Goal: Transaction & Acquisition: Book appointment/travel/reservation

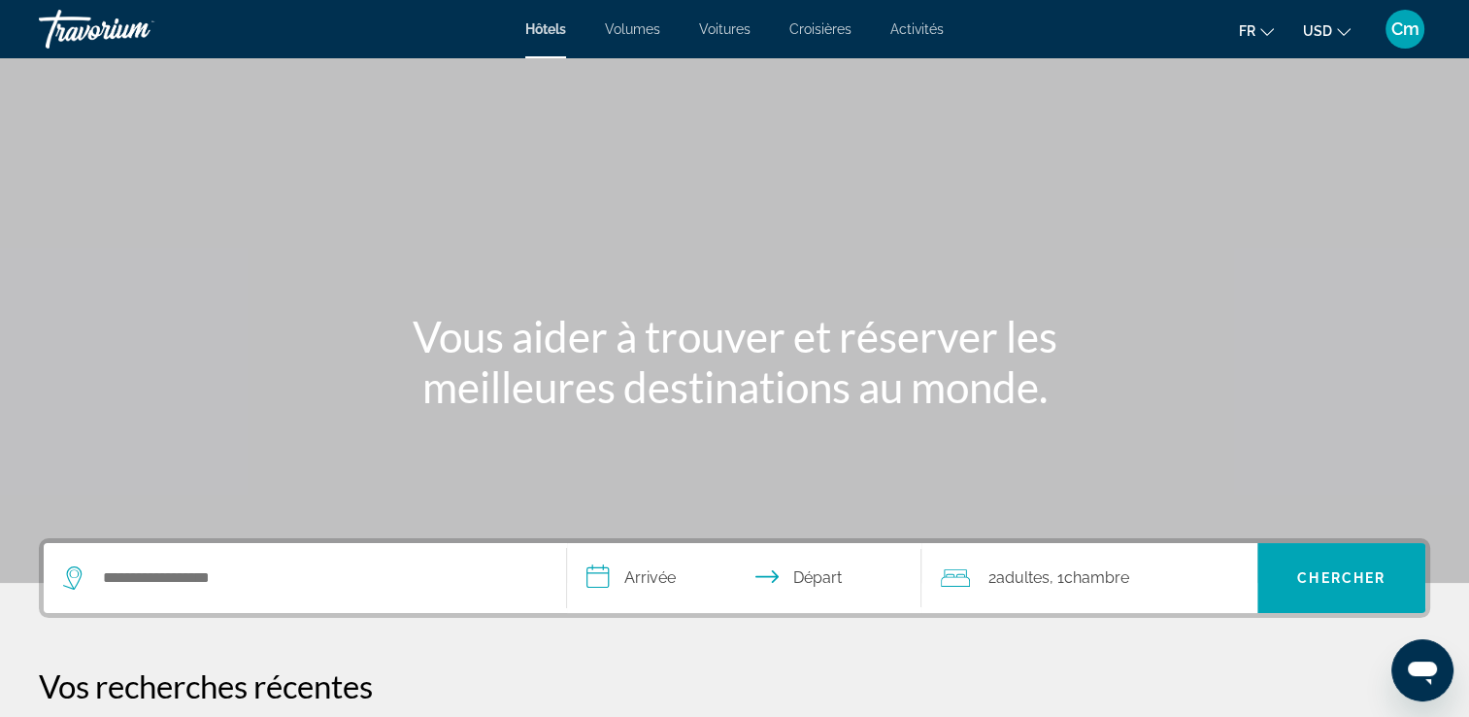
click at [117, 561] on div "Widget de recherche" at bounding box center [305, 578] width 484 height 70
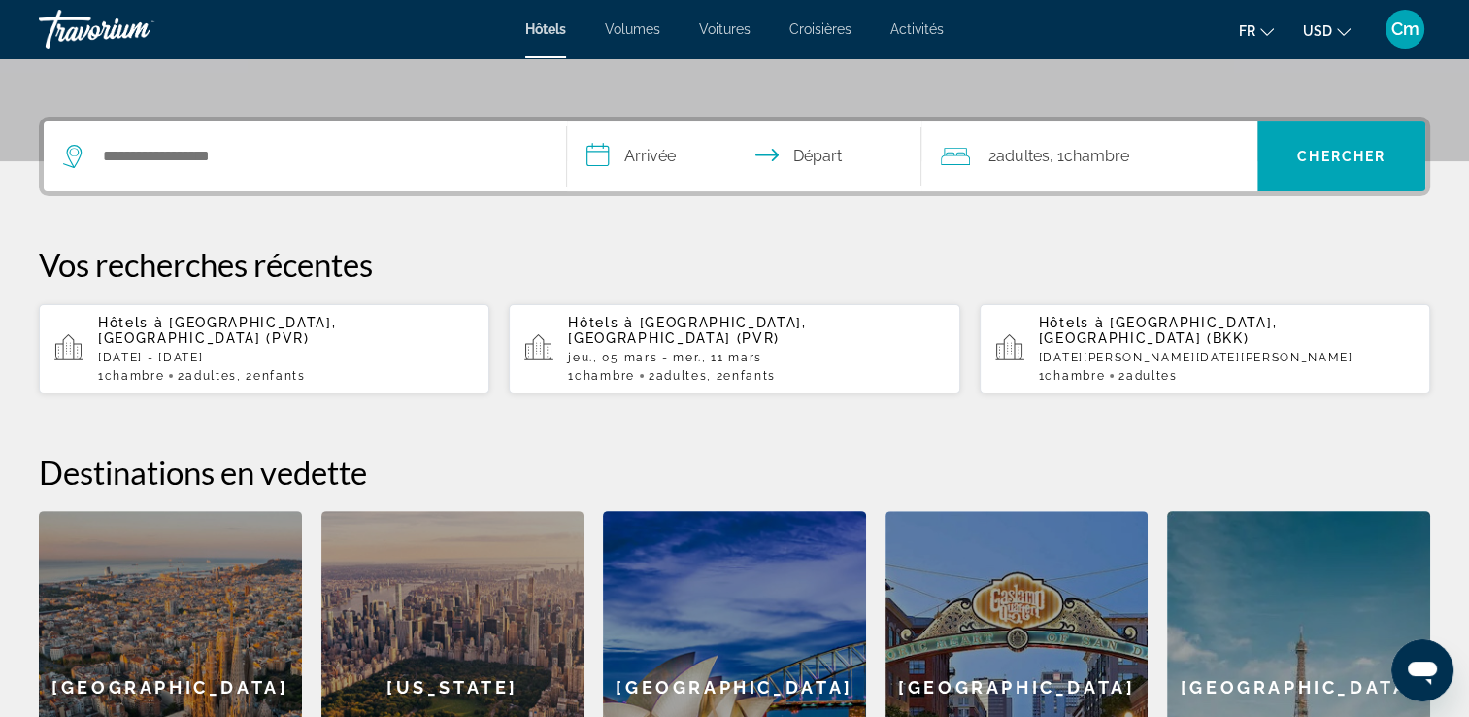
scroll to position [474, 0]
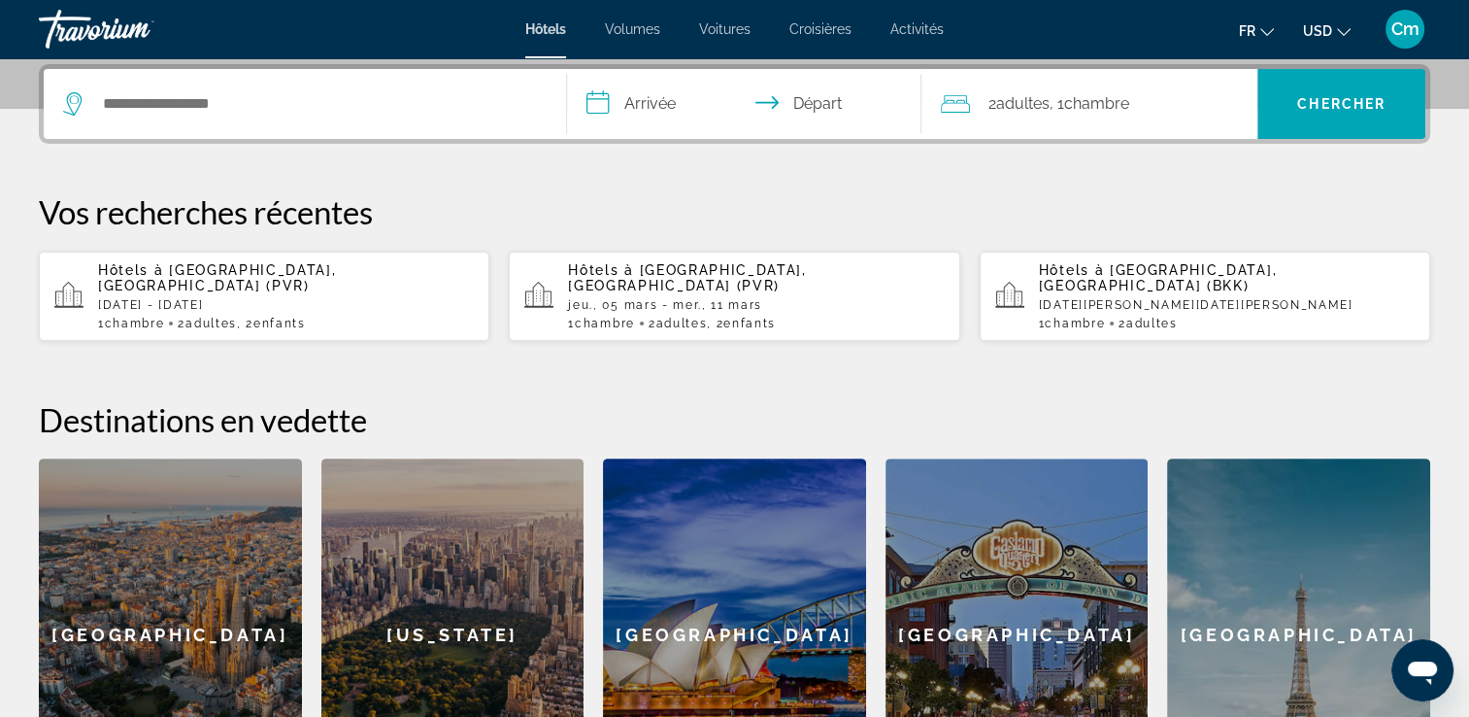
click at [175, 317] on div "1 Chambre pièces 2 Adulte Adultes , 2 Enfant Enfants" at bounding box center [286, 324] width 376 height 14
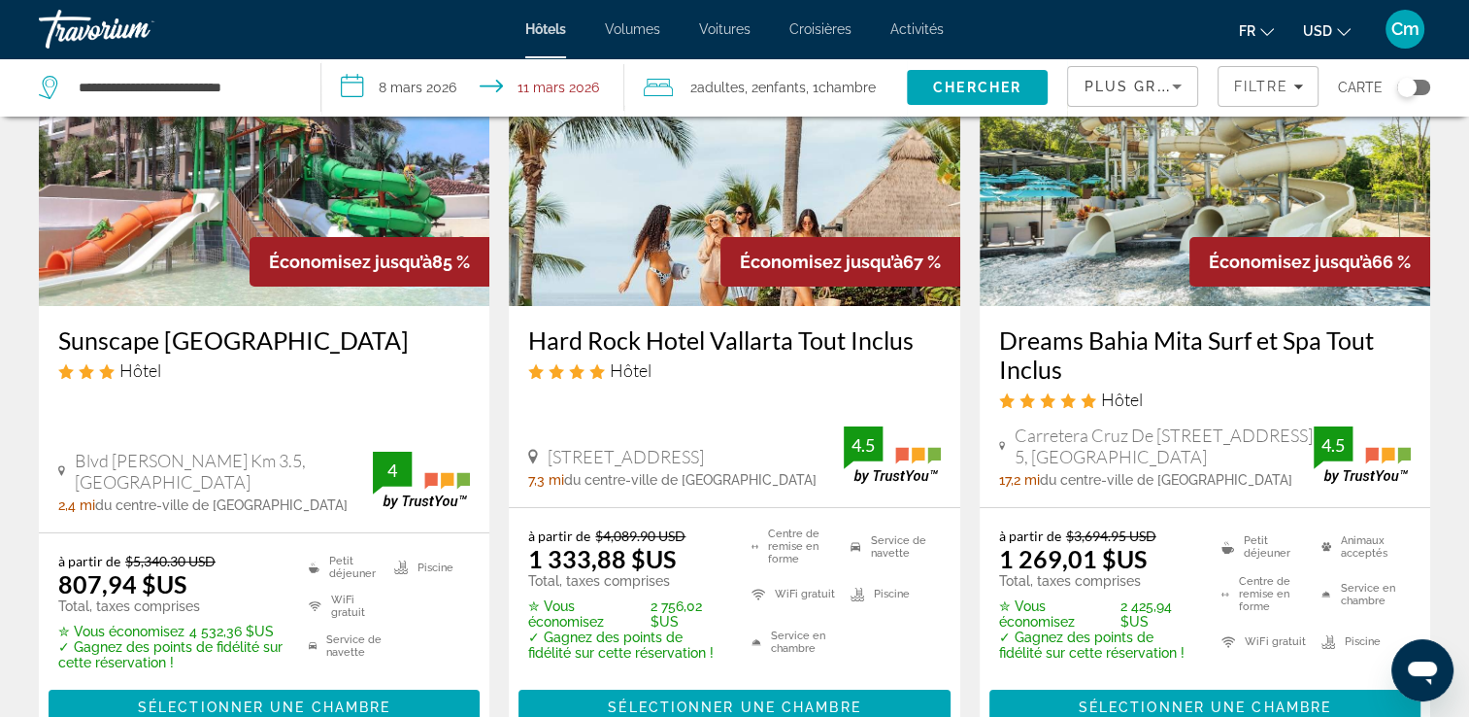
scroll to position [194, 0]
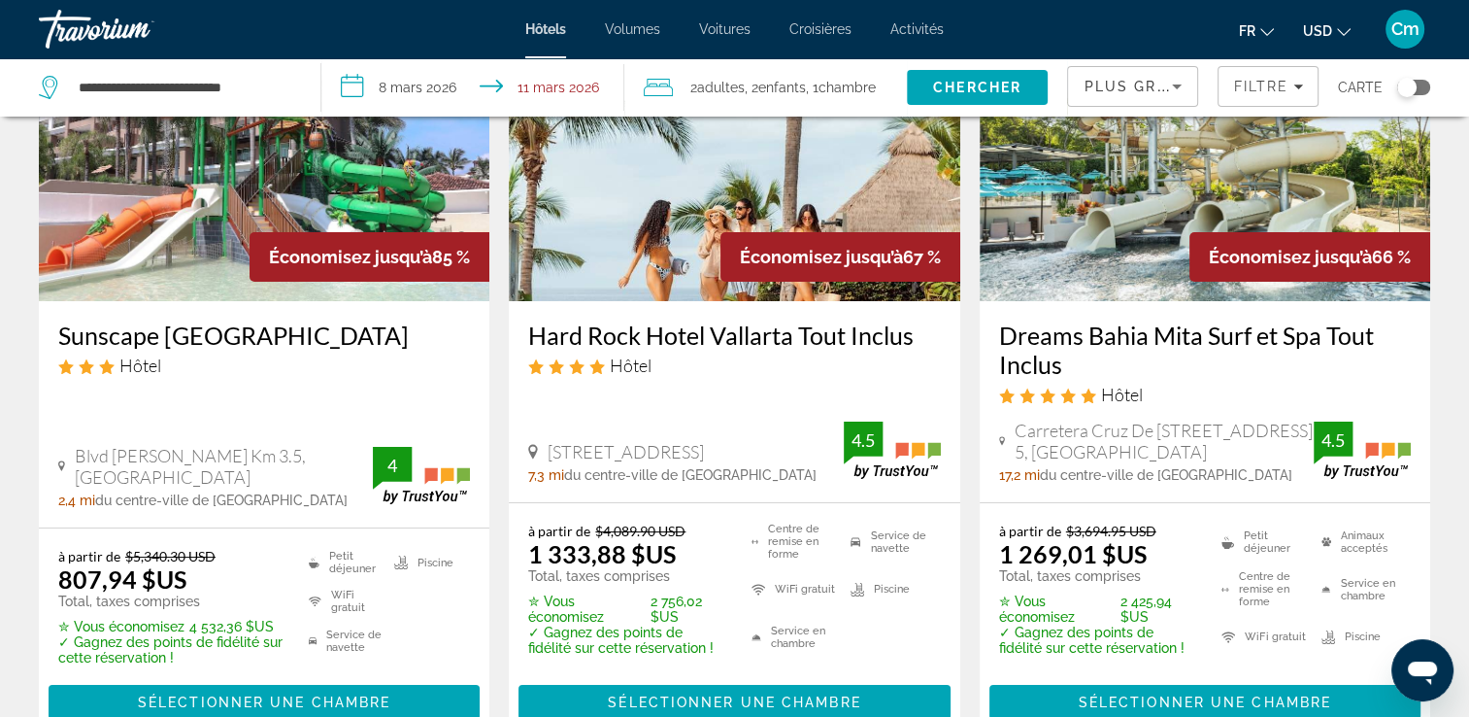
click at [1333, 21] on button "USD USD ($) MXN (Mex$) CAD (Can$) GBP (£) EUR (€) AUD (A$) NZD (NZ$) CNY (CN¥)" at bounding box center [1327, 31] width 48 height 28
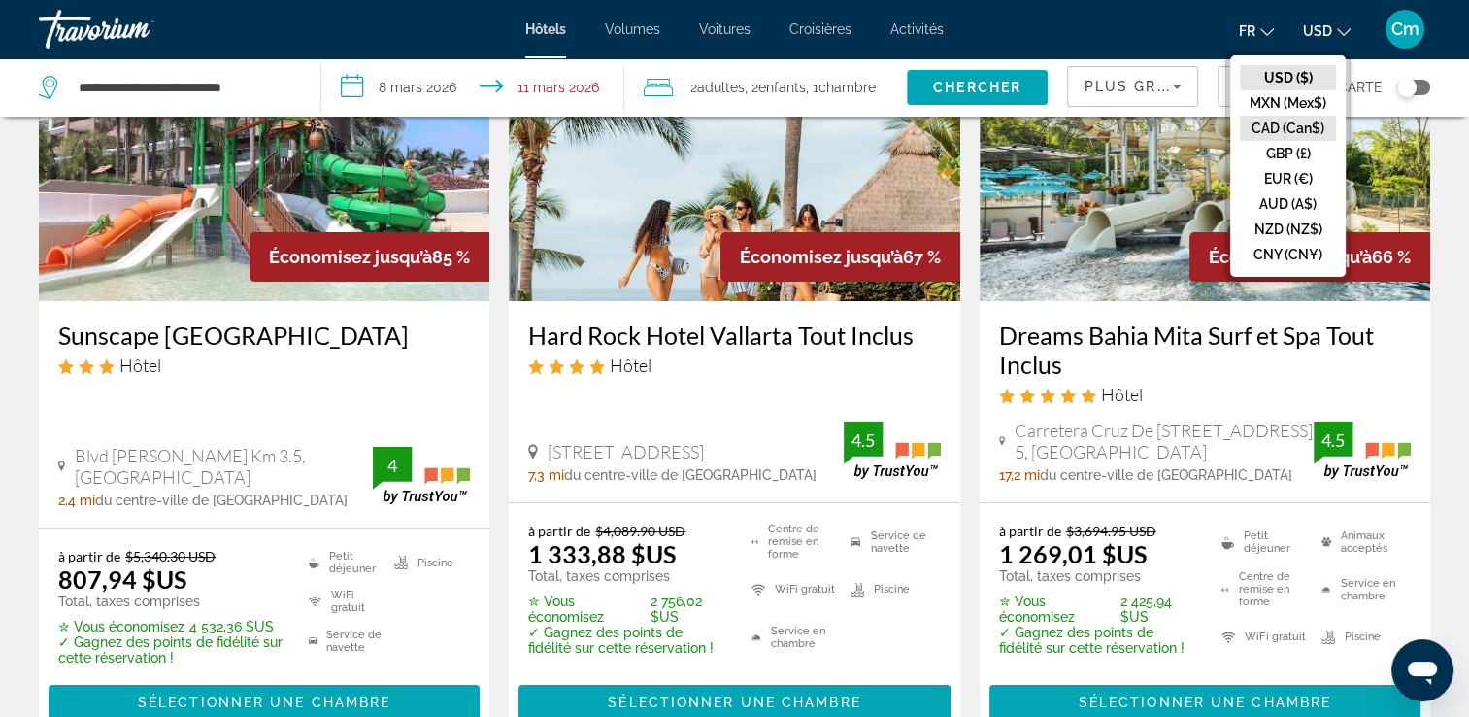
click at [1310, 130] on button "CAD (Can$)" at bounding box center [1288, 128] width 96 height 25
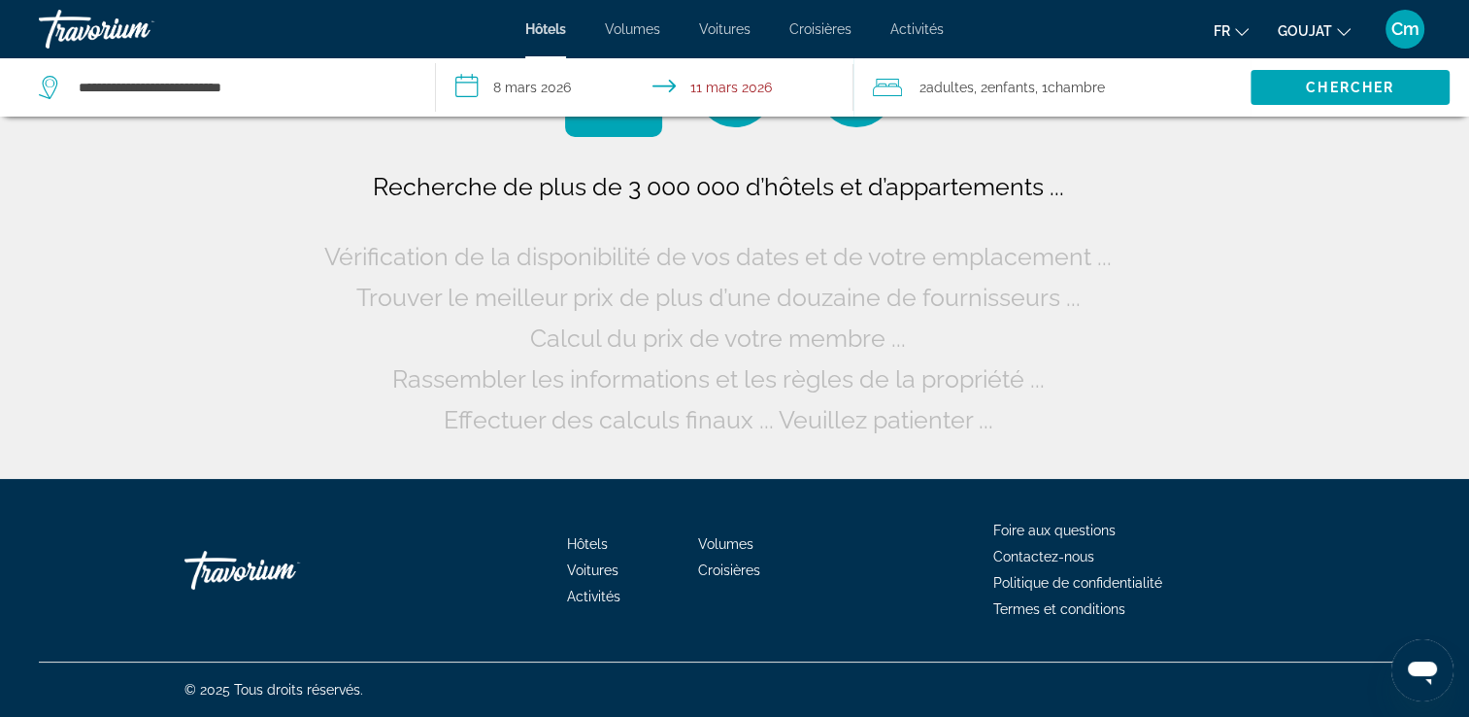
scroll to position [0, 0]
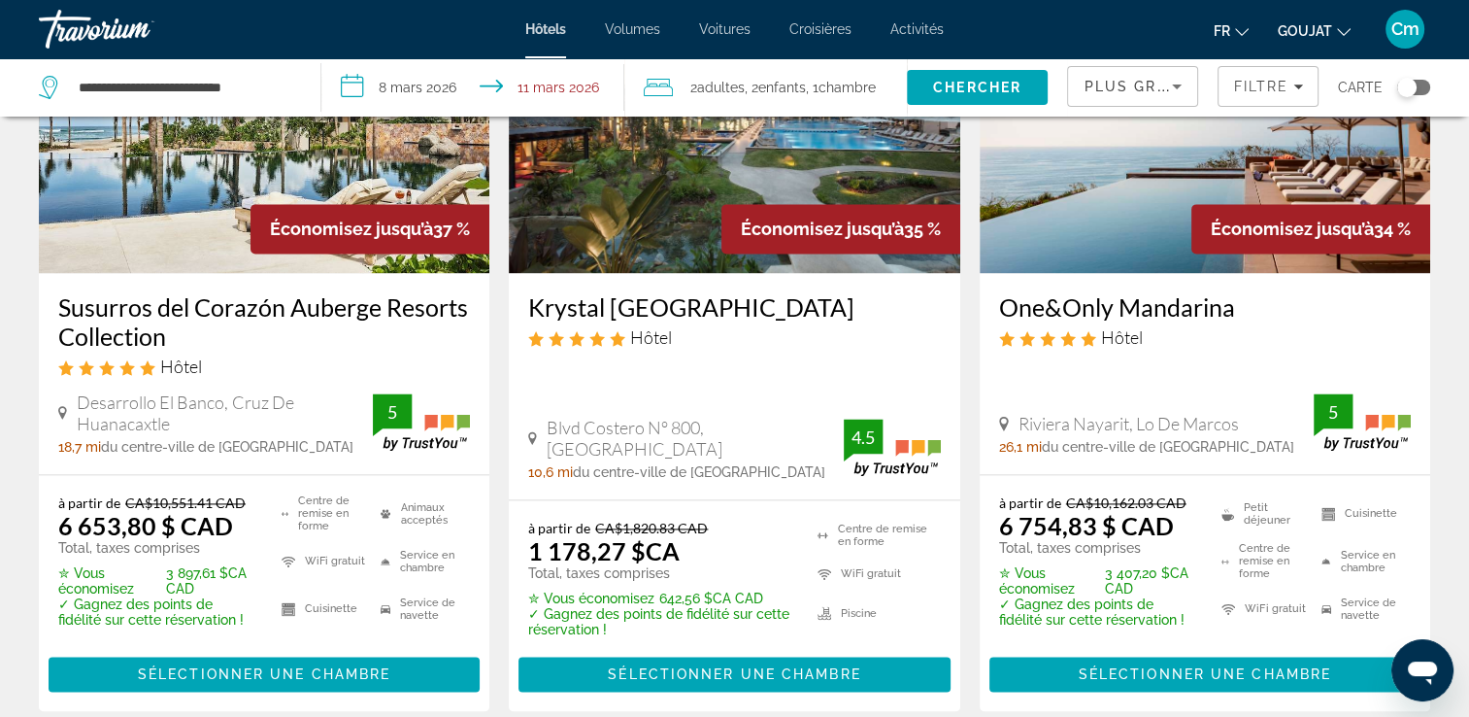
scroll to position [2641, 0]
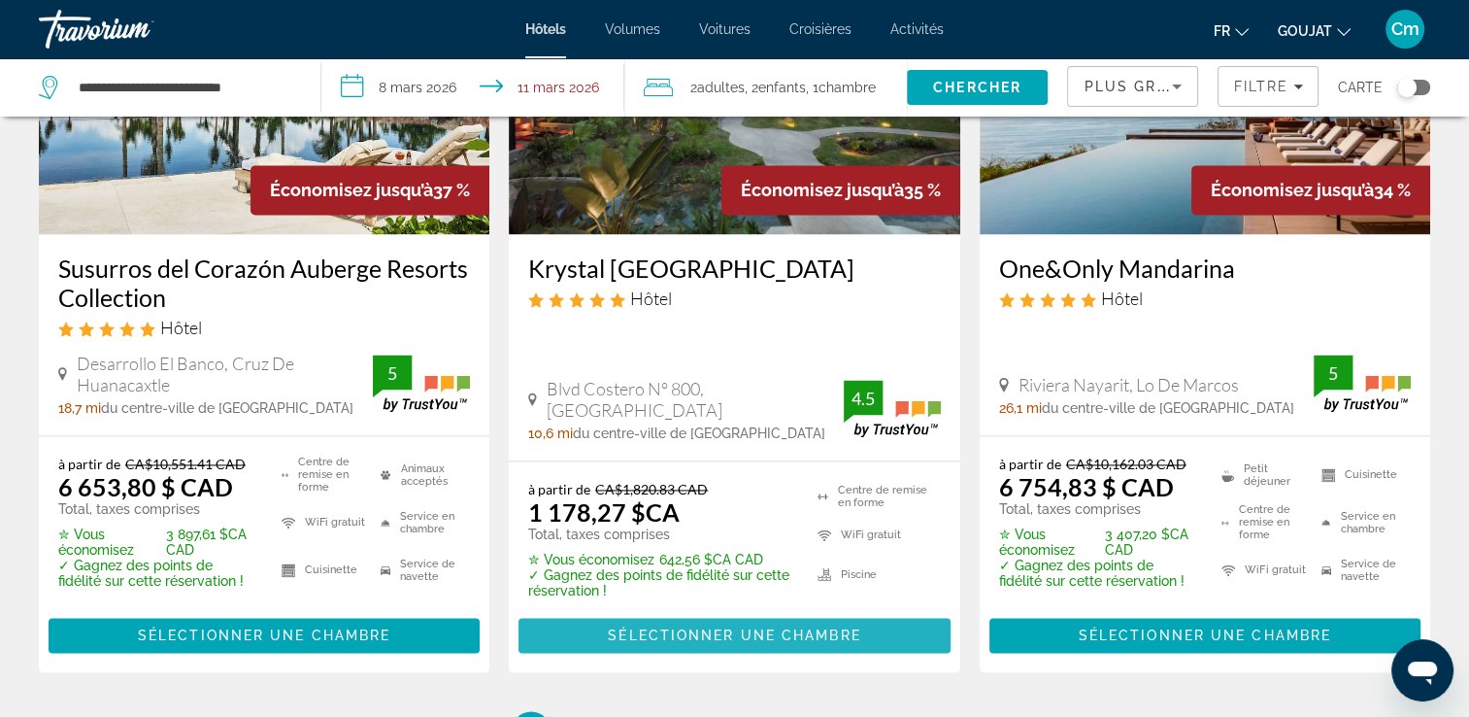
click at [805, 627] on span "Sélectionner une chambre" at bounding box center [734, 635] width 252 height 16
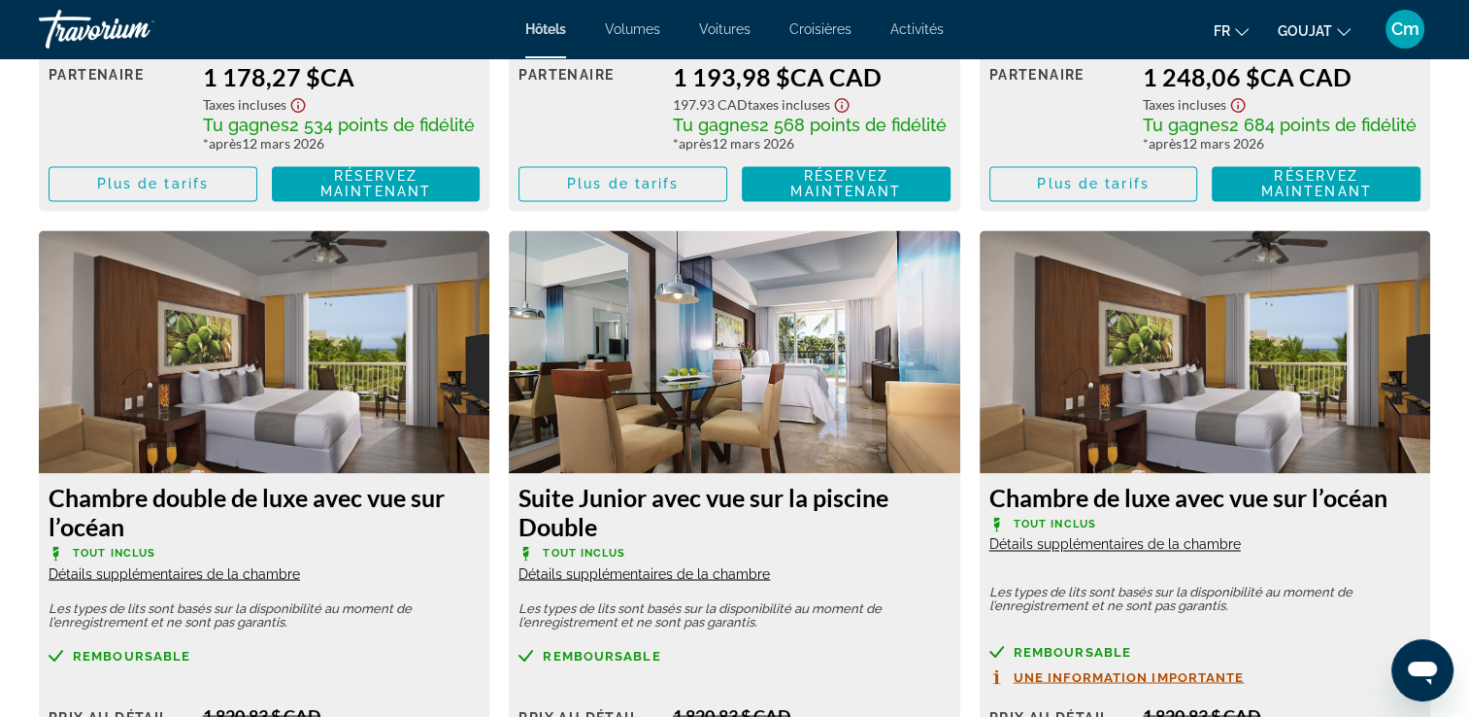
scroll to position [3107, 0]
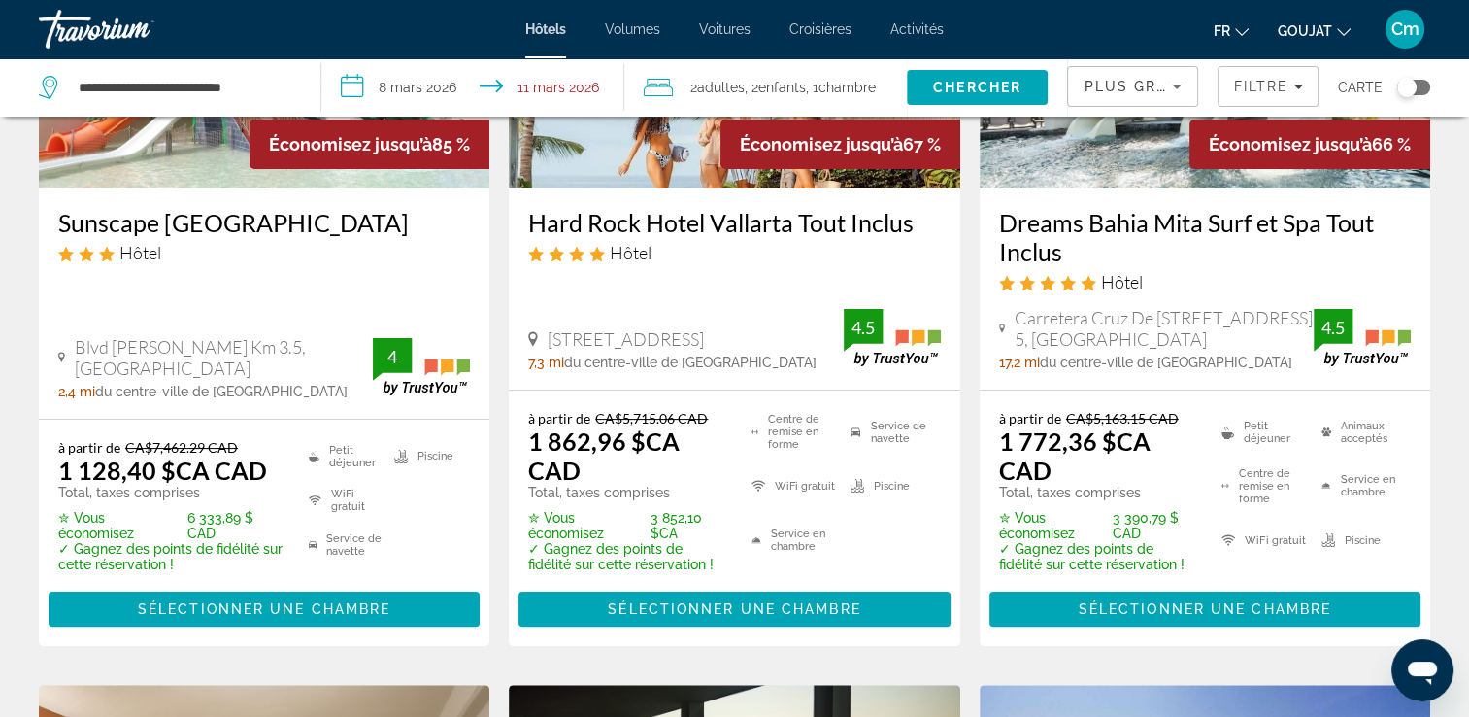
scroll to position [311, 0]
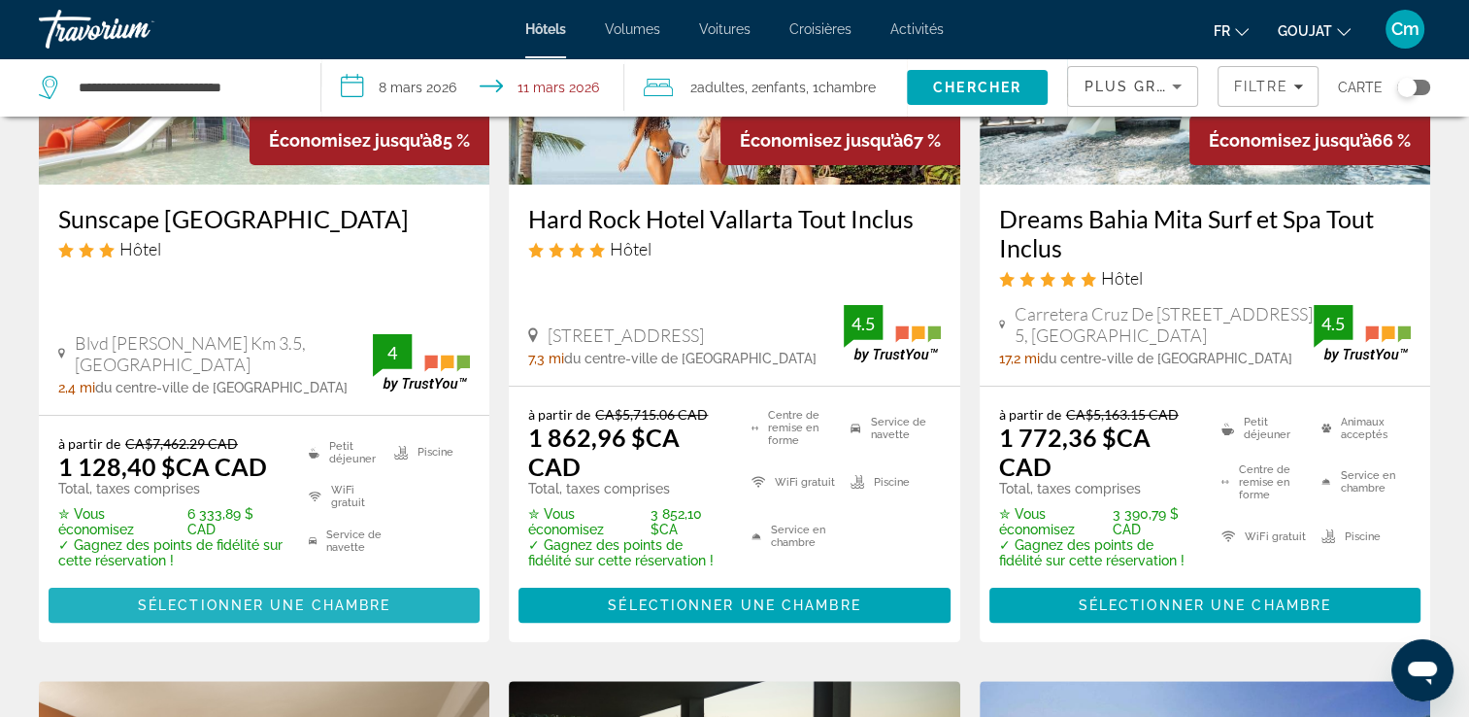
click at [232, 598] on span "Sélectionner une chambre" at bounding box center [264, 605] width 252 height 16
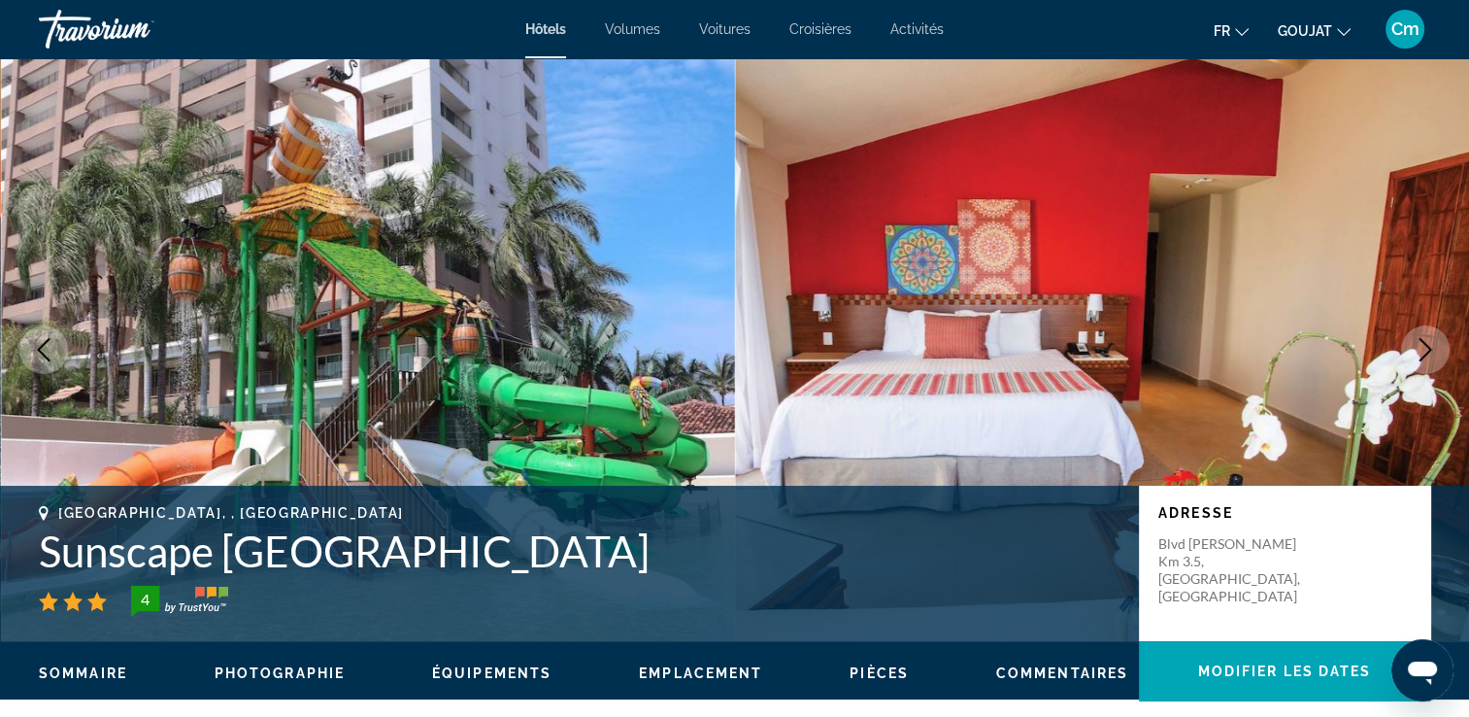
click at [1410, 344] on button "Image suivante" at bounding box center [1425, 349] width 49 height 49
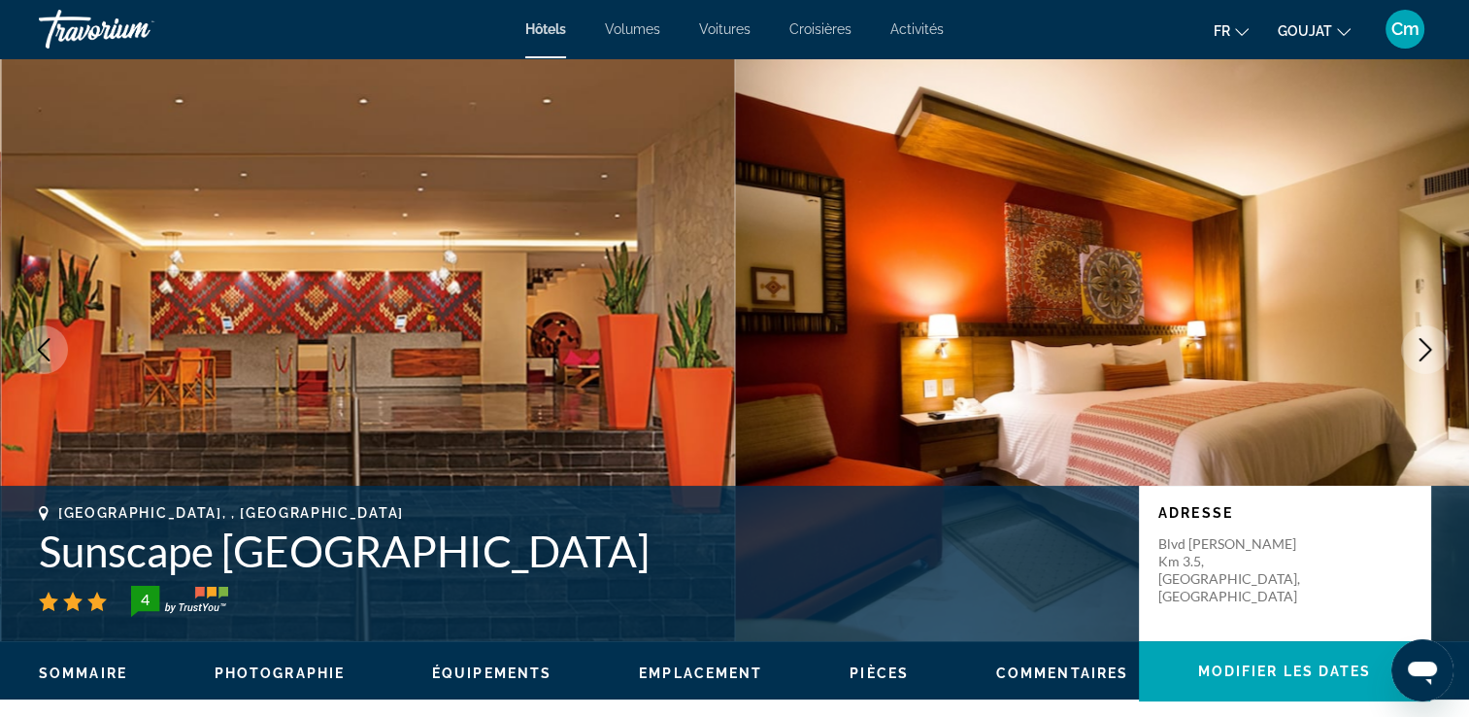
click at [1414, 345] on icon "Image suivante" at bounding box center [1425, 349] width 23 height 23
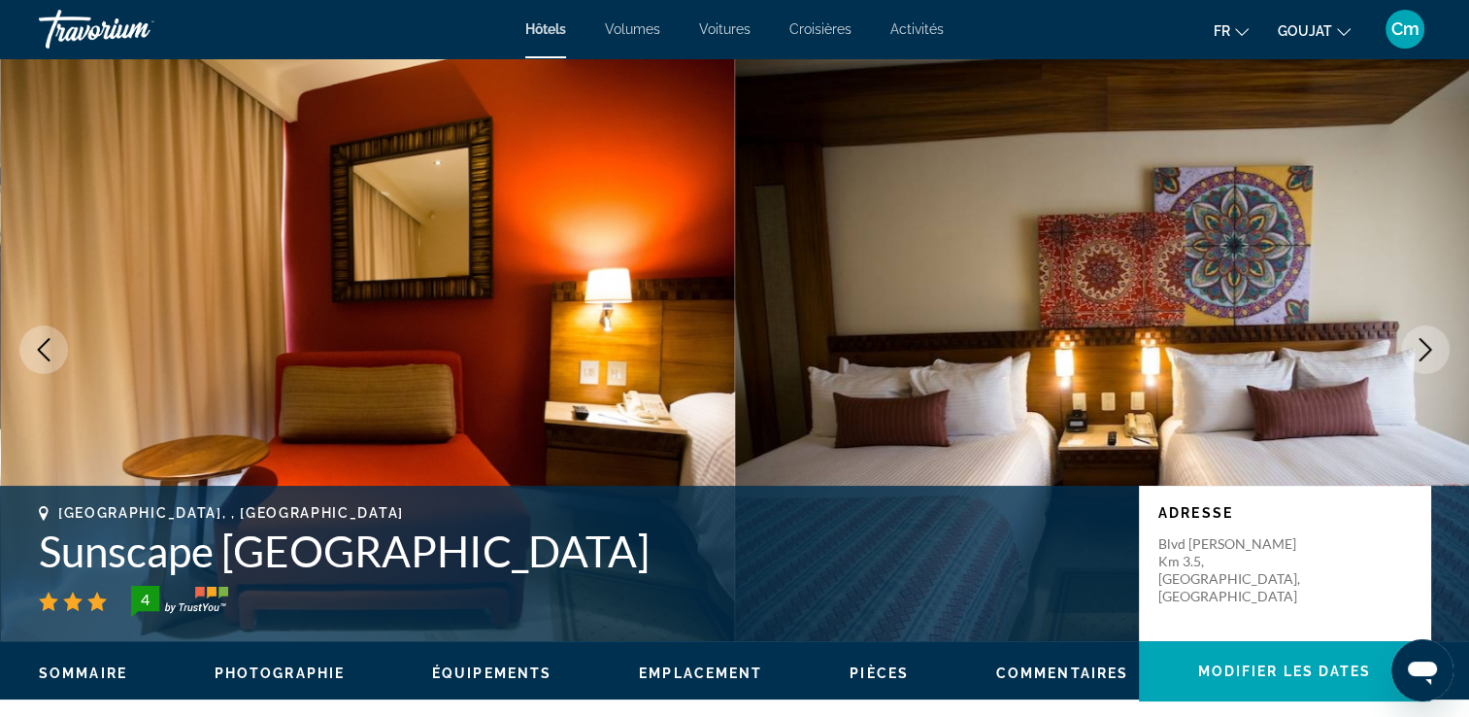
click at [1414, 345] on icon "Image suivante" at bounding box center [1425, 349] width 23 height 23
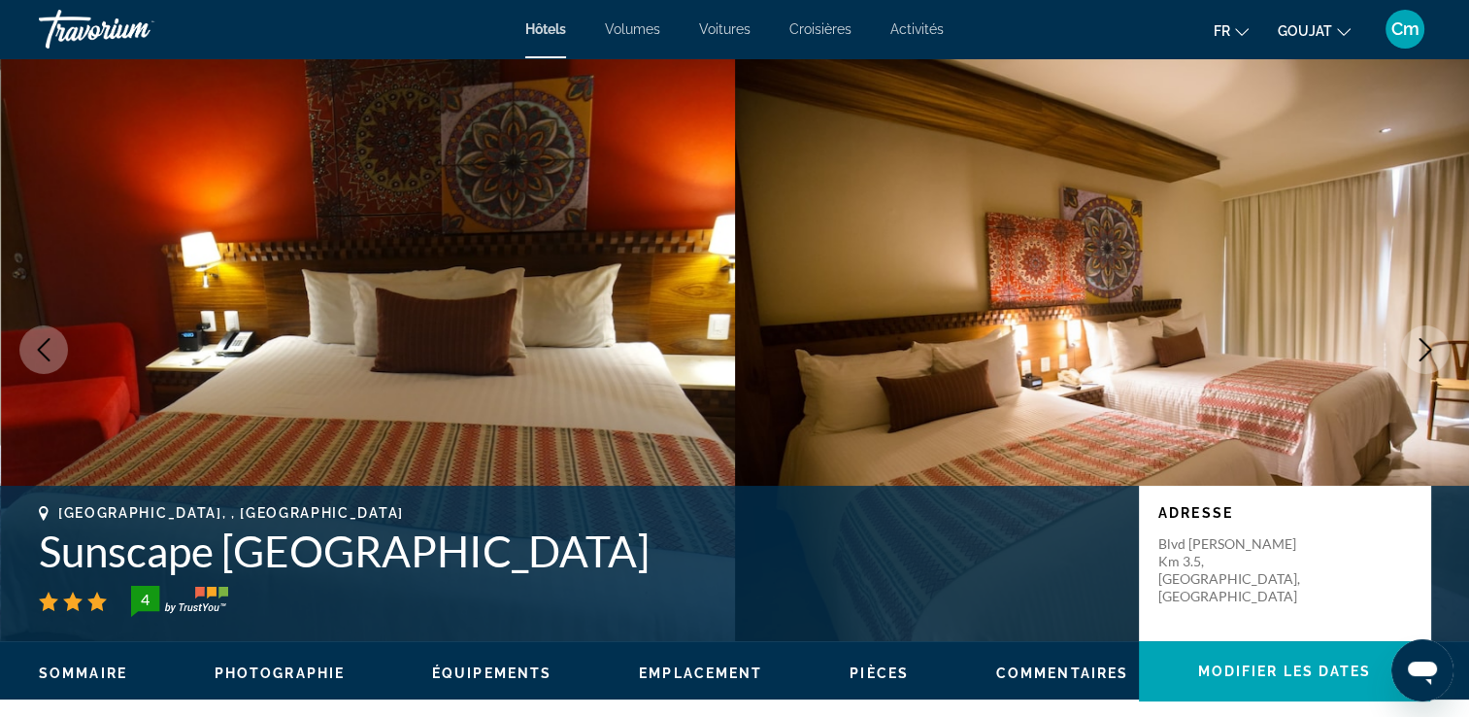
click at [1411, 345] on button "Image suivante" at bounding box center [1425, 349] width 49 height 49
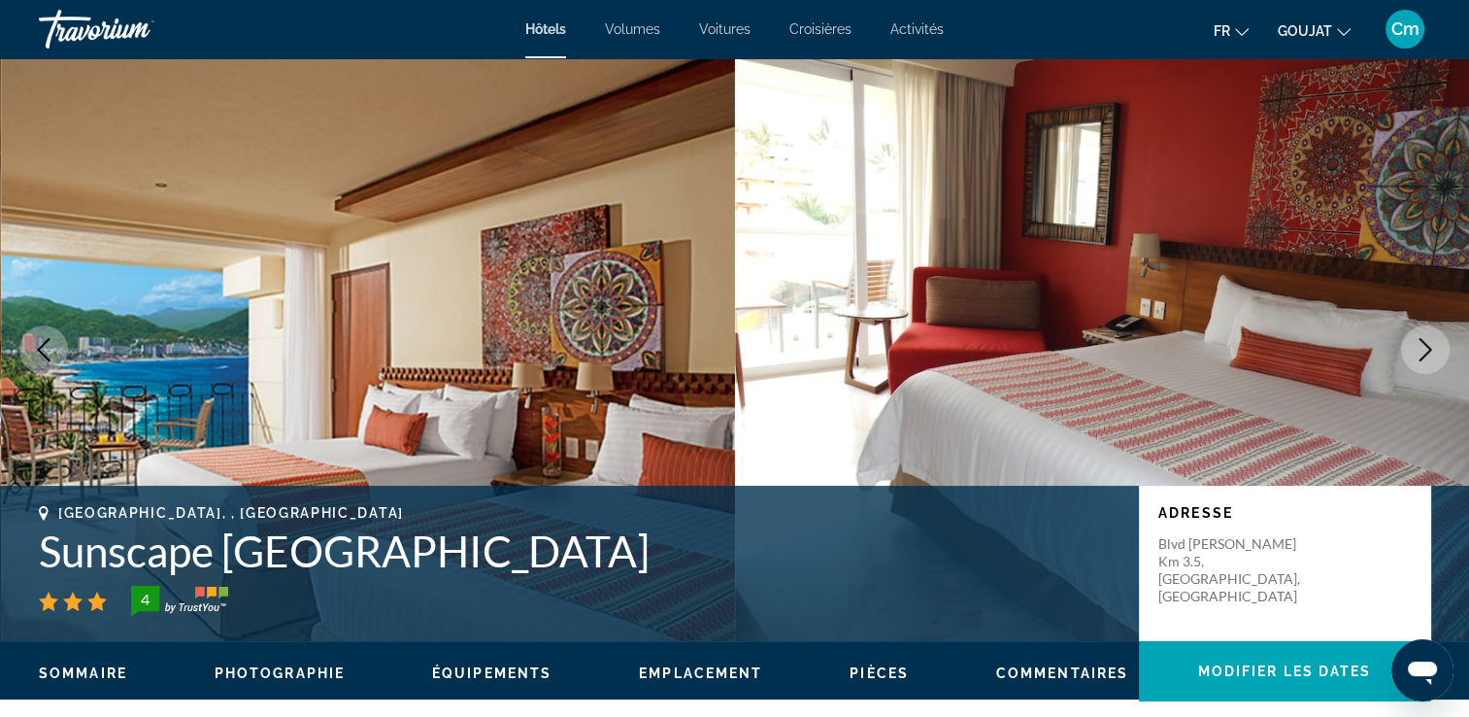
click at [1411, 345] on button "Image suivante" at bounding box center [1425, 349] width 49 height 49
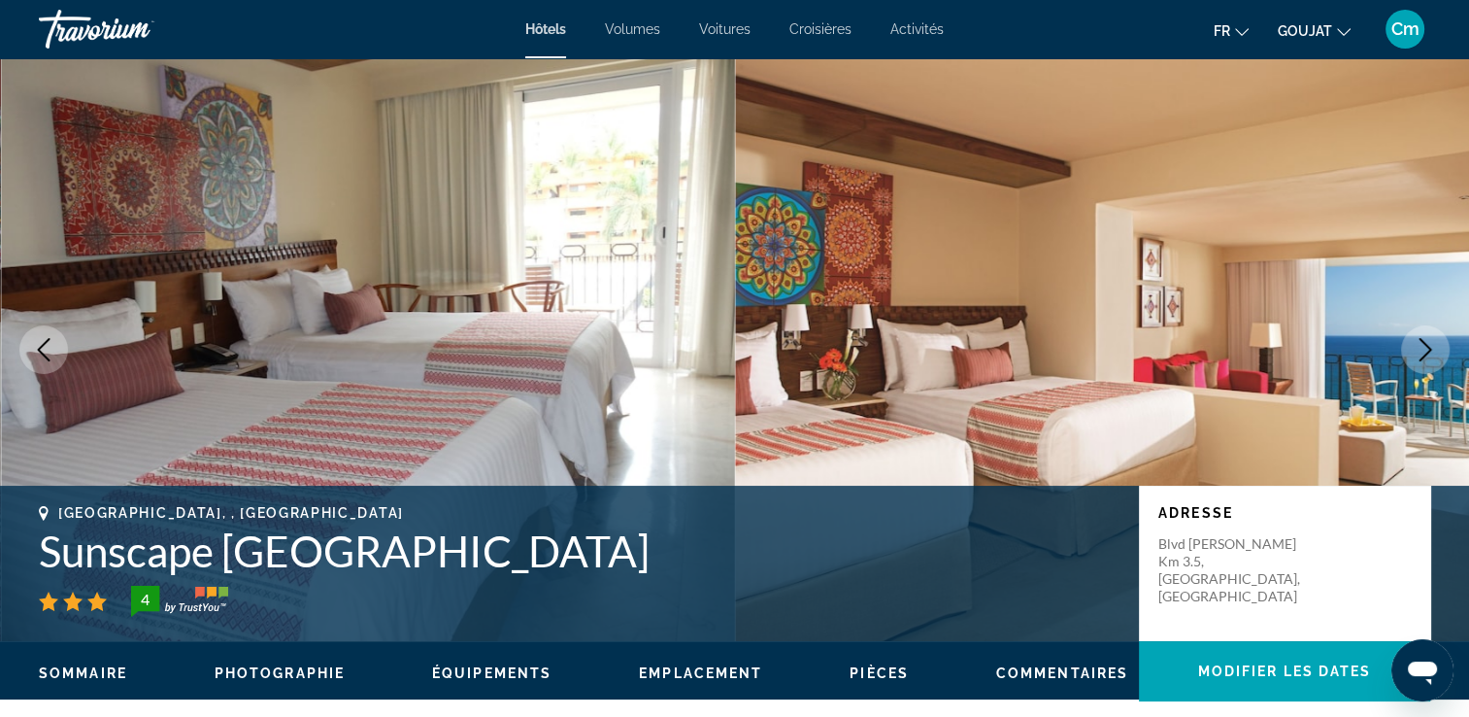
click at [1409, 344] on button "Image suivante" at bounding box center [1425, 349] width 49 height 49
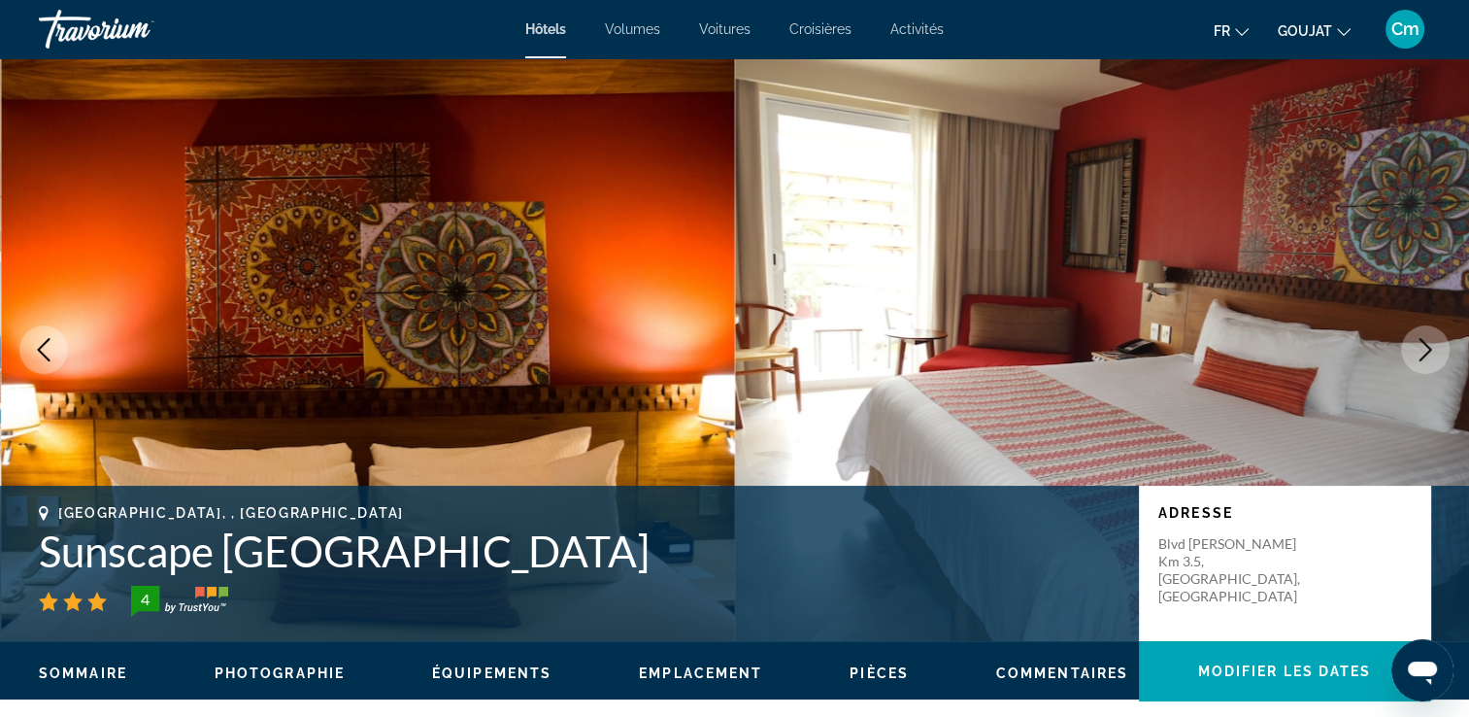
click at [1405, 343] on button "Image suivante" at bounding box center [1425, 349] width 49 height 49
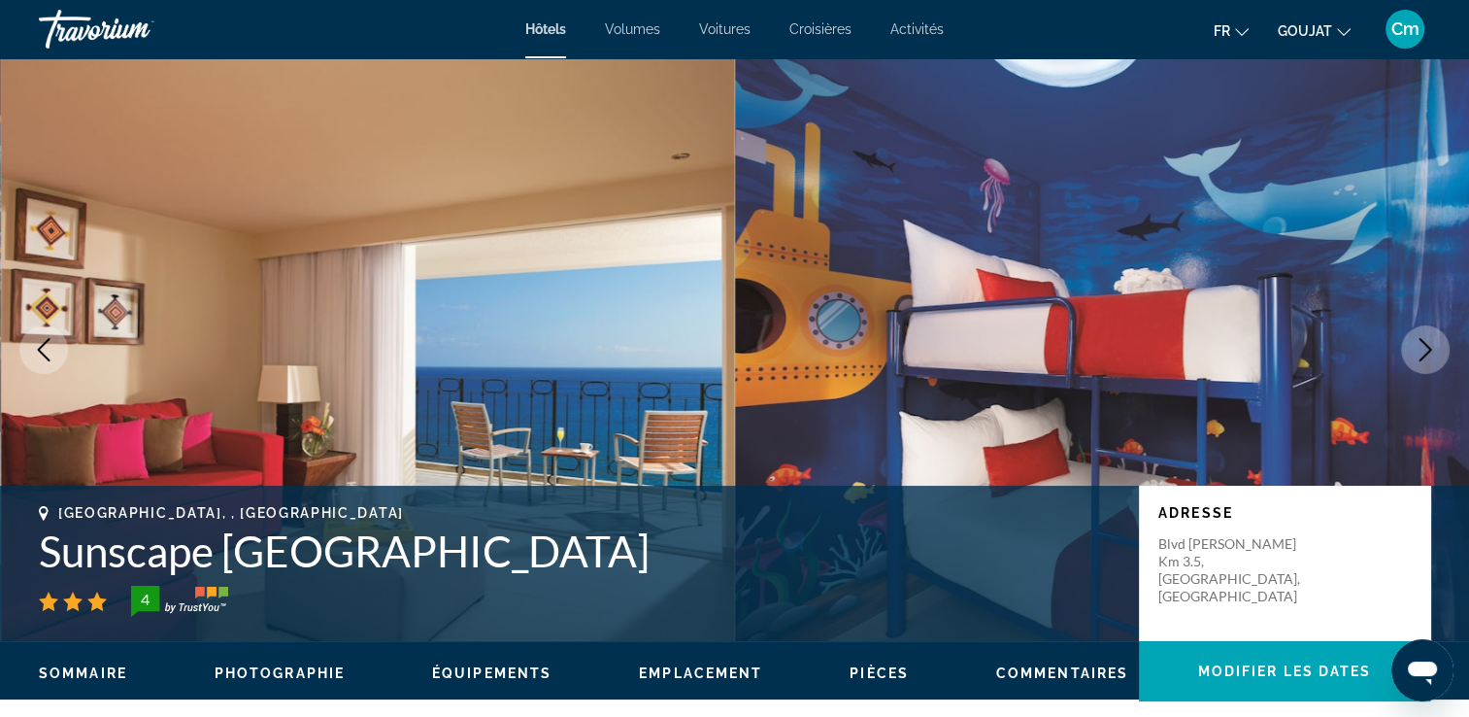
click at [1400, 342] on img "Contenu principal" at bounding box center [1102, 349] width 735 height 583
click at [1398, 340] on img "Contenu principal" at bounding box center [1102, 349] width 735 height 583
click at [1409, 340] on button "Image suivante" at bounding box center [1425, 349] width 49 height 49
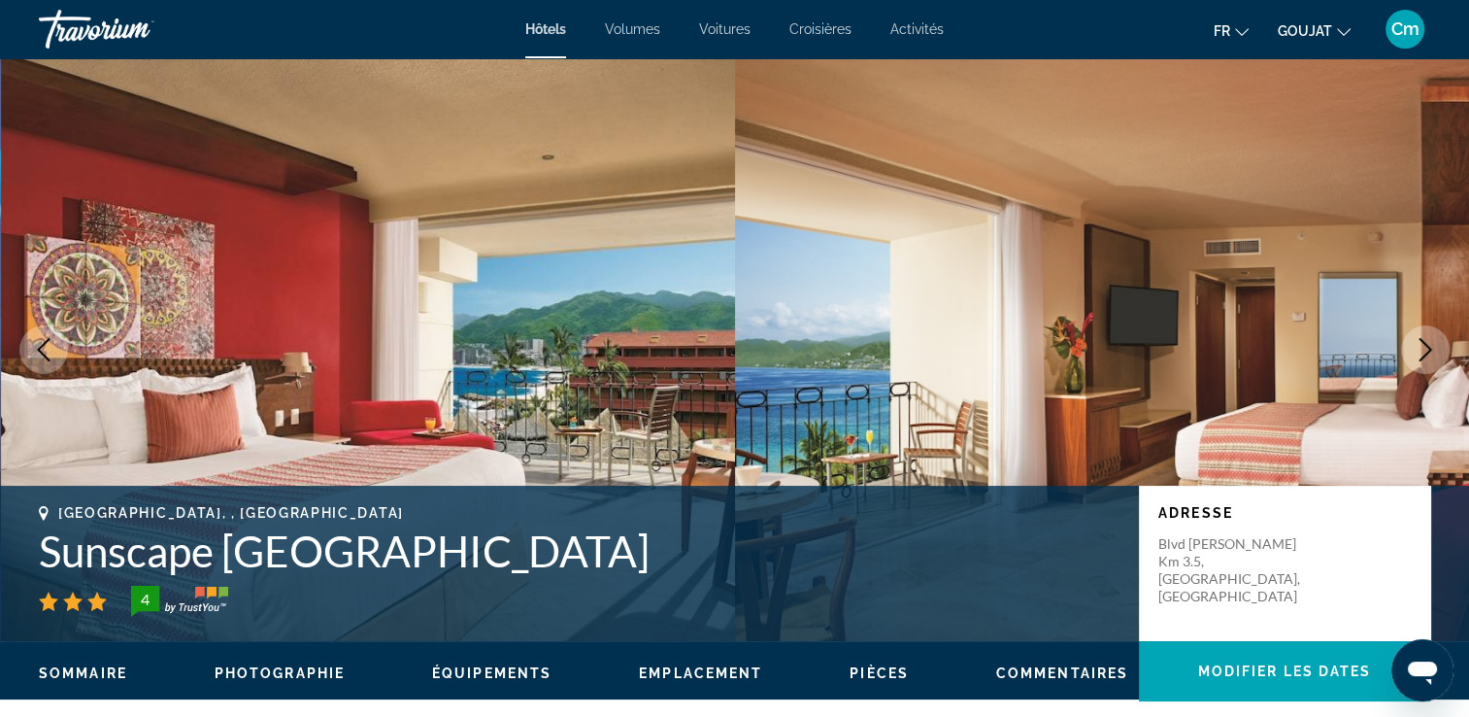
click at [1409, 340] on button "Image suivante" at bounding box center [1425, 349] width 49 height 49
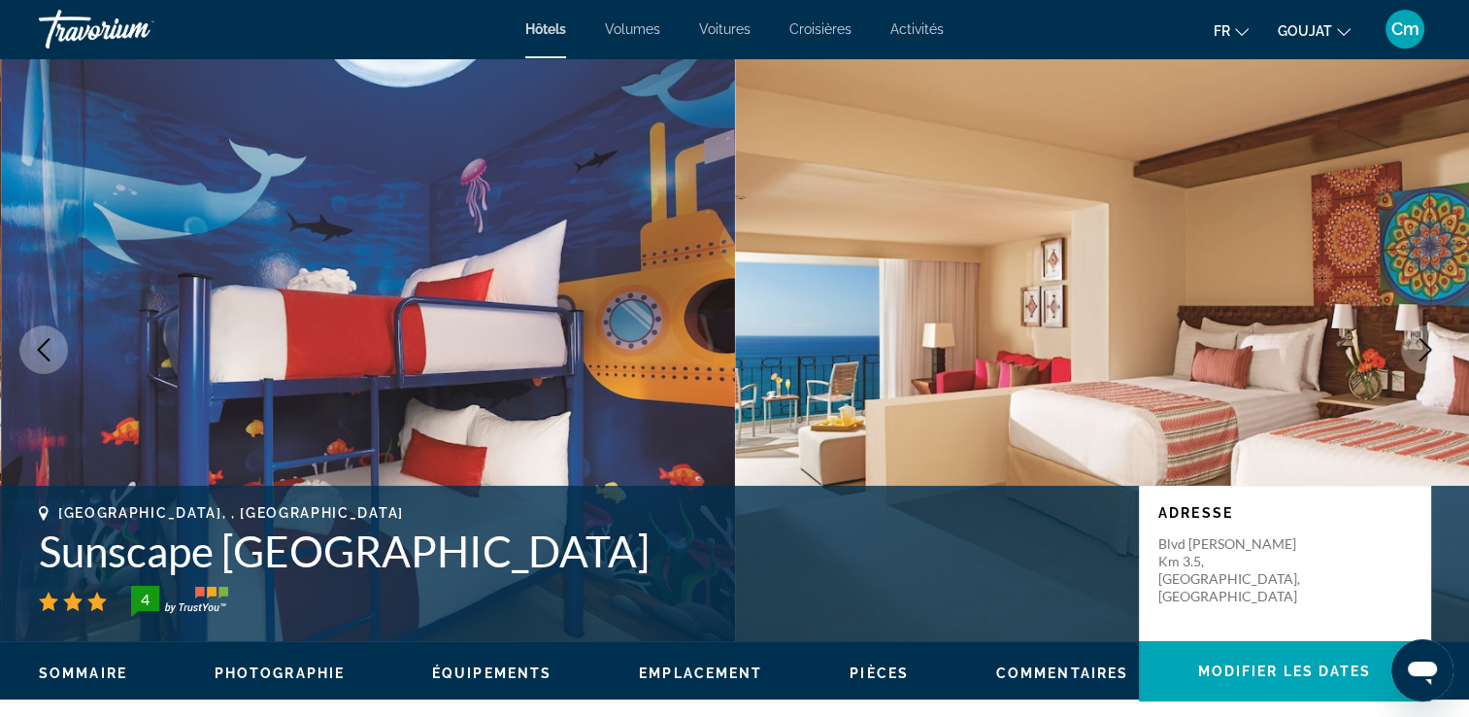
click at [1410, 340] on button "Image suivante" at bounding box center [1425, 349] width 49 height 49
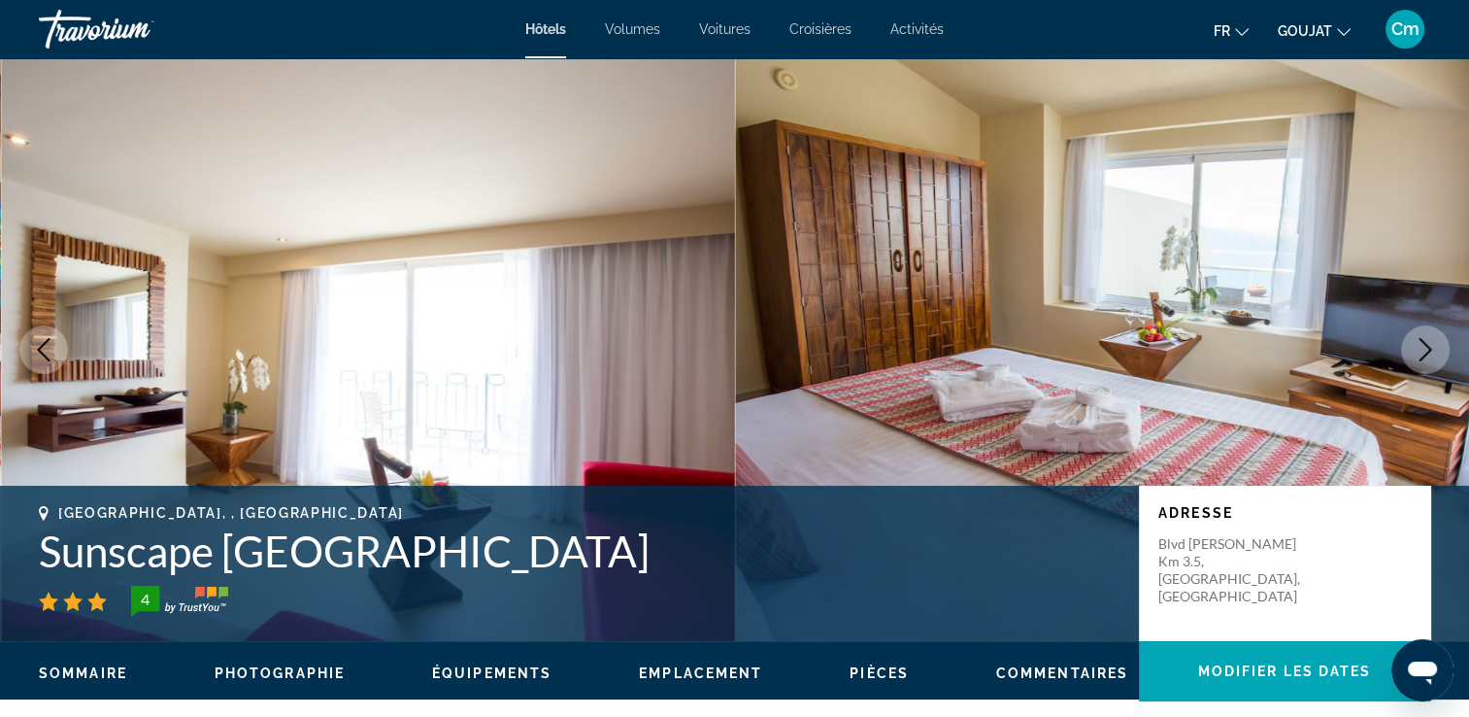
click at [1410, 340] on button "Image suivante" at bounding box center [1425, 349] width 49 height 49
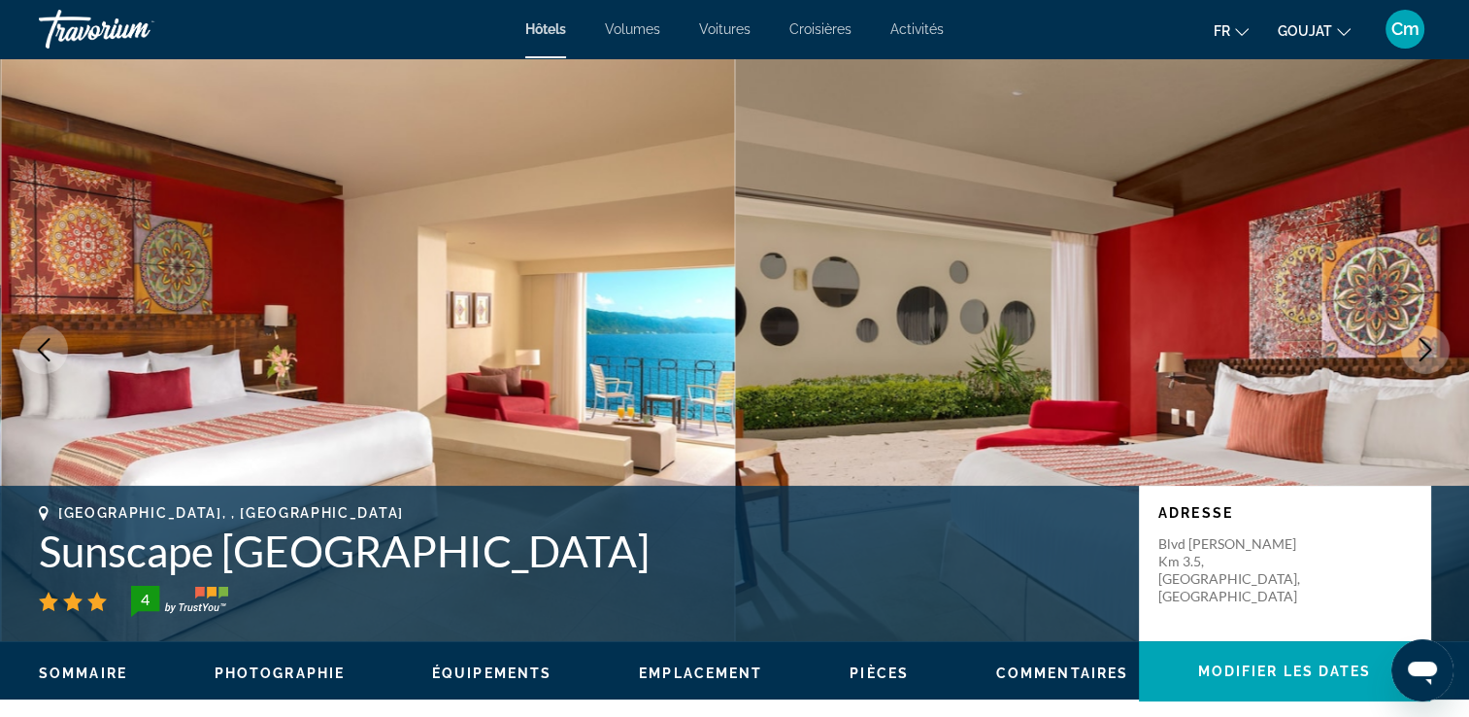
click at [1402, 328] on img "Contenu principal" at bounding box center [1102, 349] width 735 height 583
click at [1422, 328] on button "Image suivante" at bounding box center [1425, 349] width 49 height 49
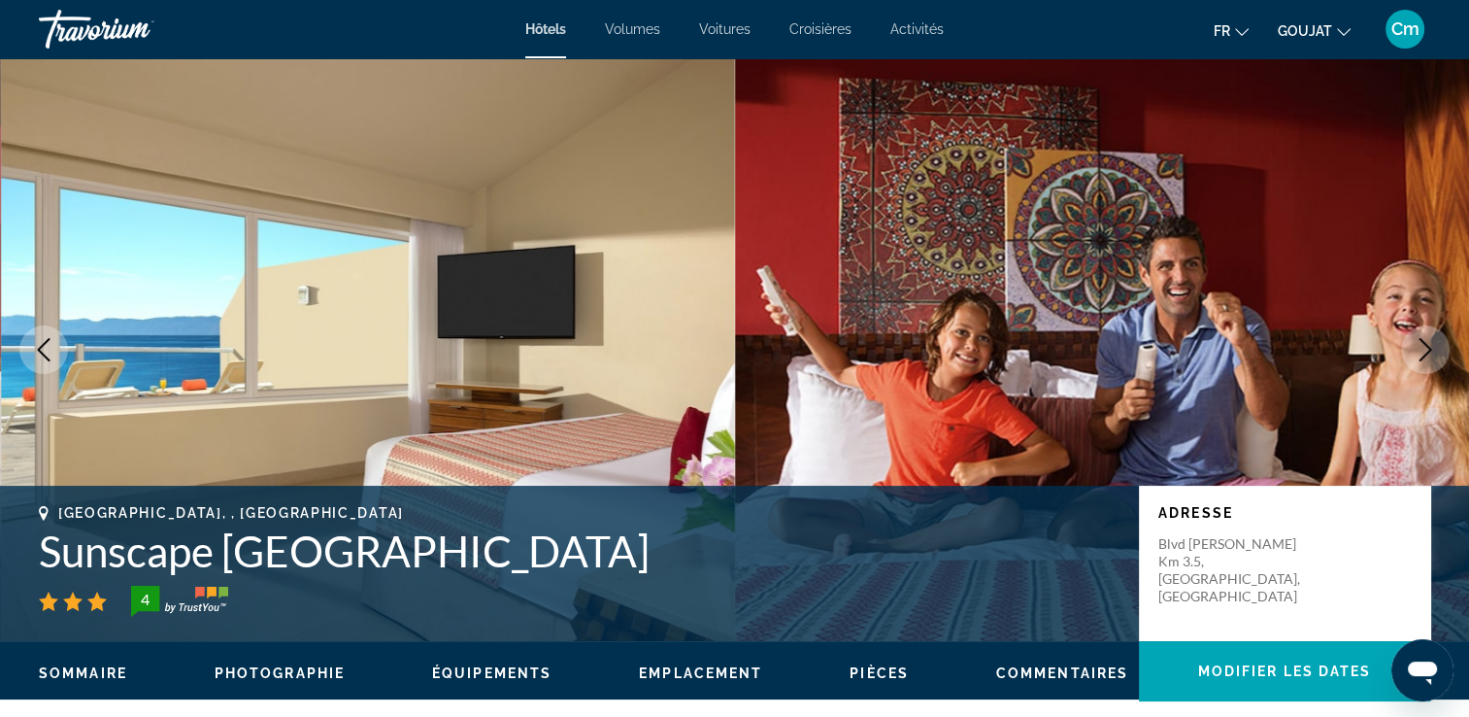
click at [1422, 328] on button "Image suivante" at bounding box center [1425, 349] width 49 height 49
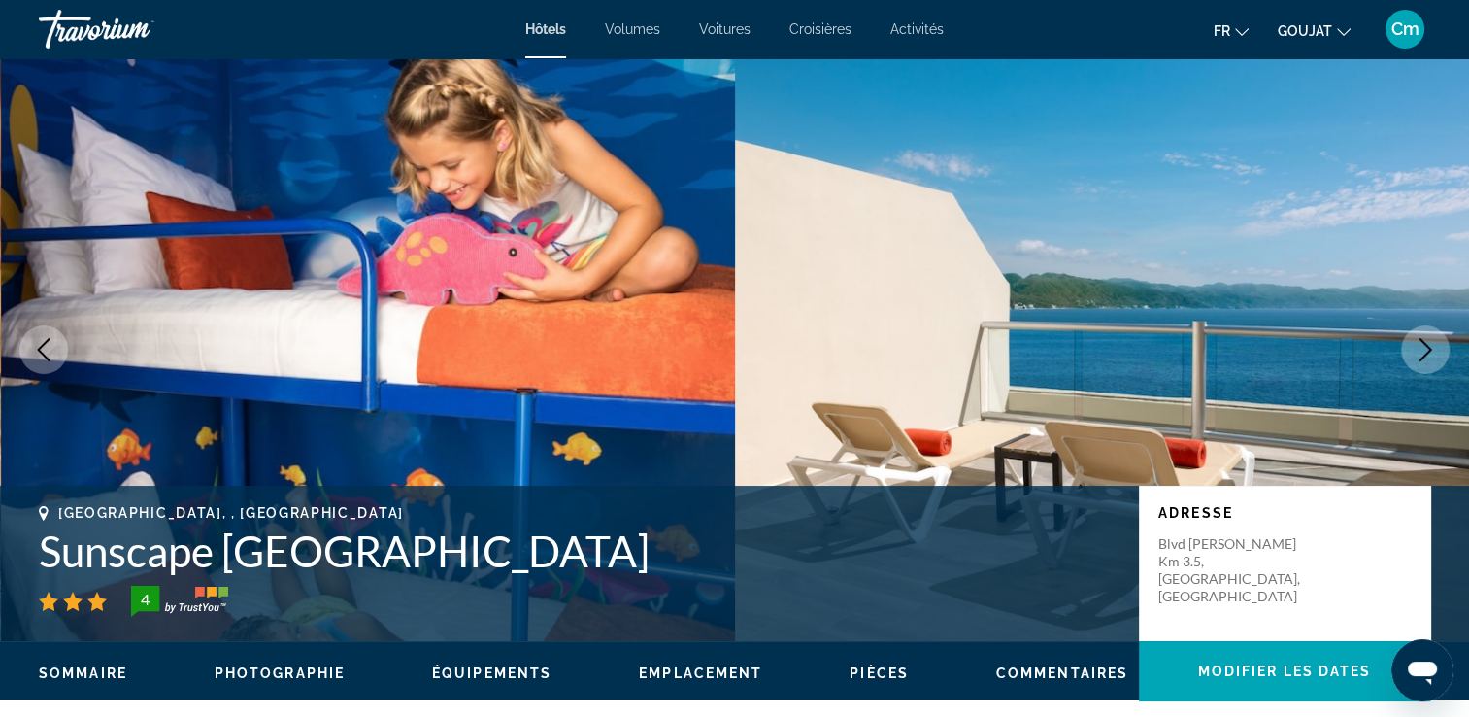
click at [1422, 328] on button "Image suivante" at bounding box center [1425, 349] width 49 height 49
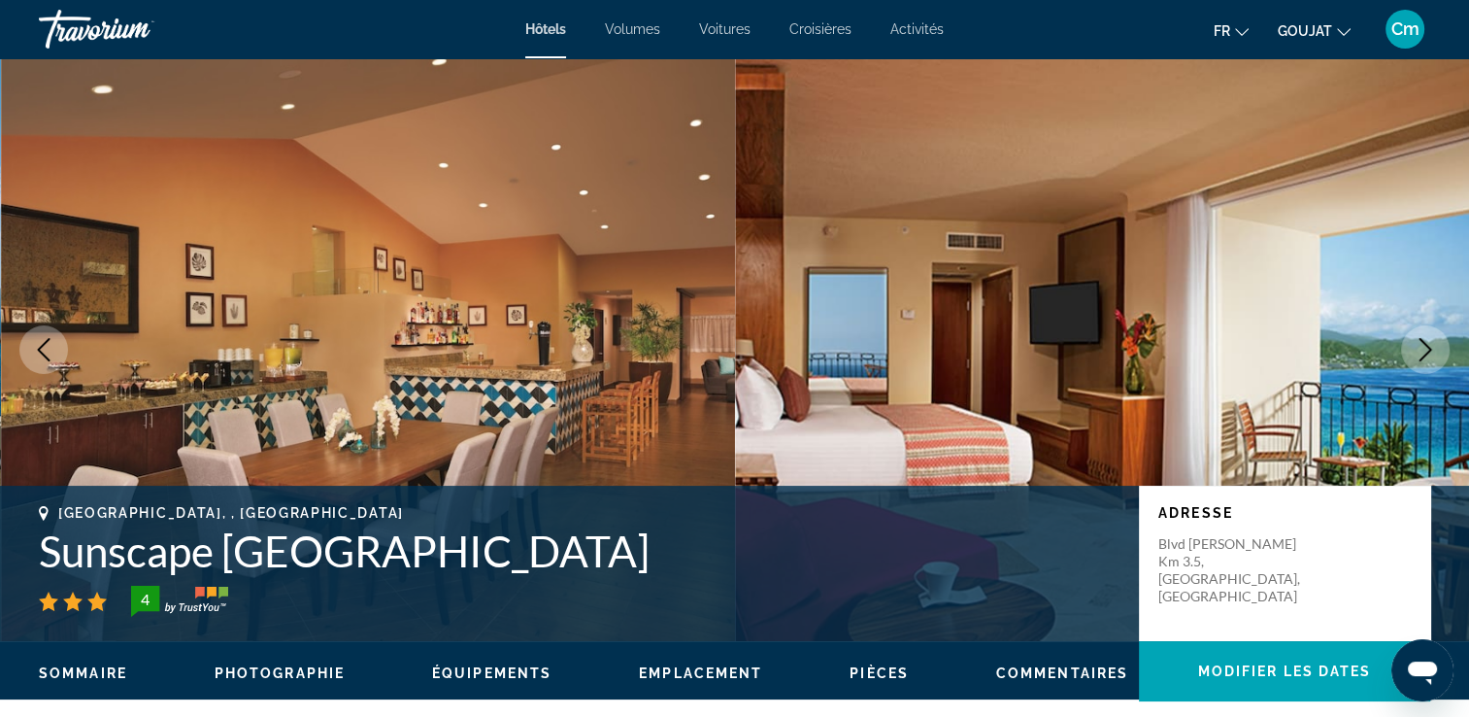
click at [47, 356] on icon "Image précédente" at bounding box center [44, 349] width 13 height 23
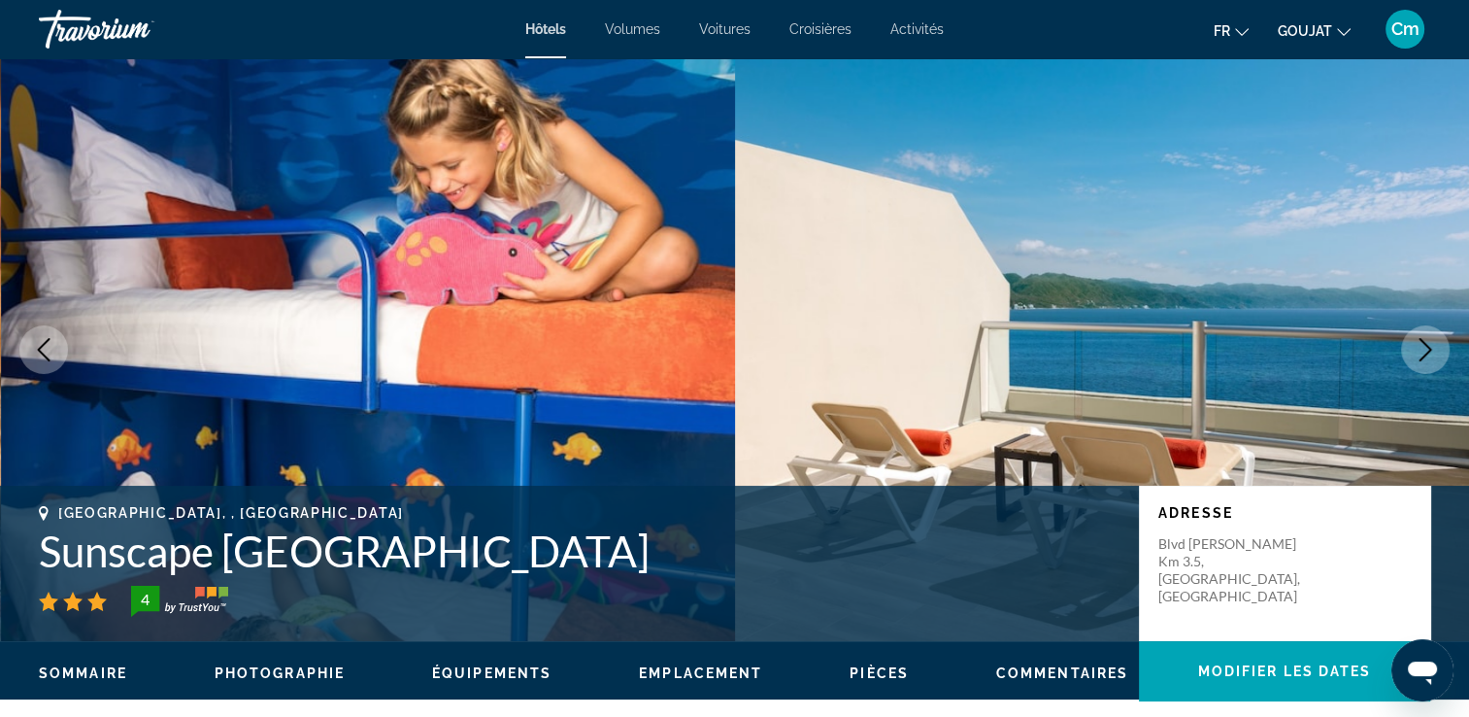
click at [1423, 355] on icon "Image suivante" at bounding box center [1425, 349] width 13 height 23
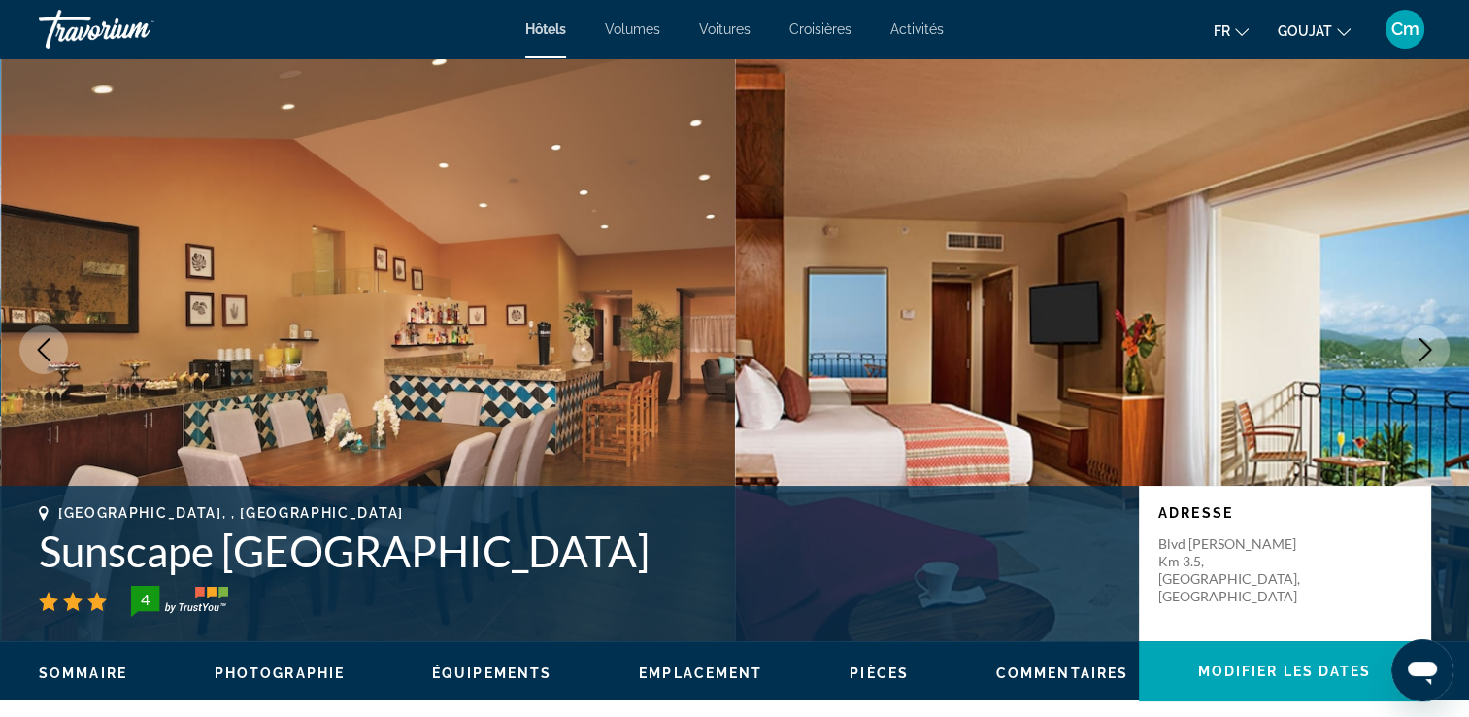
click at [1423, 355] on icon "Image suivante" at bounding box center [1425, 349] width 13 height 23
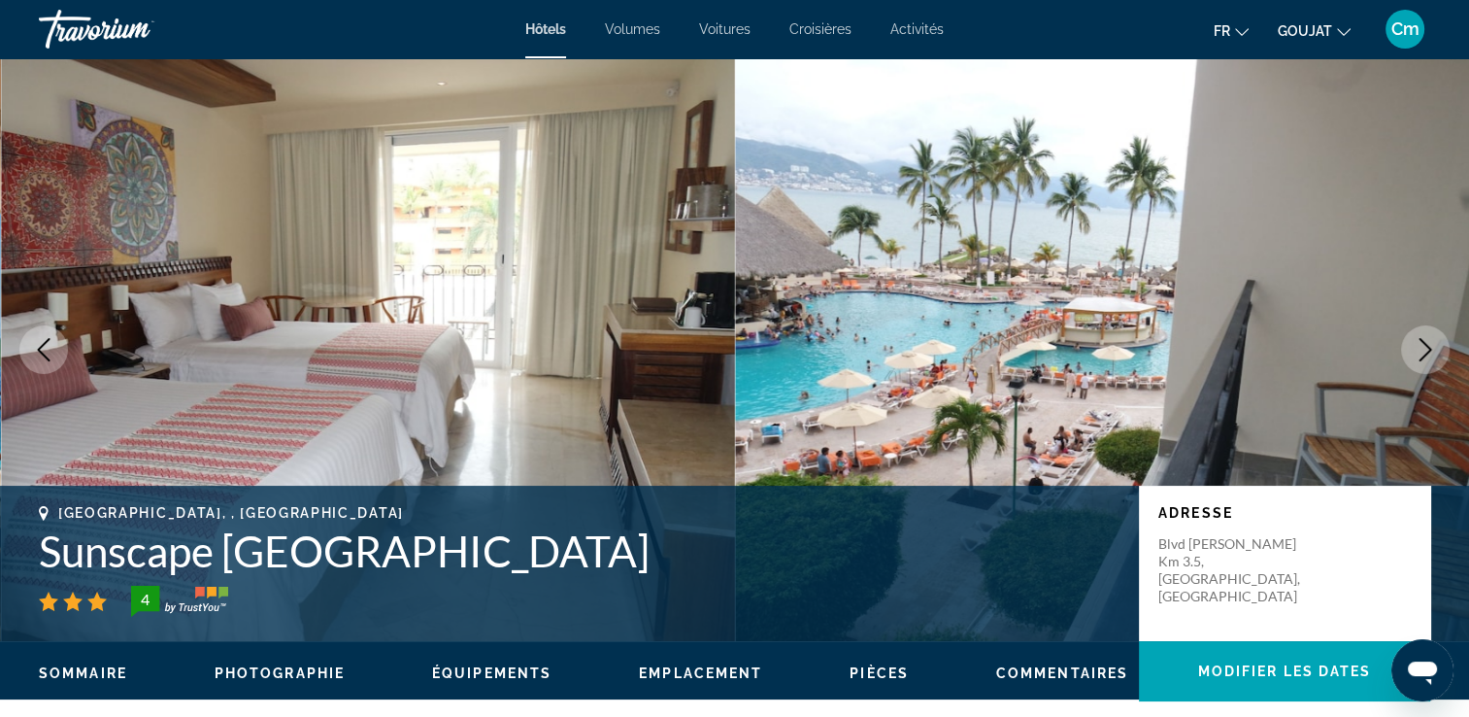
click at [1423, 355] on icon "Image suivante" at bounding box center [1425, 349] width 13 height 23
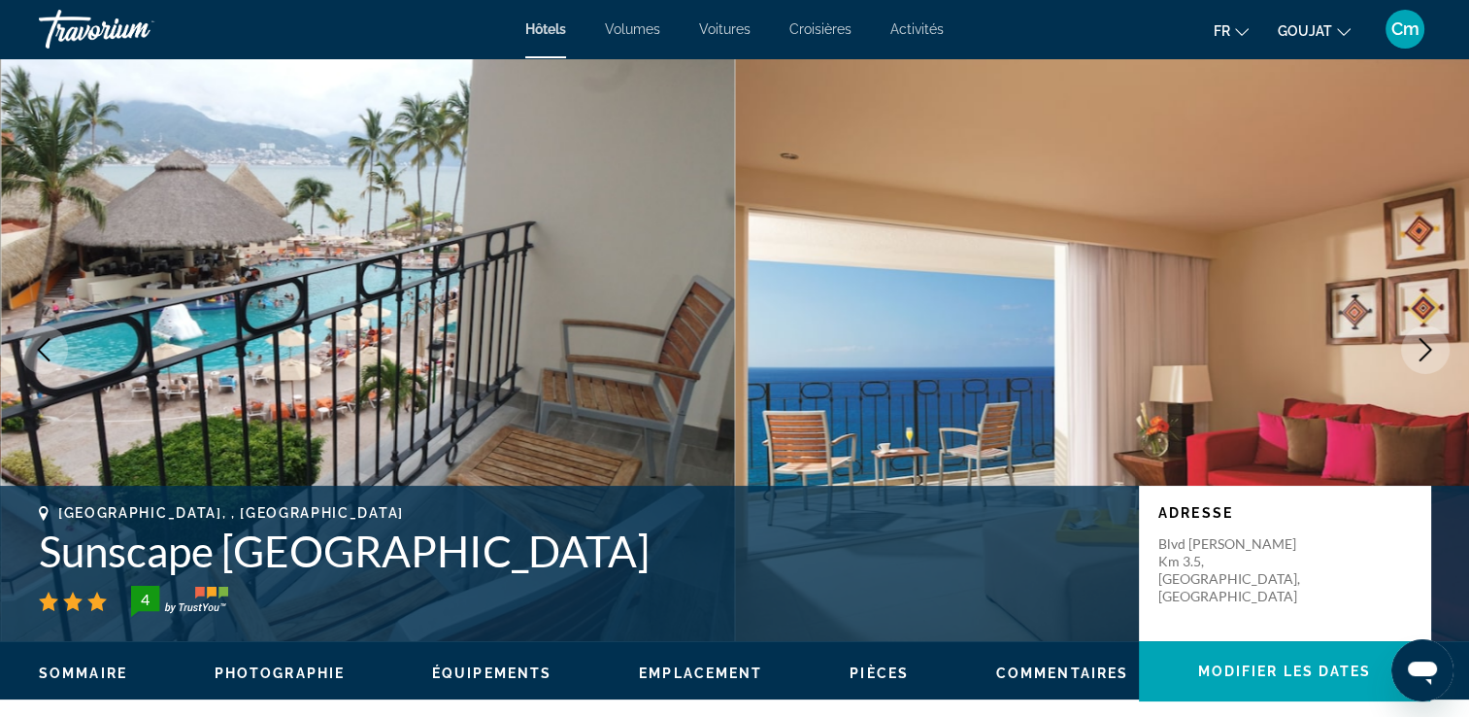
click at [1423, 355] on icon "Image suivante" at bounding box center [1425, 349] width 13 height 23
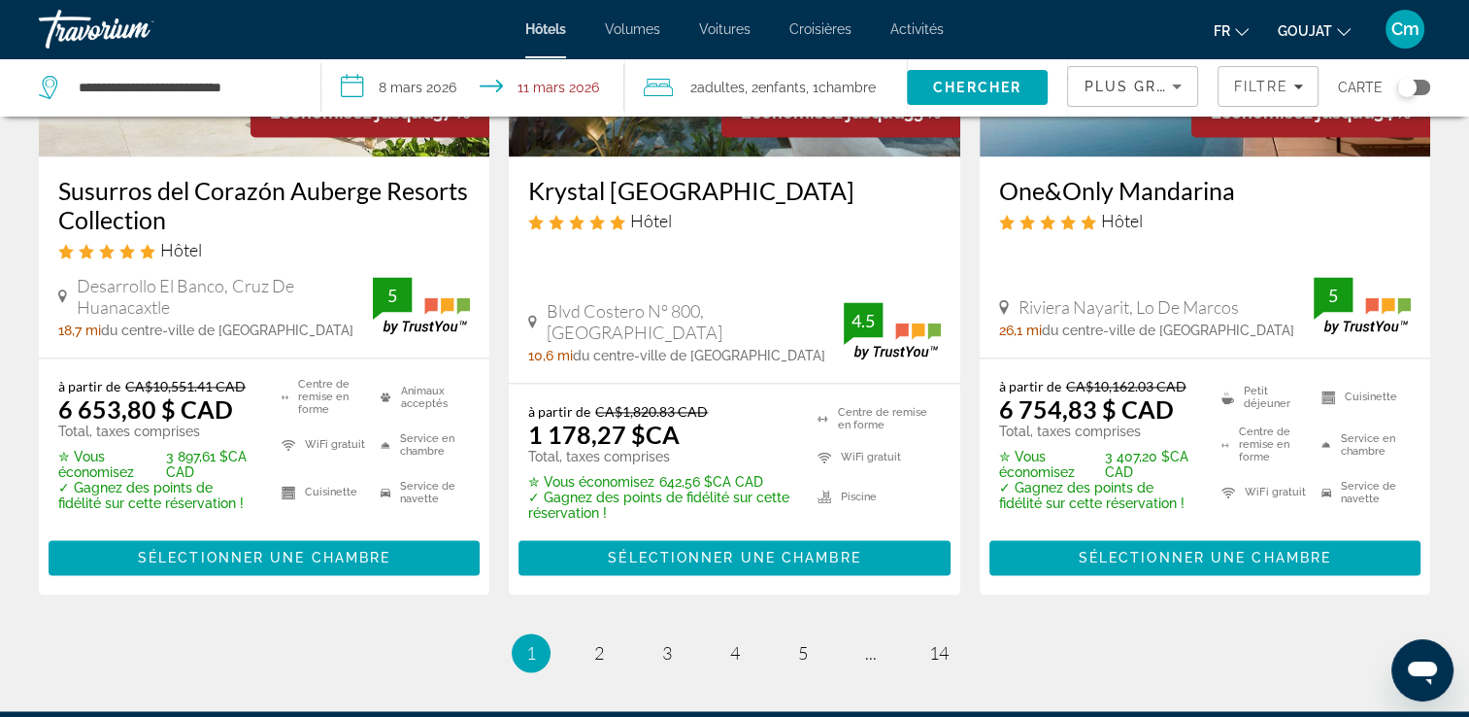
scroll to position [2921, 0]
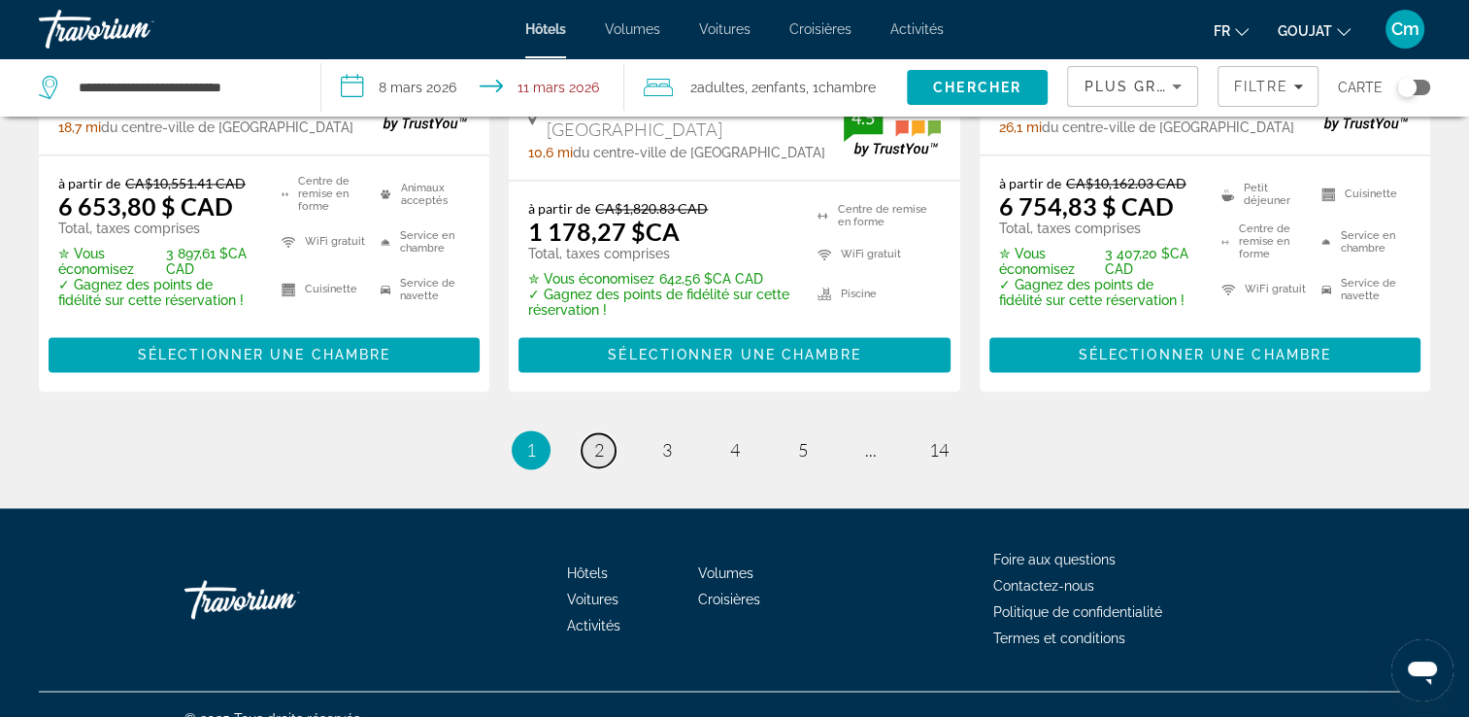
click at [594, 439] on span "2" at bounding box center [599, 449] width 10 height 21
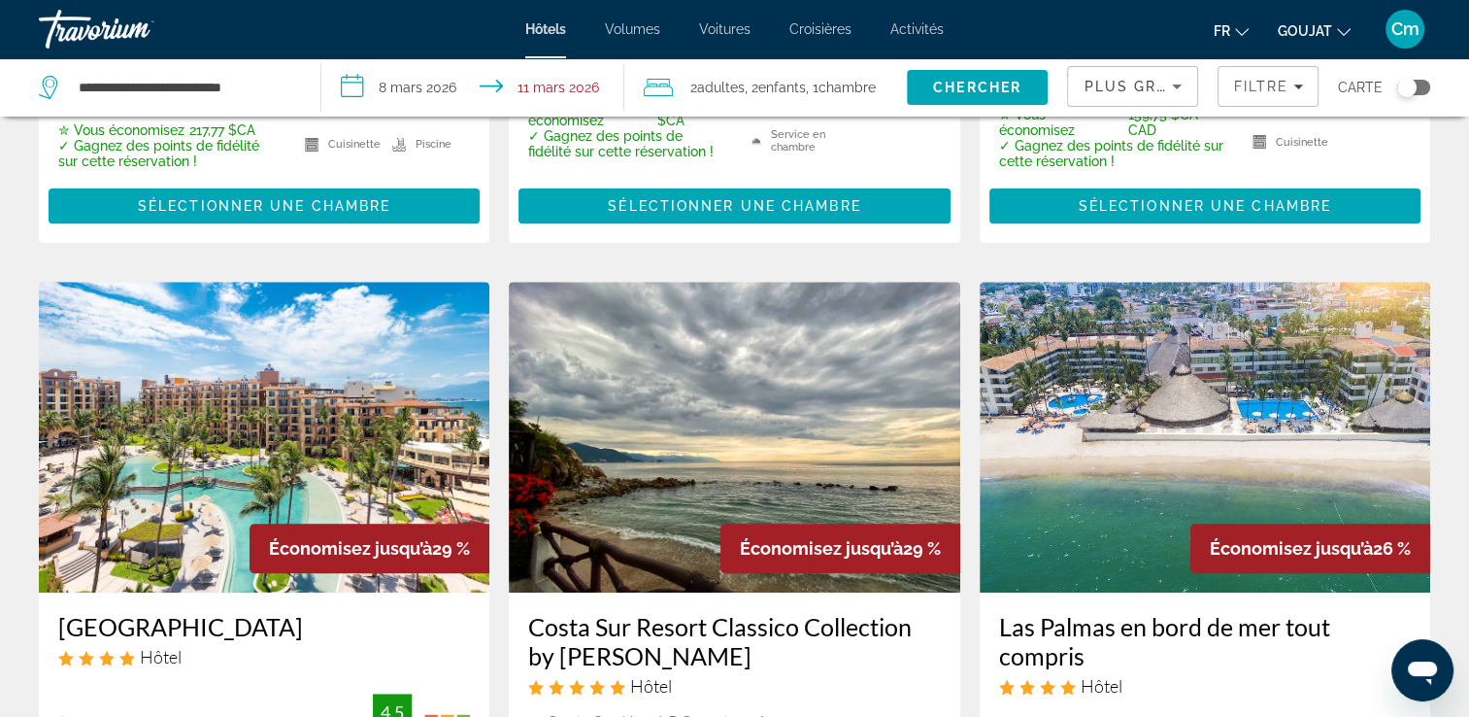
scroll to position [893, 0]
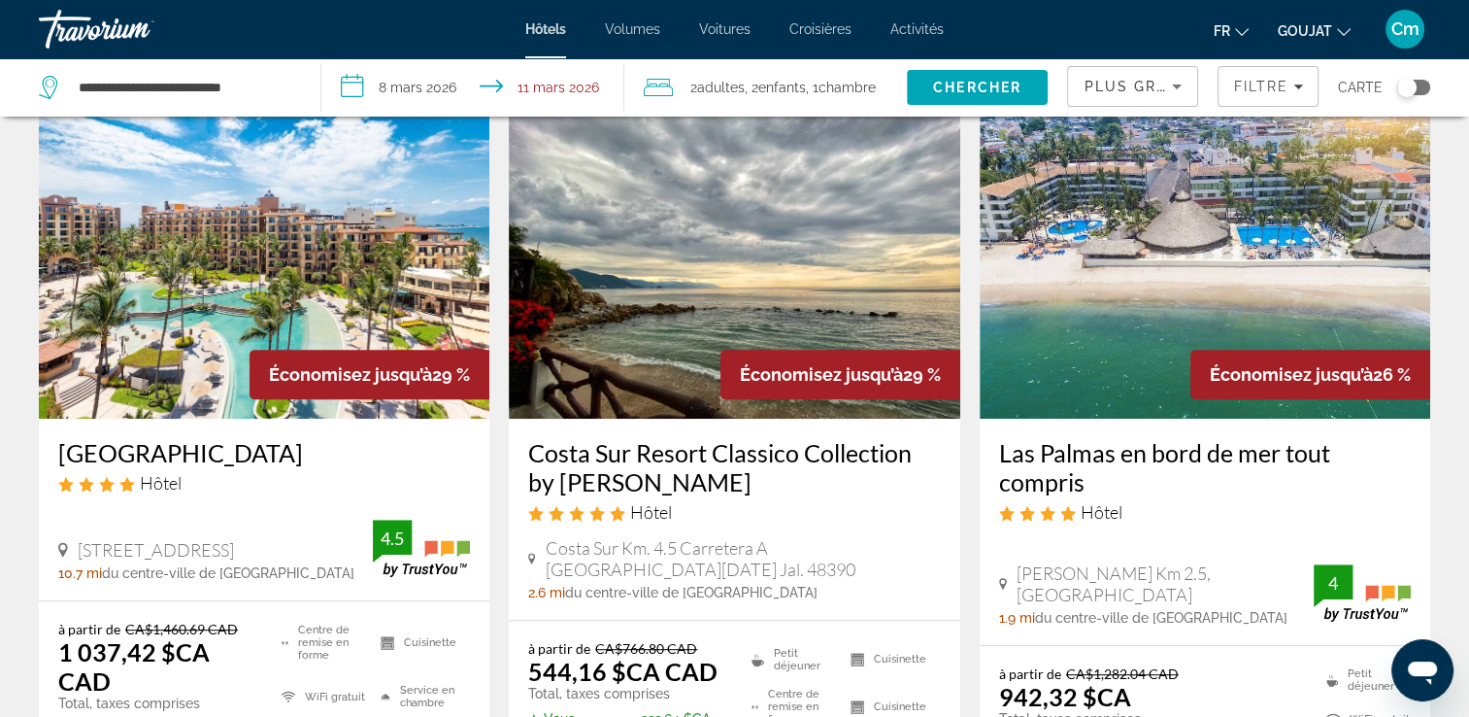
click at [352, 438] on h3 "[GEOGRAPHIC_DATA]" at bounding box center [264, 452] width 412 height 29
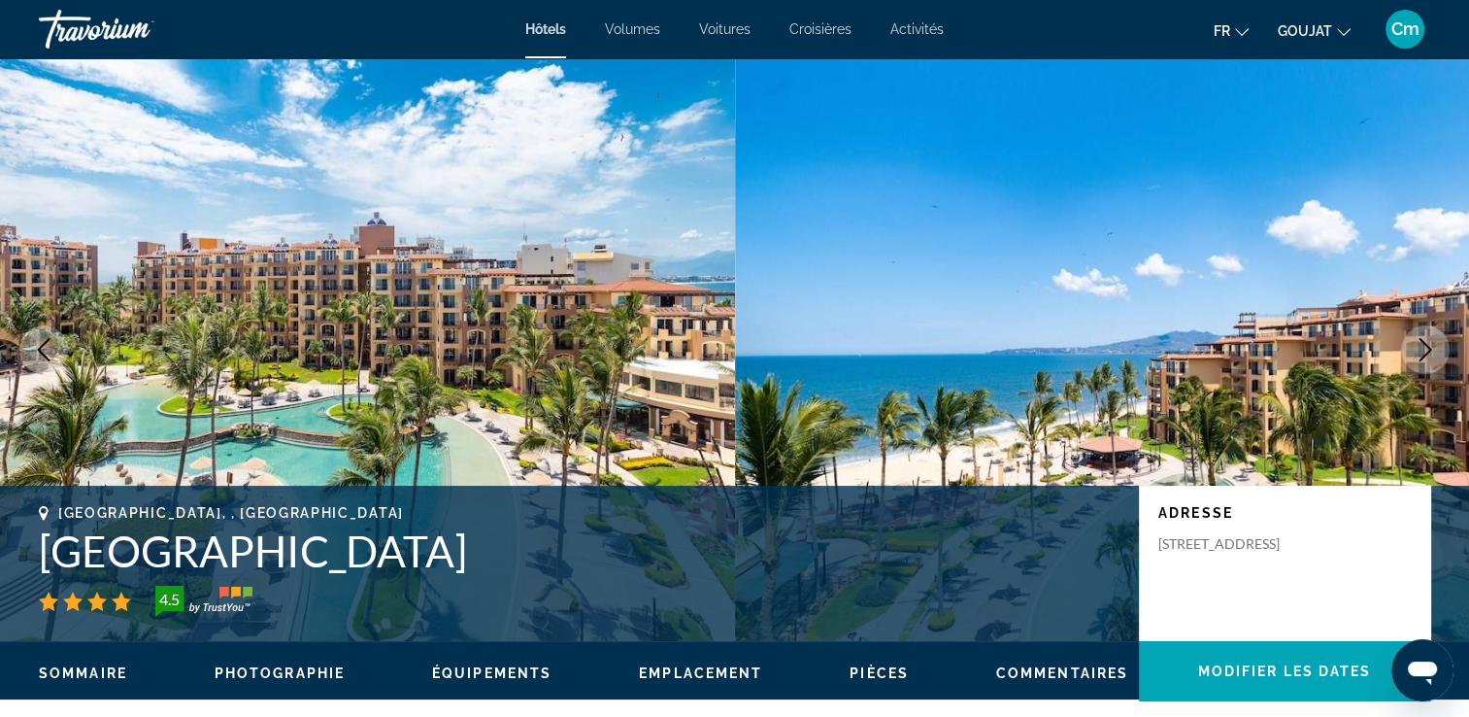
click at [1423, 351] on icon "Image suivante" at bounding box center [1425, 349] width 23 height 23
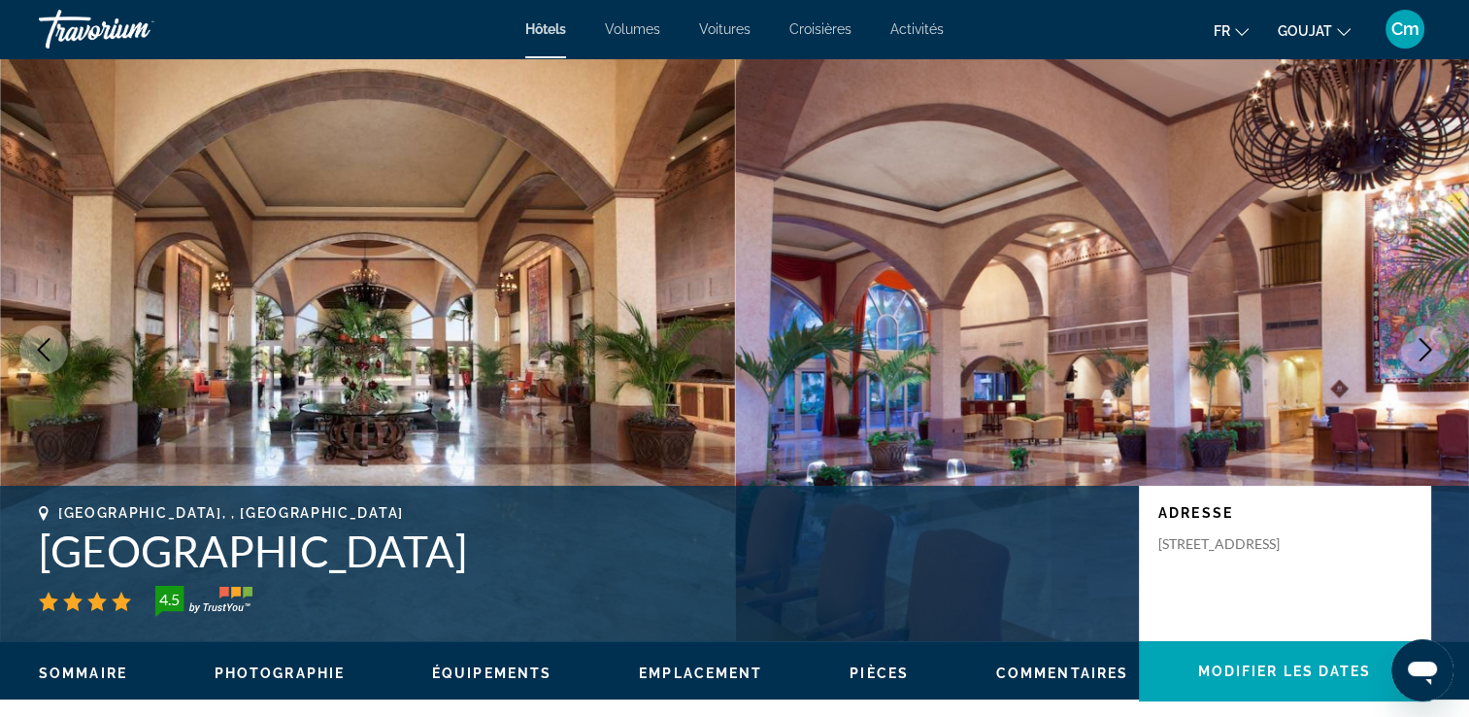
click at [1423, 351] on icon "Image suivante" at bounding box center [1425, 349] width 23 height 23
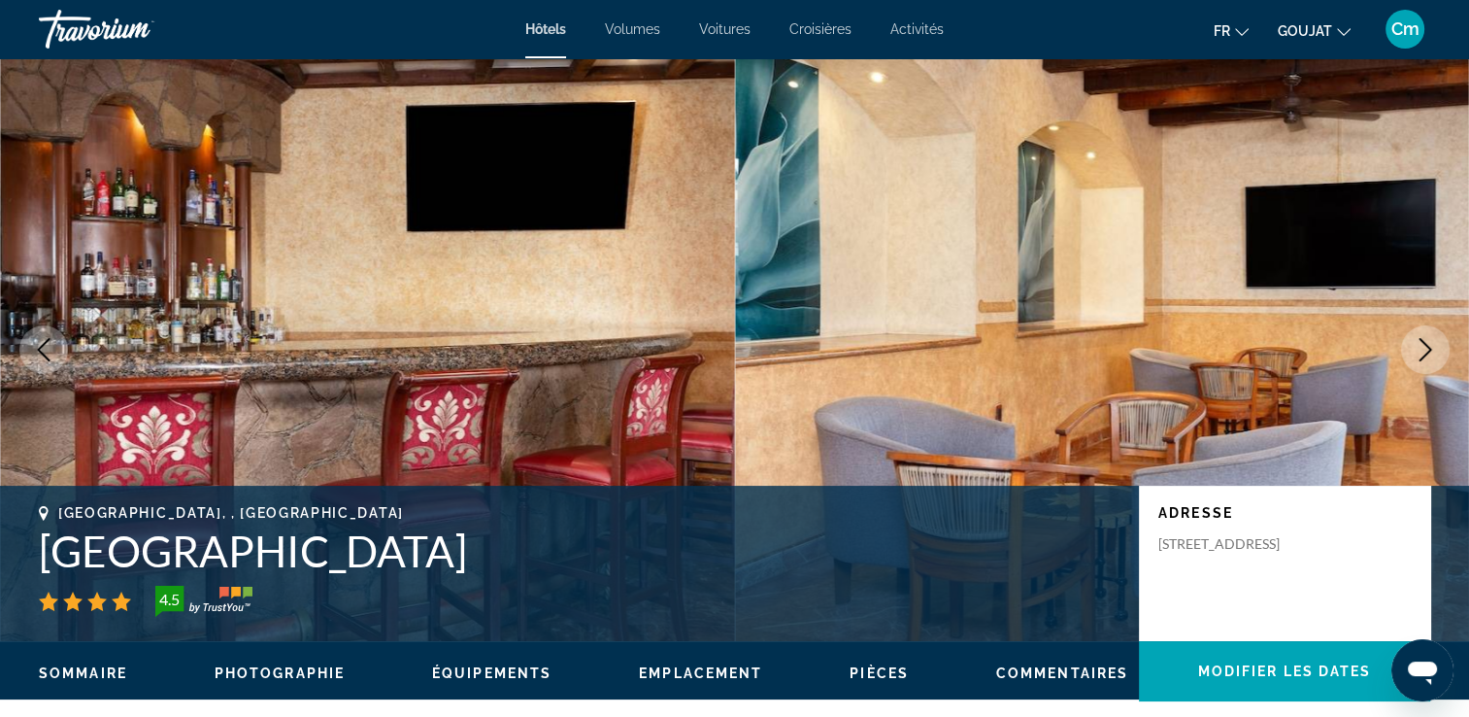
click at [1423, 351] on icon "Image suivante" at bounding box center [1425, 349] width 23 height 23
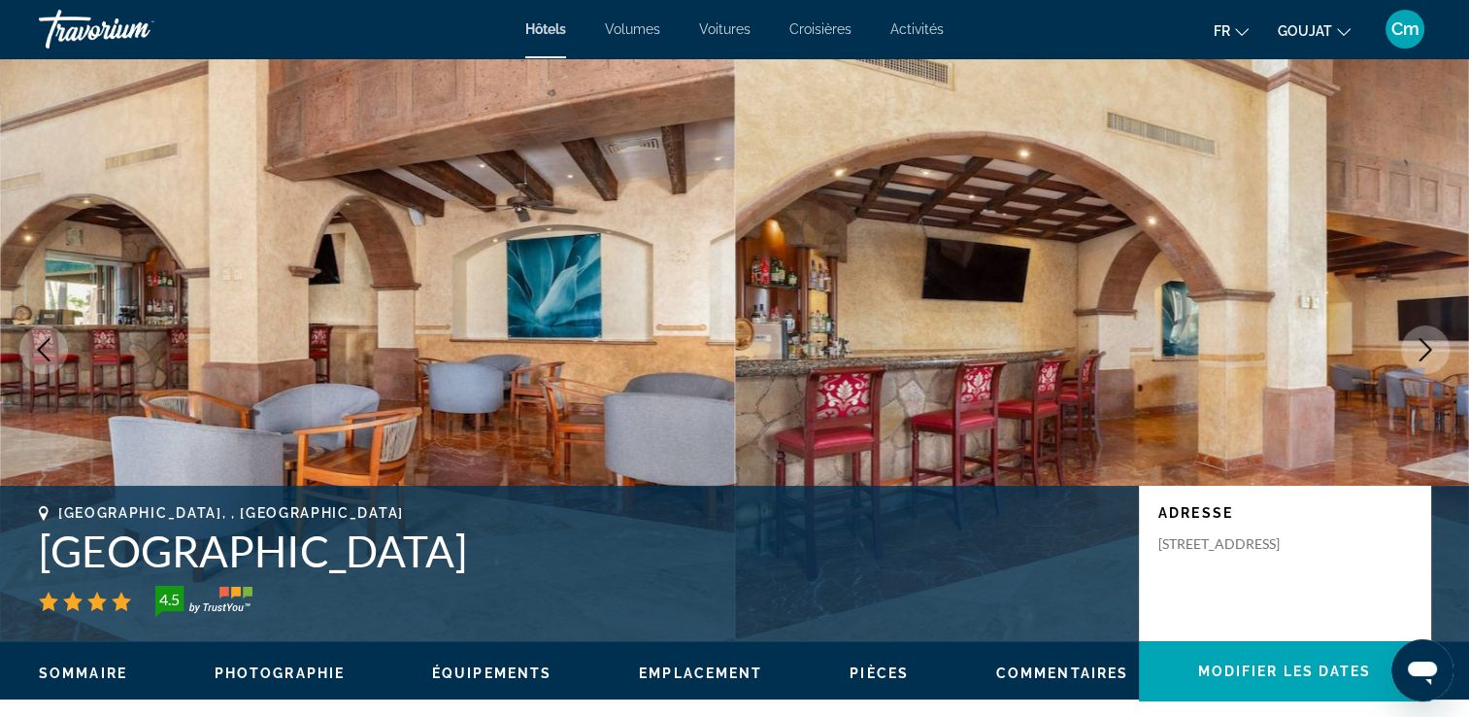
click at [1423, 351] on icon "Image suivante" at bounding box center [1425, 349] width 23 height 23
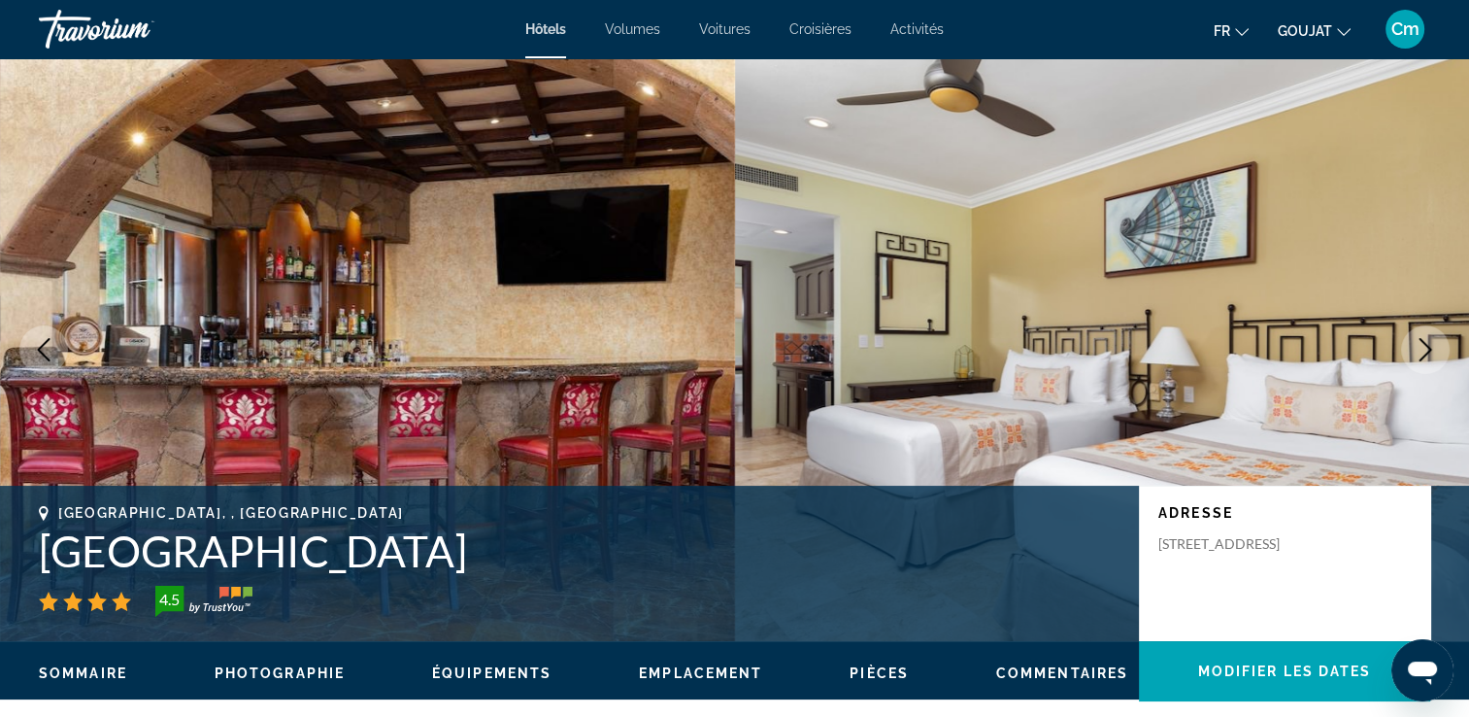
click at [1424, 351] on icon "Image suivante" at bounding box center [1425, 349] width 23 height 23
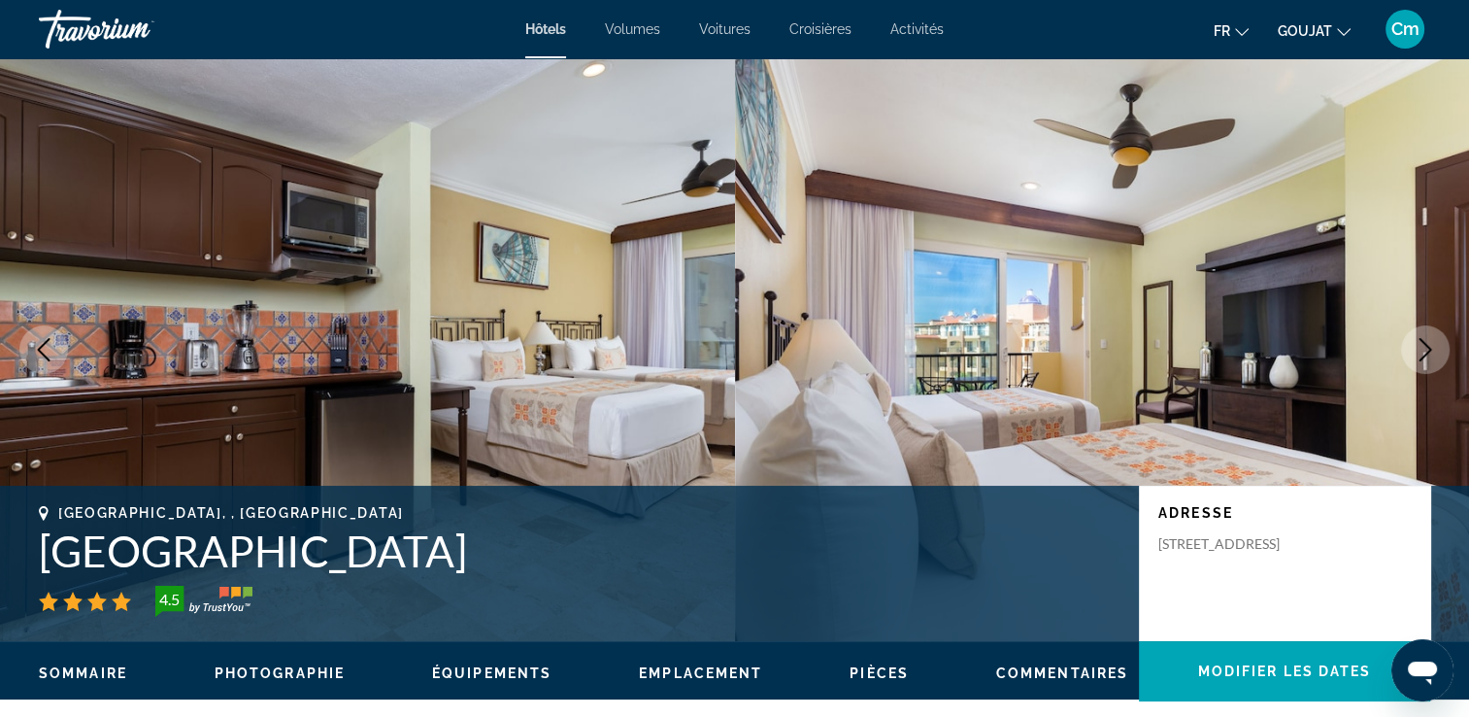
click at [1424, 351] on icon "Image suivante" at bounding box center [1425, 349] width 23 height 23
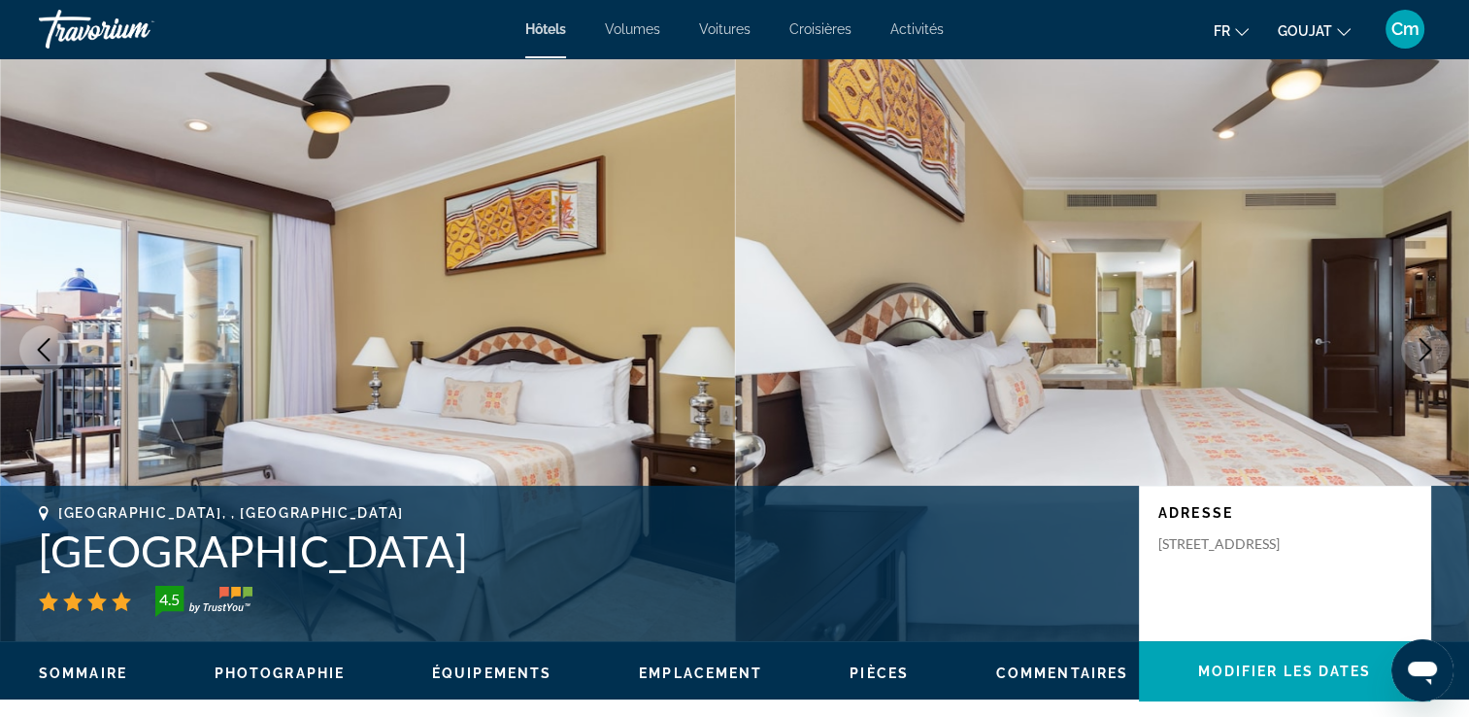
click at [1424, 351] on icon "Image suivante" at bounding box center [1425, 349] width 23 height 23
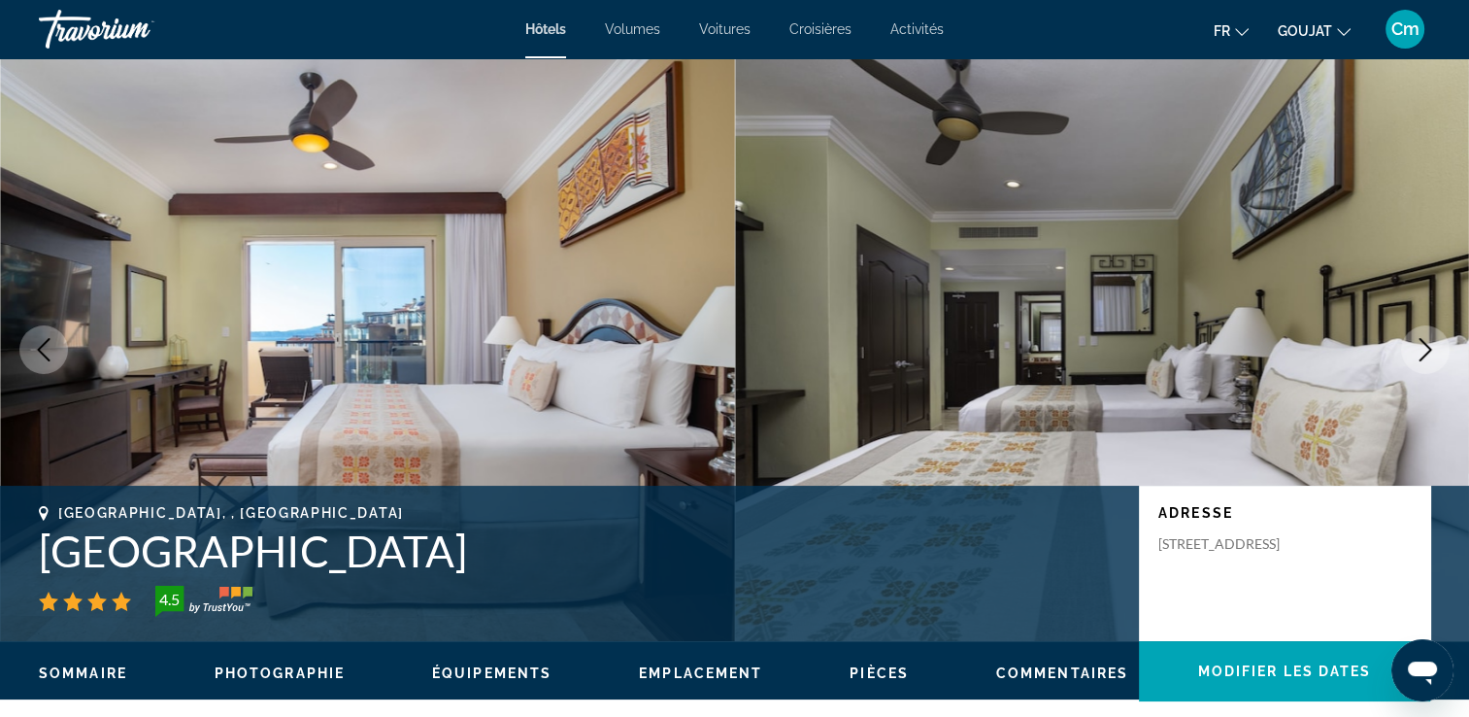
click at [1424, 351] on icon "Image suivante" at bounding box center [1425, 349] width 23 height 23
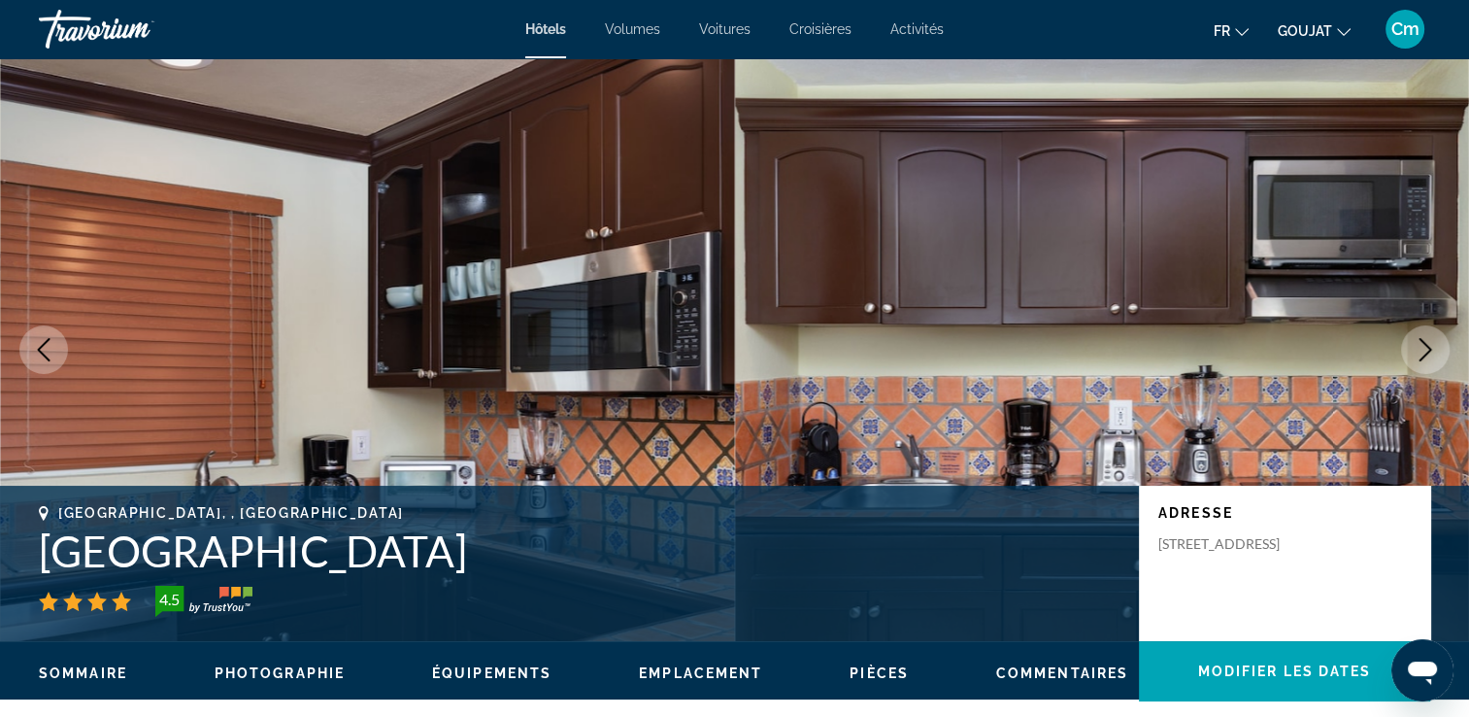
click at [1424, 351] on icon "Image suivante" at bounding box center [1425, 349] width 23 height 23
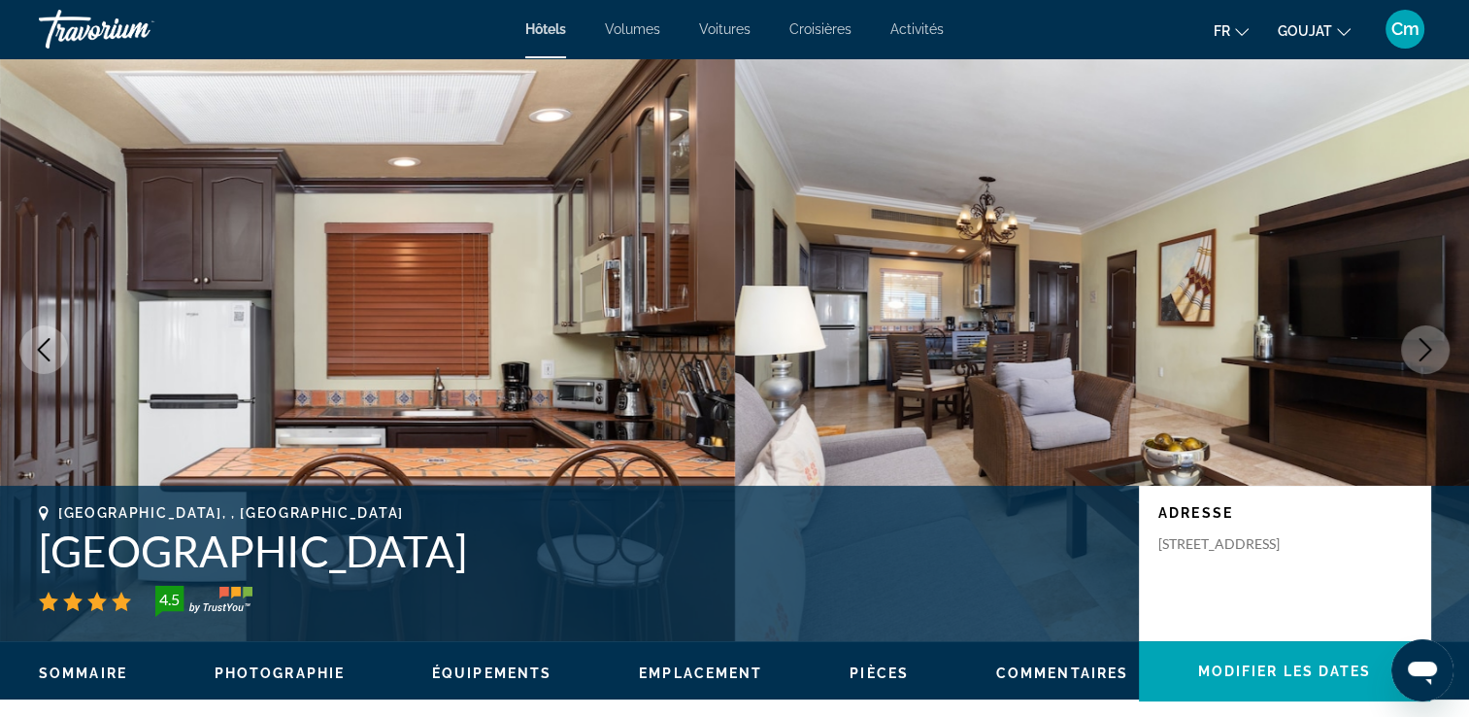
click at [1424, 351] on icon "Image suivante" at bounding box center [1425, 349] width 23 height 23
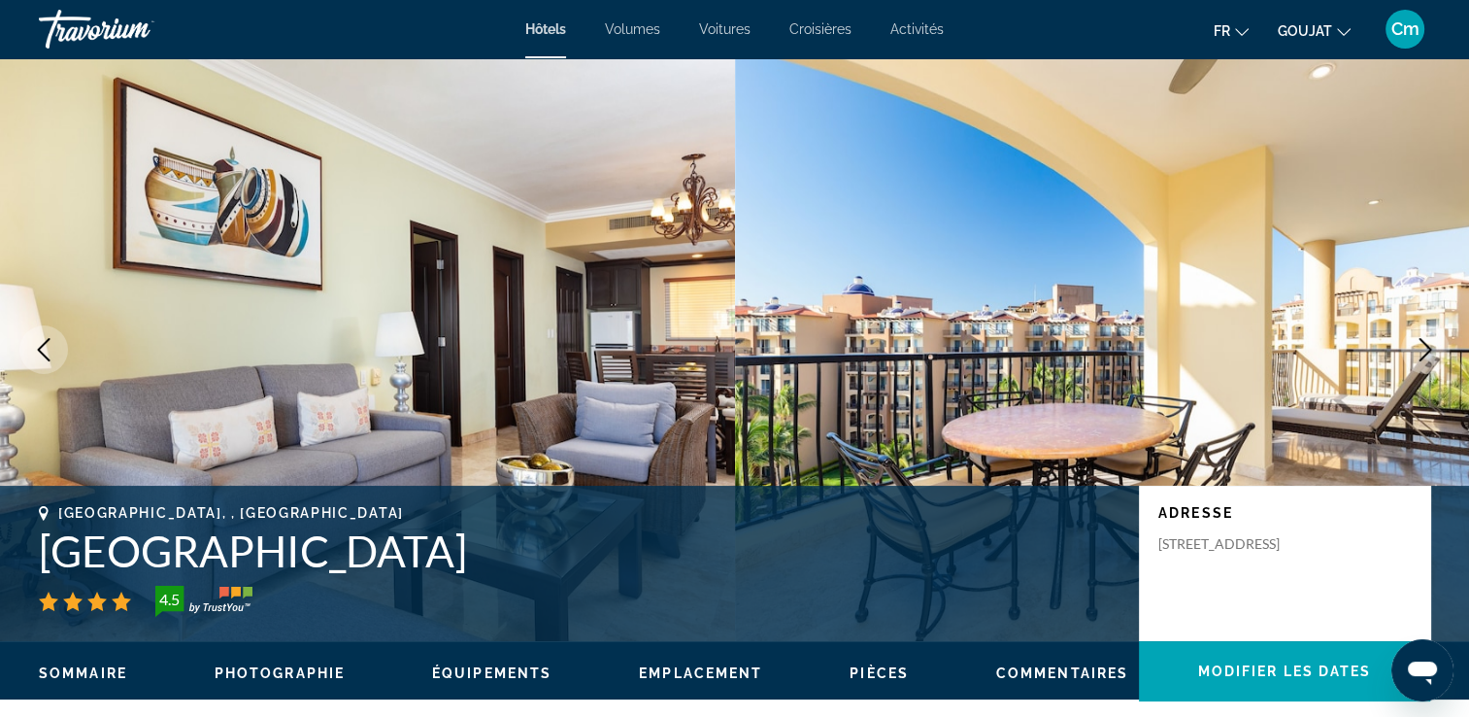
click at [1424, 351] on icon "Image suivante" at bounding box center [1425, 349] width 23 height 23
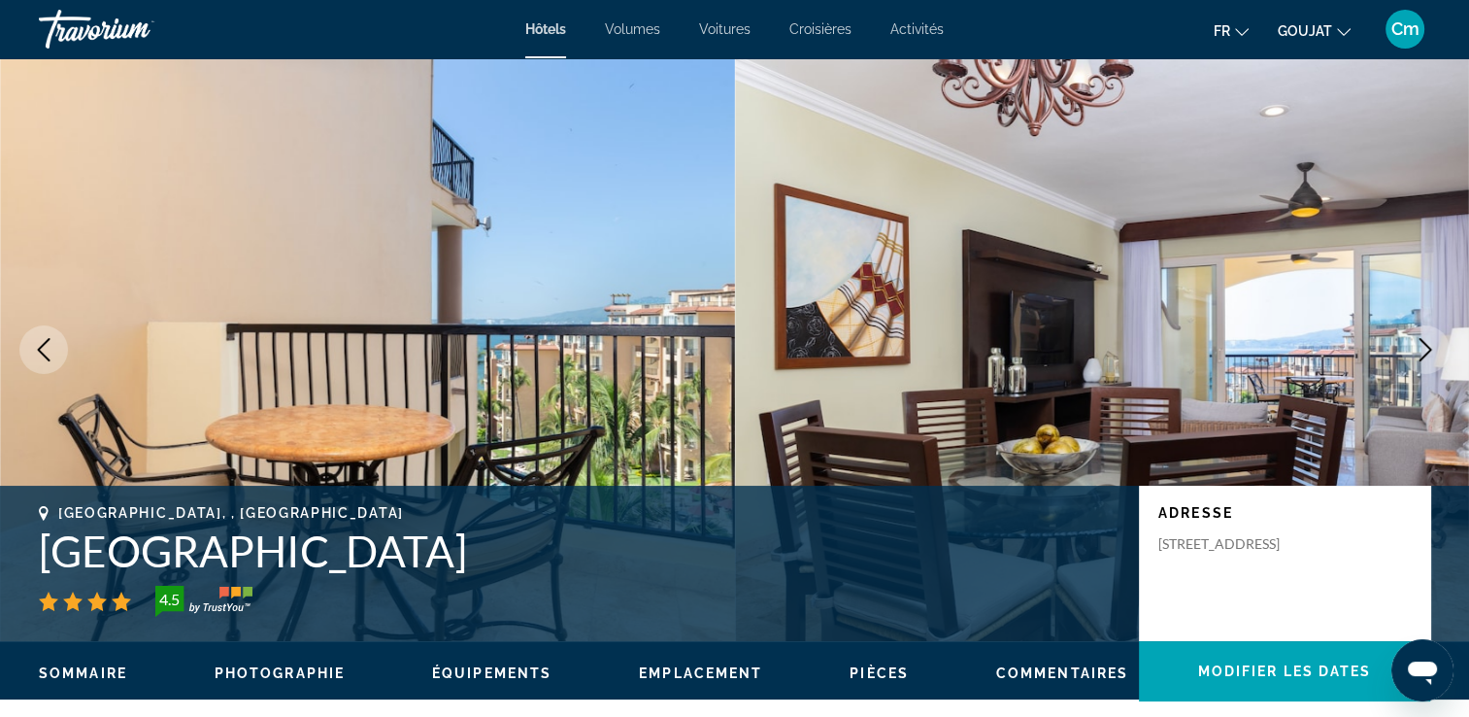
click at [1424, 351] on icon "Image suivante" at bounding box center [1425, 349] width 23 height 23
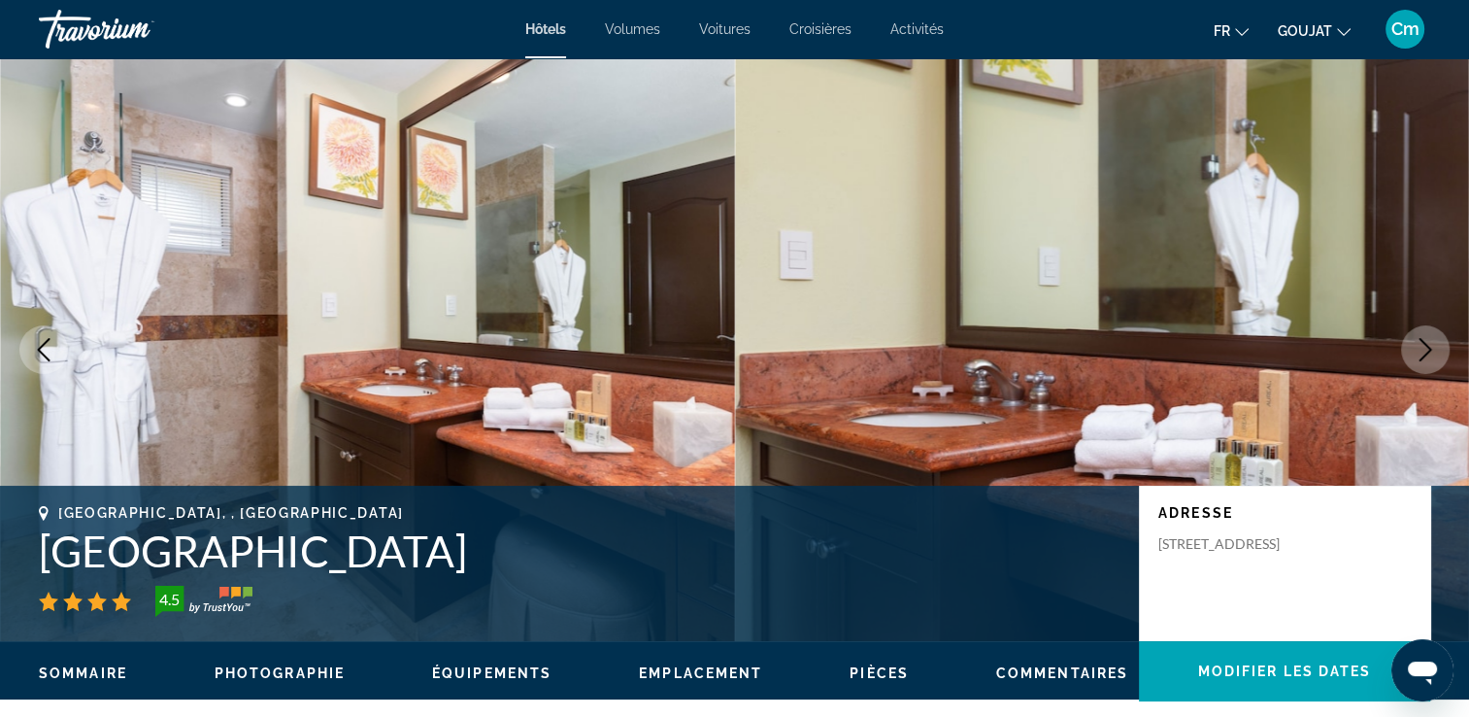
click at [1424, 351] on icon "Image suivante" at bounding box center [1425, 349] width 23 height 23
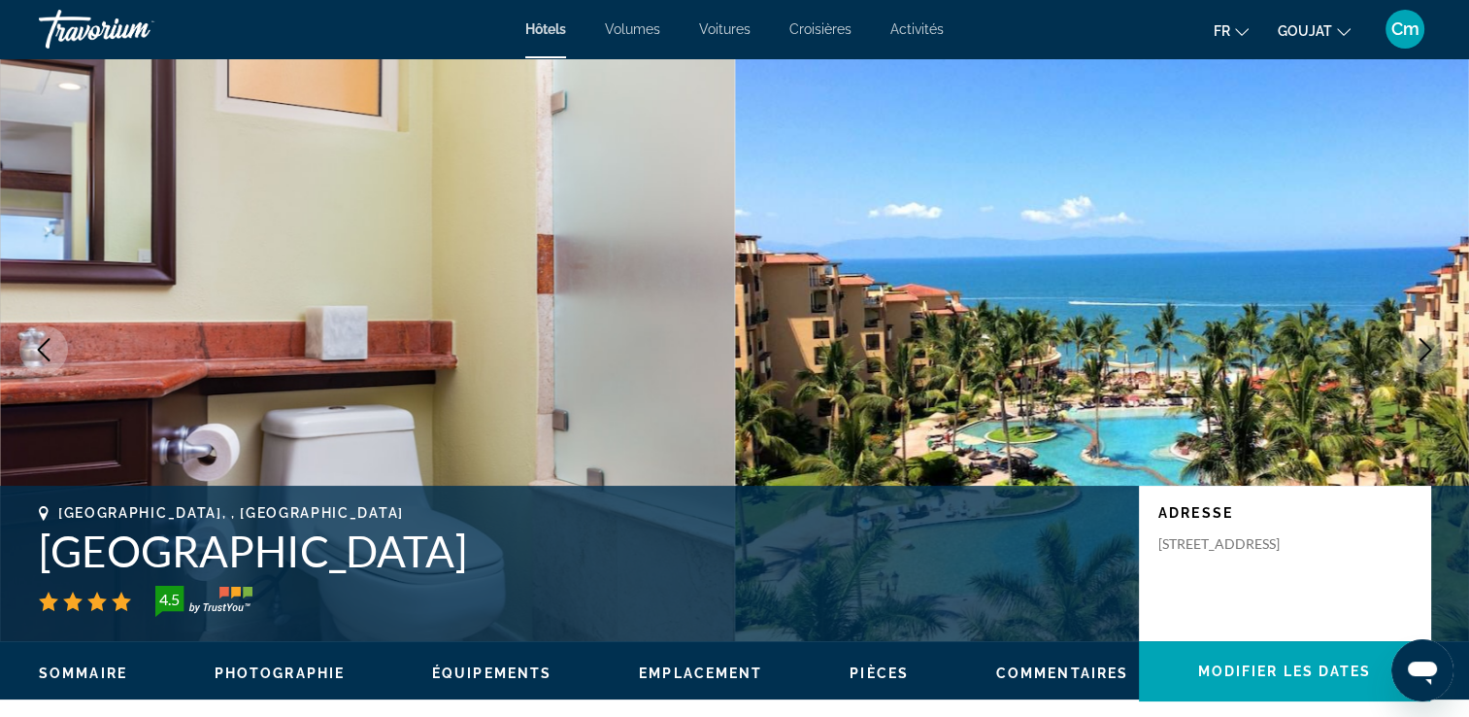
click at [1424, 351] on icon "Image suivante" at bounding box center [1425, 349] width 23 height 23
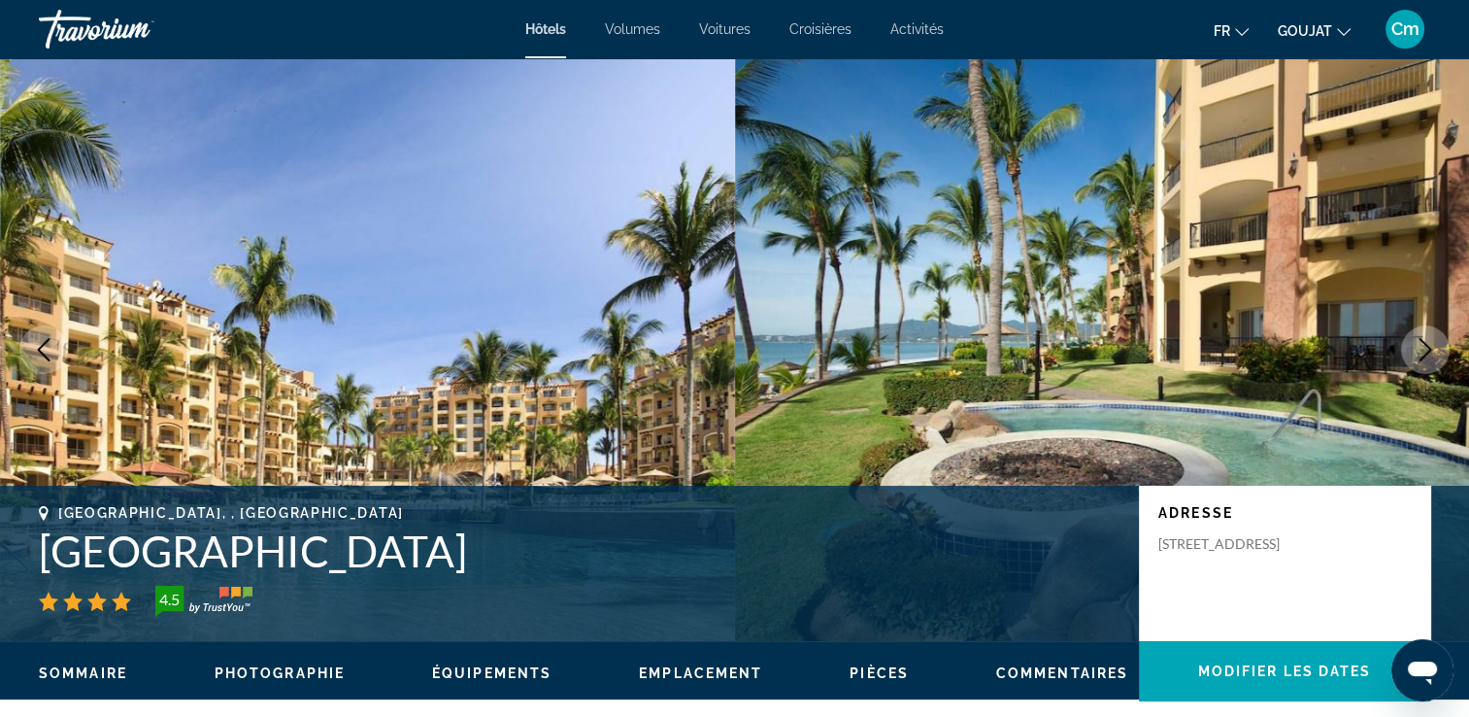
click at [1424, 351] on icon "Image suivante" at bounding box center [1425, 349] width 23 height 23
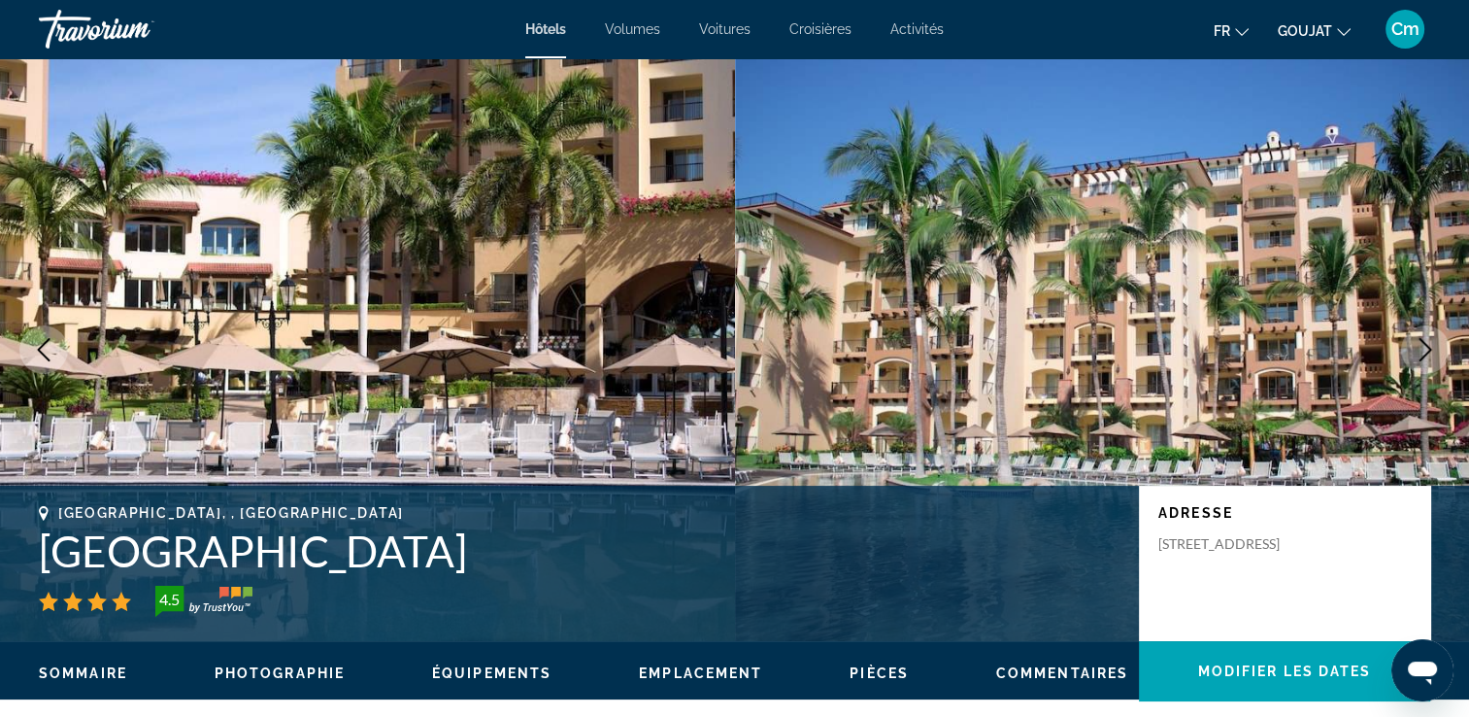
click at [1424, 351] on icon "Image suivante" at bounding box center [1425, 349] width 23 height 23
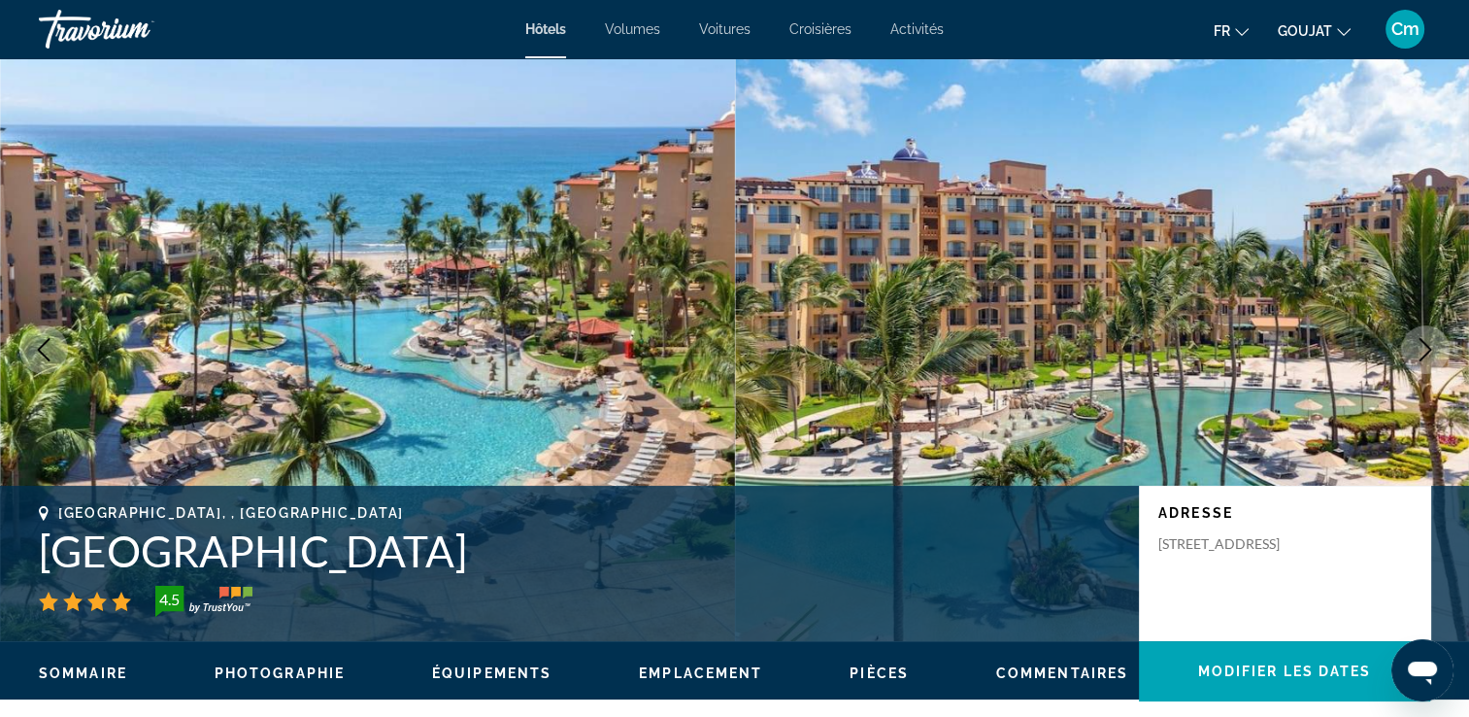
click at [1424, 351] on icon "Image suivante" at bounding box center [1425, 349] width 23 height 23
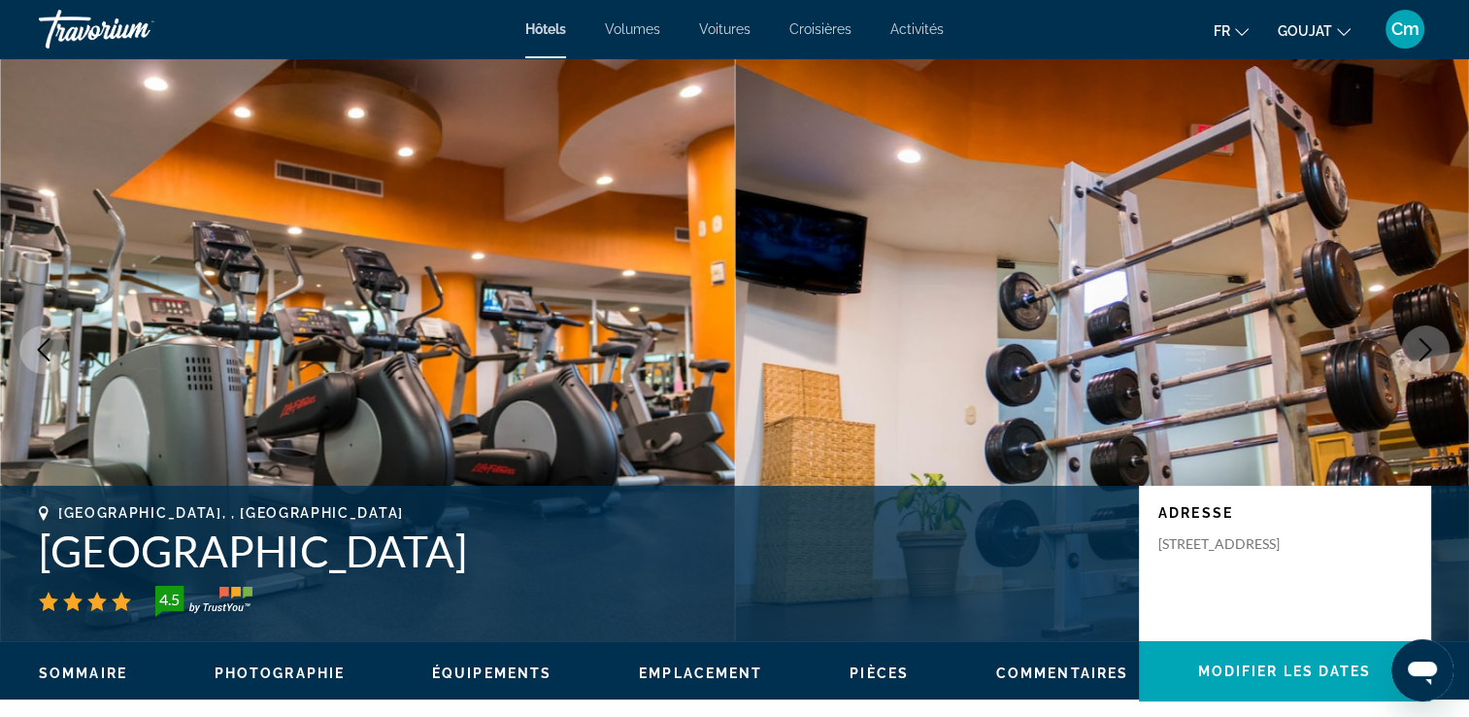
click at [1424, 351] on icon "Image suivante" at bounding box center [1425, 349] width 23 height 23
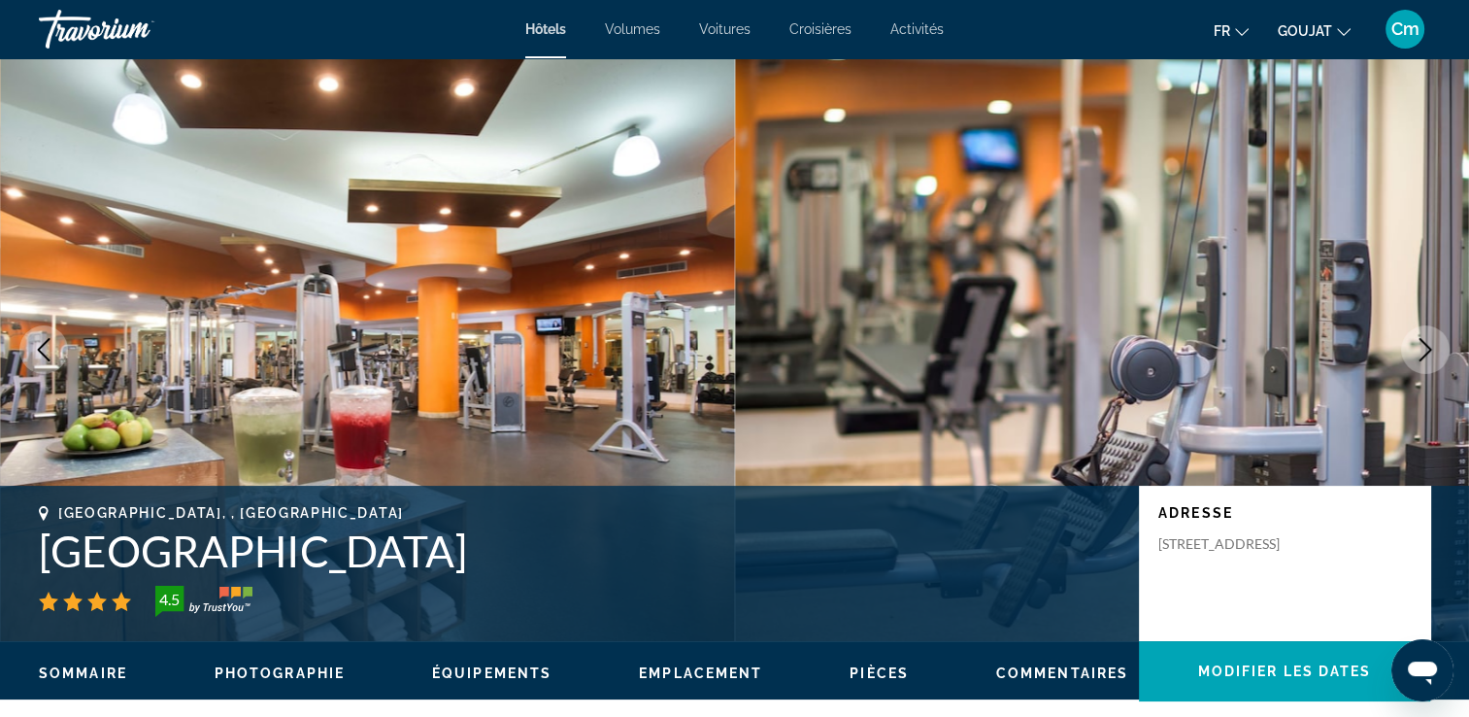
click at [1424, 351] on icon "Image suivante" at bounding box center [1425, 349] width 23 height 23
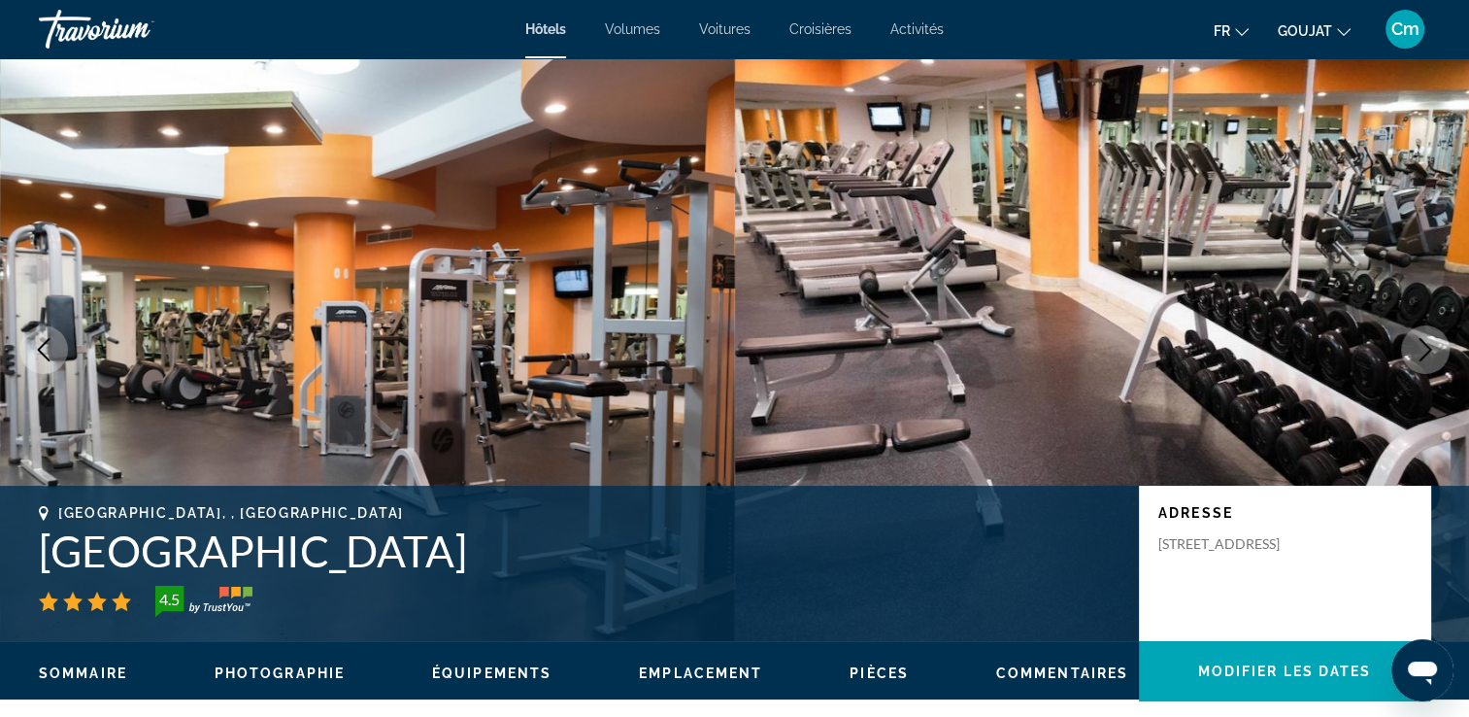
click at [1424, 351] on icon "Image suivante" at bounding box center [1425, 349] width 23 height 23
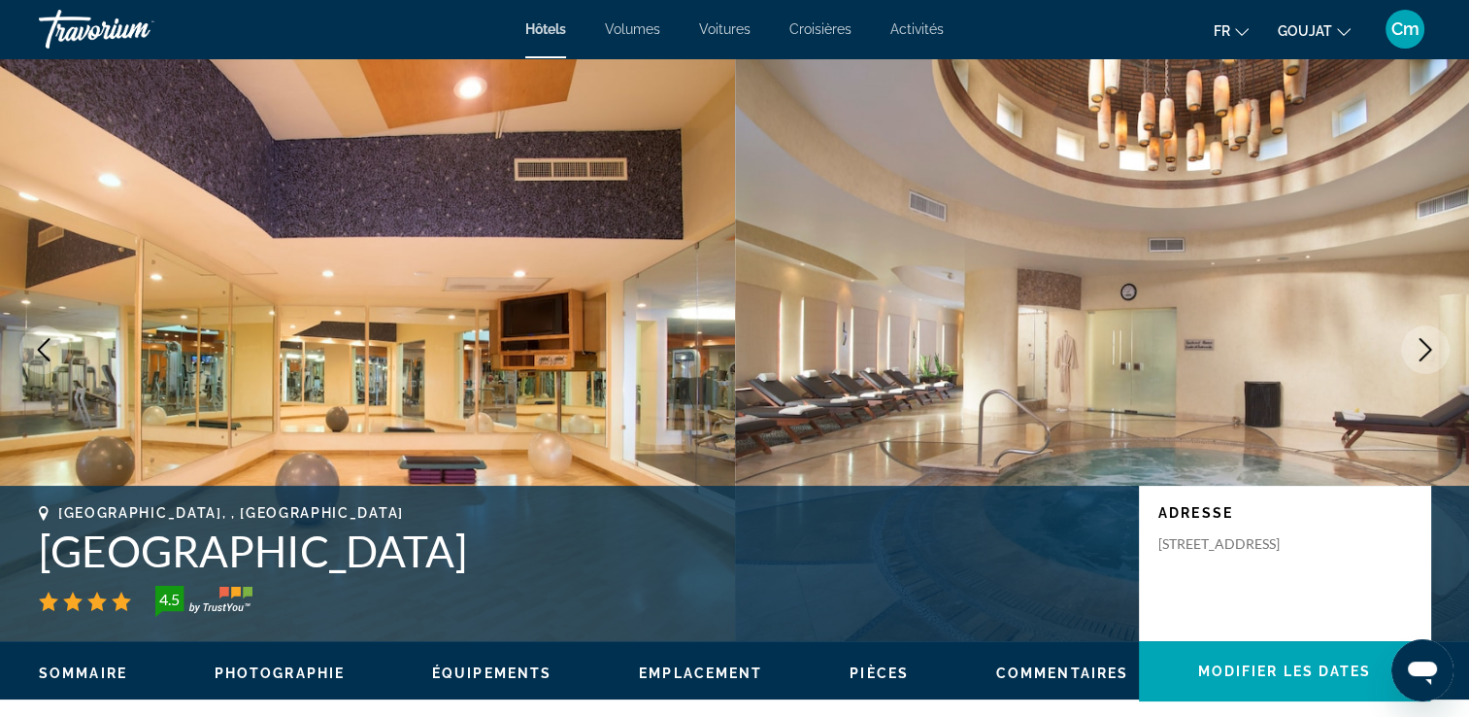
click at [1424, 351] on icon "Image suivante" at bounding box center [1425, 349] width 23 height 23
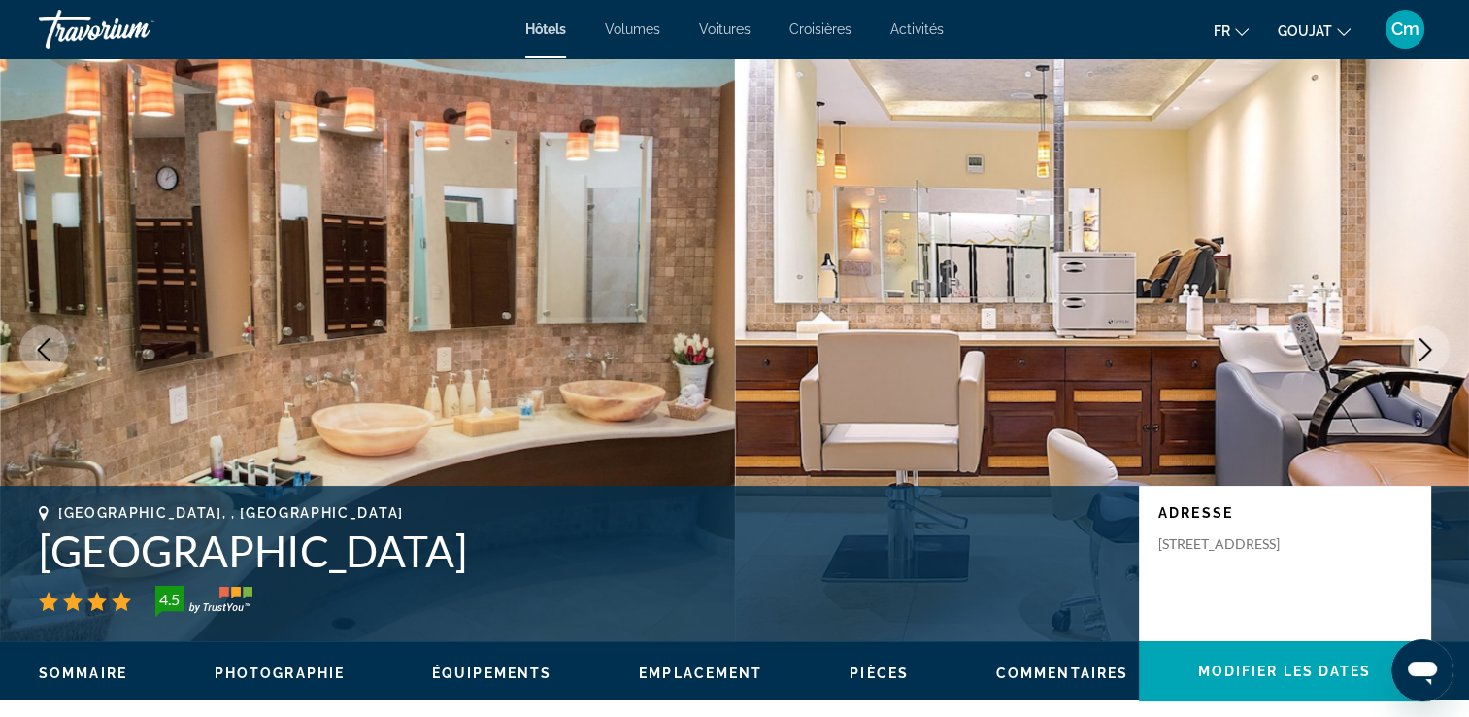
click at [1424, 351] on icon "Image suivante" at bounding box center [1425, 349] width 23 height 23
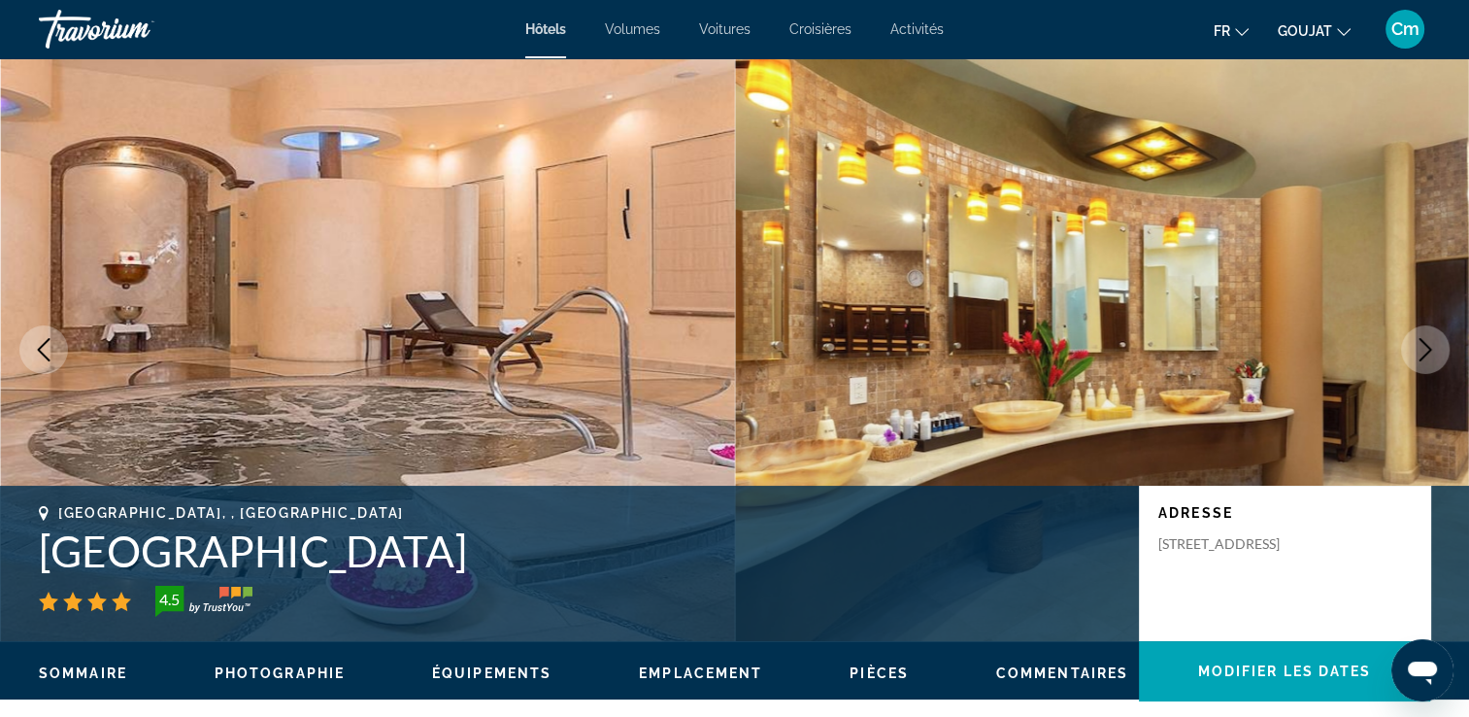
click at [1424, 351] on icon "Image suivante" at bounding box center [1425, 349] width 23 height 23
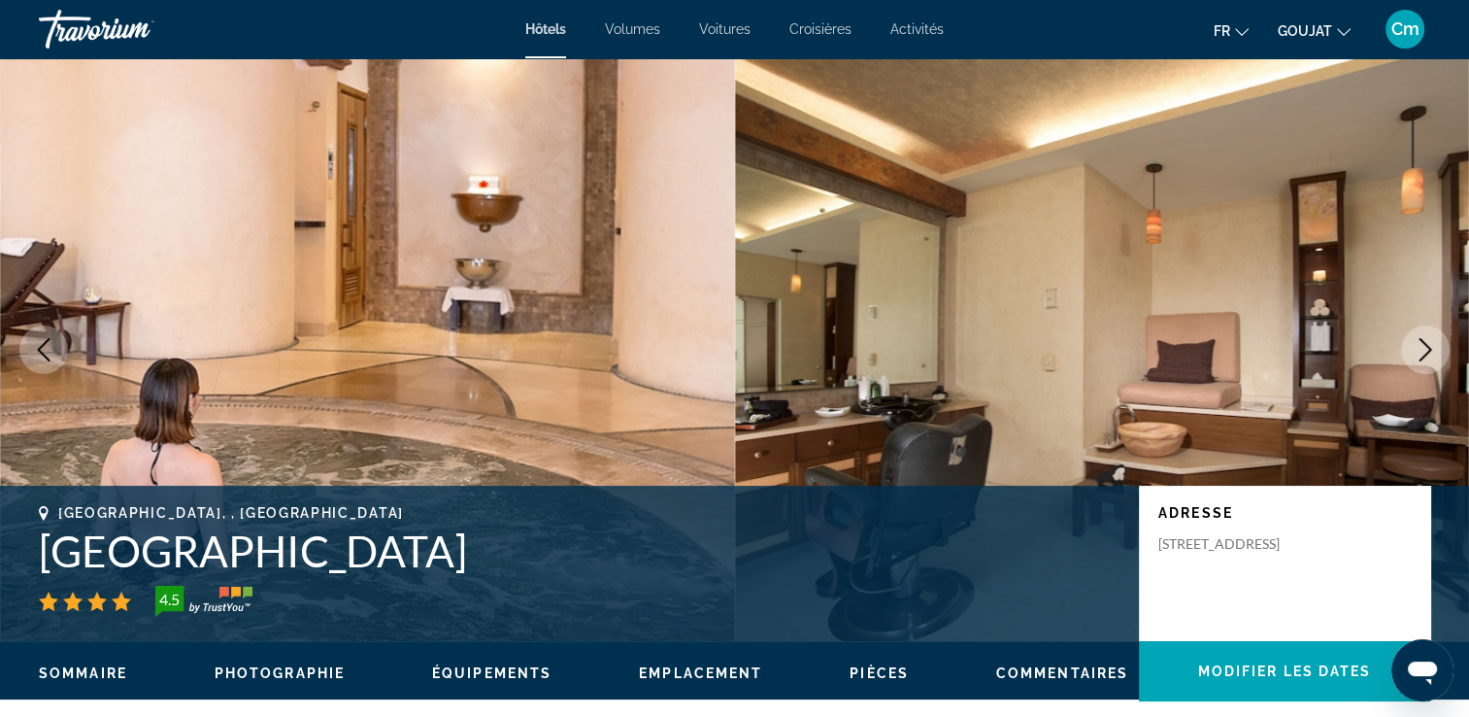
click at [1424, 351] on icon "Image suivante" at bounding box center [1425, 349] width 23 height 23
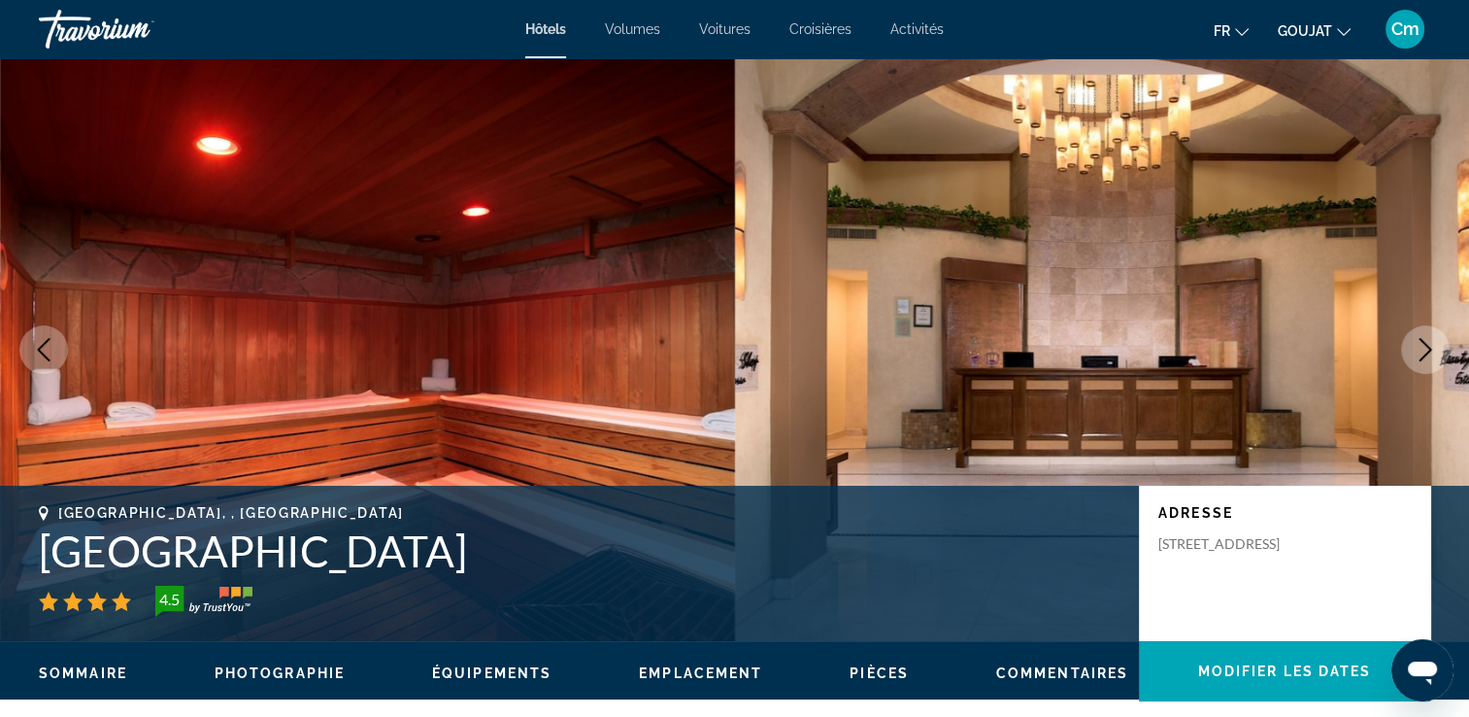
click at [1424, 351] on icon "Image suivante" at bounding box center [1425, 349] width 23 height 23
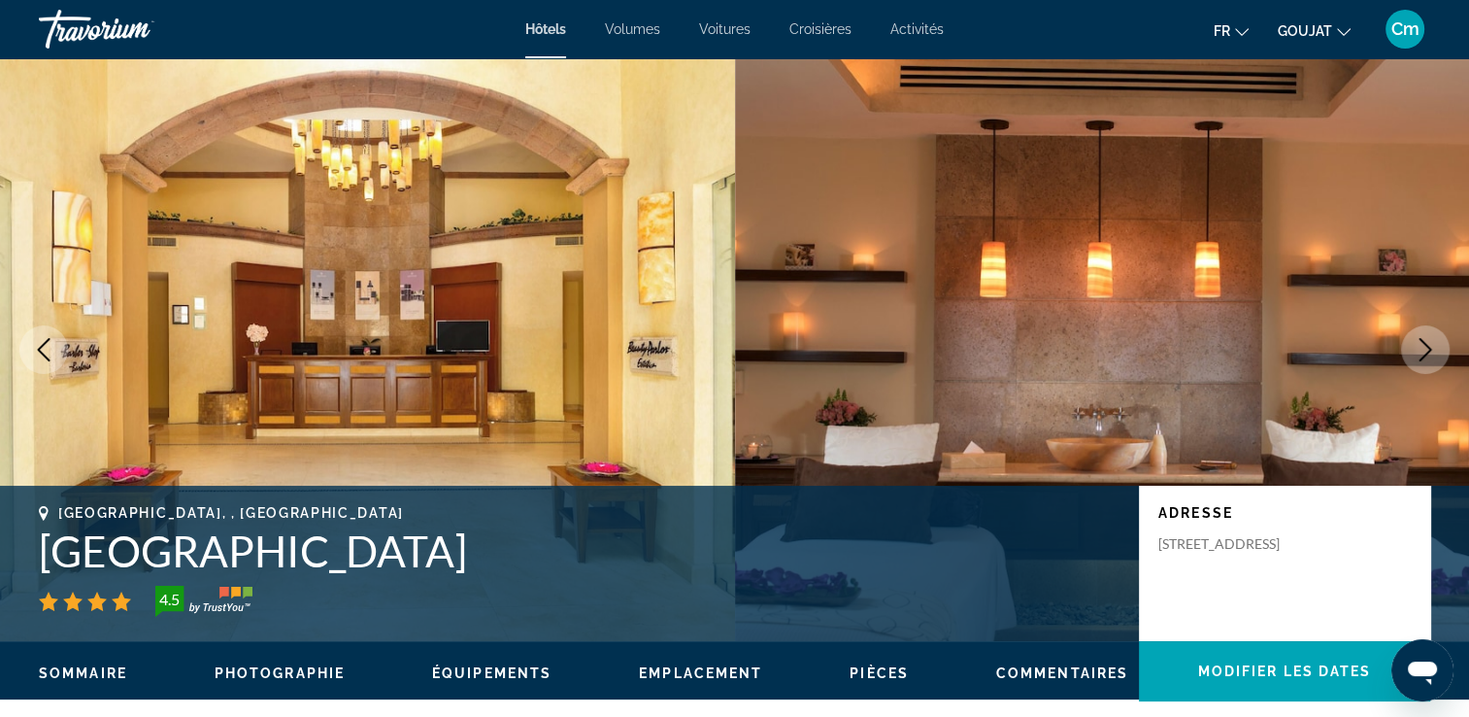
click at [1424, 351] on icon "Image suivante" at bounding box center [1425, 349] width 23 height 23
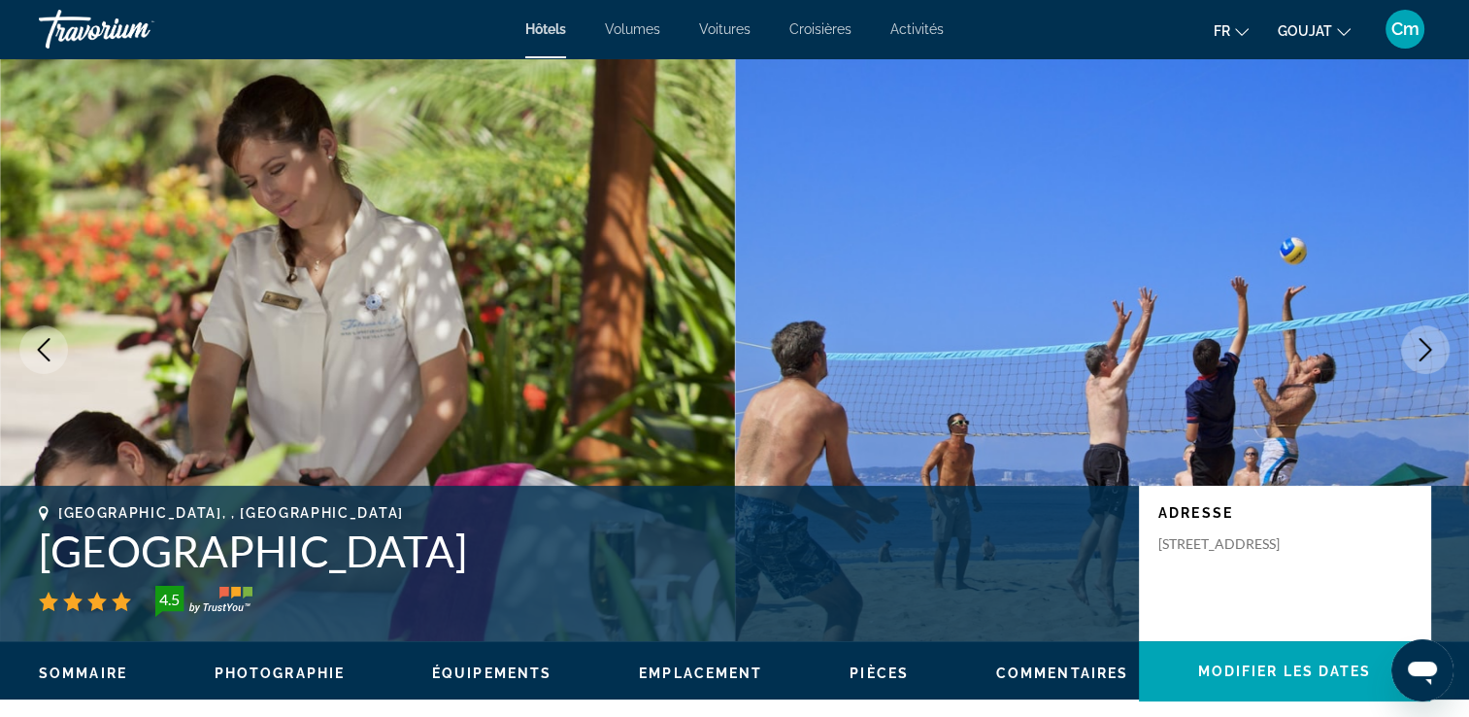
click at [1424, 351] on icon "Image suivante" at bounding box center [1425, 349] width 23 height 23
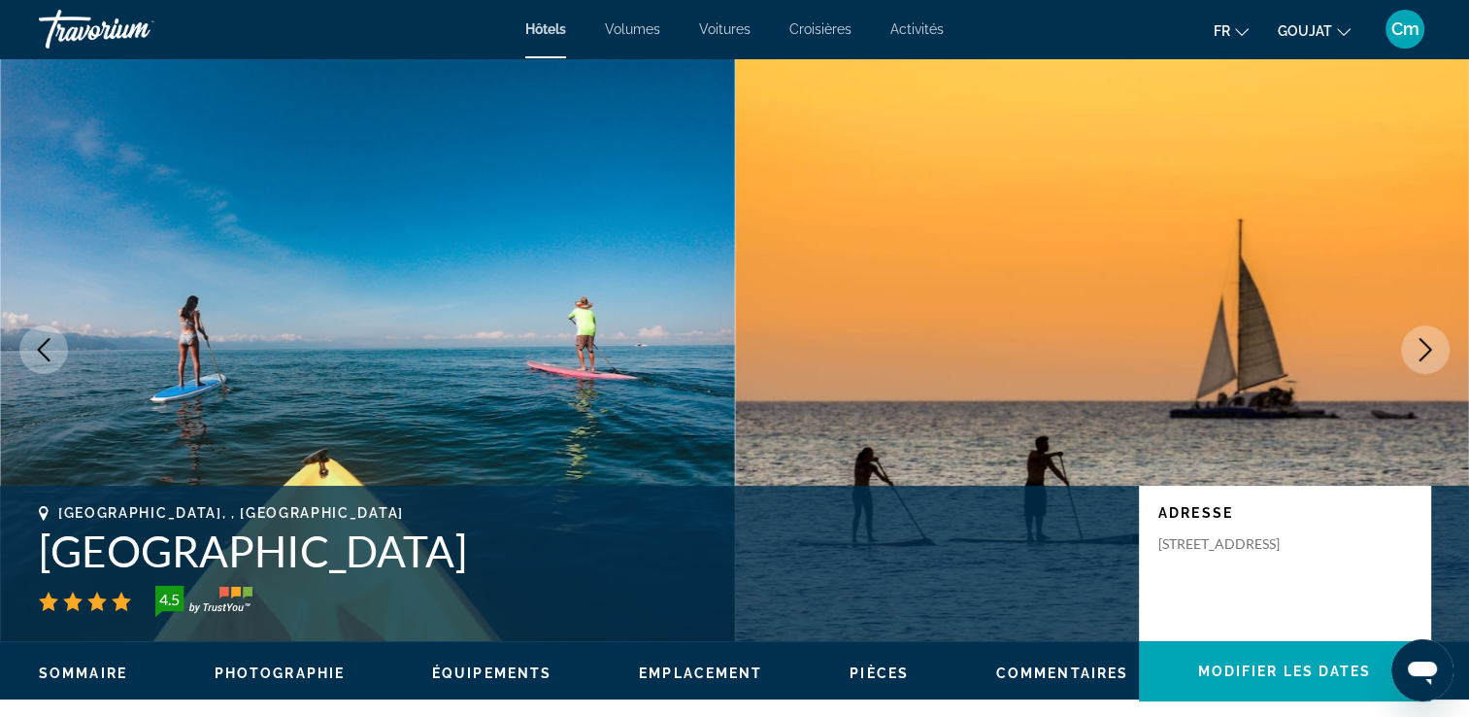
click at [1424, 351] on icon "Image suivante" at bounding box center [1425, 349] width 23 height 23
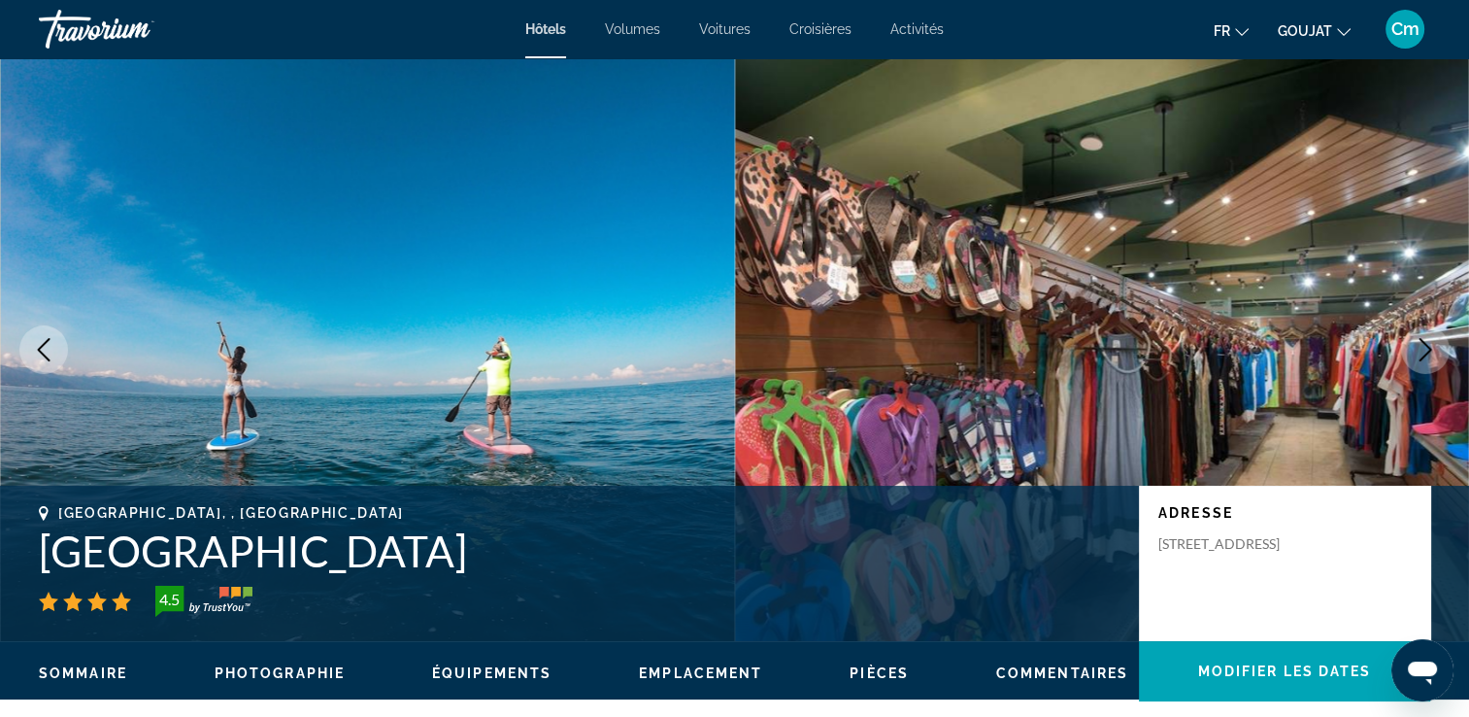
click at [1424, 351] on icon "Image suivante" at bounding box center [1425, 349] width 23 height 23
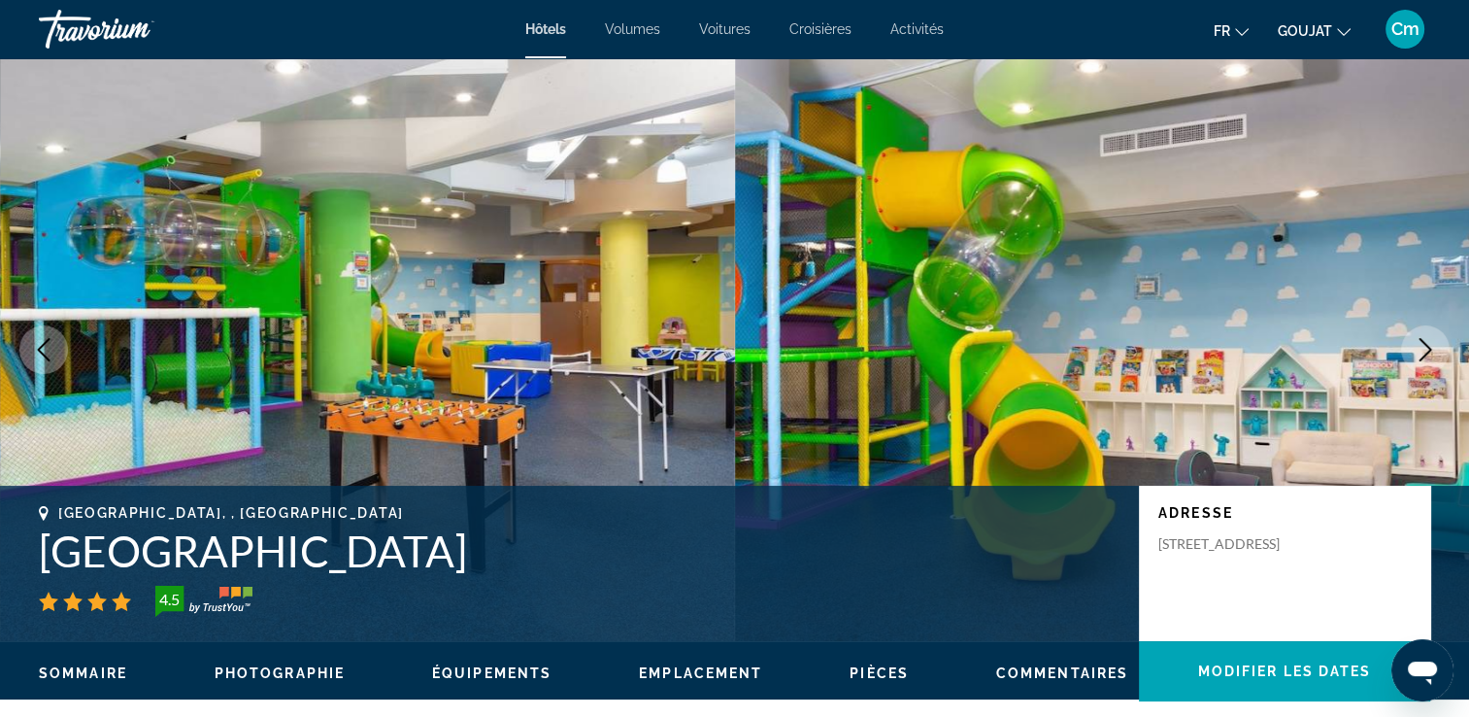
click at [1424, 351] on icon "Image suivante" at bounding box center [1425, 349] width 23 height 23
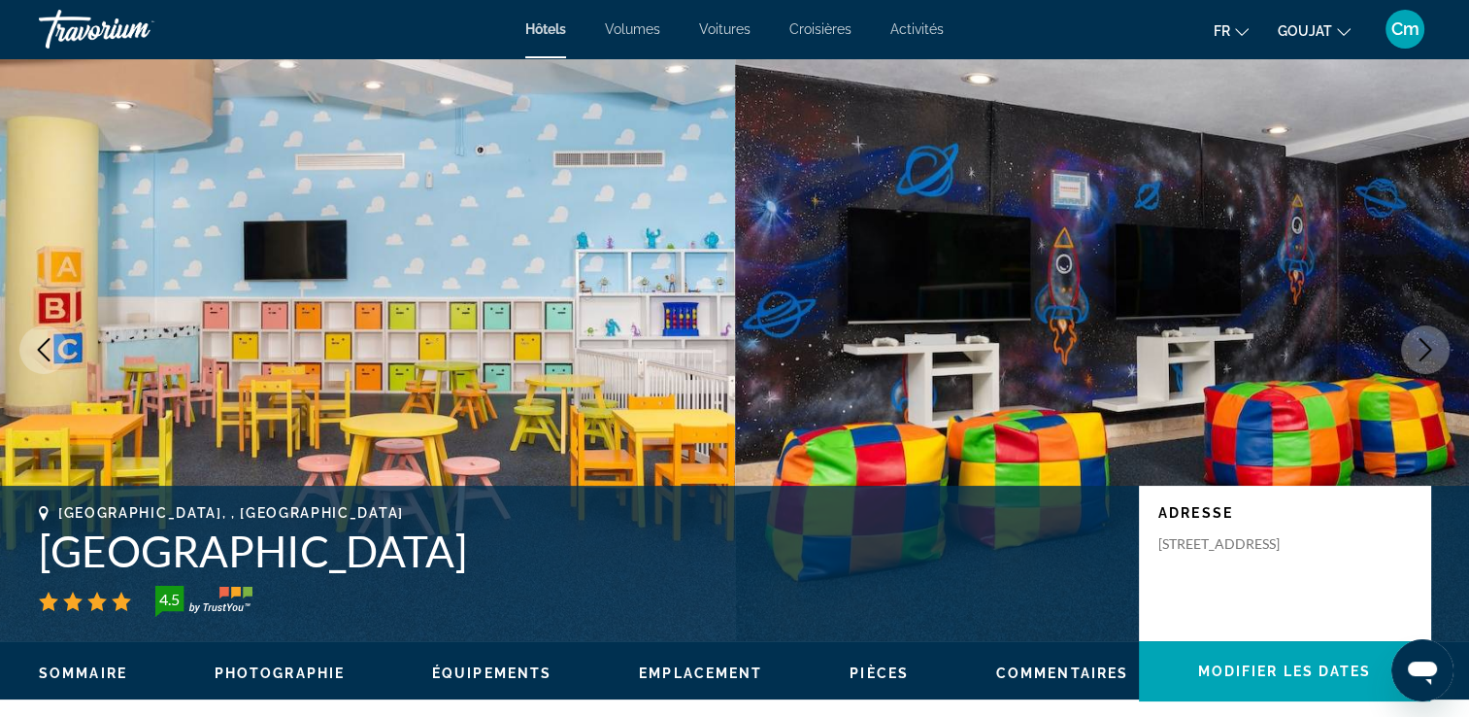
click at [1424, 351] on icon "Image suivante" at bounding box center [1425, 349] width 23 height 23
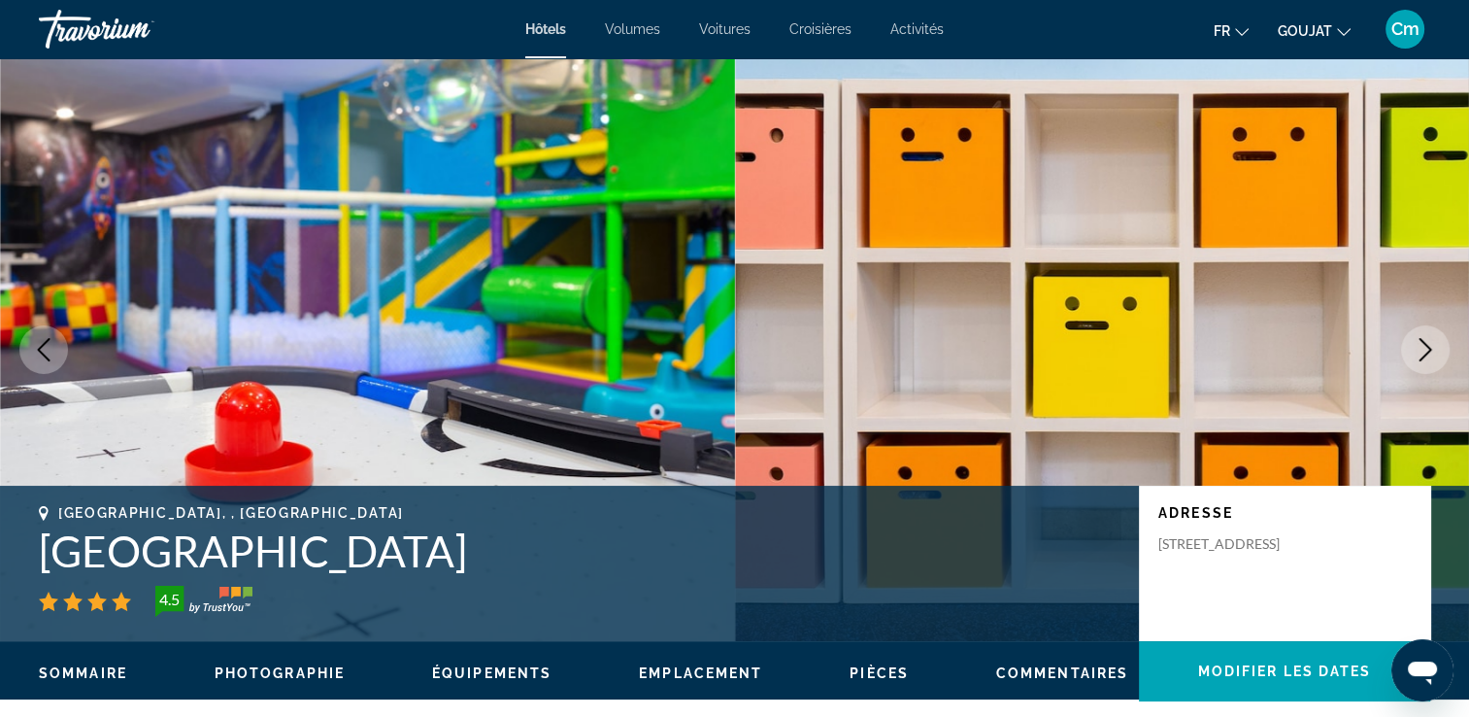
click at [1424, 351] on icon "Image suivante" at bounding box center [1425, 349] width 23 height 23
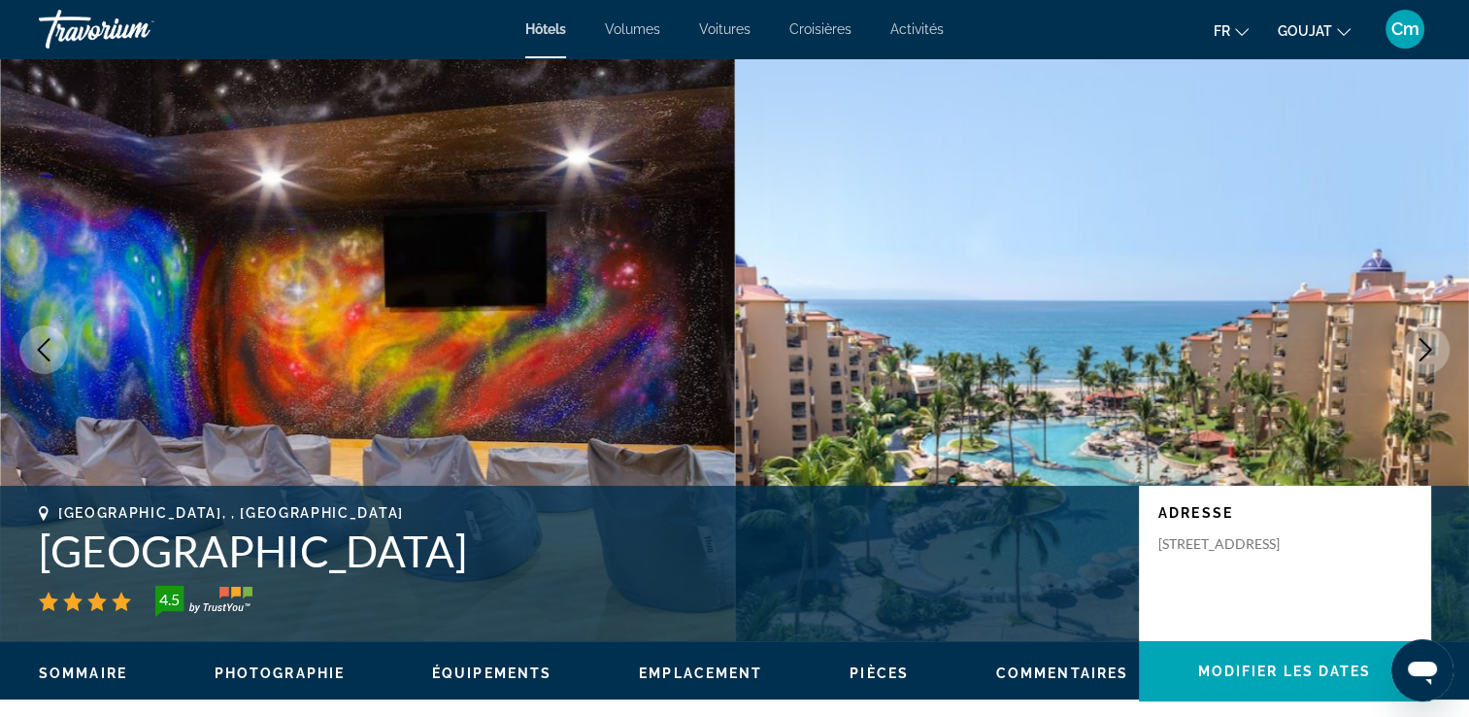
click at [1424, 351] on icon "Image suivante" at bounding box center [1425, 349] width 23 height 23
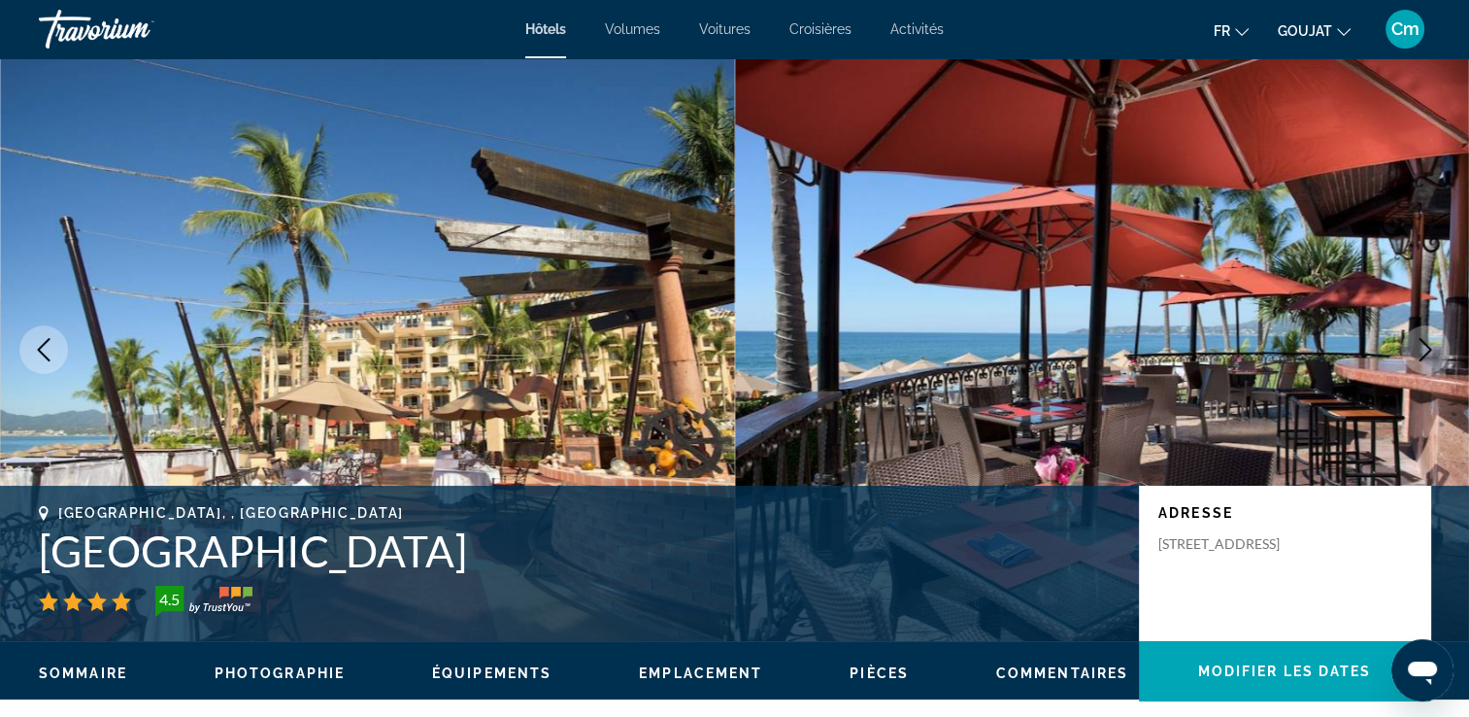
click at [1424, 351] on icon "Image suivante" at bounding box center [1425, 349] width 23 height 23
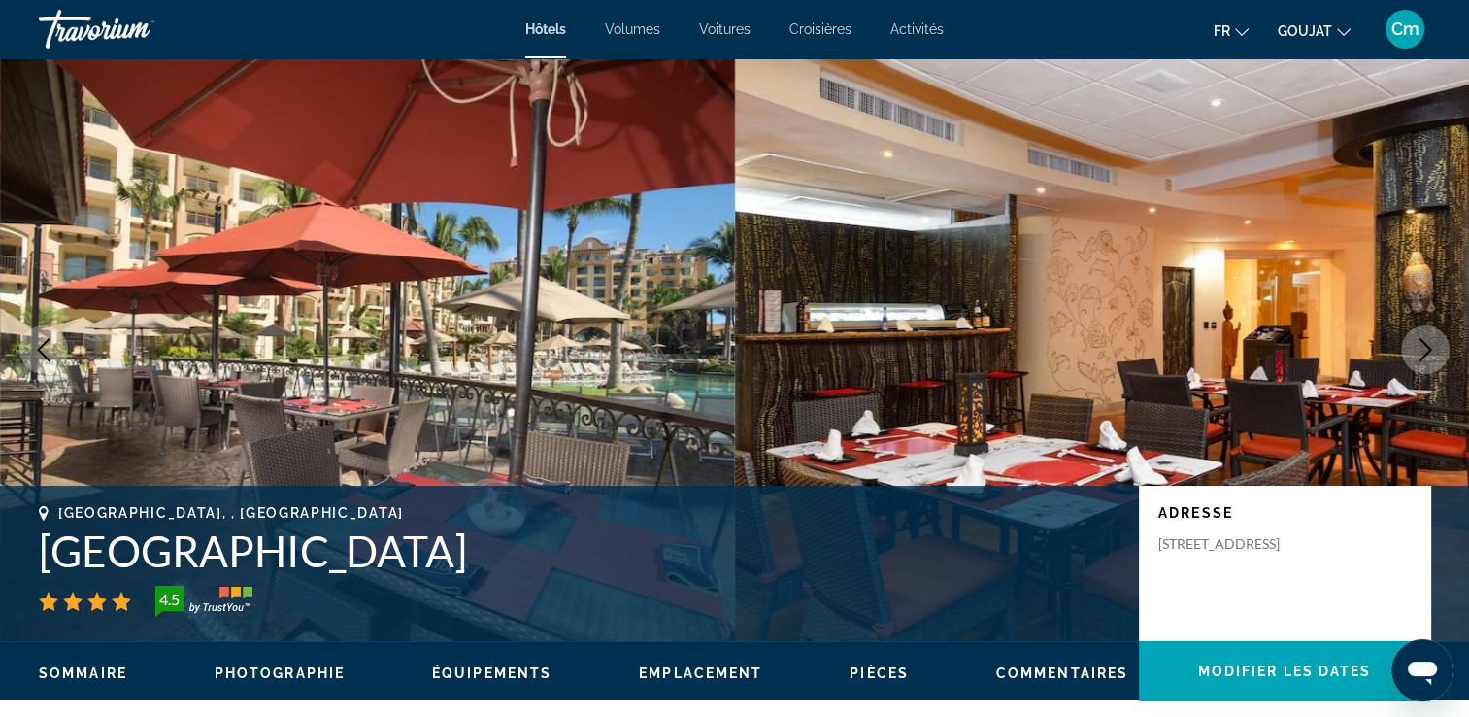
click at [1424, 351] on icon "Image suivante" at bounding box center [1425, 349] width 23 height 23
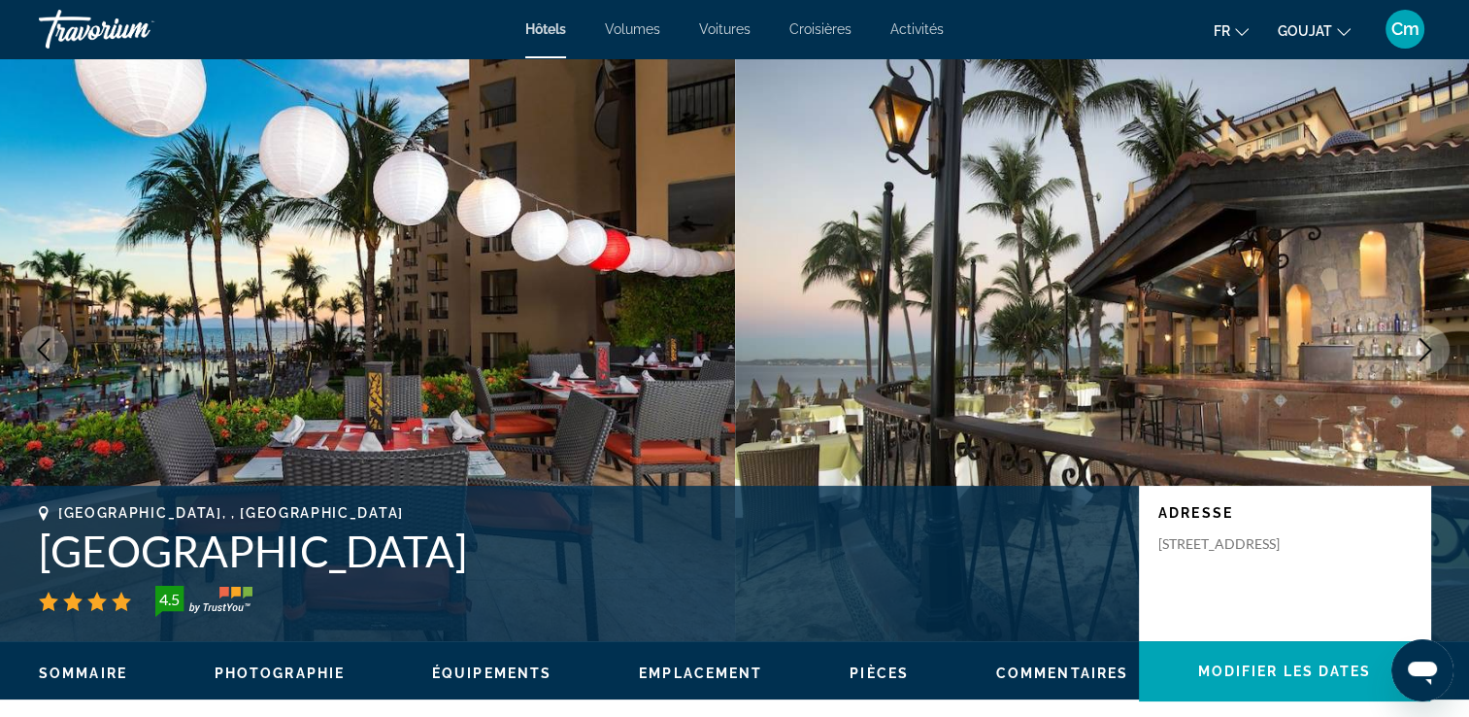
click at [1424, 351] on icon "Image suivante" at bounding box center [1425, 349] width 23 height 23
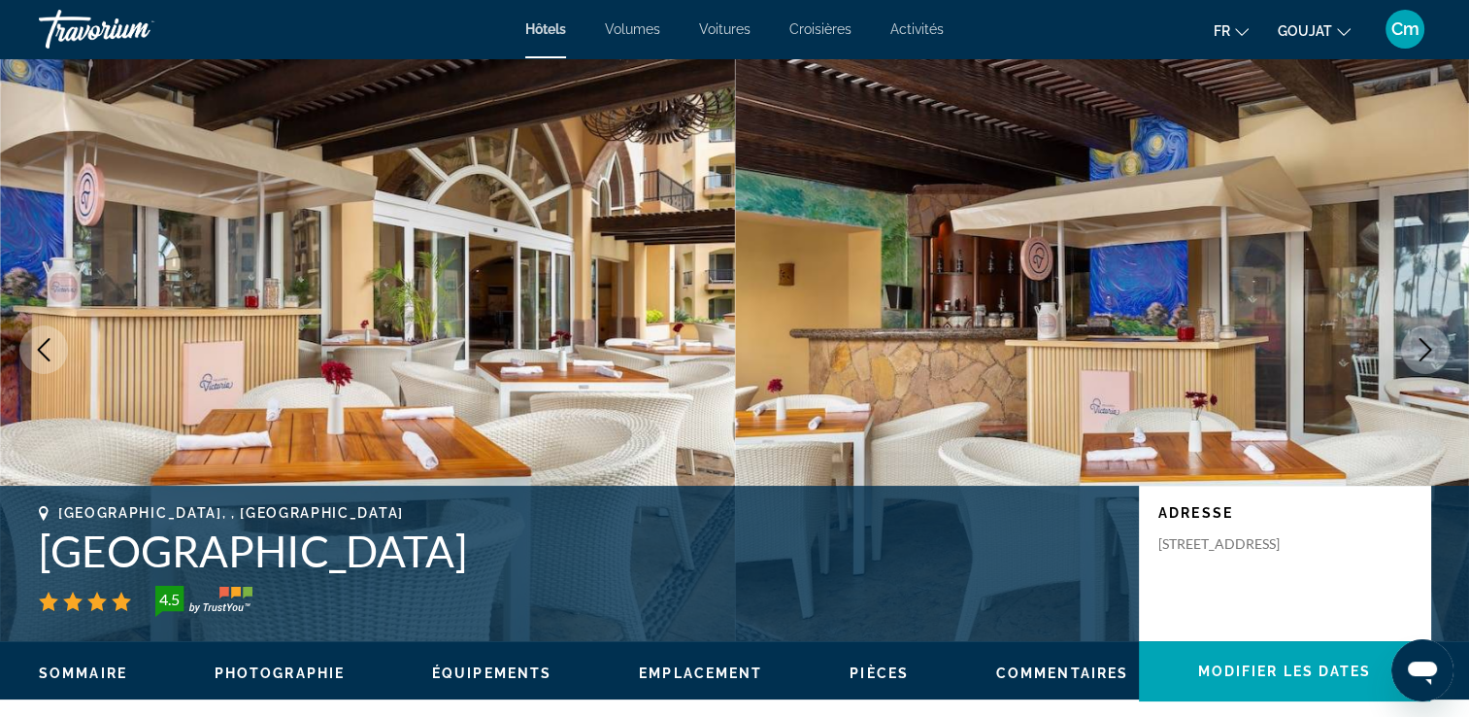
click at [1424, 351] on icon "Image suivante" at bounding box center [1425, 349] width 23 height 23
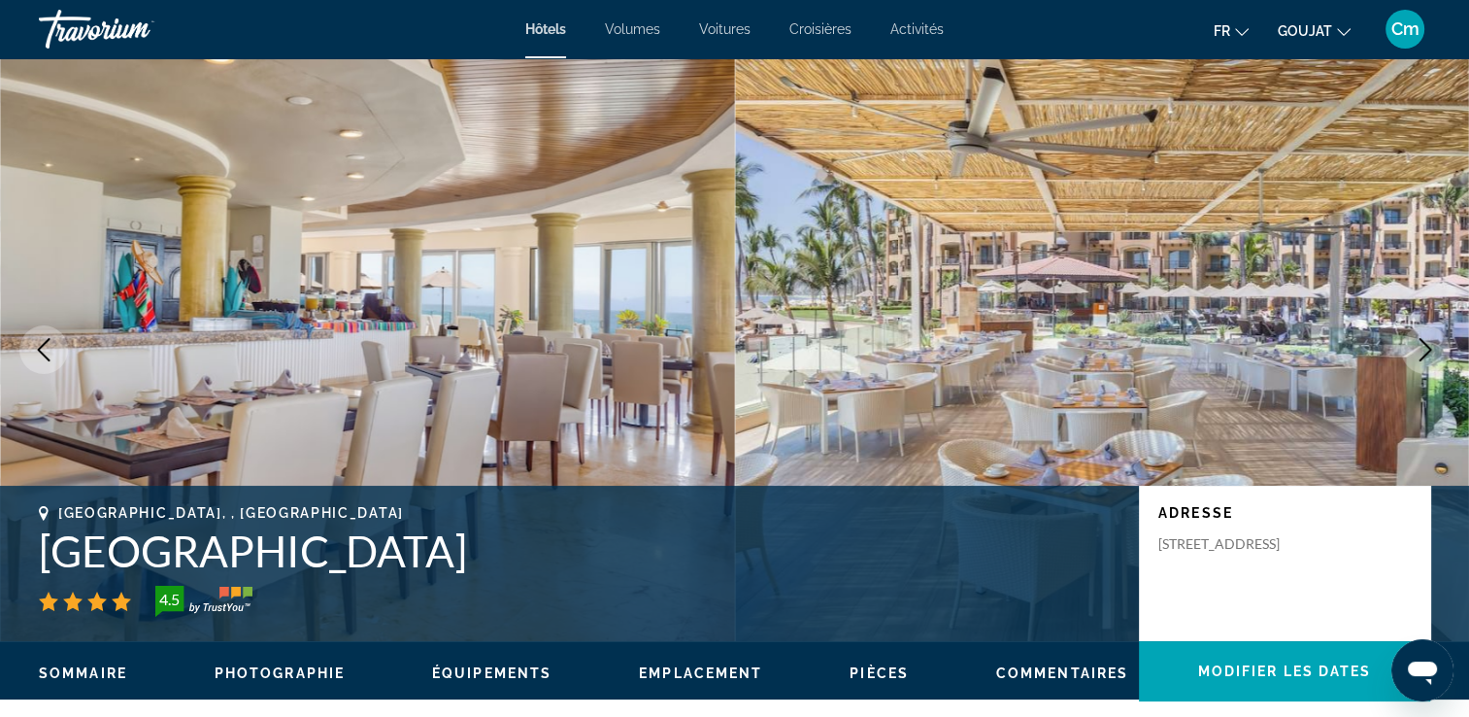
click at [1424, 351] on icon "Image suivante" at bounding box center [1425, 349] width 23 height 23
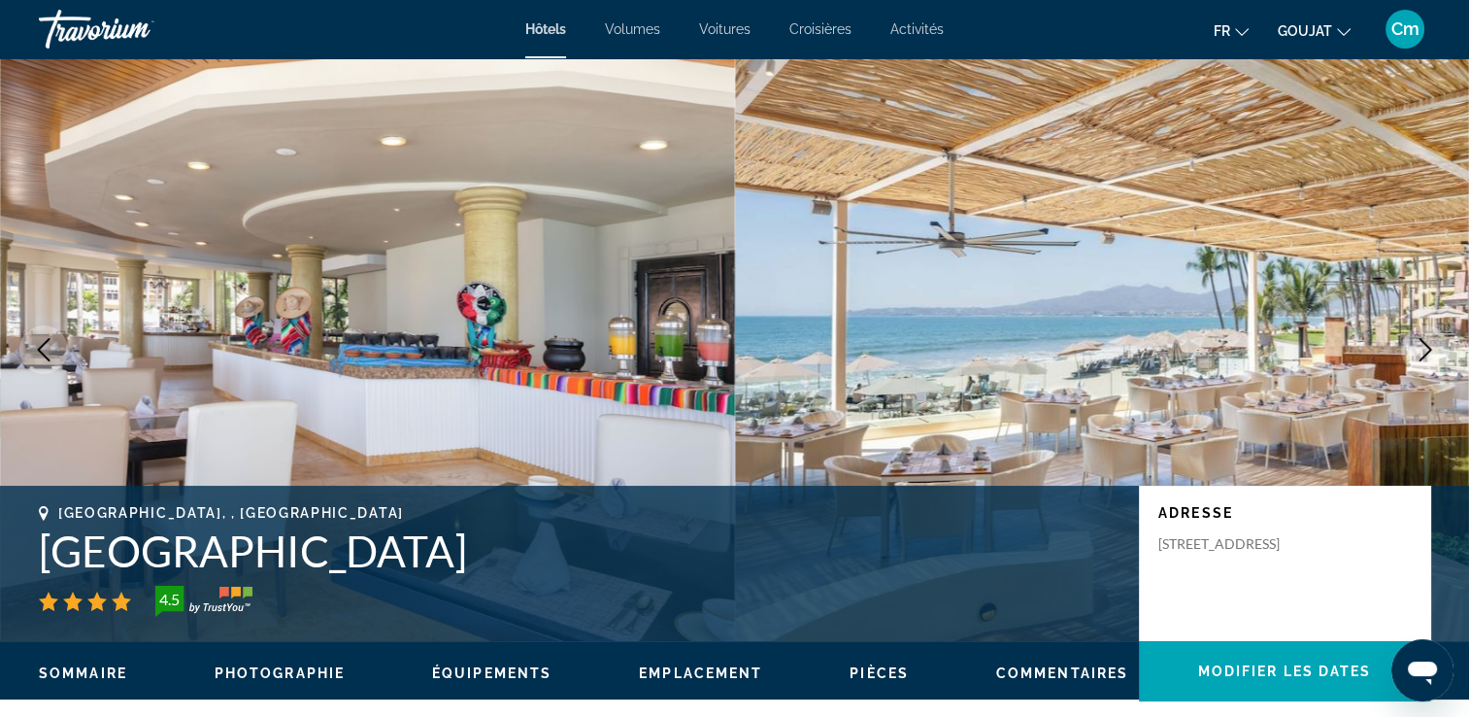
click at [1424, 351] on icon "Image suivante" at bounding box center [1425, 349] width 23 height 23
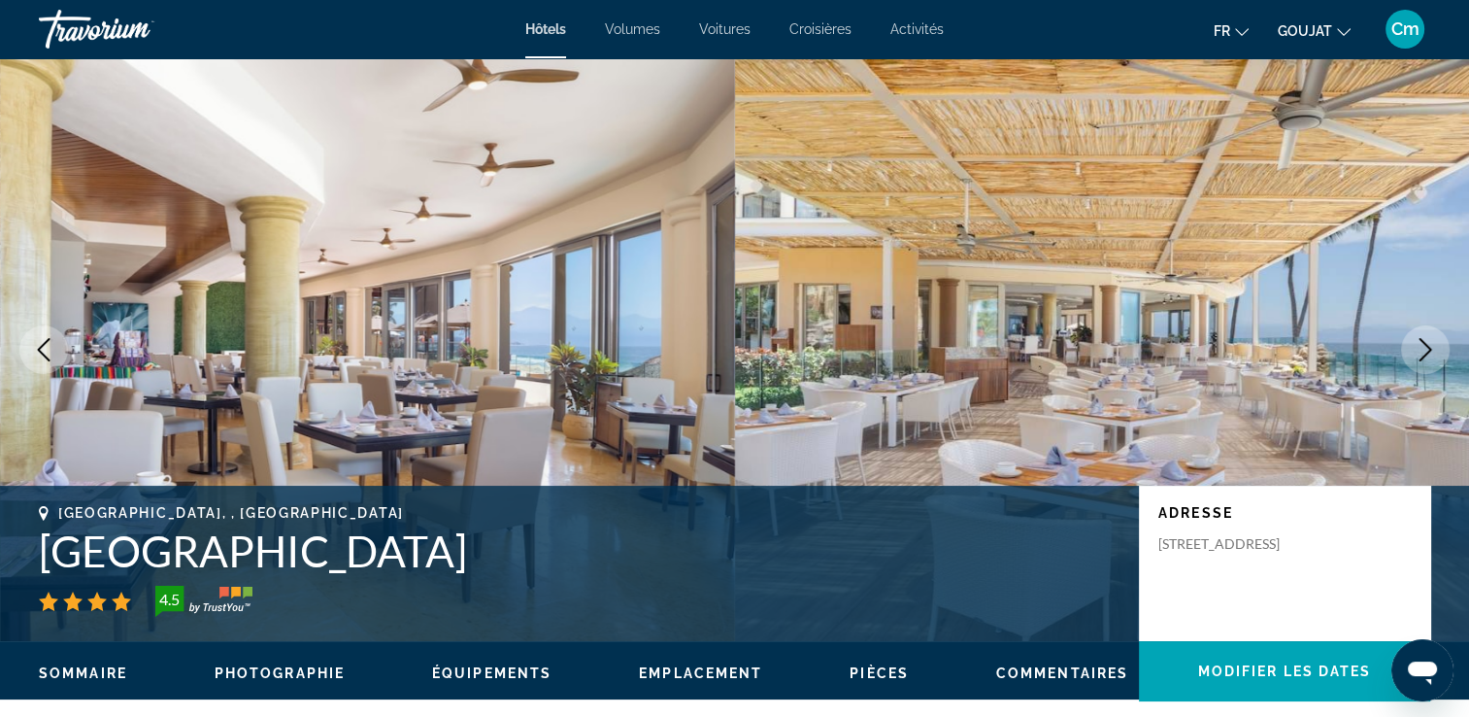
click at [1424, 351] on icon "Image suivante" at bounding box center [1425, 349] width 23 height 23
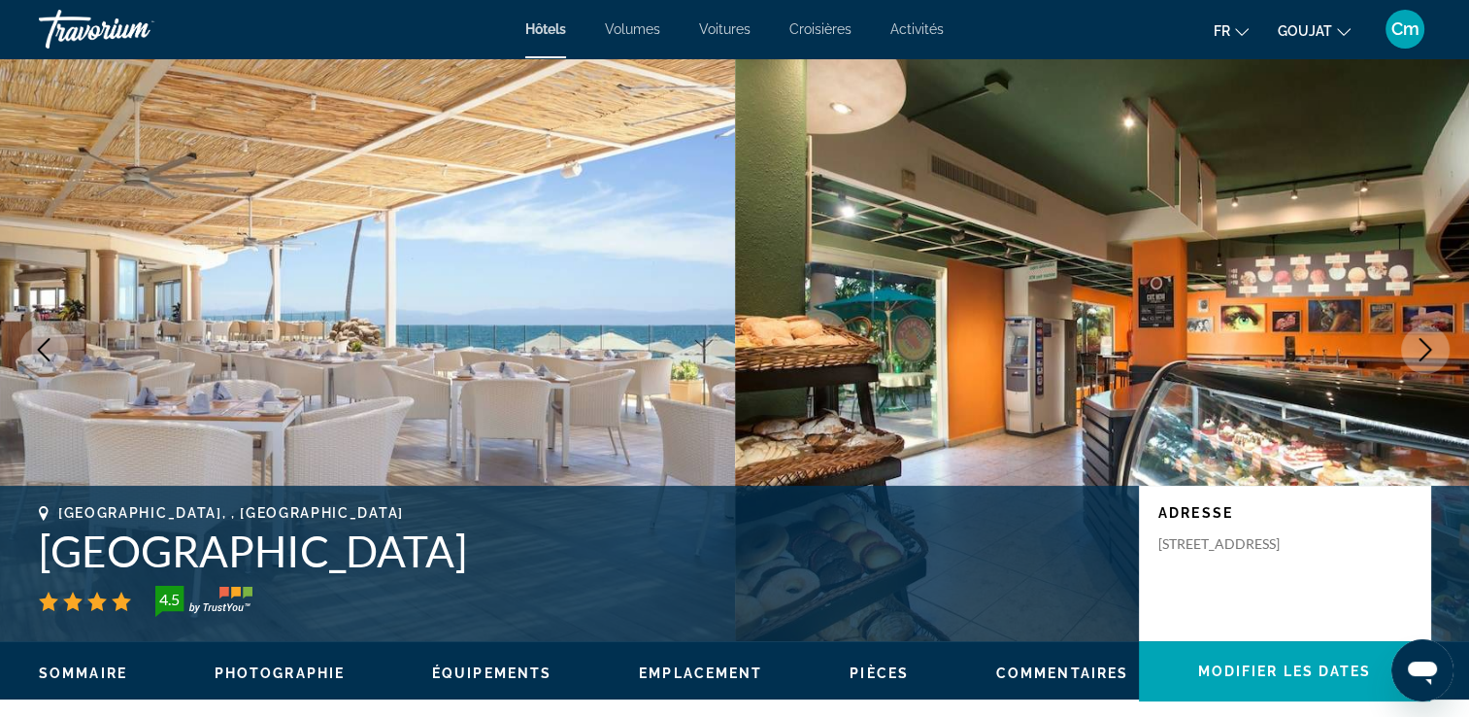
click at [1424, 351] on icon "Image suivante" at bounding box center [1425, 349] width 23 height 23
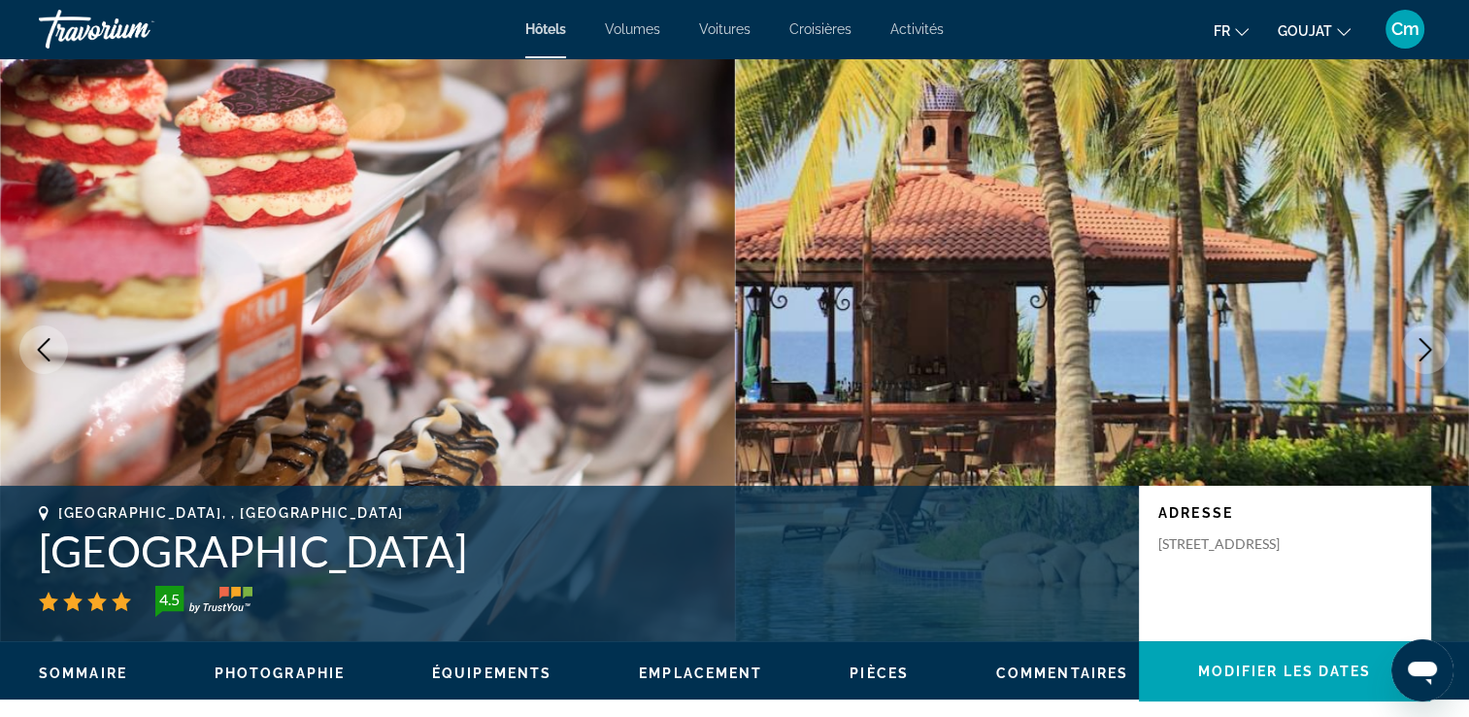
click at [1424, 351] on icon "Image suivante" at bounding box center [1425, 349] width 23 height 23
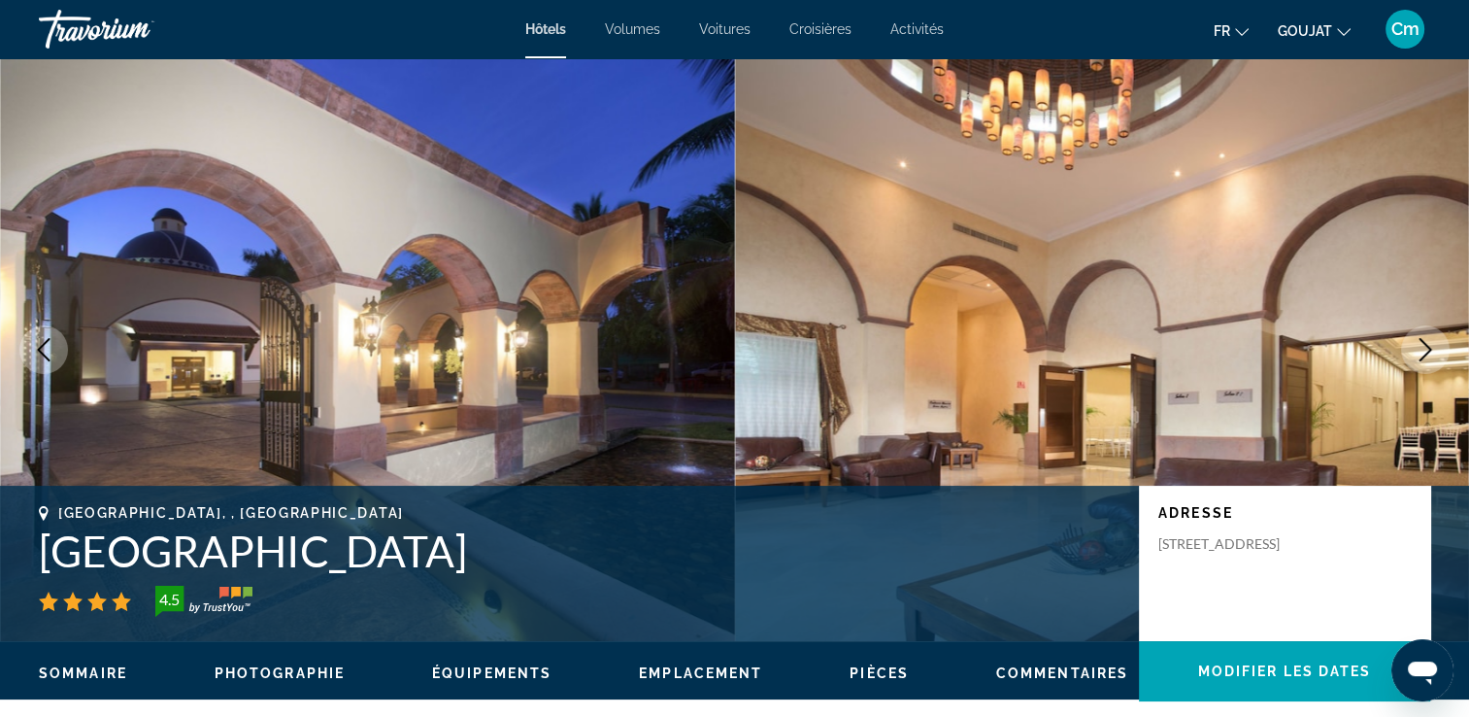
click at [1424, 351] on icon "Image suivante" at bounding box center [1425, 349] width 23 height 23
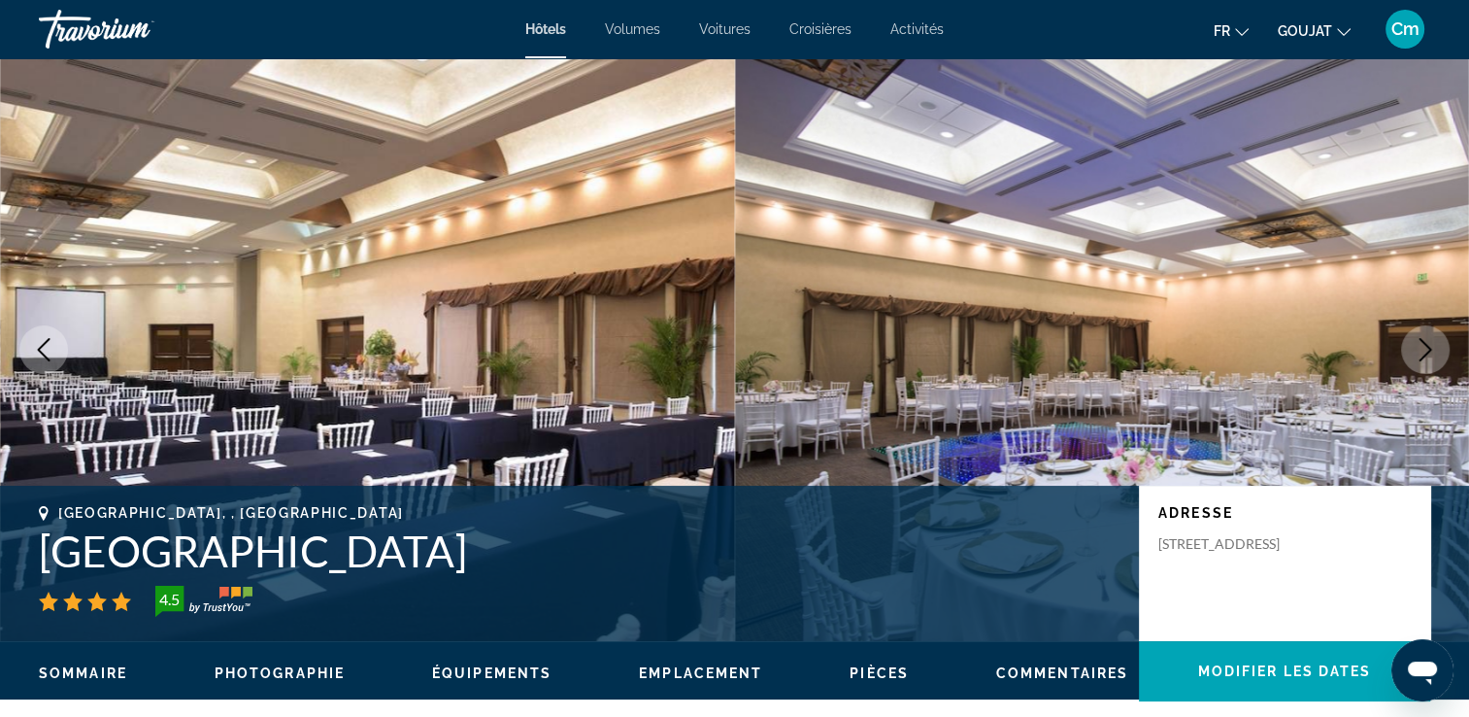
click at [1425, 348] on icon "Image suivante" at bounding box center [1425, 349] width 23 height 23
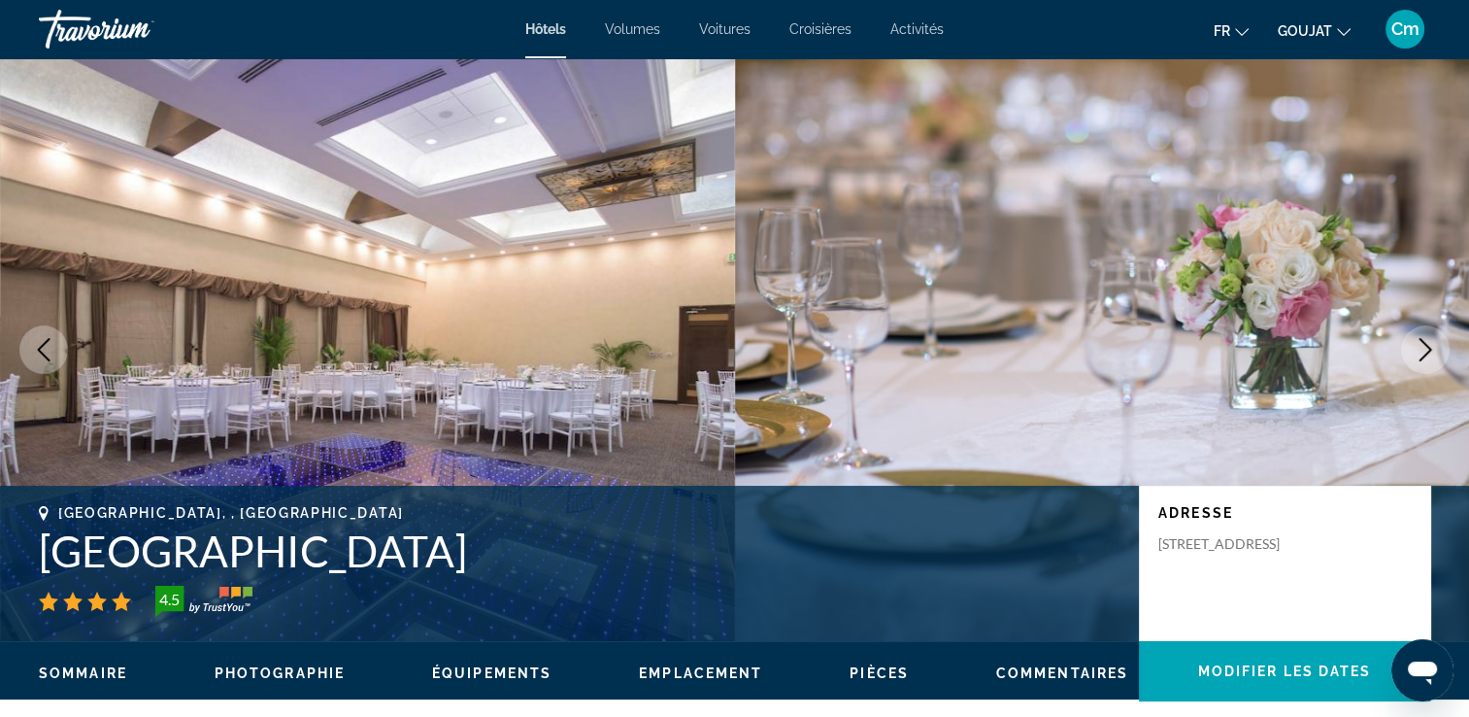
click at [1425, 348] on icon "Image suivante" at bounding box center [1425, 349] width 23 height 23
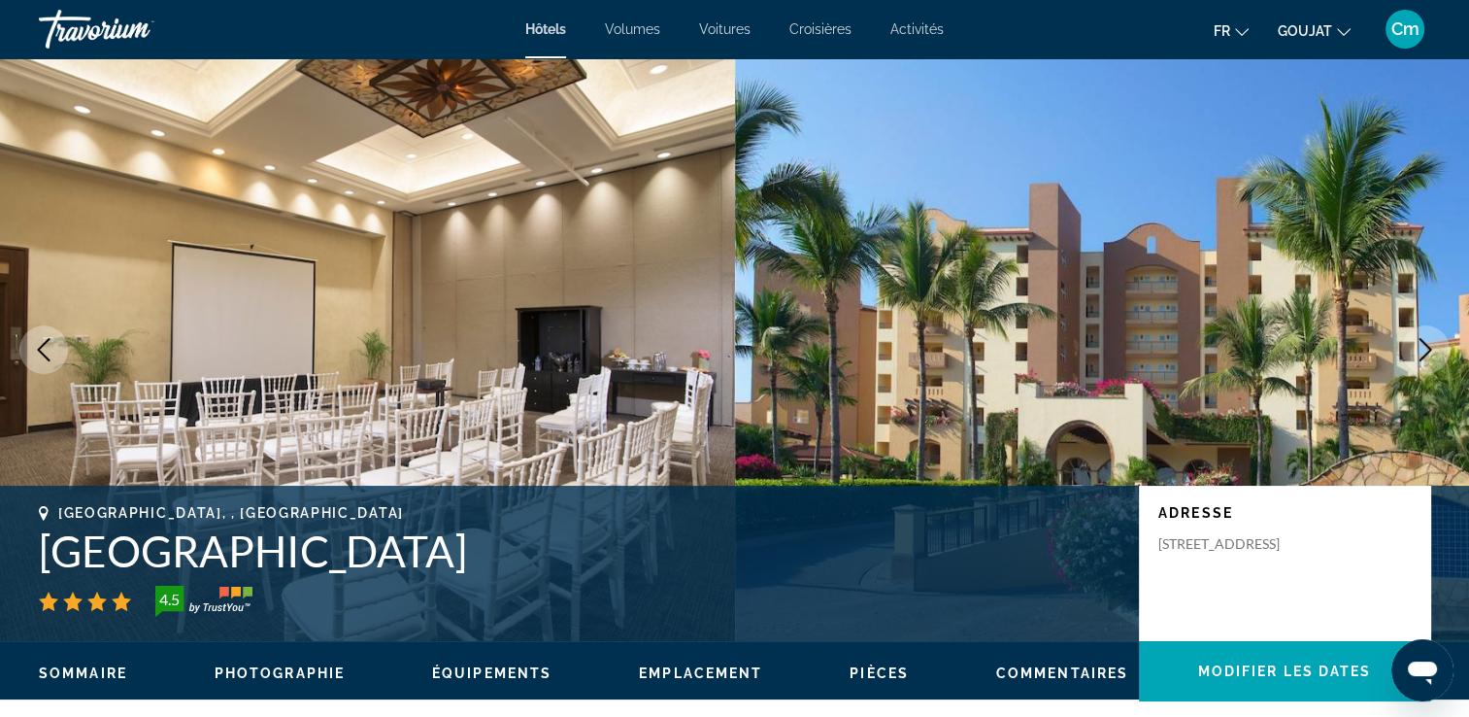
click at [1425, 348] on icon "Image suivante" at bounding box center [1425, 349] width 23 height 23
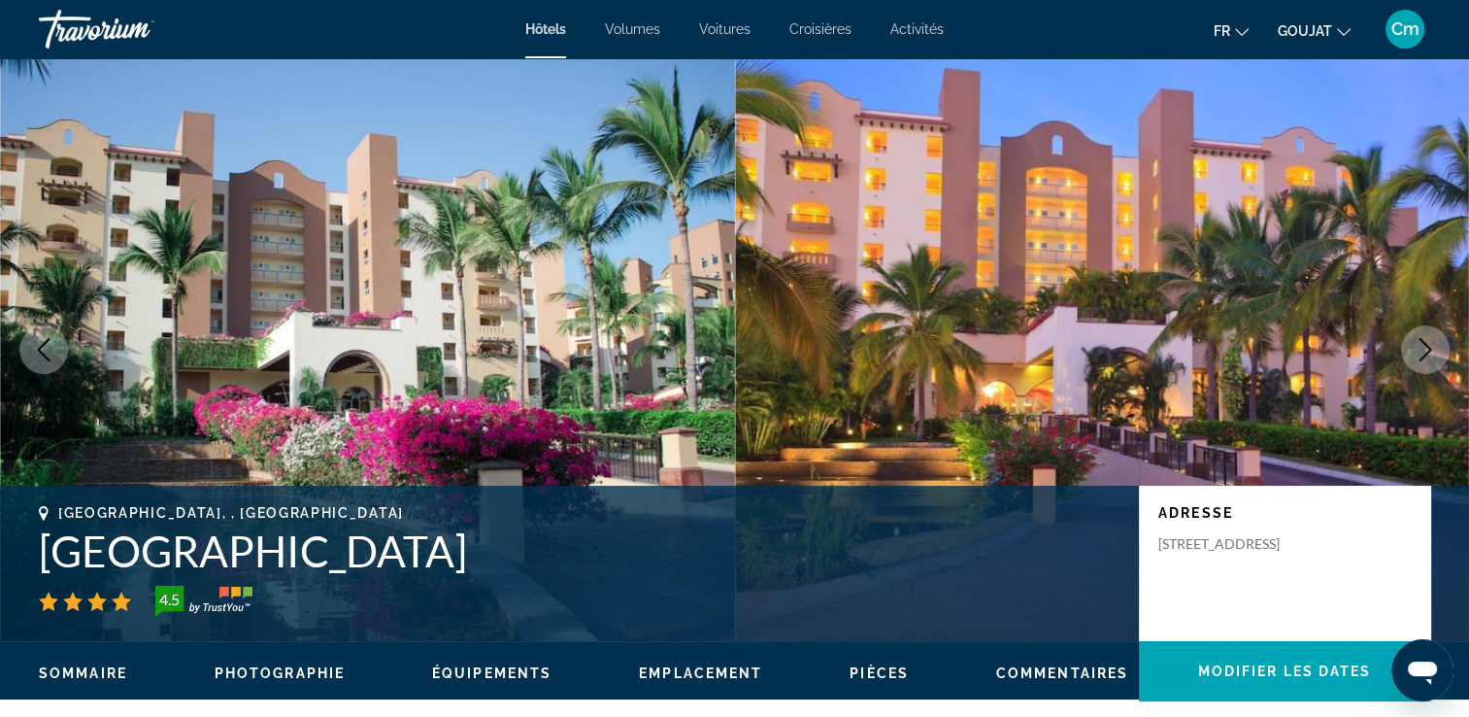
click at [1425, 348] on icon "Image suivante" at bounding box center [1425, 349] width 23 height 23
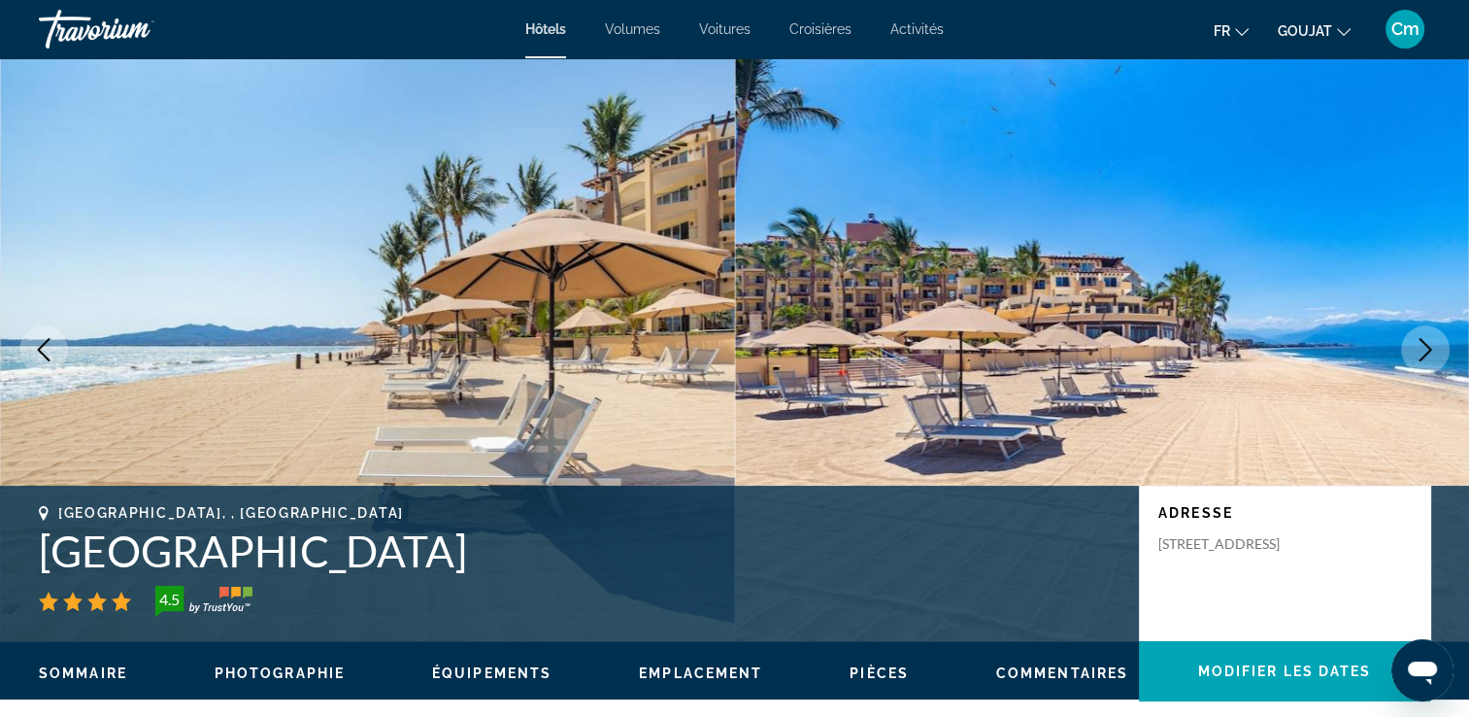
click at [1425, 348] on icon "Image suivante" at bounding box center [1425, 349] width 23 height 23
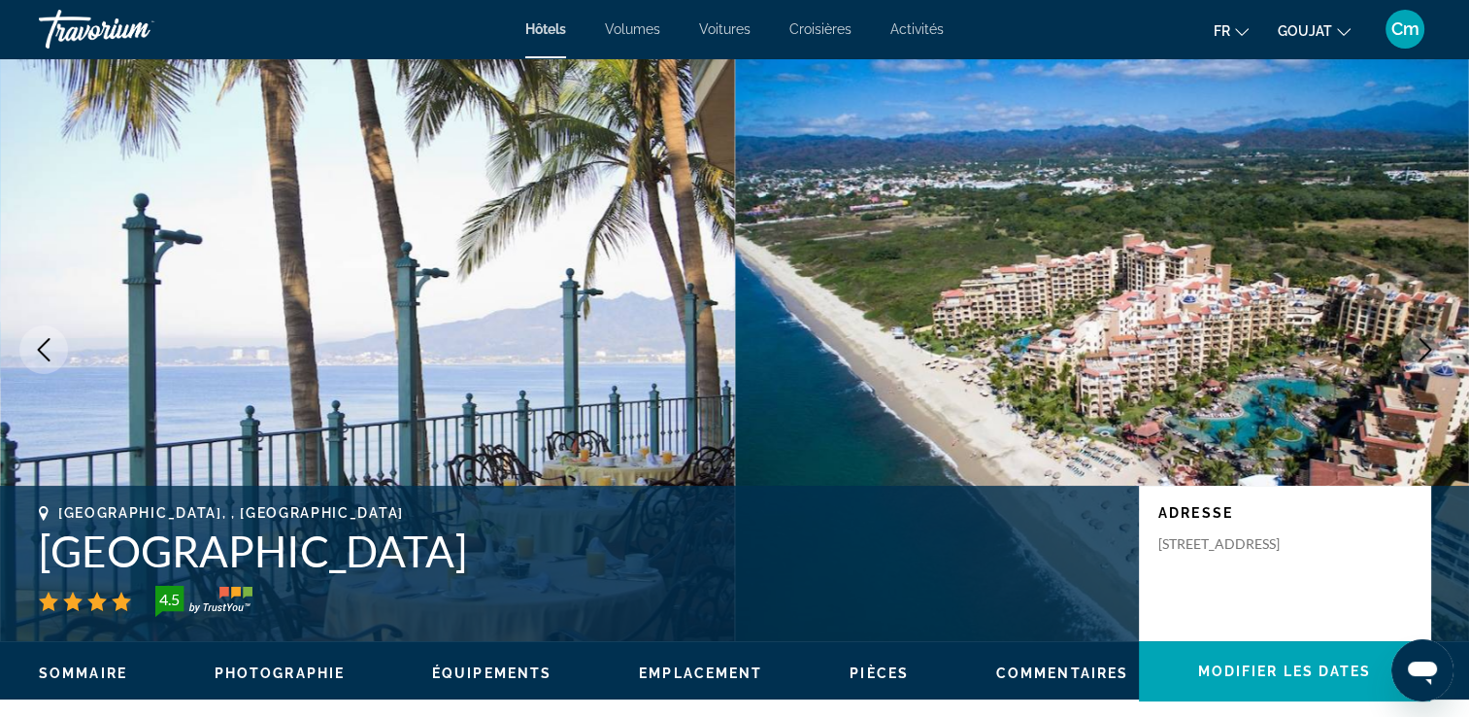
click at [1425, 348] on icon "Image suivante" at bounding box center [1425, 349] width 23 height 23
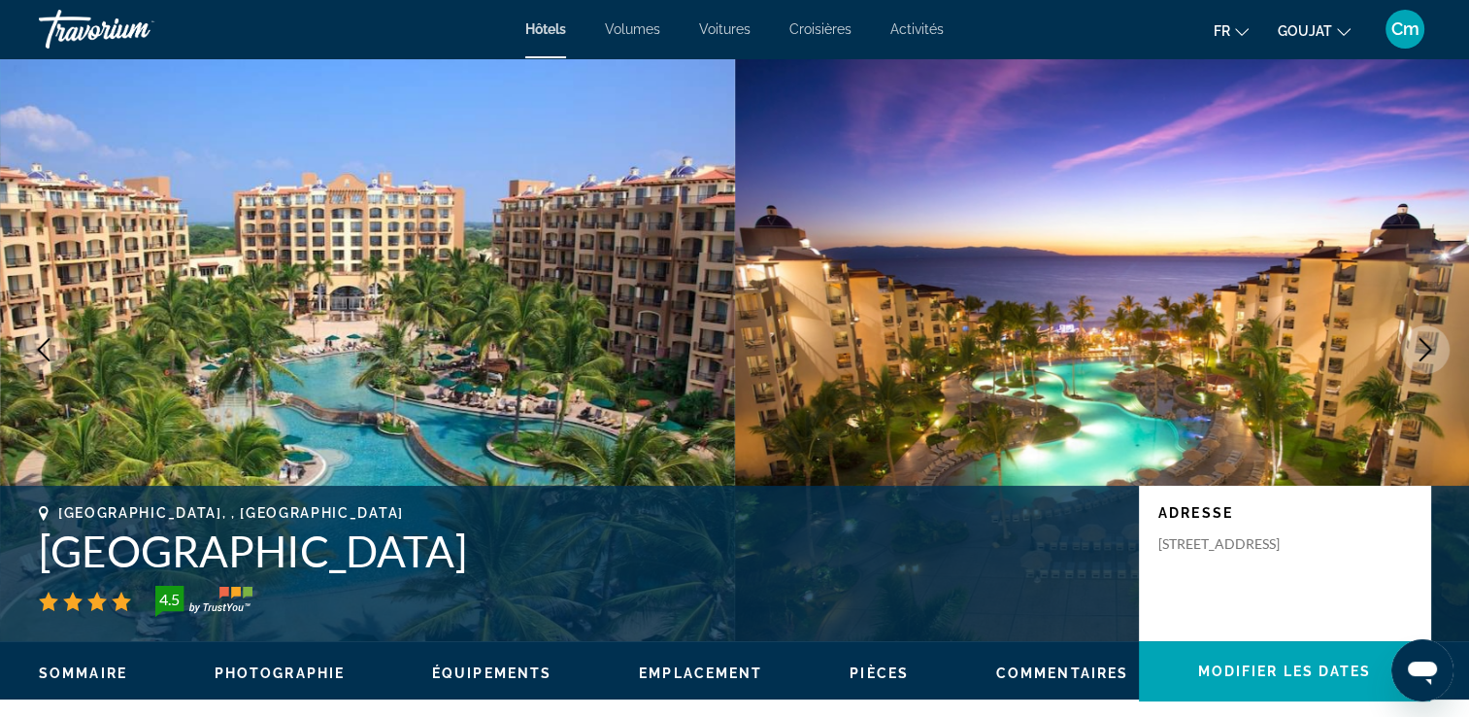
click at [1425, 348] on icon "Image suivante" at bounding box center [1425, 349] width 23 height 23
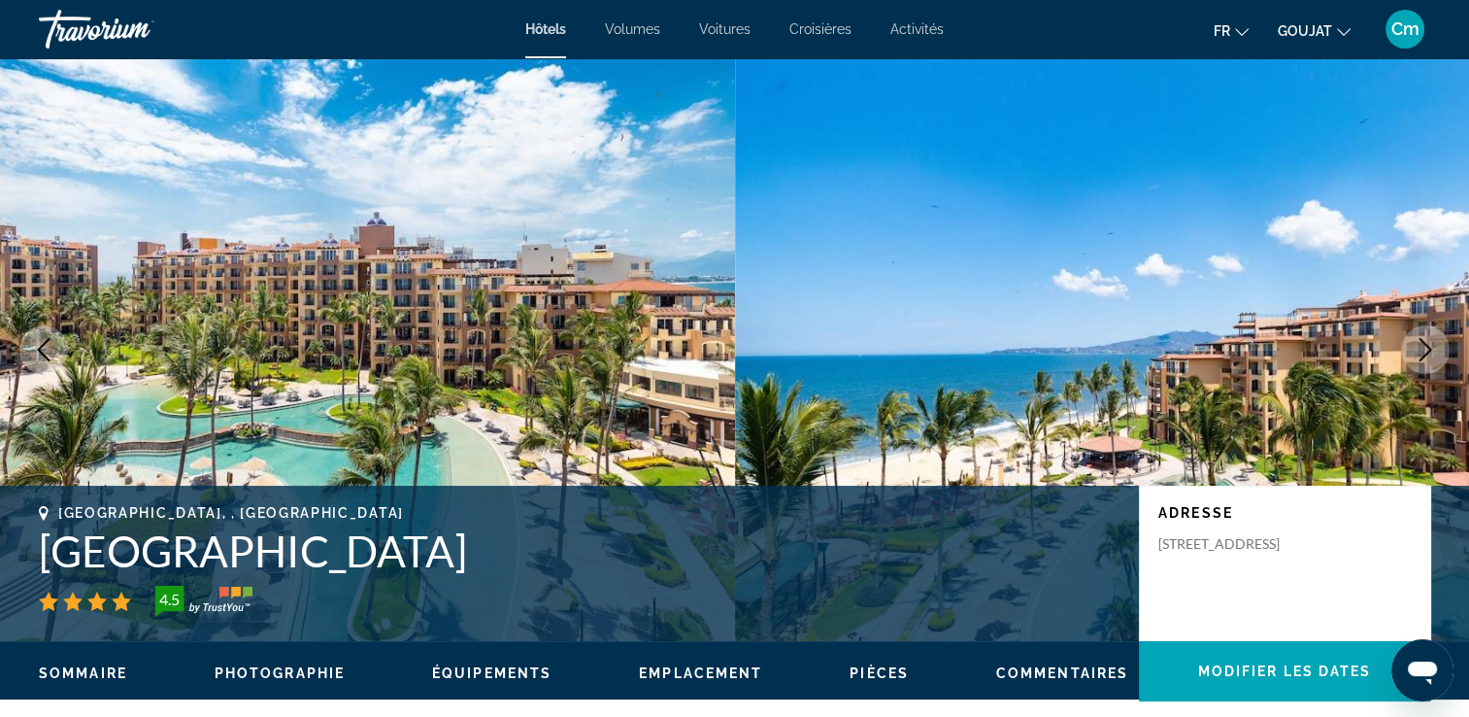
click at [1425, 348] on icon "Image suivante" at bounding box center [1425, 349] width 23 height 23
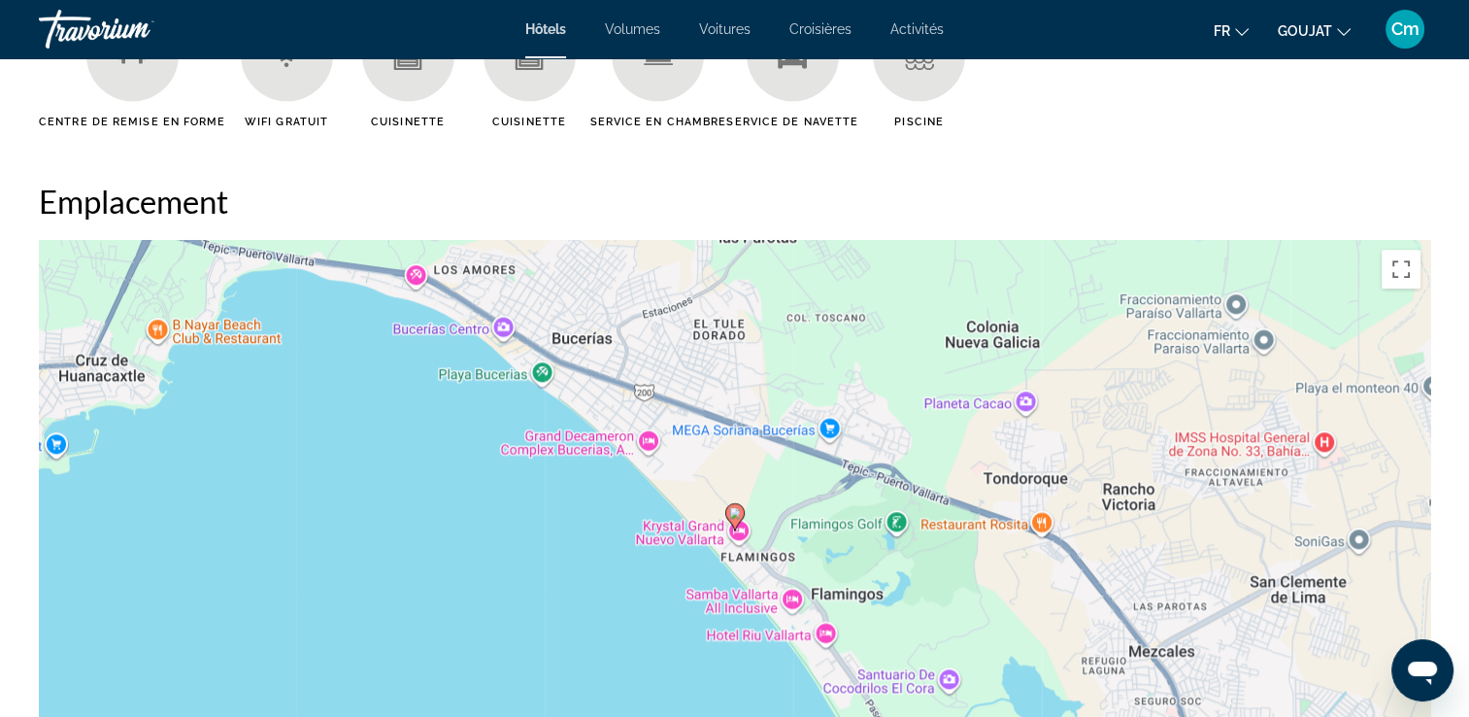
scroll to position [1709, 0]
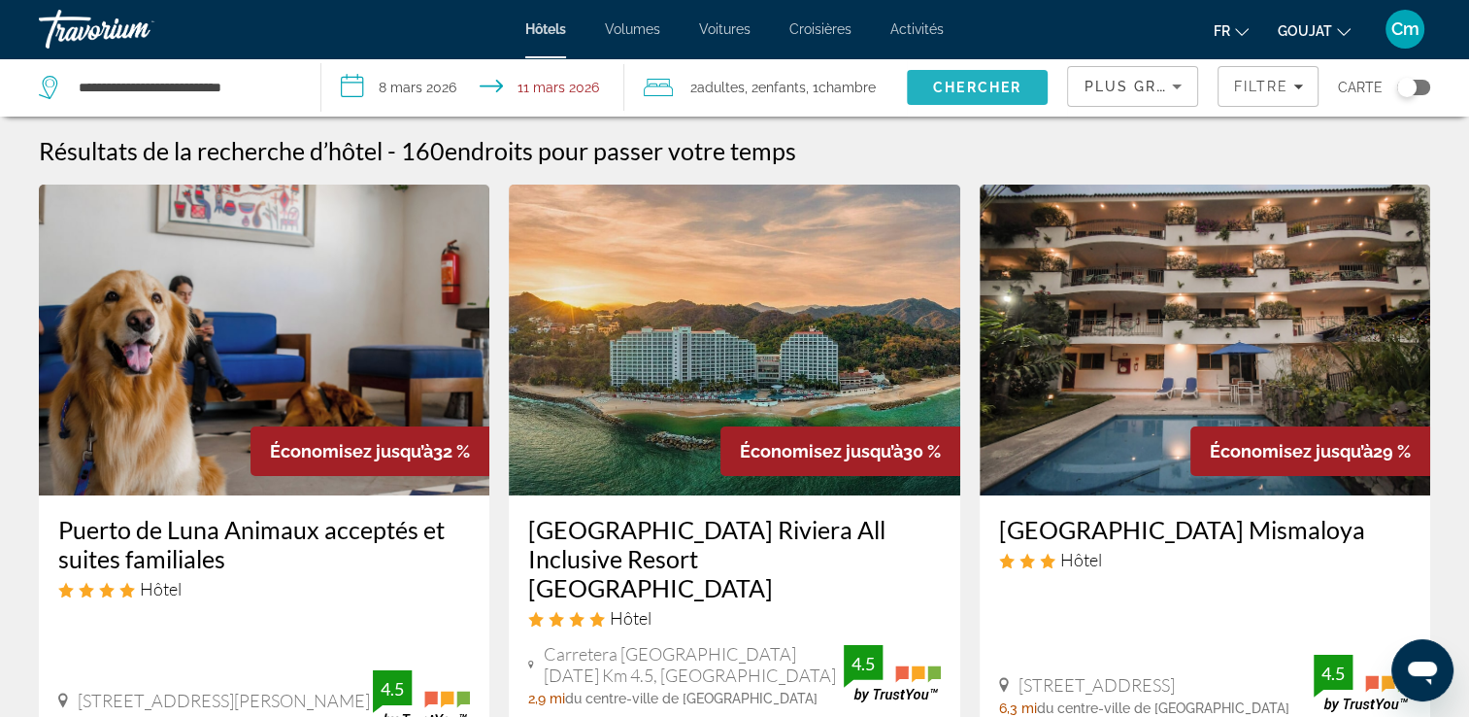
click at [985, 80] on span "Chercher" at bounding box center [977, 88] width 88 height 16
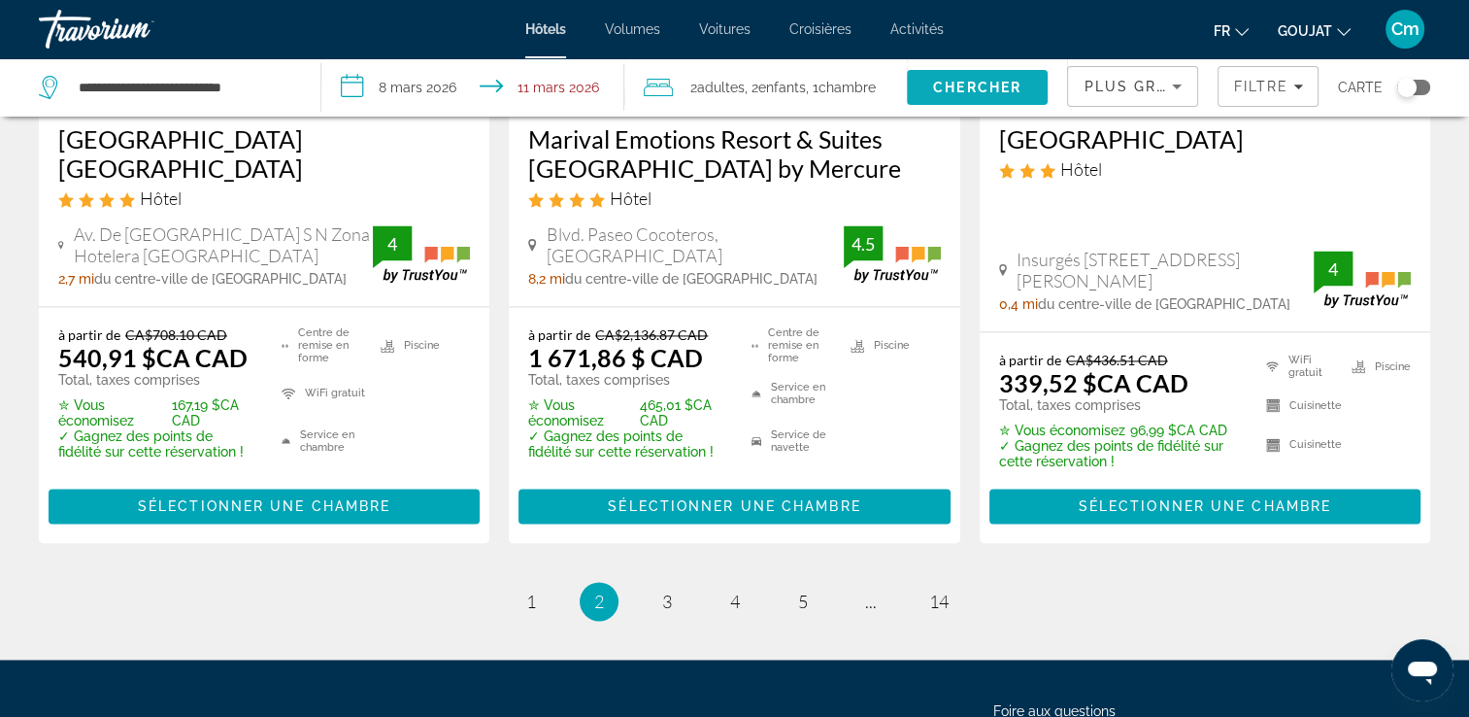
scroll to position [2796, 0]
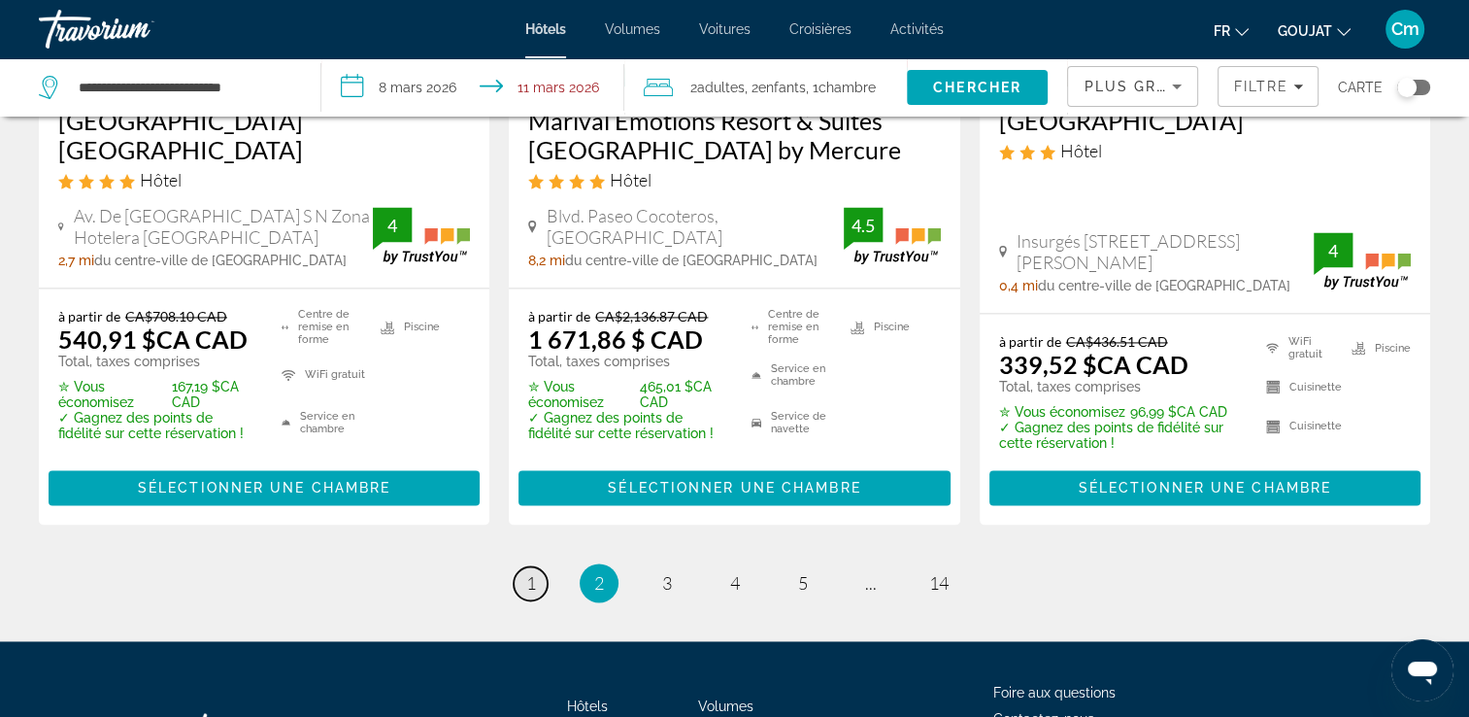
click at [523, 566] on link "page 1" at bounding box center [531, 583] width 34 height 34
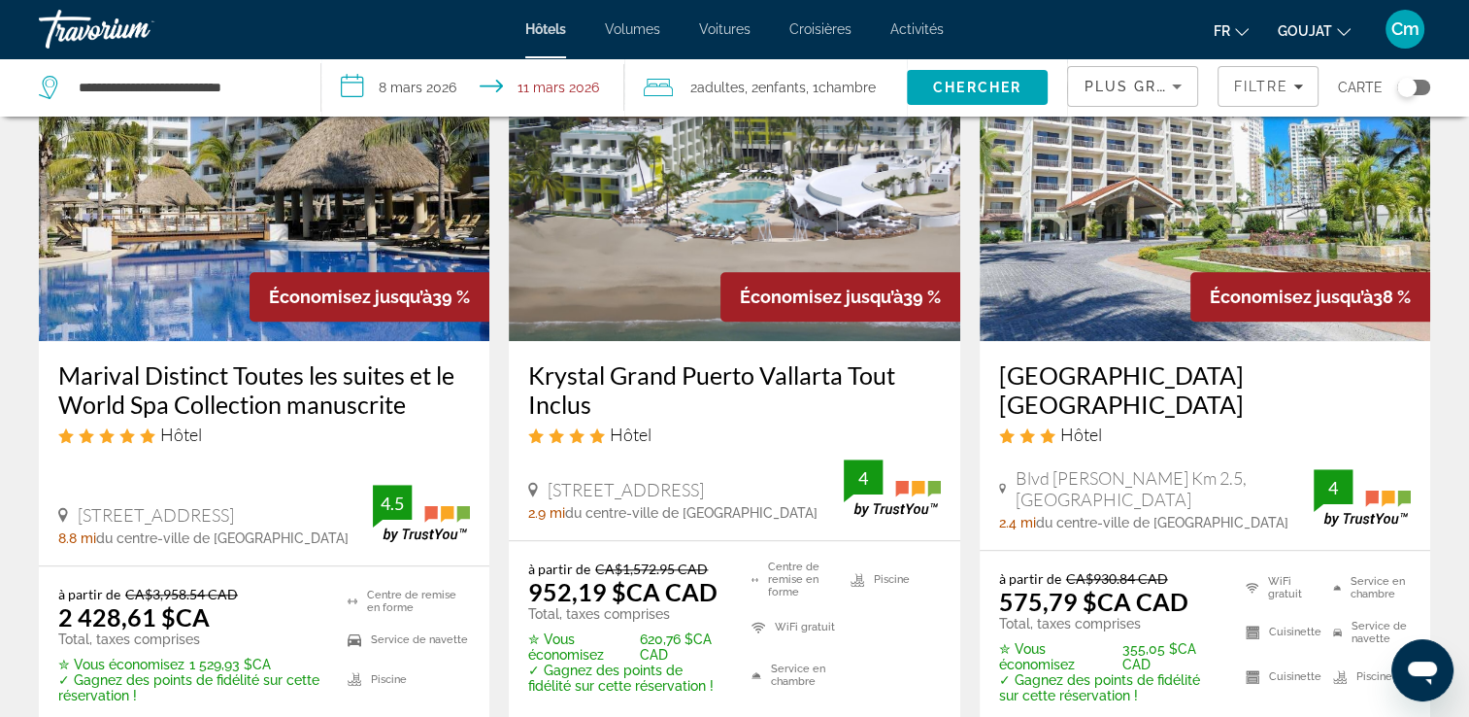
scroll to position [1748, 0]
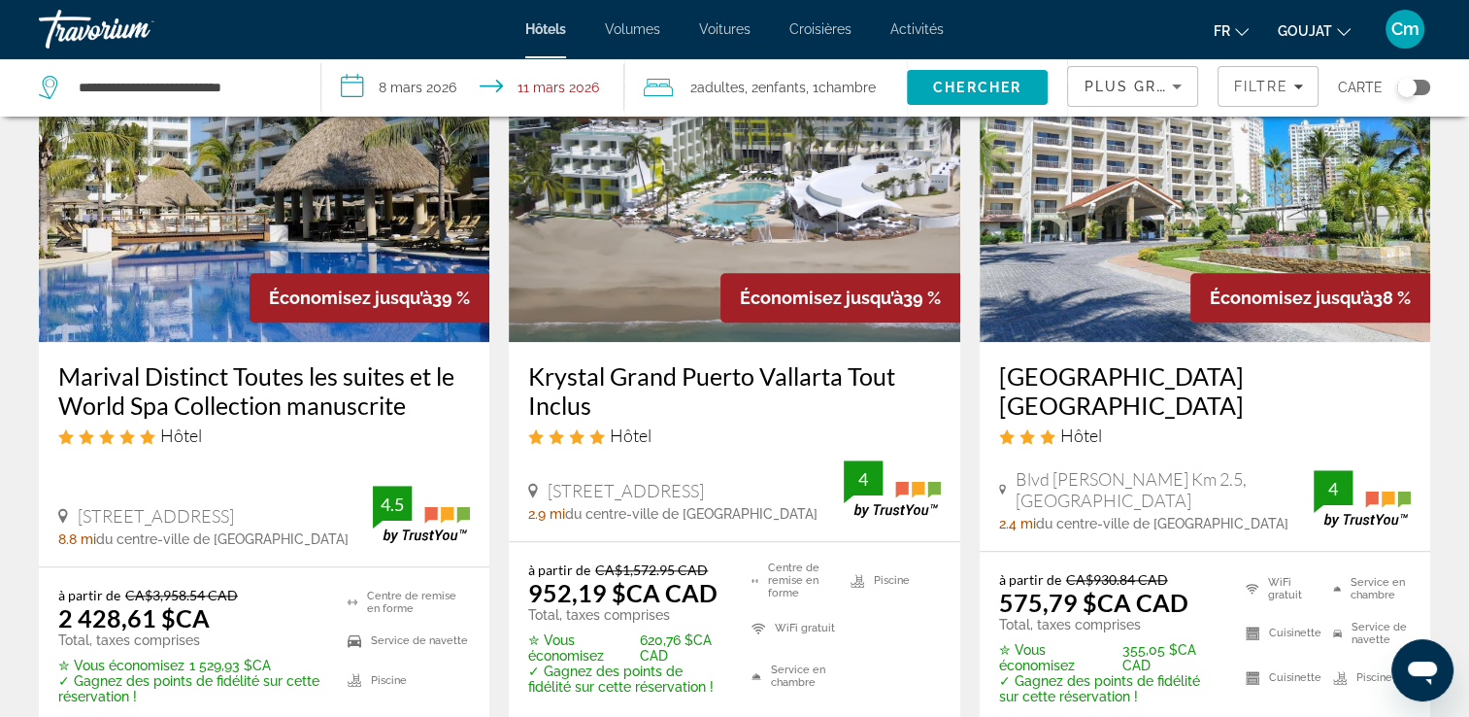
click at [1176, 361] on h3 "[GEOGRAPHIC_DATA] [GEOGRAPHIC_DATA]" at bounding box center [1205, 390] width 412 height 58
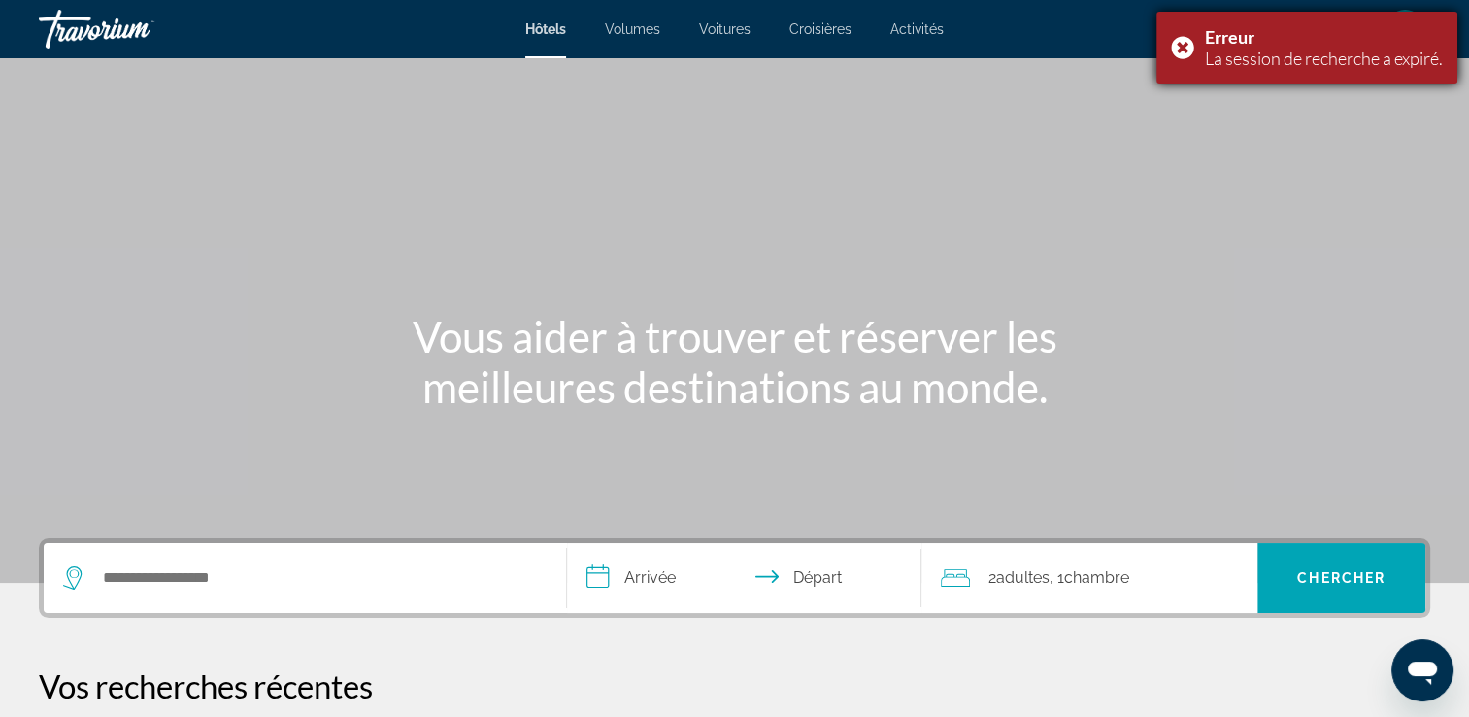
click at [1171, 45] on div "Erreur La session de recherche a expiré." at bounding box center [1306, 48] width 301 height 72
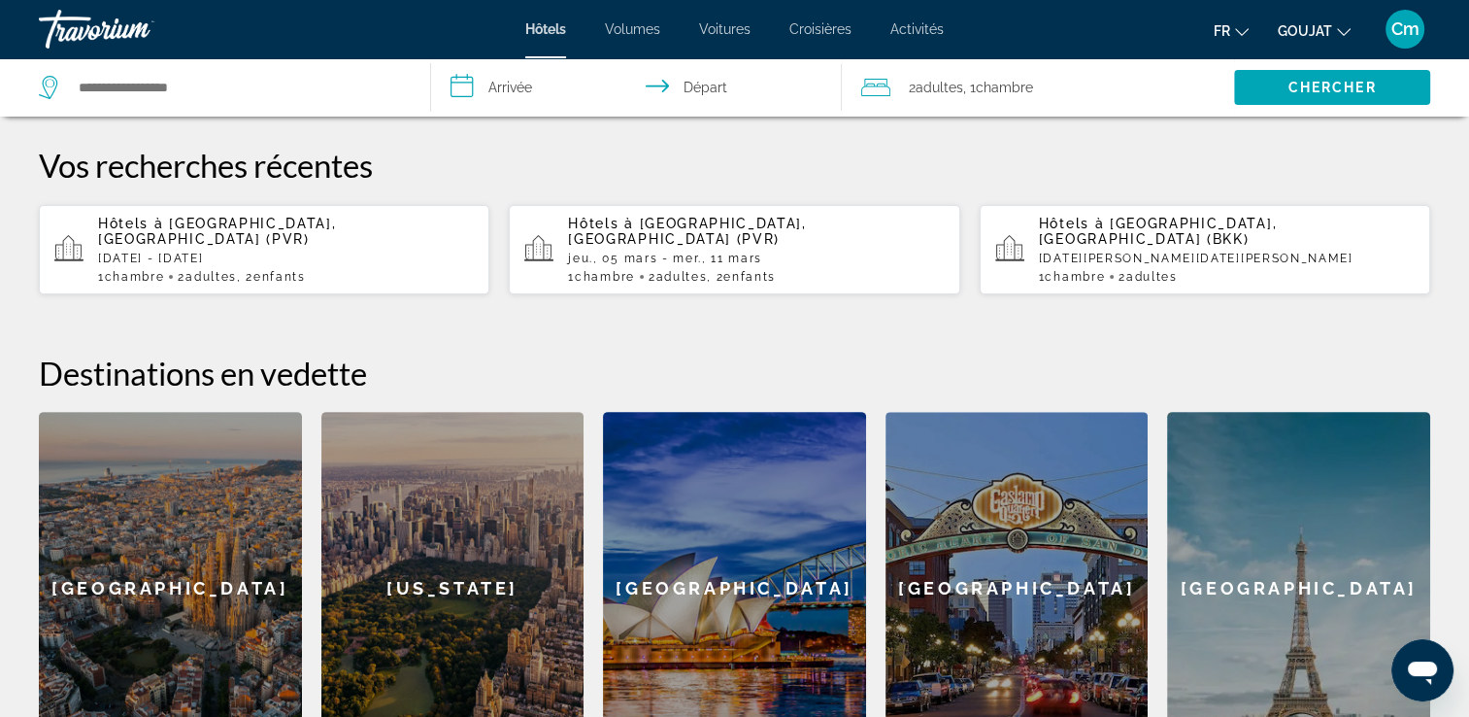
scroll to position [544, 0]
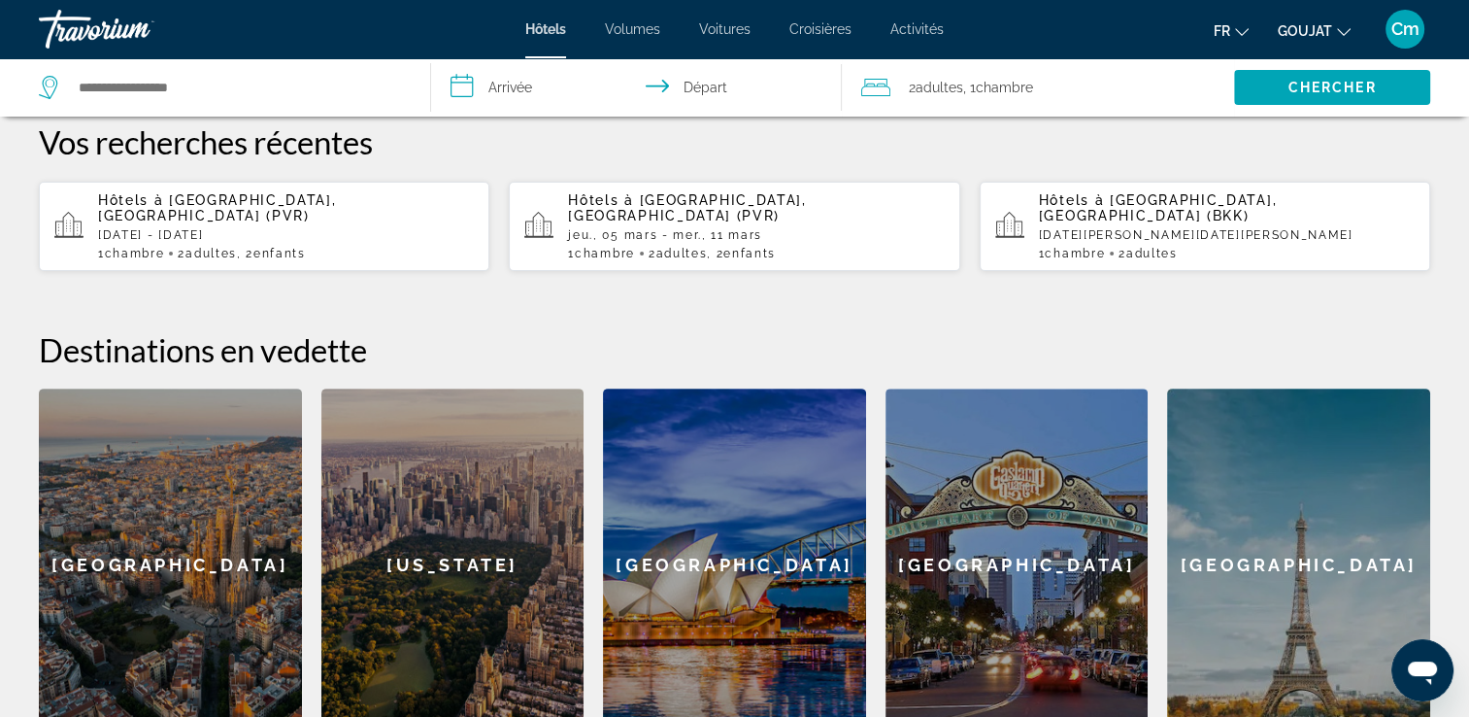
click at [336, 205] on span "[GEOGRAPHIC_DATA], [GEOGRAPHIC_DATA] (PVR)" at bounding box center [217, 207] width 238 height 31
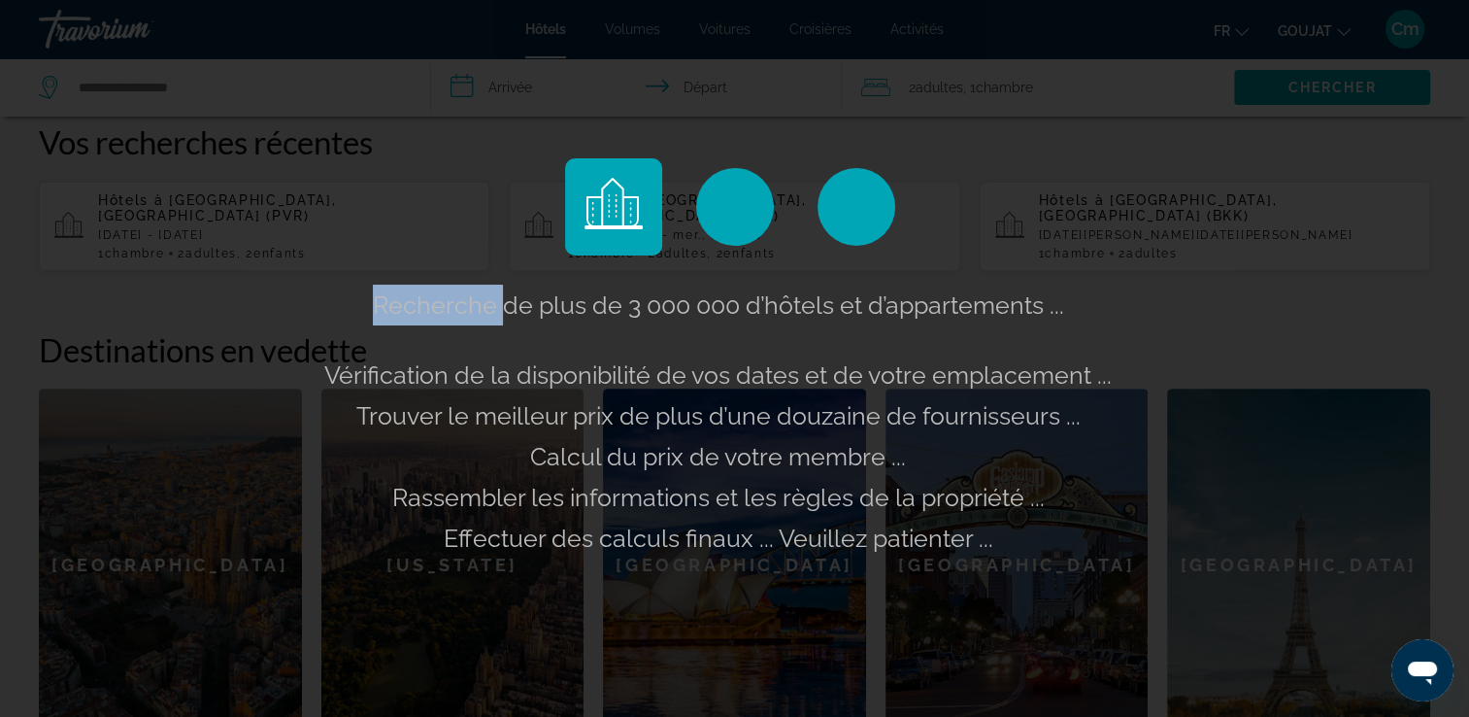
click at [401, 205] on div "Recherche de plus de 3 000 000 d’hôtels et d’appartements ... Vérification de l…" at bounding box center [734, 358] width 1469 height 717
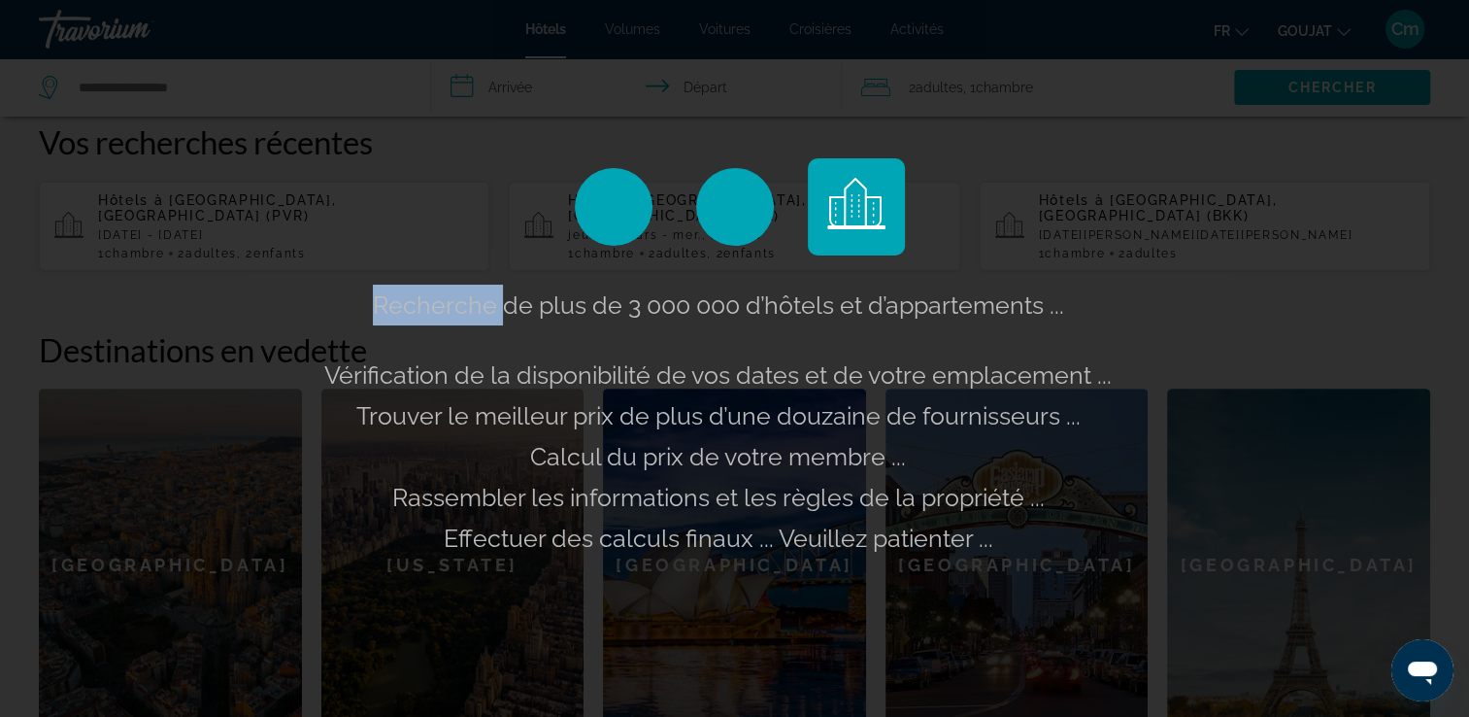
click at [407, 208] on div "Recherche de plus de 3 000 000 d’hôtels et d’appartements ... Vérification de l…" at bounding box center [734, 358] width 1469 height 717
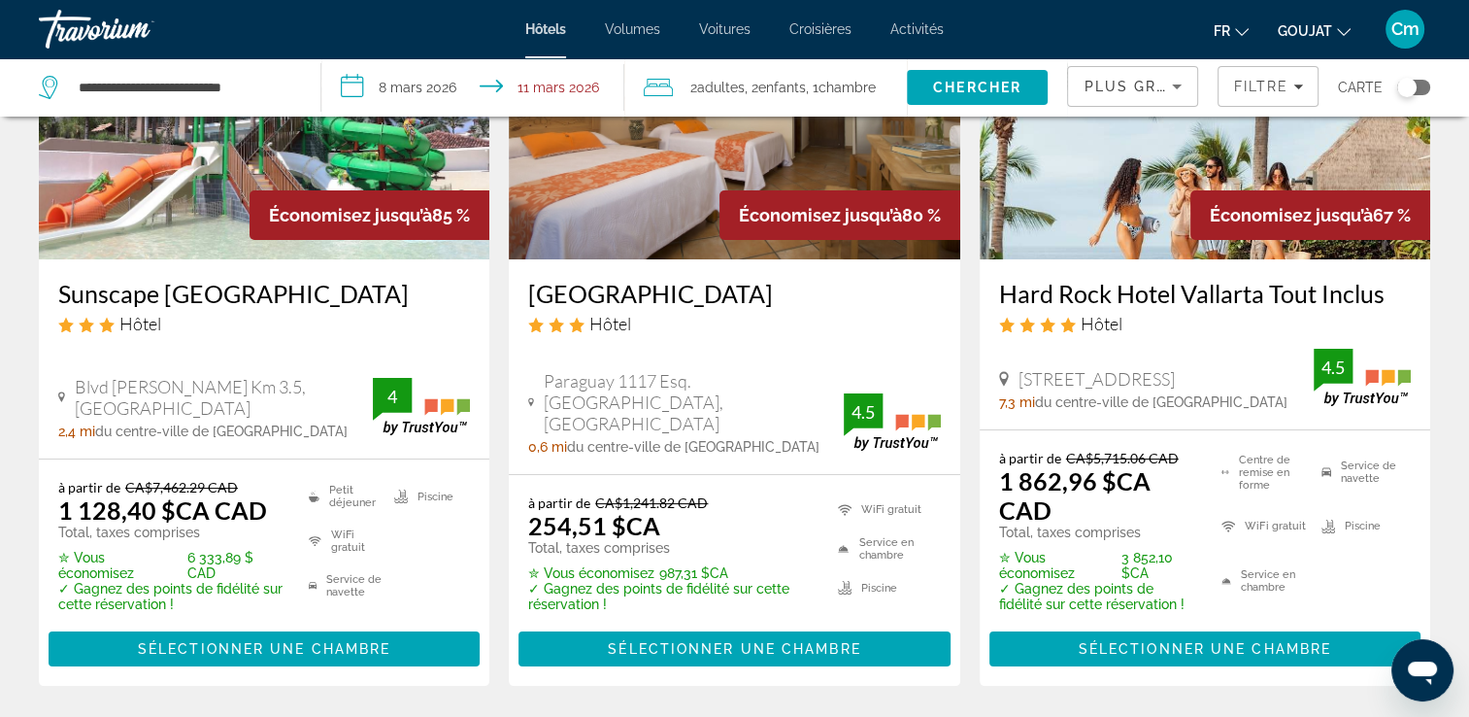
scroll to position [117, 0]
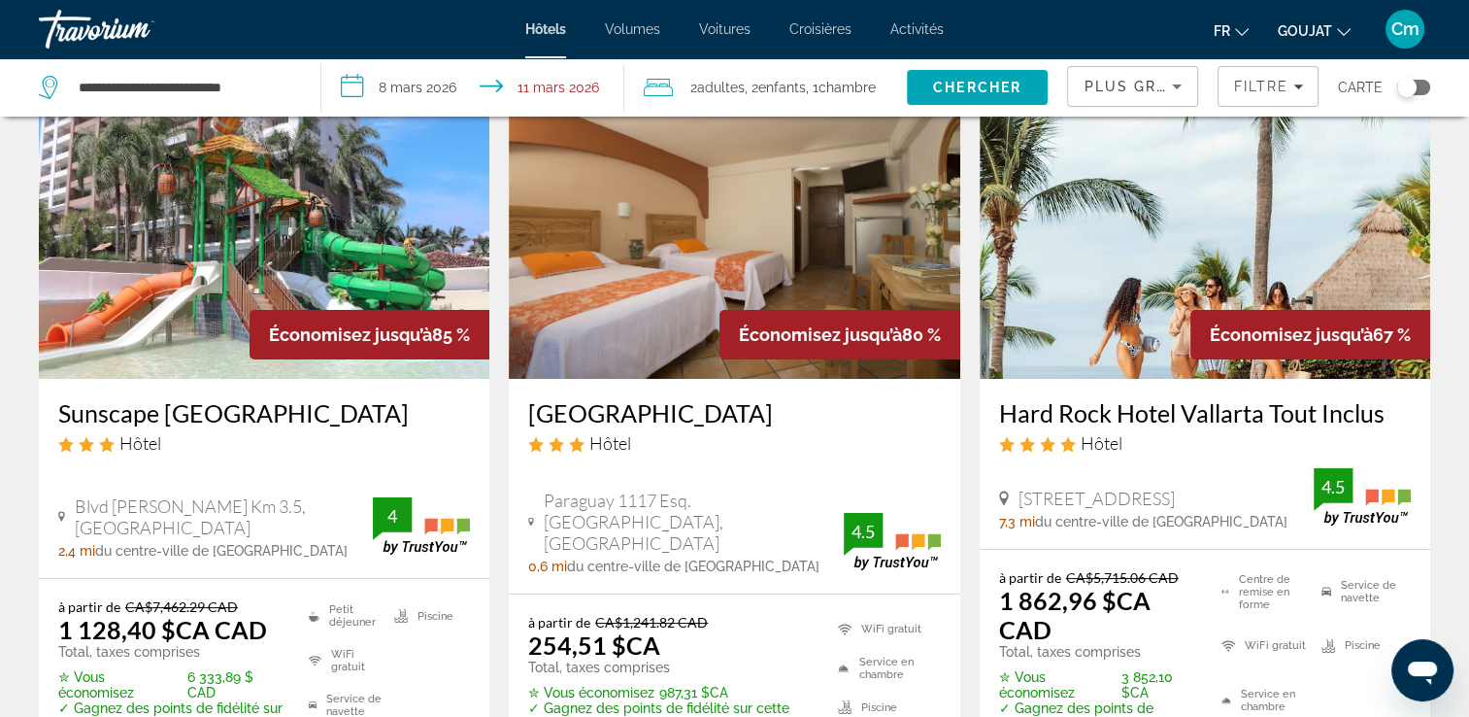
click at [660, 419] on h3 "[GEOGRAPHIC_DATA]" at bounding box center [734, 412] width 412 height 29
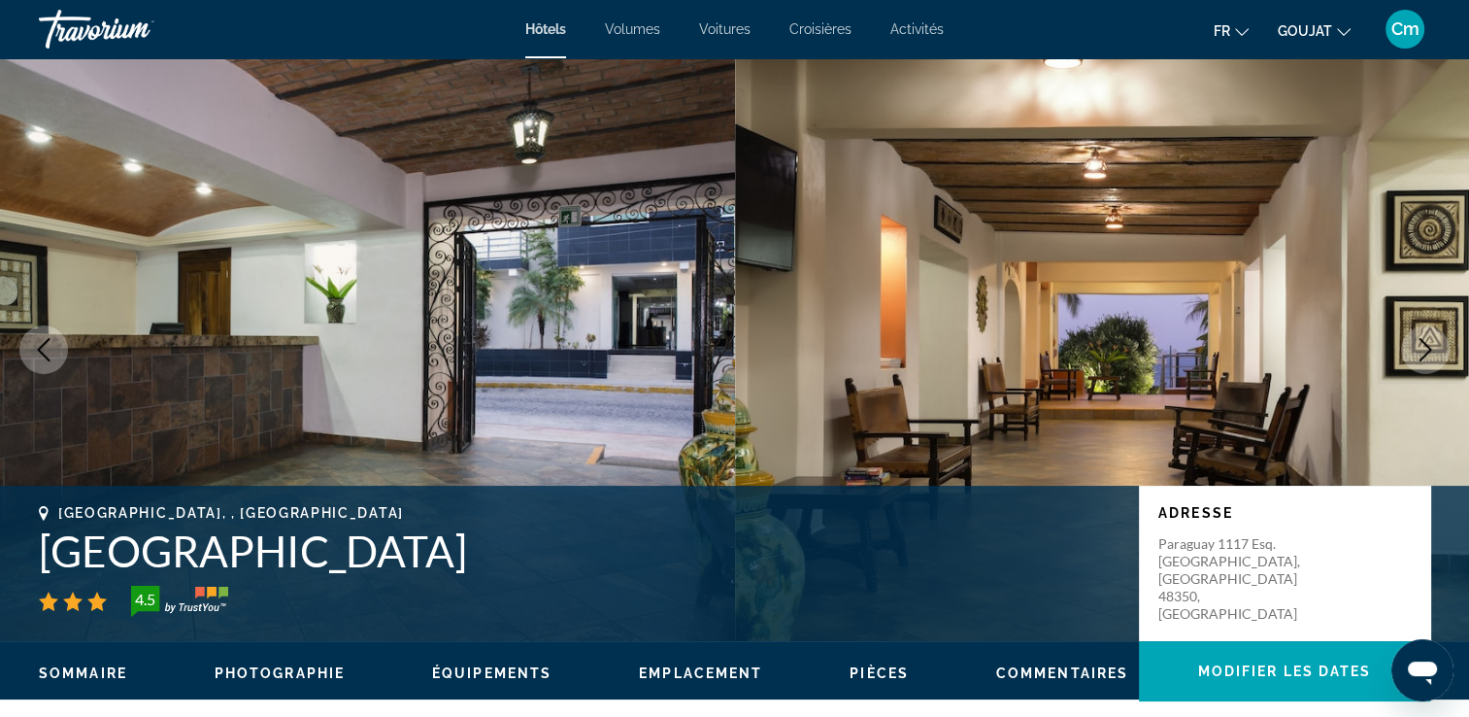
click at [1436, 335] on button "Image suivante" at bounding box center [1425, 349] width 49 height 49
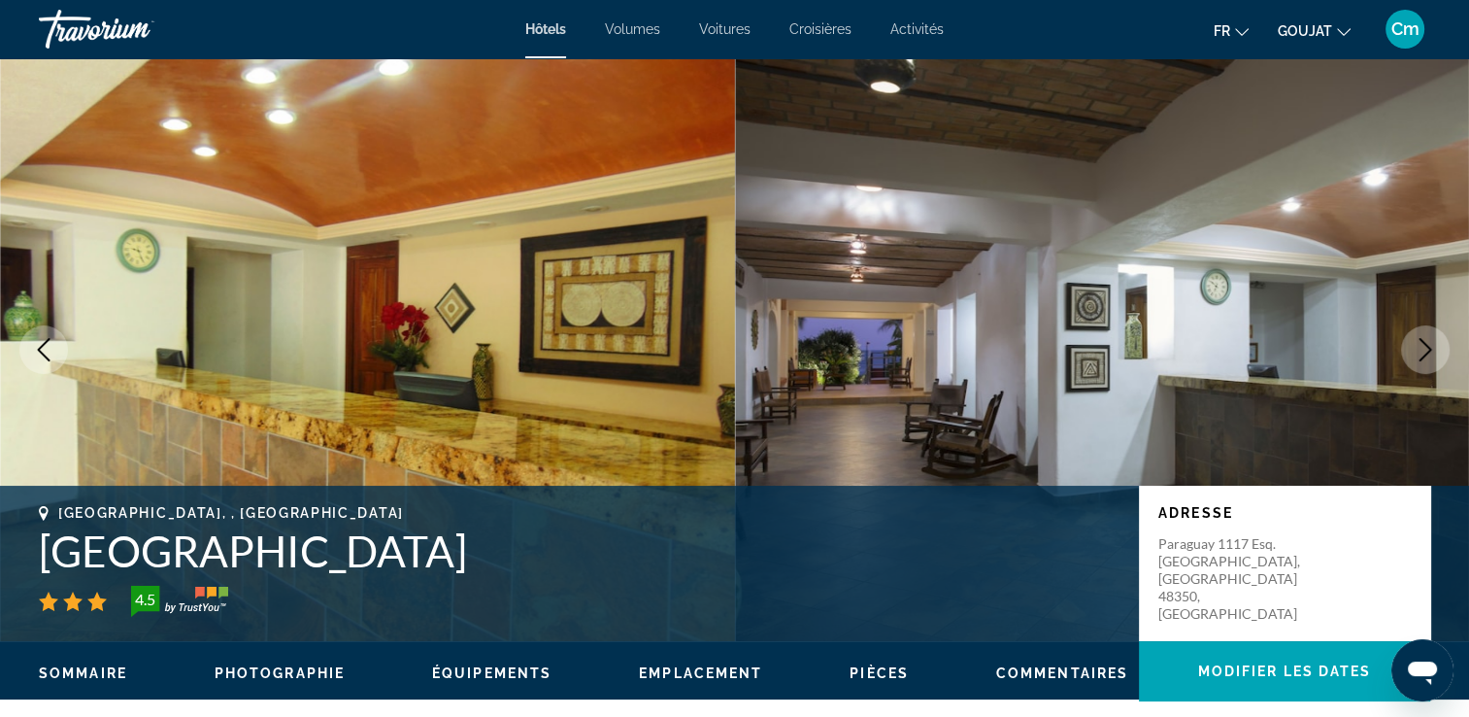
click at [1444, 338] on button "Image suivante" at bounding box center [1425, 349] width 49 height 49
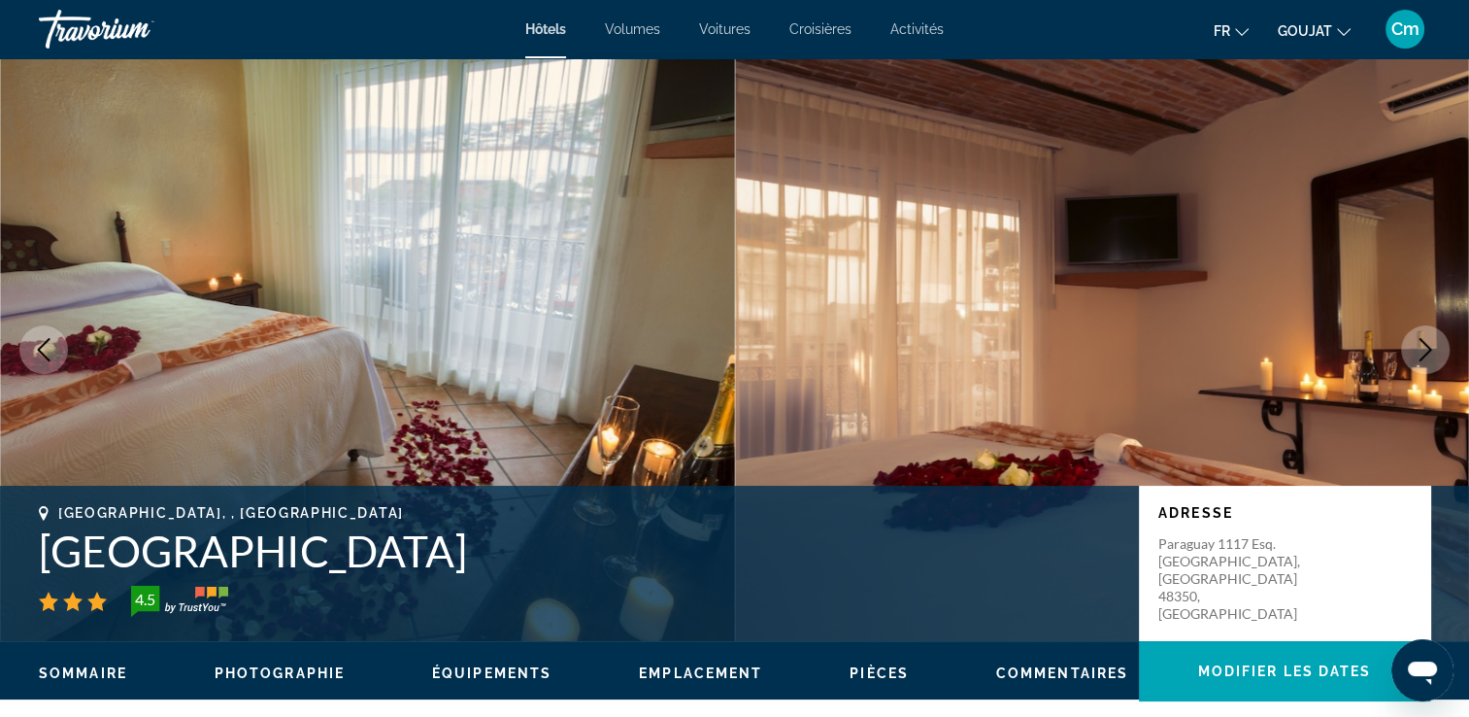
click at [1444, 338] on button "Image suivante" at bounding box center [1425, 349] width 49 height 49
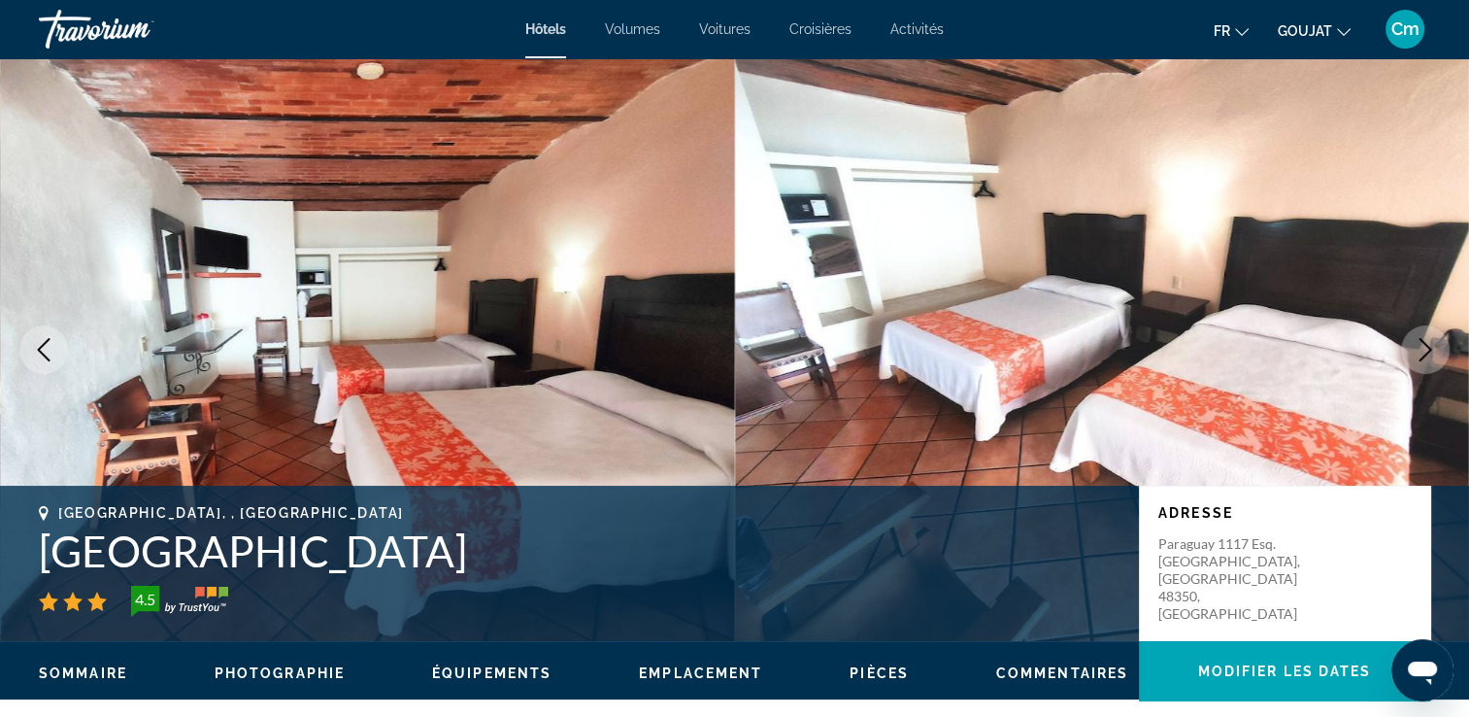
click at [1444, 338] on button "Image suivante" at bounding box center [1425, 349] width 49 height 49
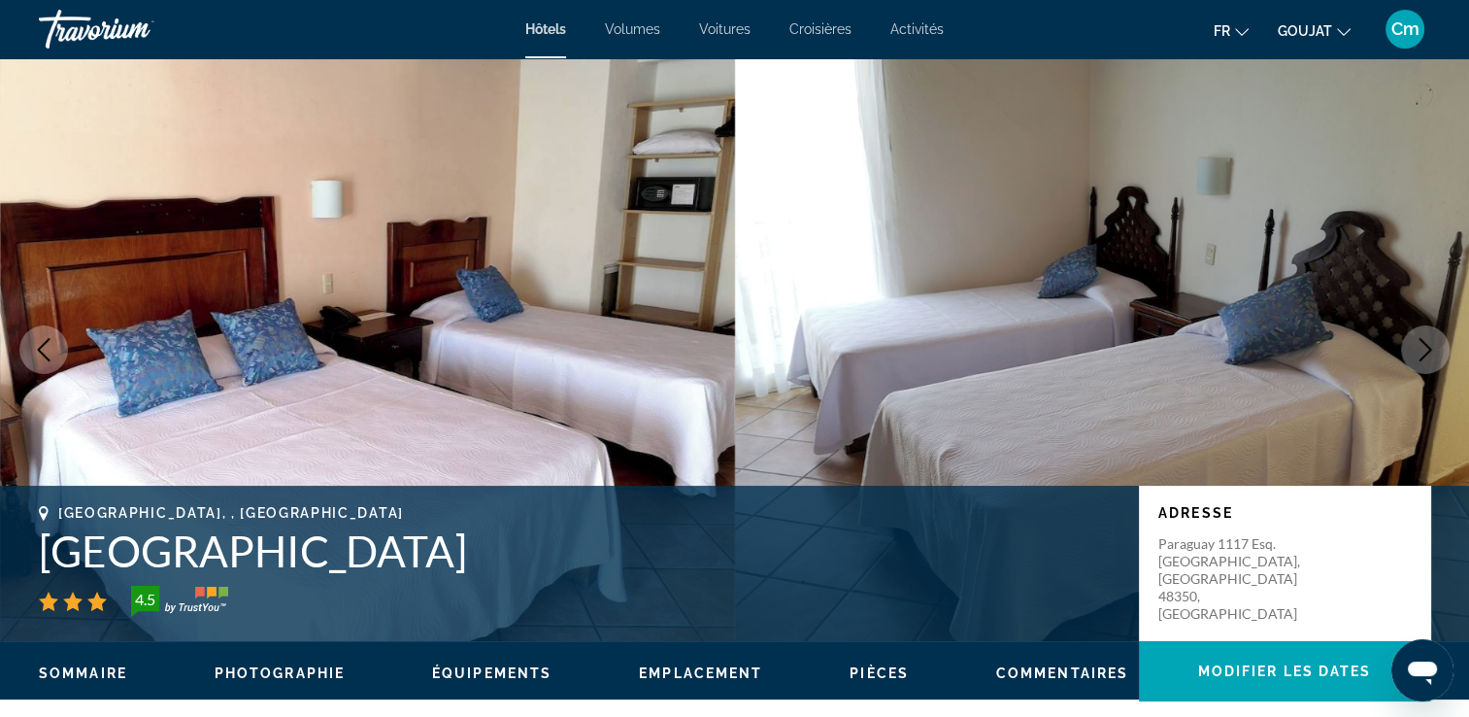
click at [1444, 338] on button "Image suivante" at bounding box center [1425, 349] width 49 height 49
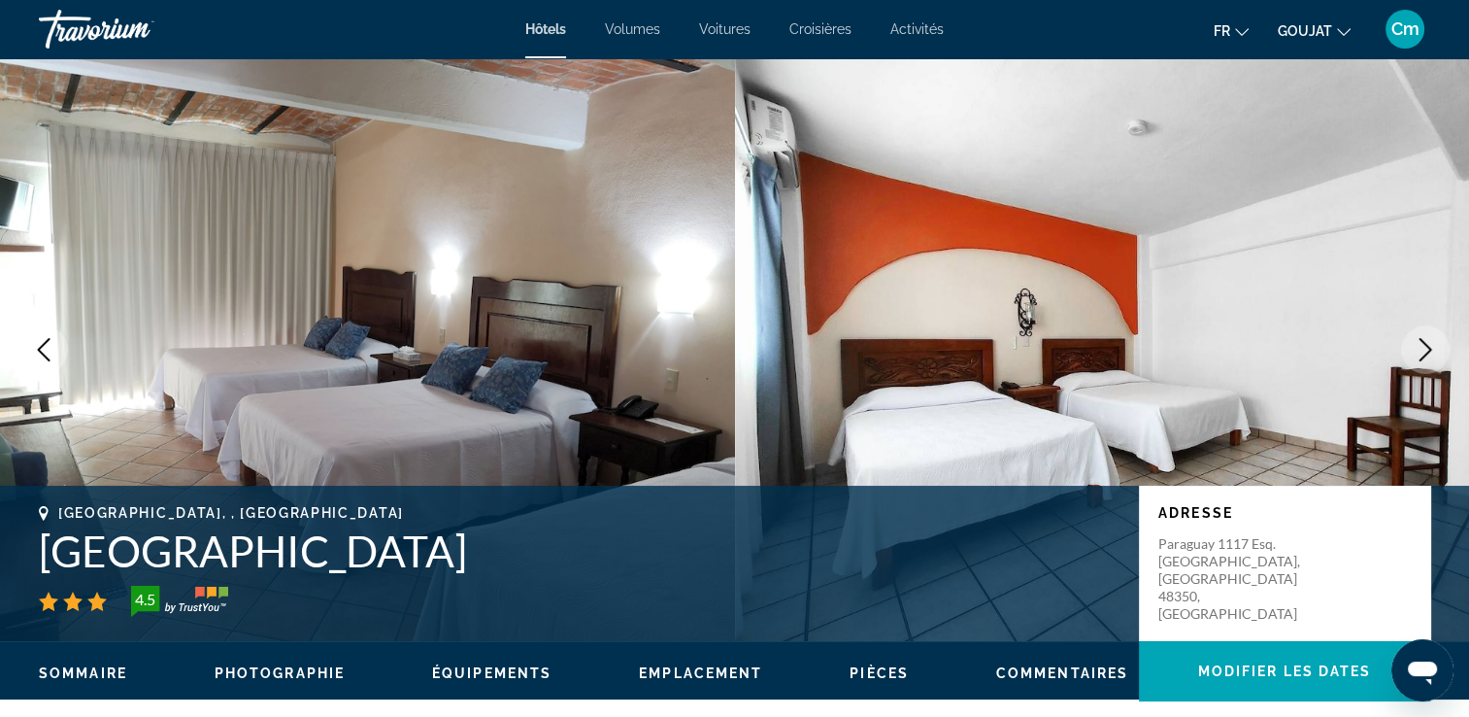
click at [1444, 338] on button "Image suivante" at bounding box center [1425, 349] width 49 height 49
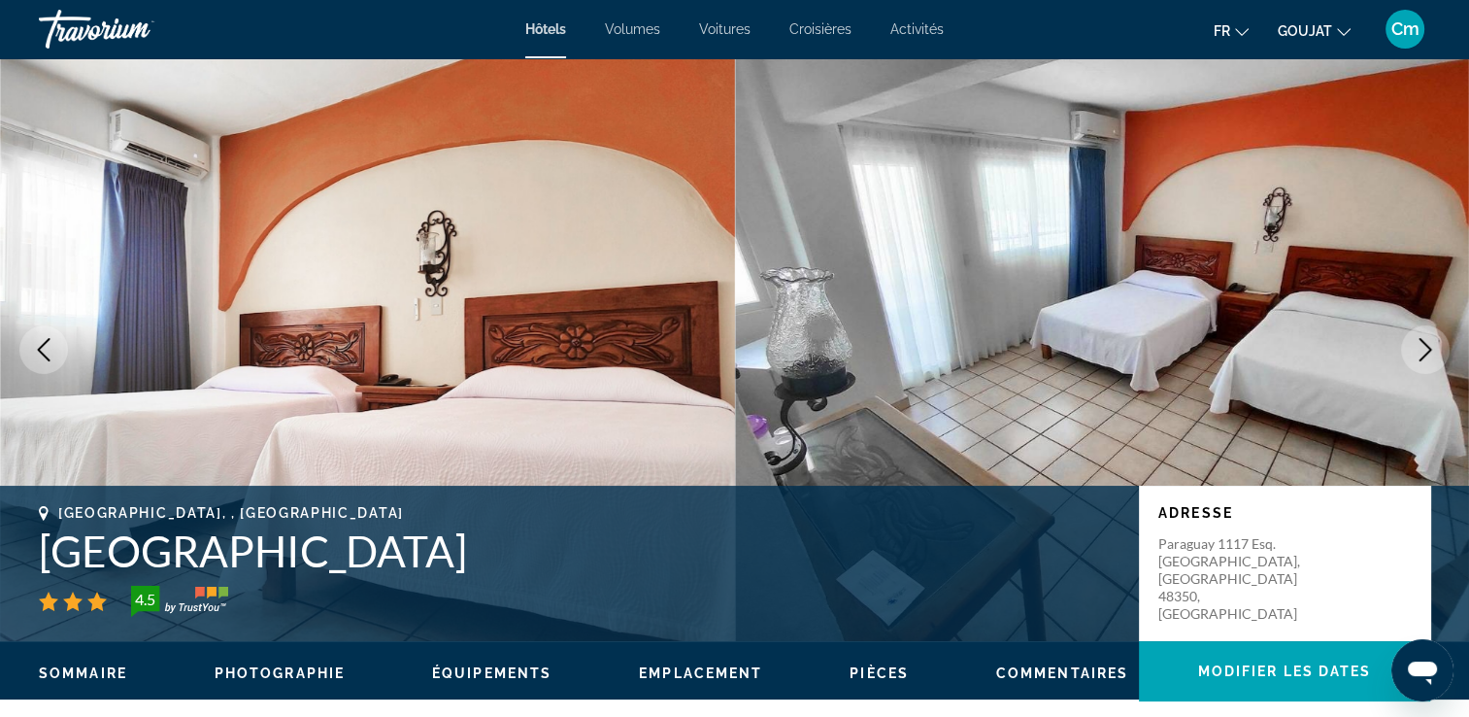
click at [1444, 338] on button "Image suivante" at bounding box center [1425, 349] width 49 height 49
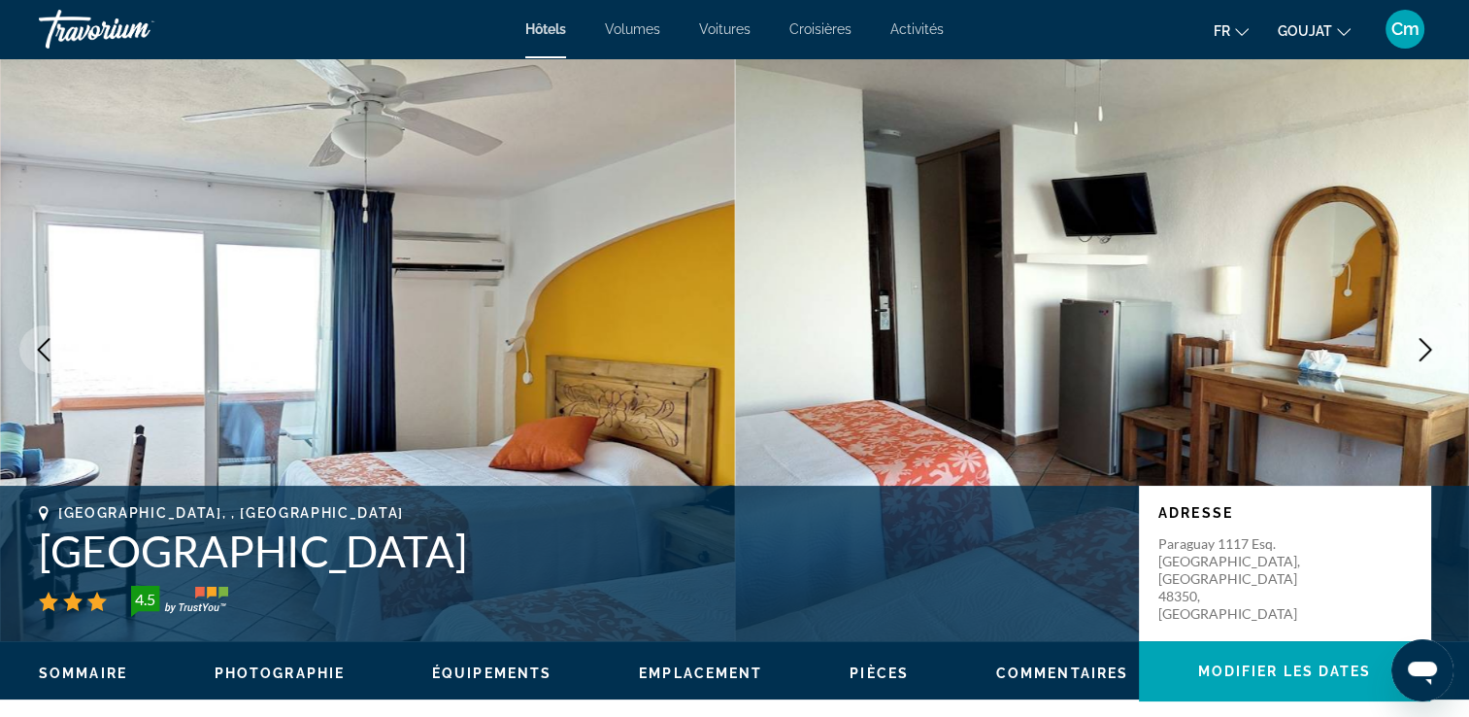
click at [1444, 338] on button "Image suivante" at bounding box center [1425, 349] width 49 height 49
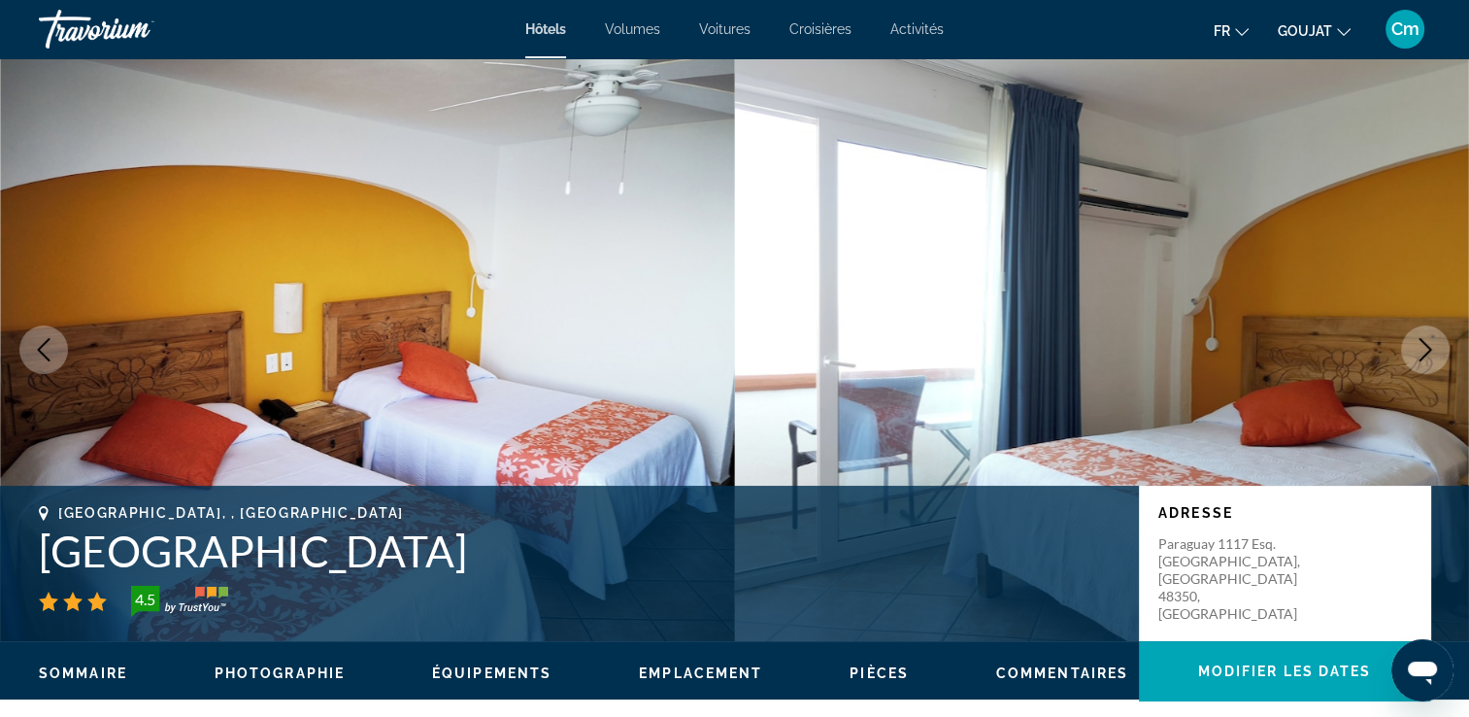
click at [1449, 340] on img "Contenu principal" at bounding box center [1102, 349] width 735 height 583
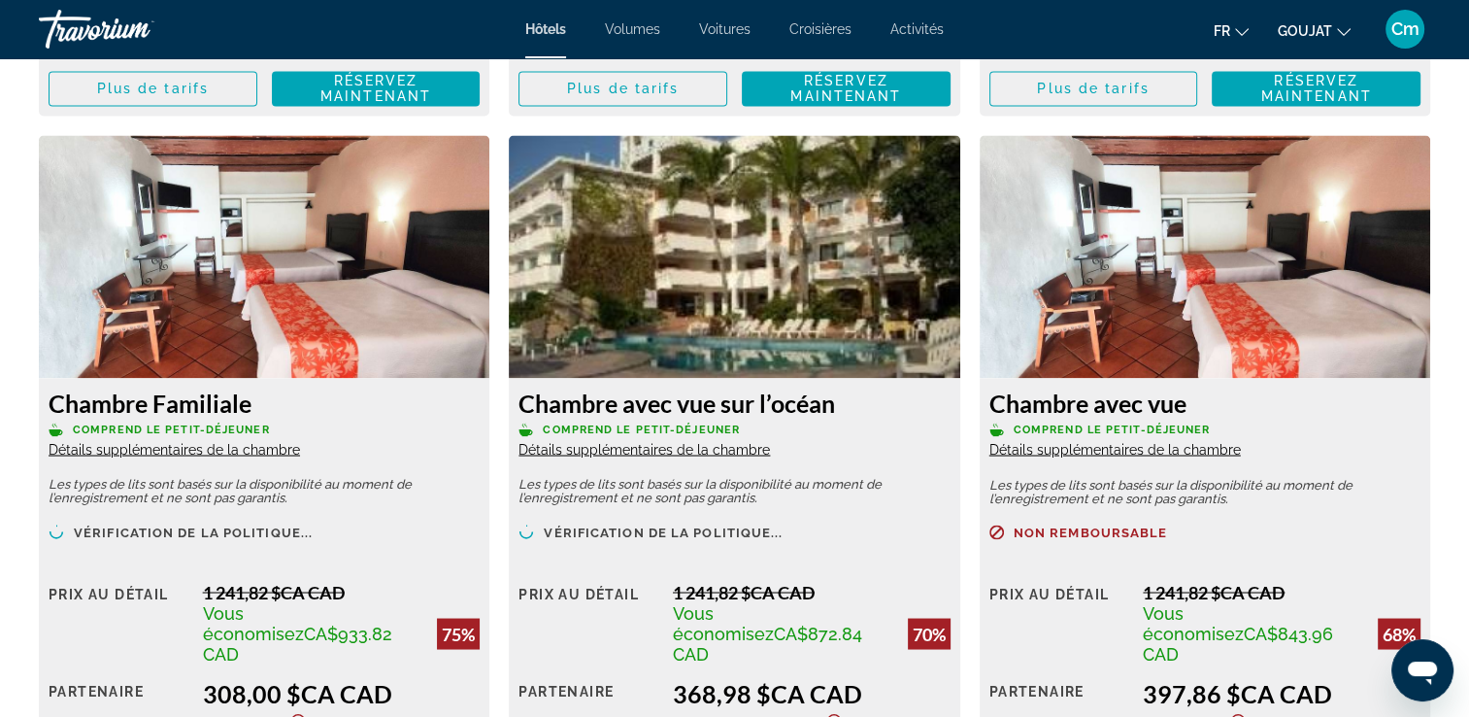
scroll to position [3340, 0]
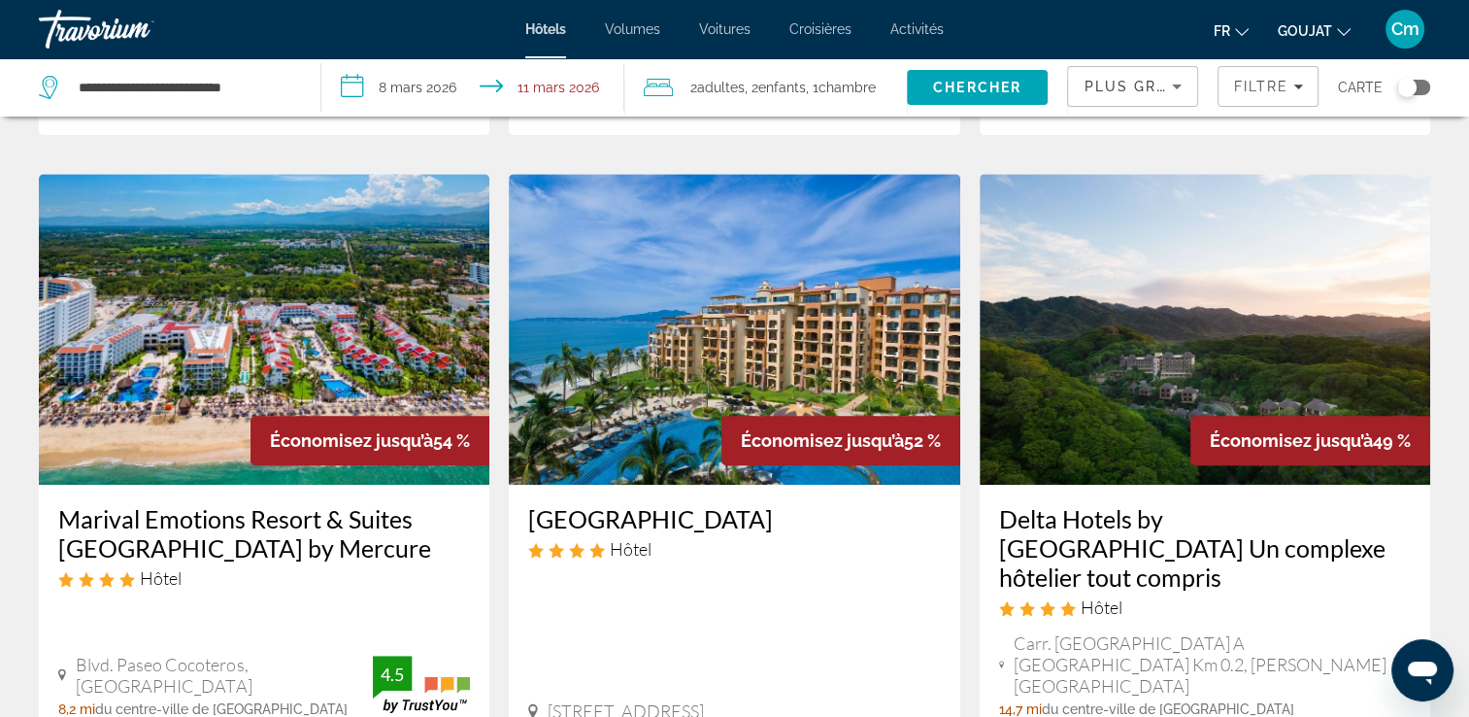
scroll to position [1592, 0]
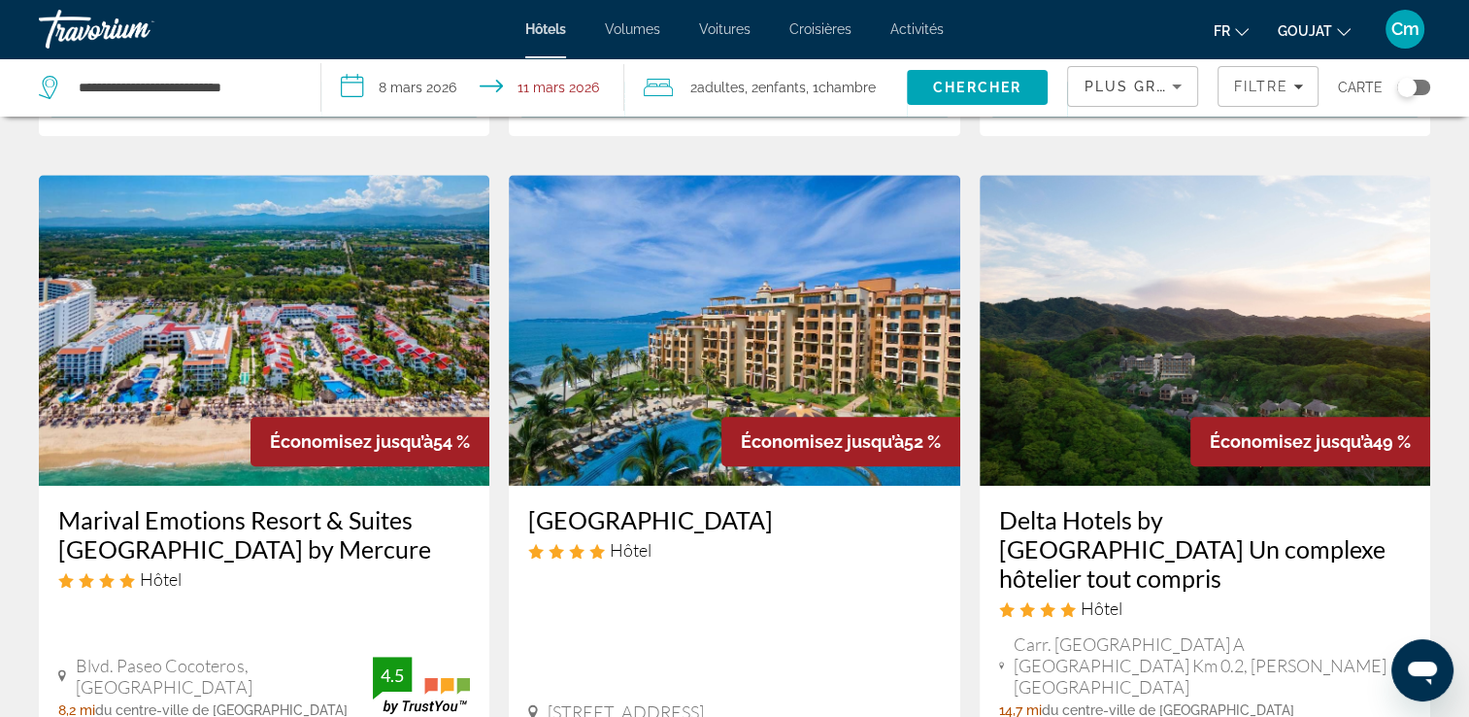
click at [1110, 534] on h3 "Delta Hotels by [GEOGRAPHIC_DATA] Un complexe hôtelier tout compris" at bounding box center [1205, 548] width 412 height 87
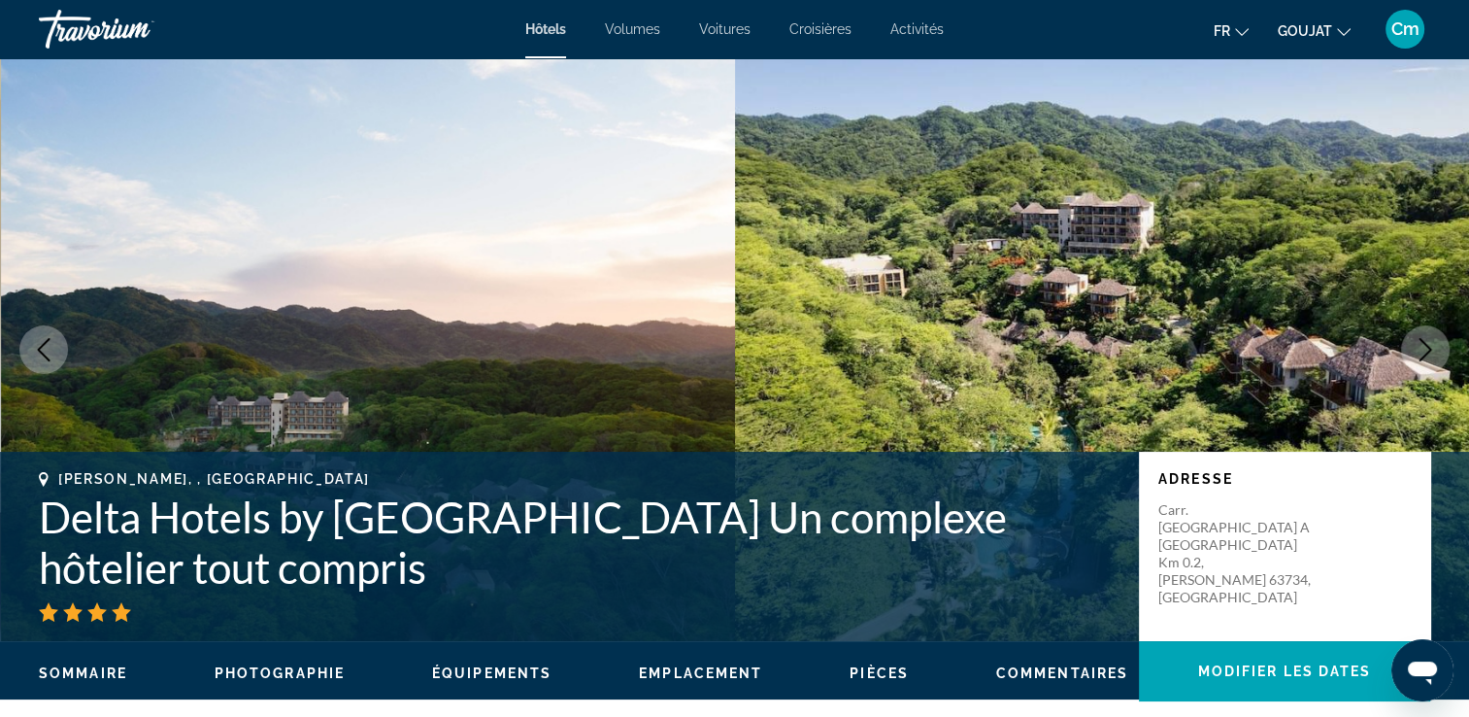
click at [1441, 347] on button "Image suivante" at bounding box center [1425, 349] width 49 height 49
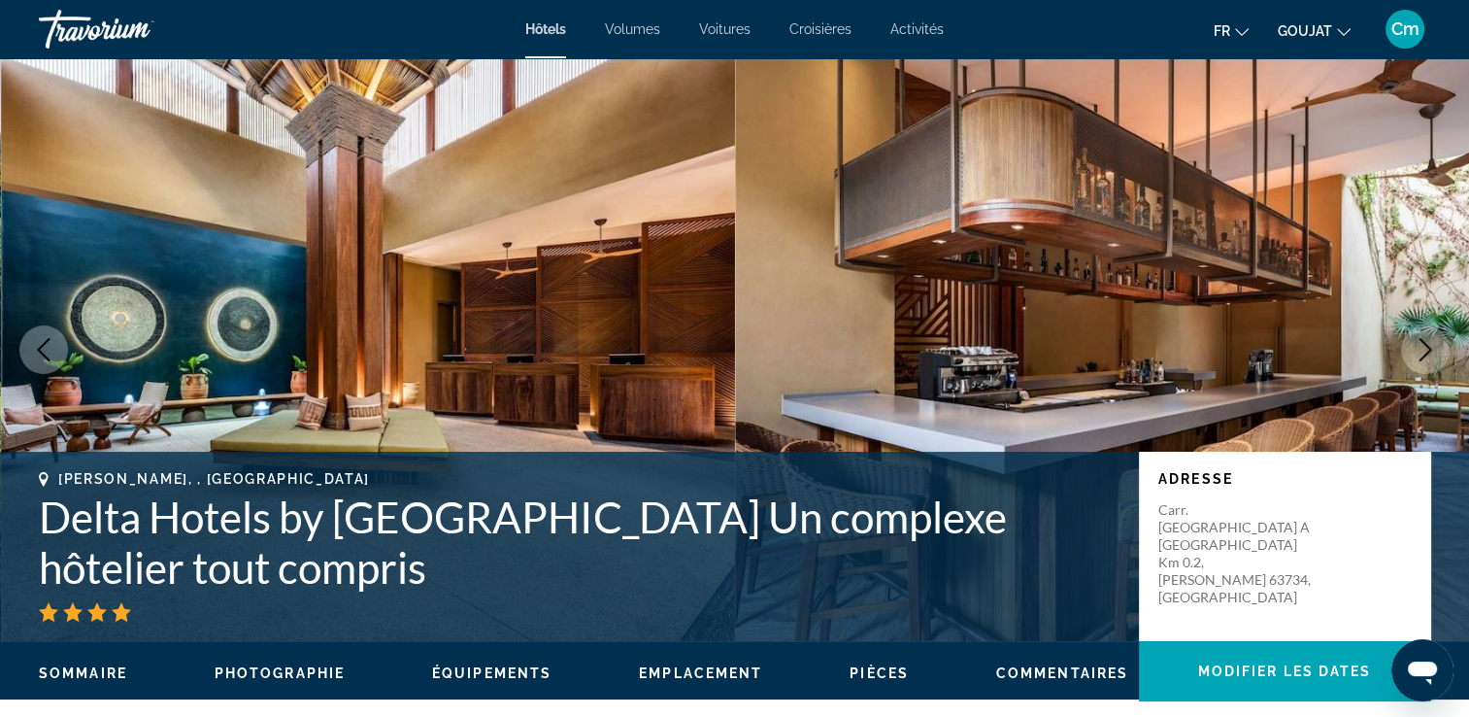
drag, startPoint x: 1442, startPoint y: 348, endPoint x: 1414, endPoint y: 252, distance: 99.2
click at [1402, 340] on button "Image suivante" at bounding box center [1425, 349] width 49 height 49
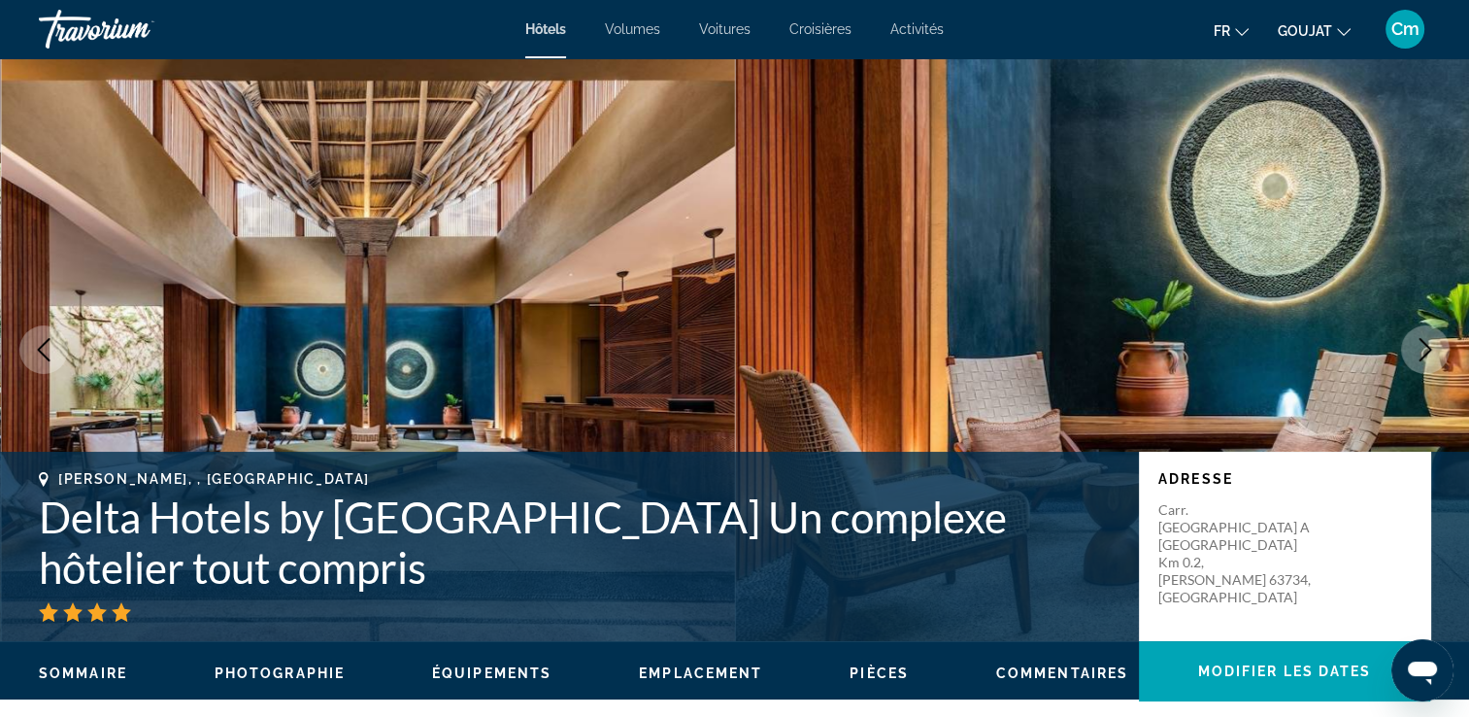
click at [1402, 340] on button "Image suivante" at bounding box center [1425, 349] width 49 height 49
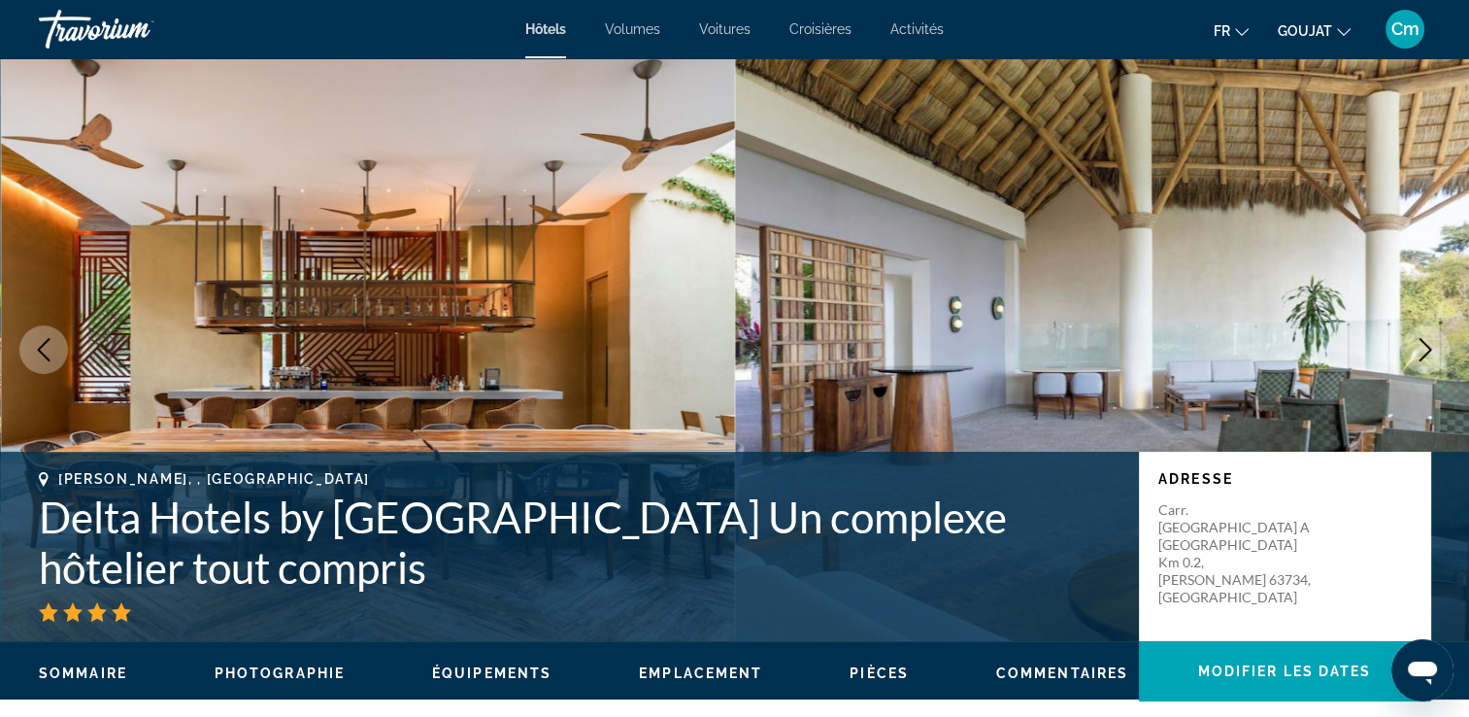
click at [1402, 340] on button "Image suivante" at bounding box center [1425, 349] width 49 height 49
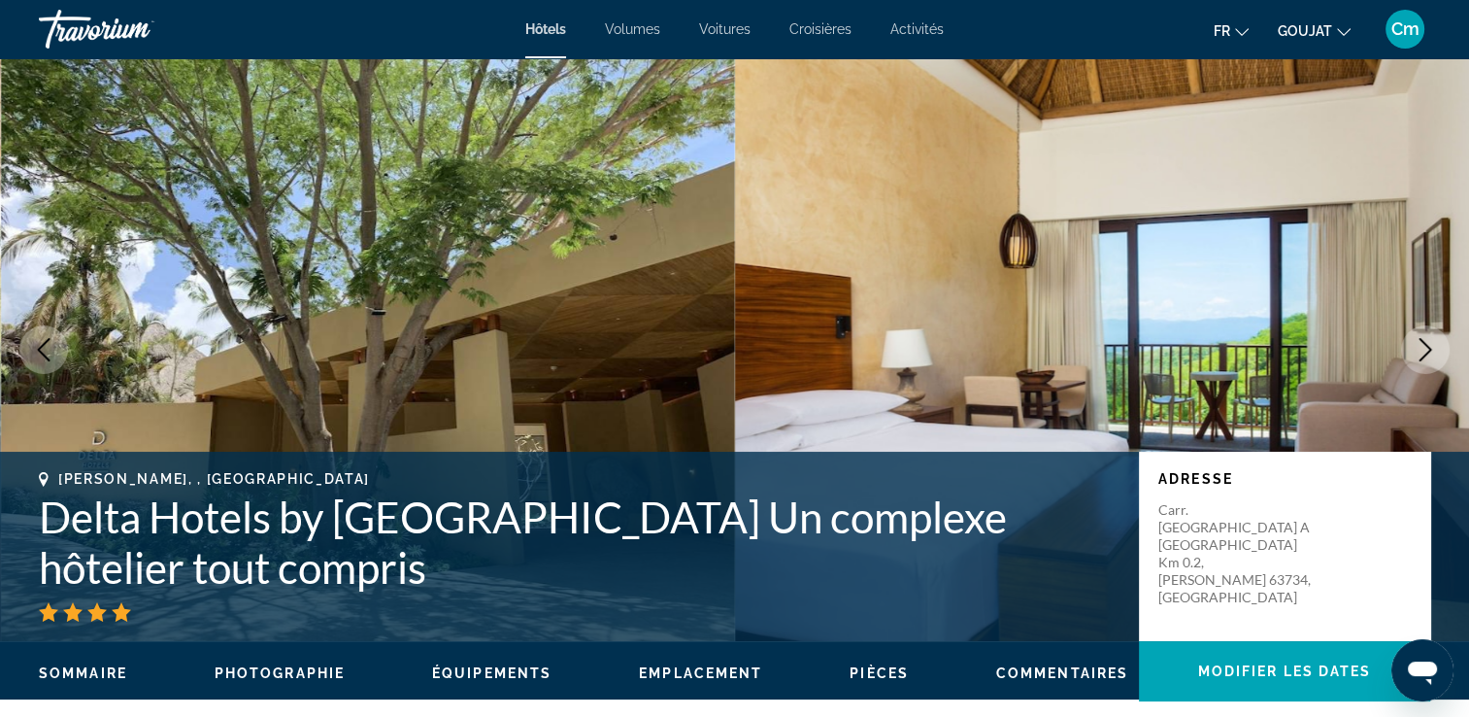
click at [1402, 340] on button "Image suivante" at bounding box center [1425, 349] width 49 height 49
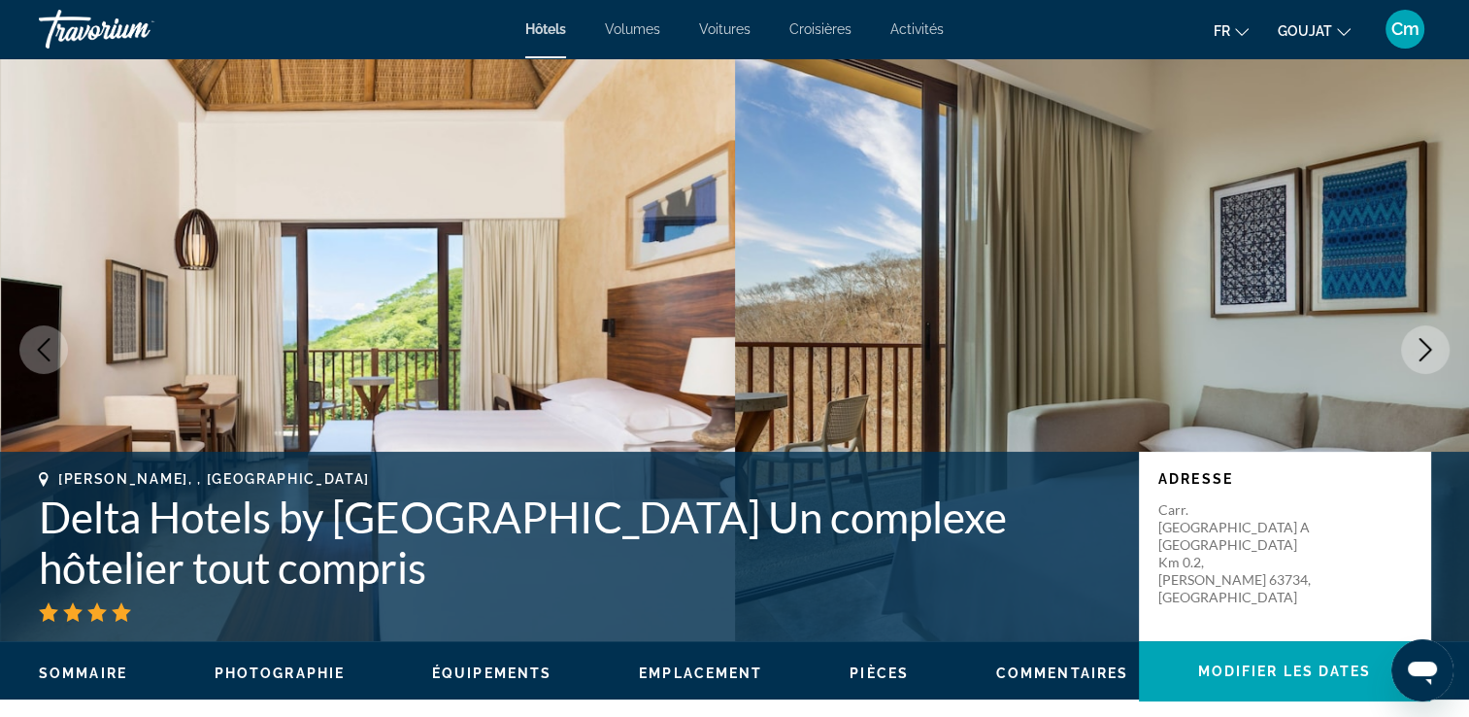
click at [1402, 340] on button "Image suivante" at bounding box center [1425, 349] width 49 height 49
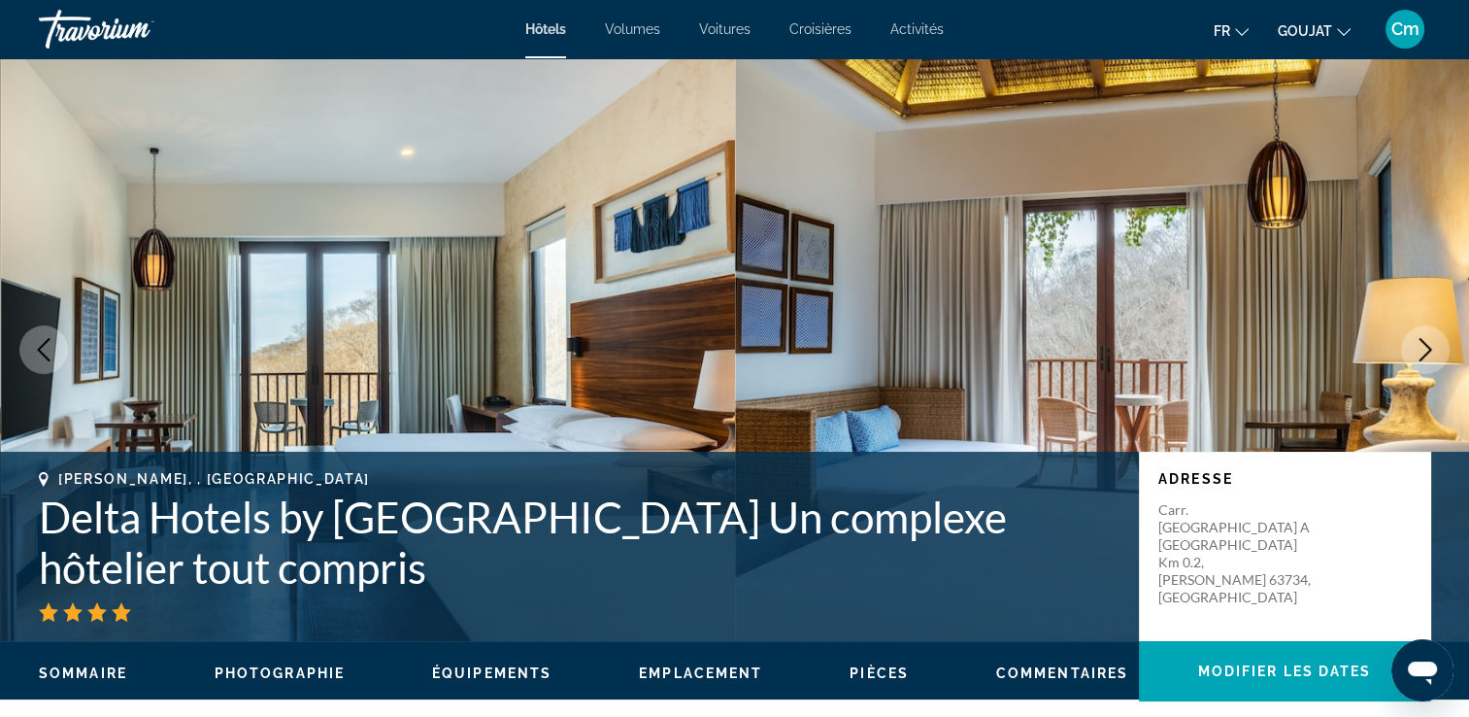
click at [1402, 340] on button "Image suivante" at bounding box center [1425, 349] width 49 height 49
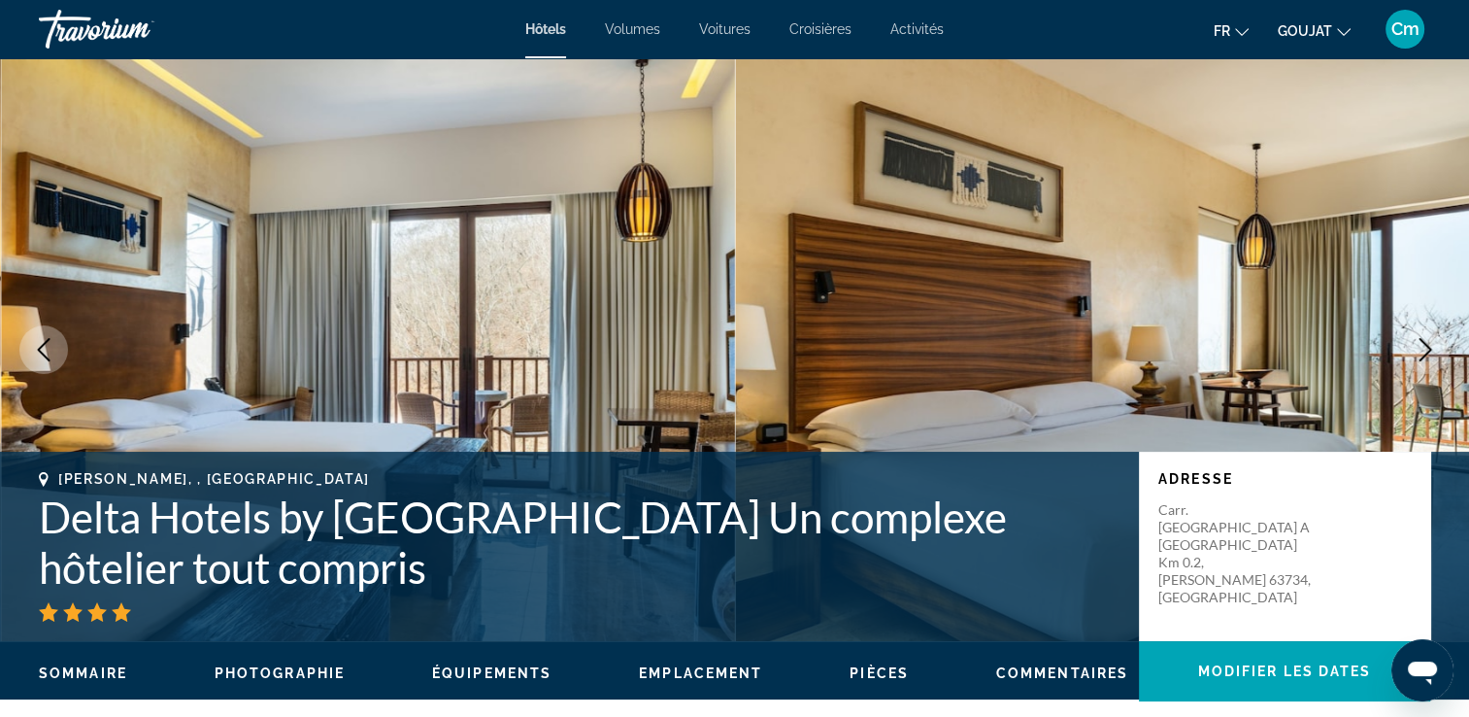
click at [1402, 340] on button "Image suivante" at bounding box center [1425, 349] width 49 height 49
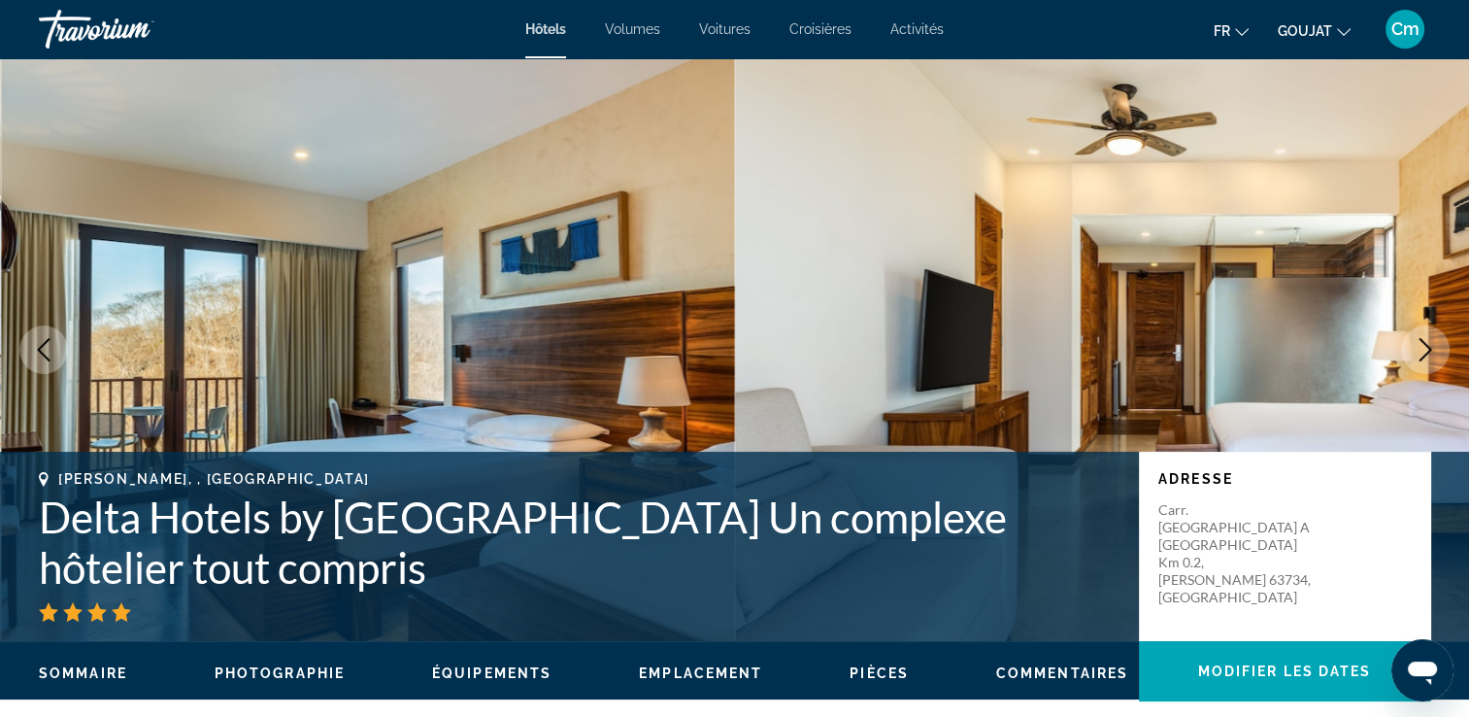
click at [1402, 340] on button "Image suivante" at bounding box center [1425, 349] width 49 height 49
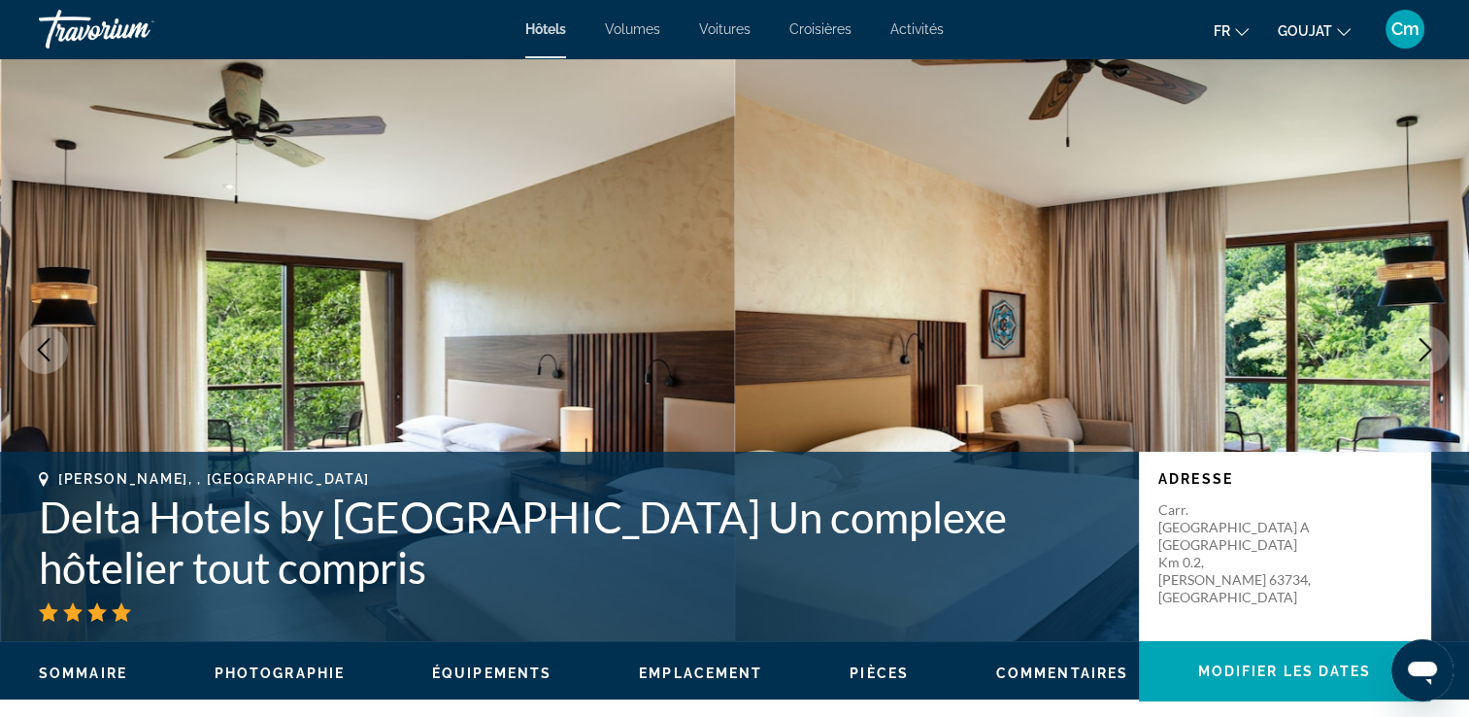
click at [1402, 340] on button "Image suivante" at bounding box center [1425, 349] width 49 height 49
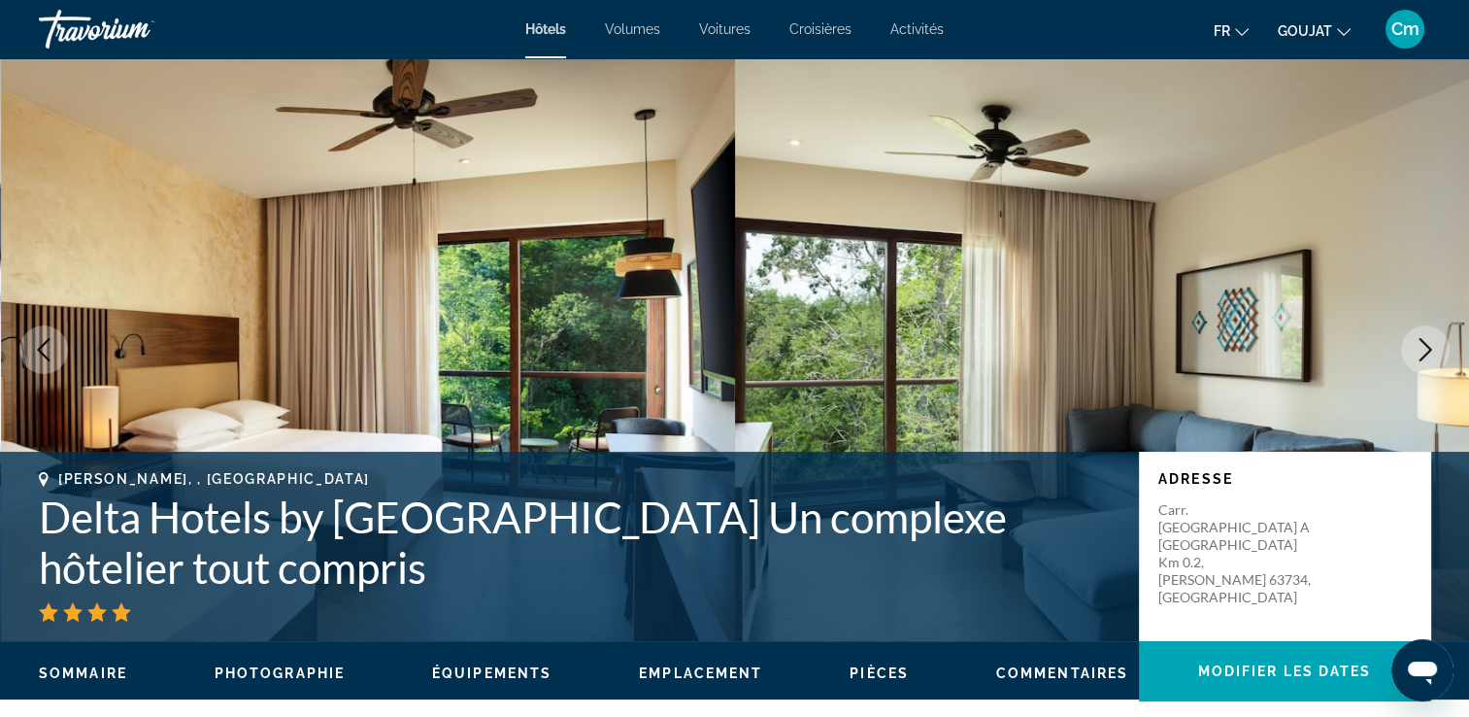
click at [1402, 340] on button "Image suivante" at bounding box center [1425, 349] width 49 height 49
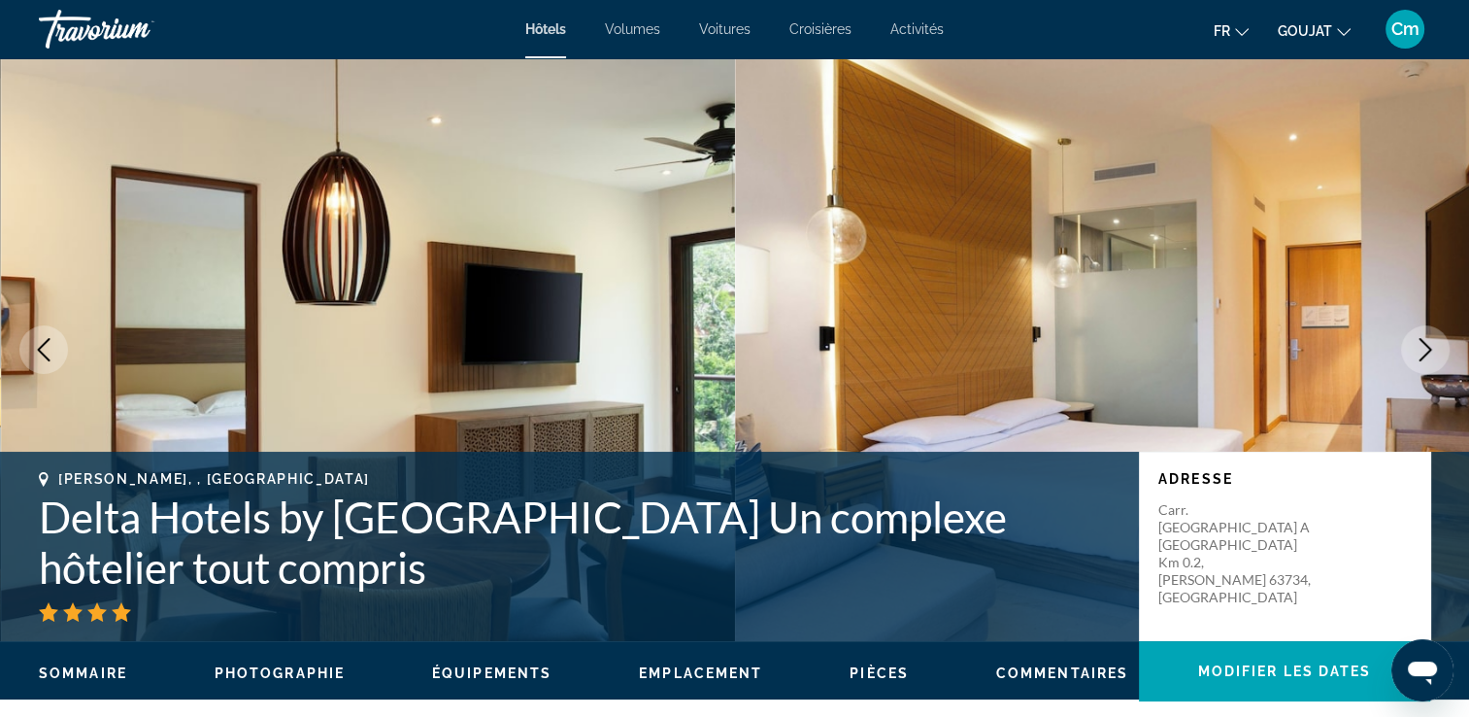
click at [1402, 340] on button "Image suivante" at bounding box center [1425, 349] width 49 height 49
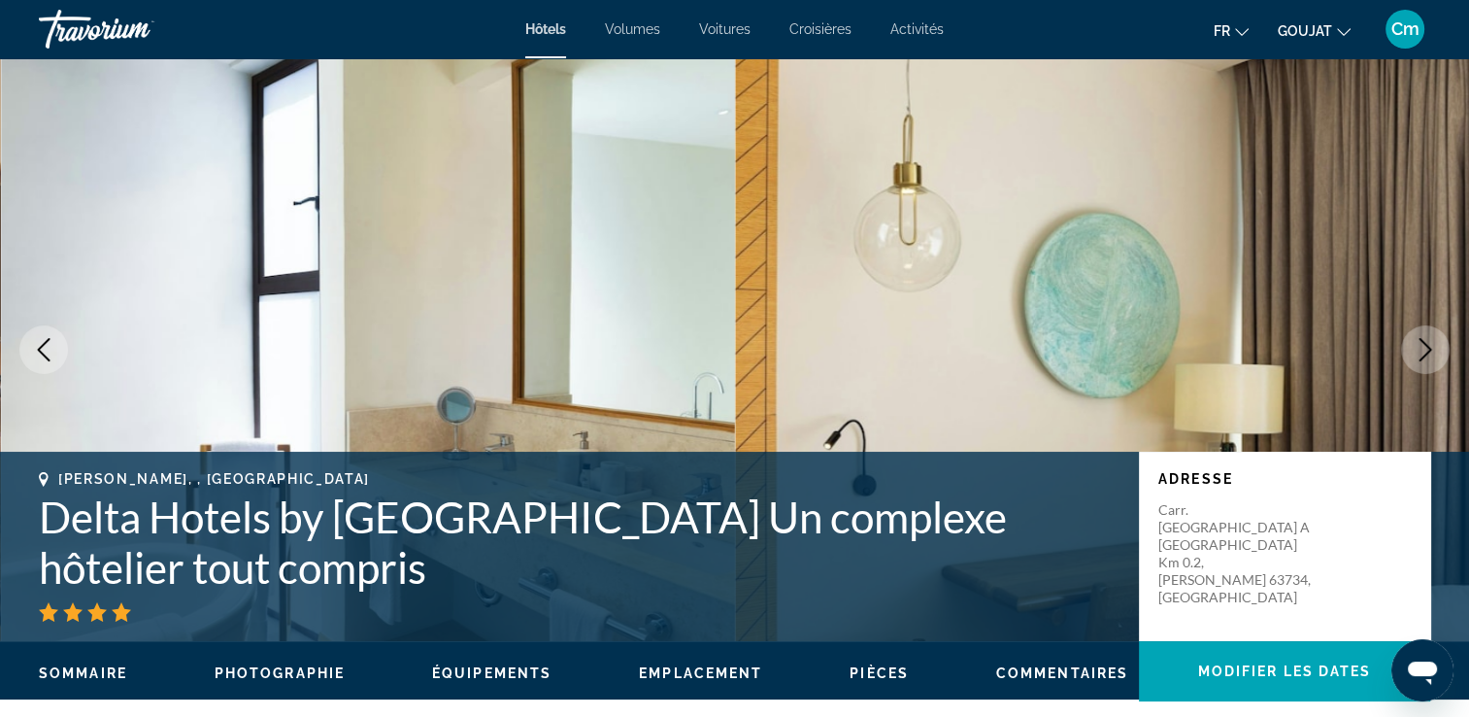
click at [1402, 340] on button "Image suivante" at bounding box center [1425, 349] width 49 height 49
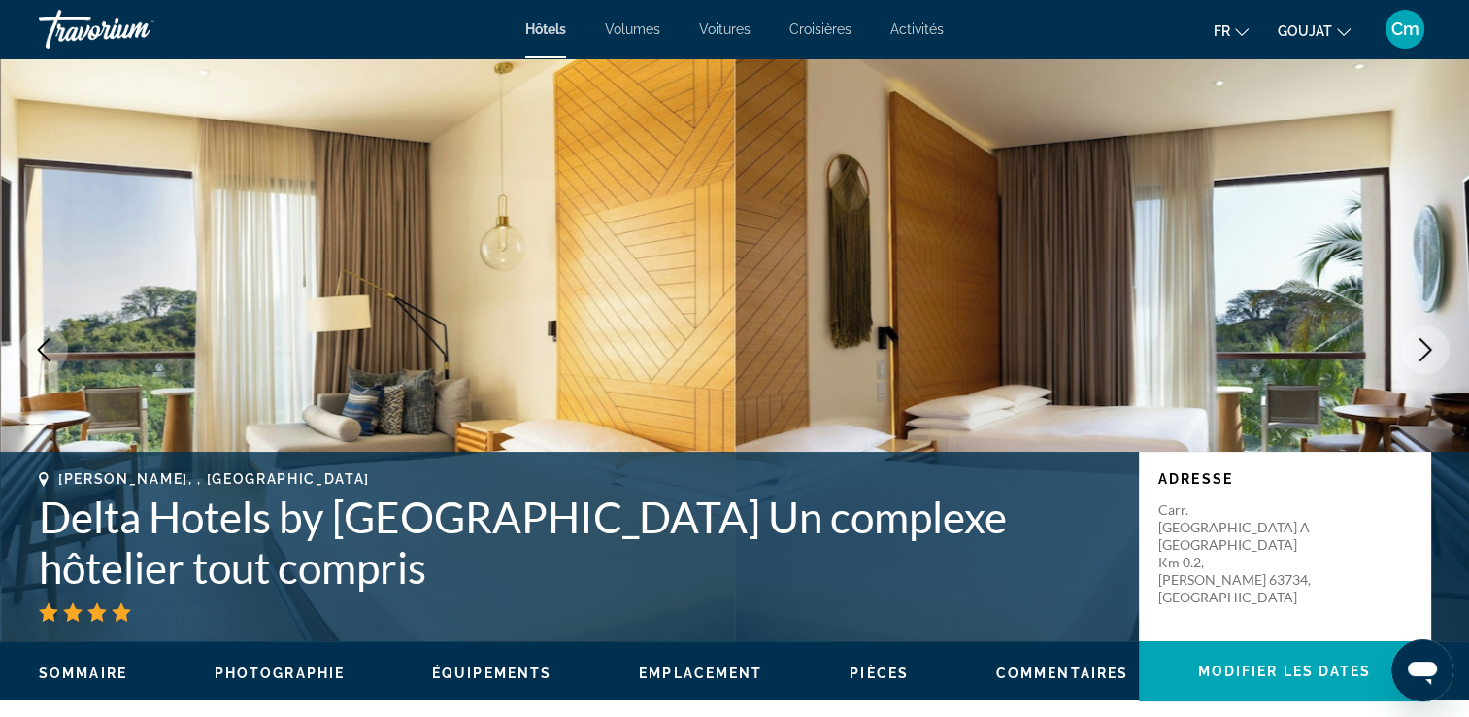
click at [1402, 340] on button "Image suivante" at bounding box center [1425, 349] width 49 height 49
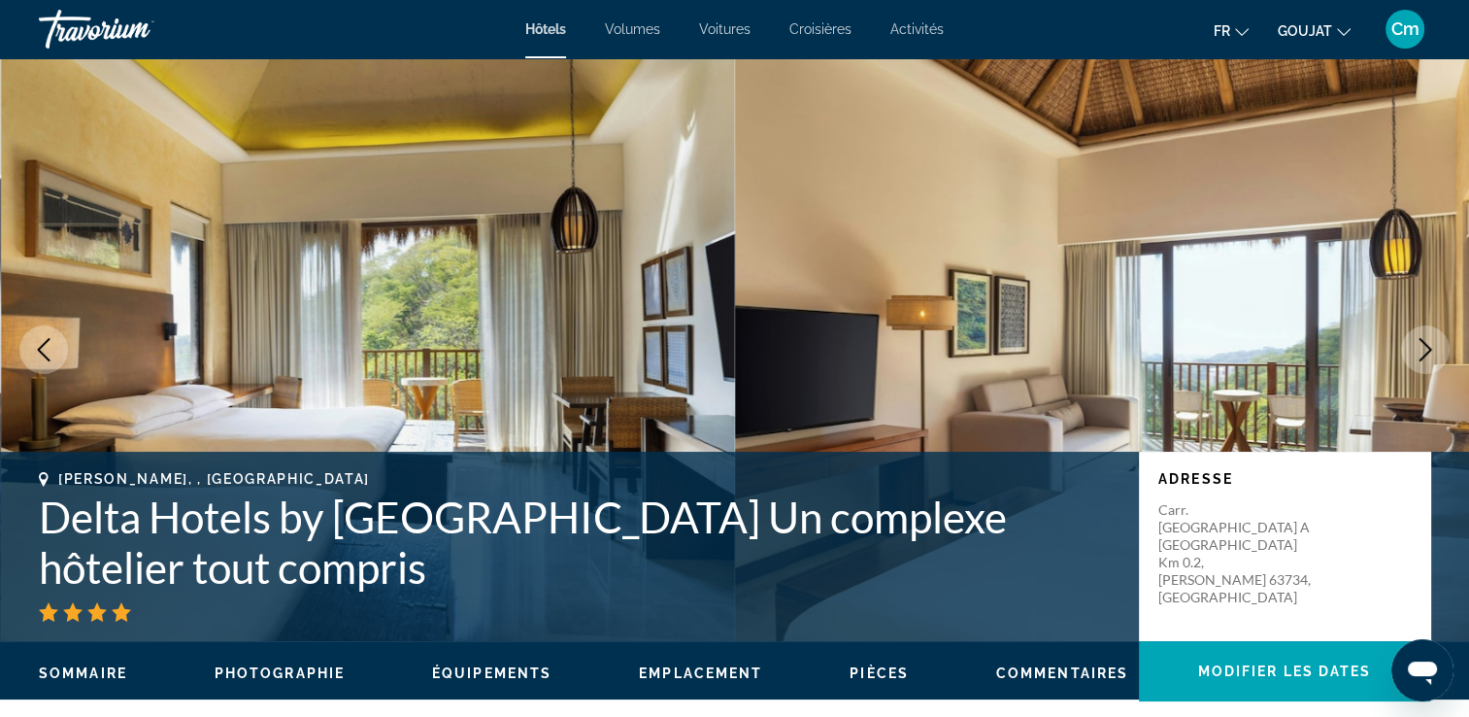
click at [1402, 340] on button "Image suivante" at bounding box center [1425, 349] width 49 height 49
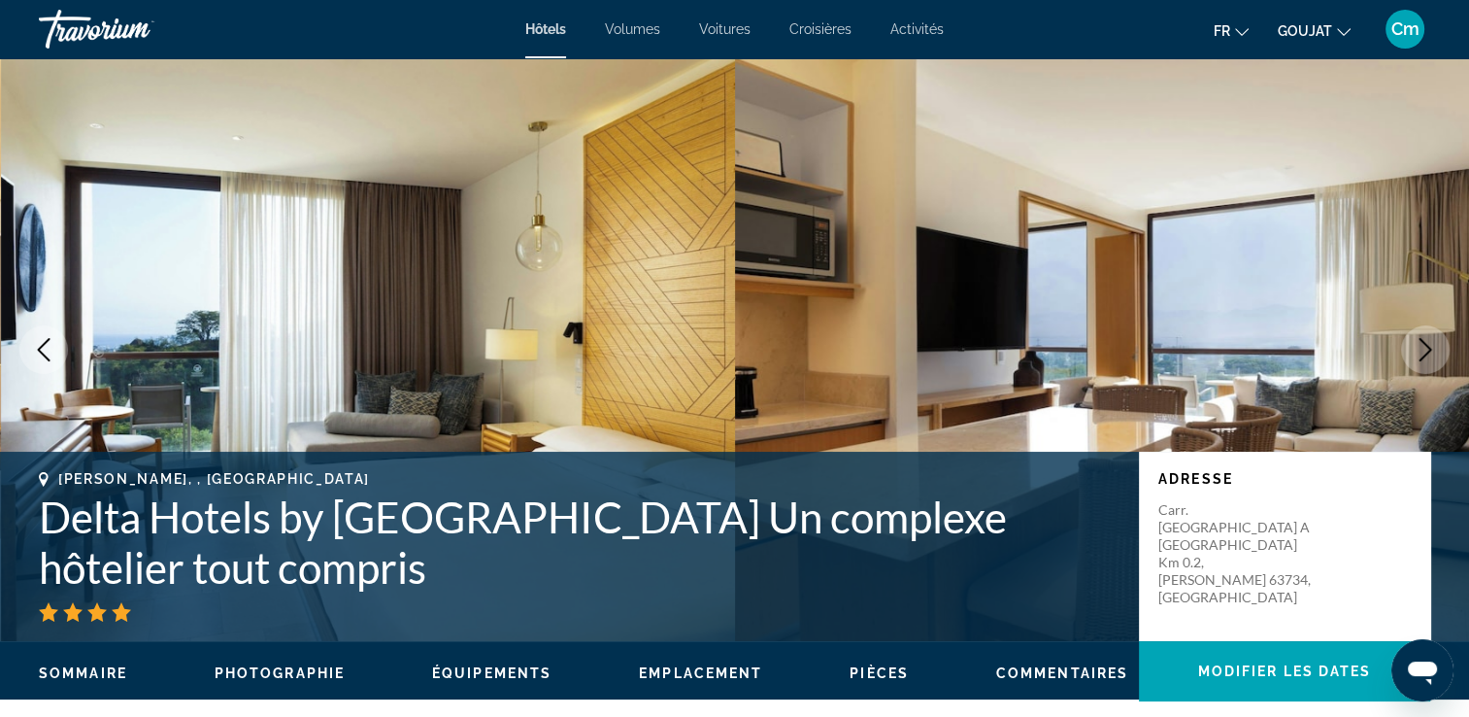
click at [1402, 340] on button "Image suivante" at bounding box center [1425, 349] width 49 height 49
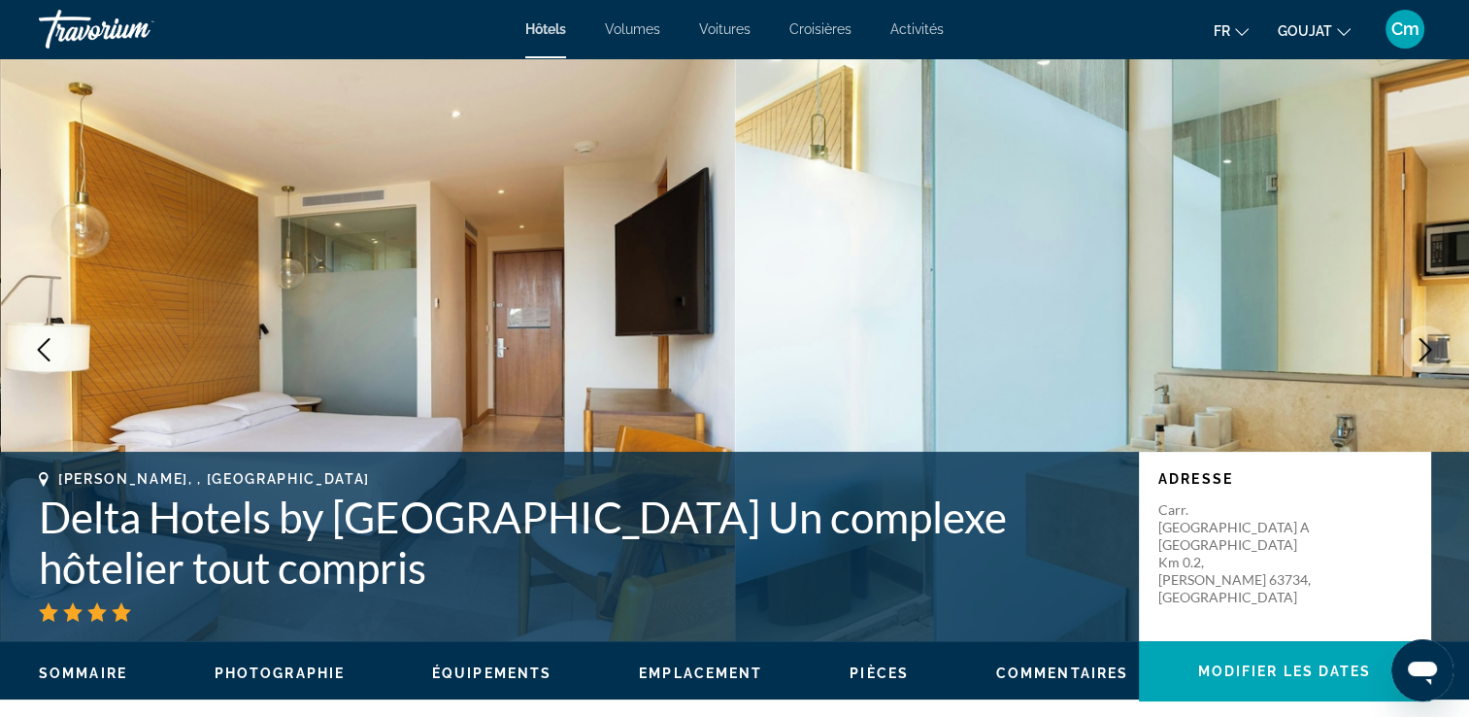
click at [1402, 340] on button "Image suivante" at bounding box center [1425, 349] width 49 height 49
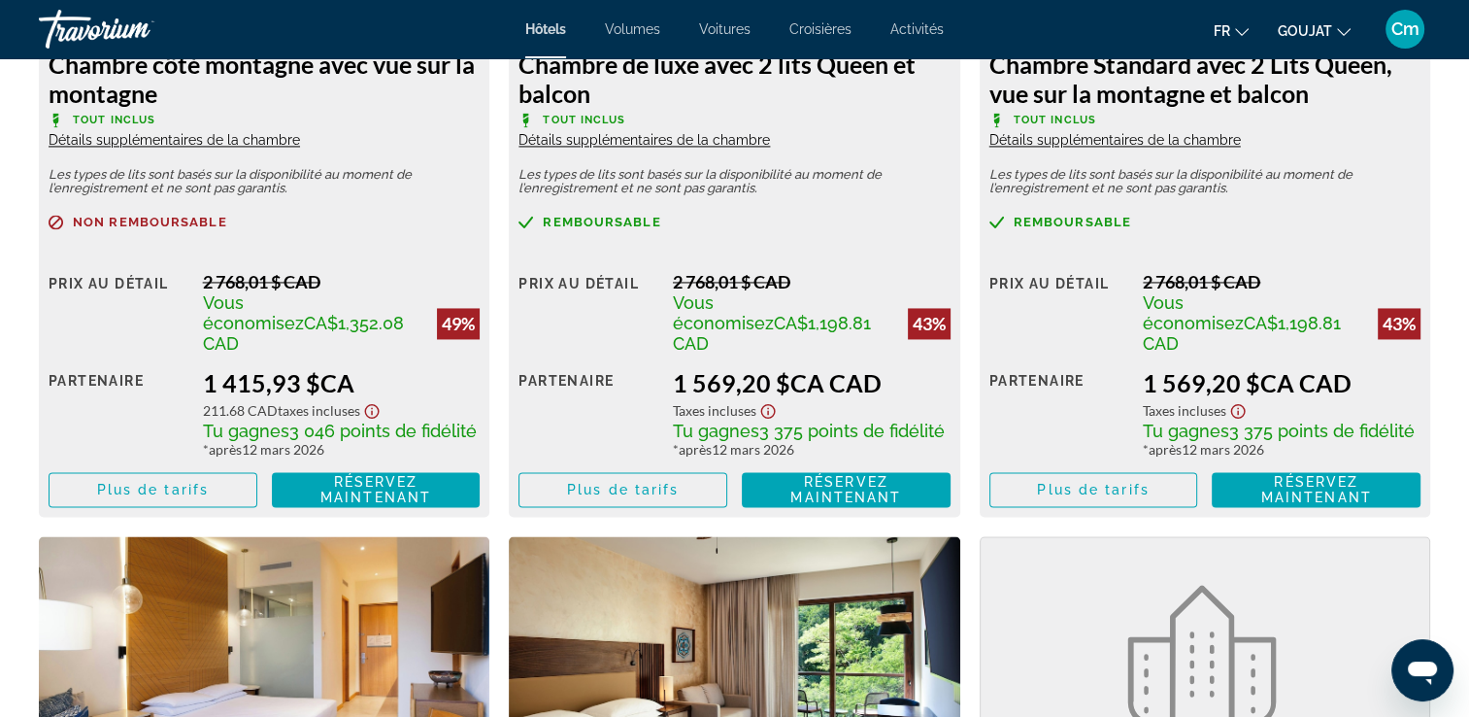
scroll to position [2952, 0]
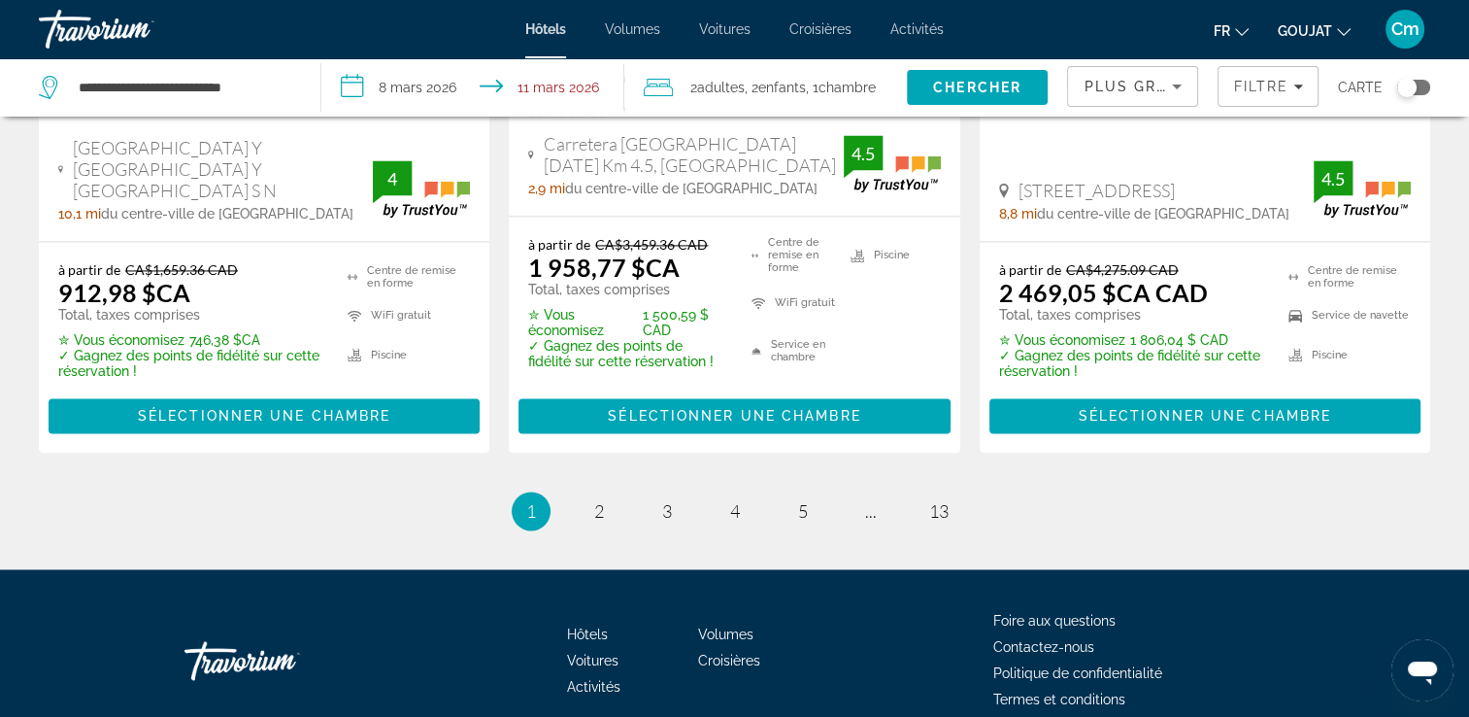
scroll to position [2971, 0]
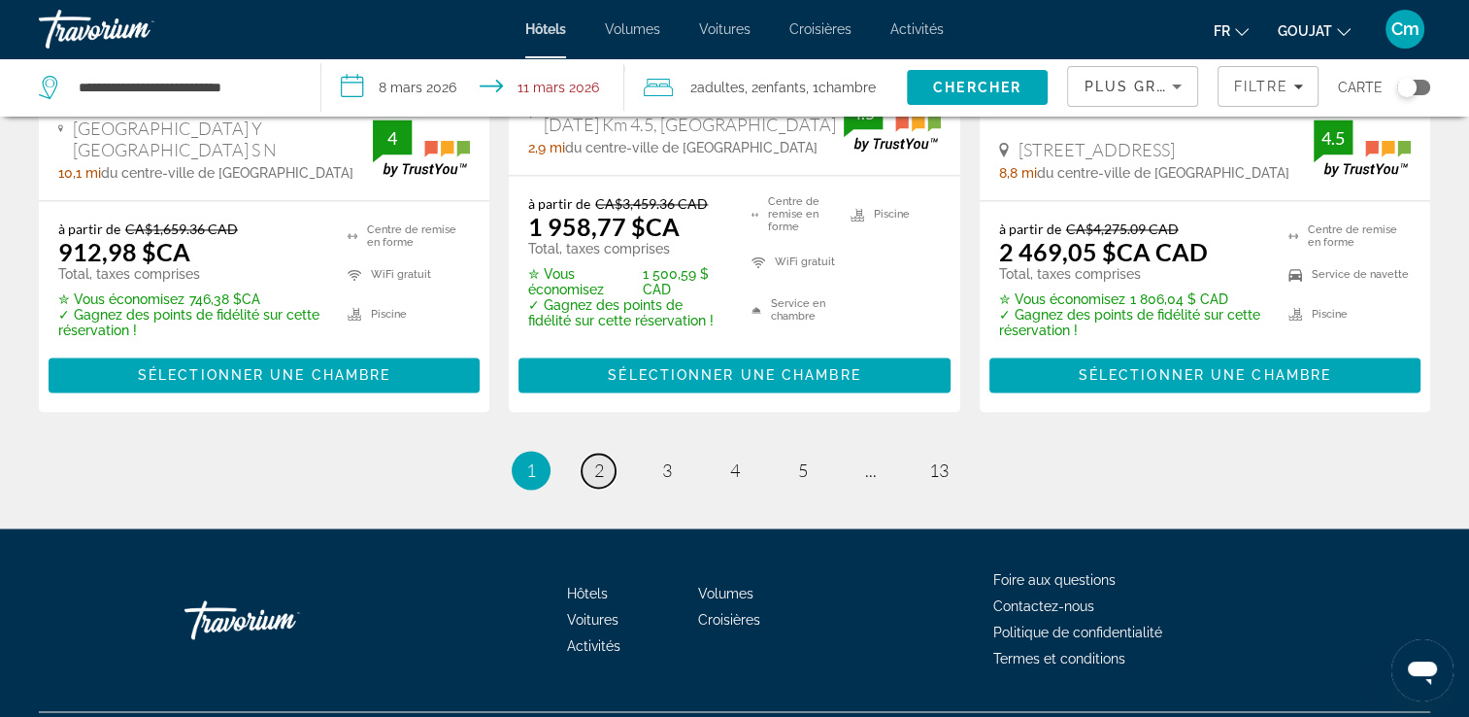
click at [598, 459] on span "2" at bounding box center [599, 469] width 10 height 21
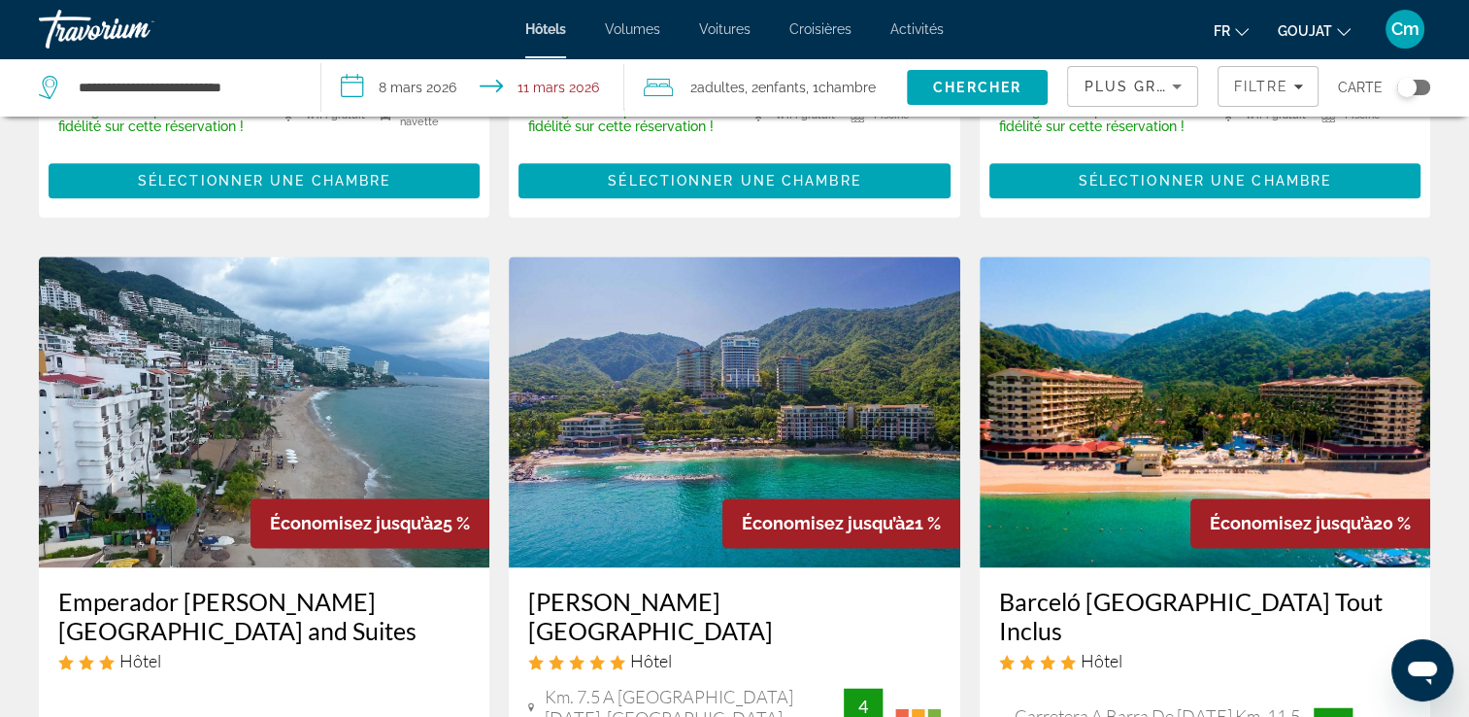
scroll to position [2291, 0]
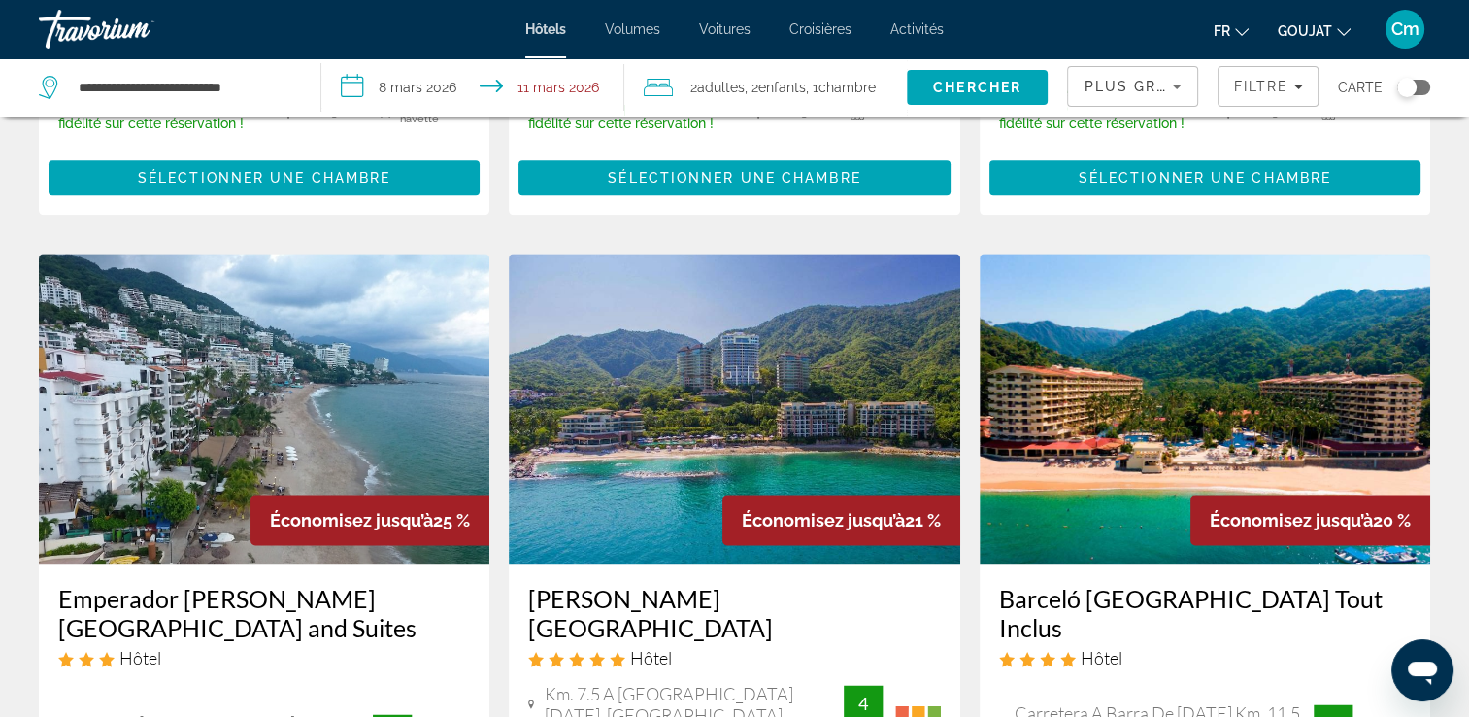
click at [1071, 584] on h3 "Barceló [GEOGRAPHIC_DATA] Tout Inclus" at bounding box center [1205, 613] width 412 height 58
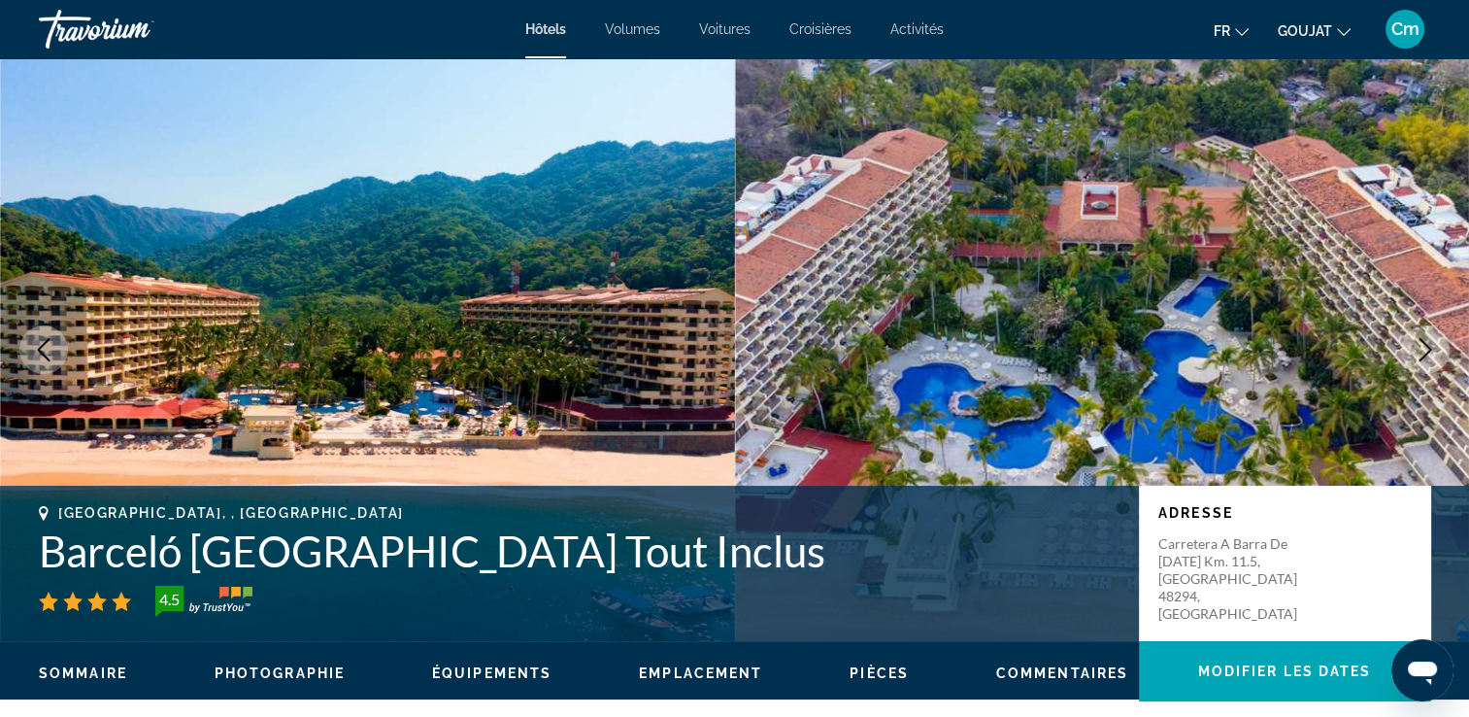
click at [1415, 331] on button "Image suivante" at bounding box center [1425, 349] width 49 height 49
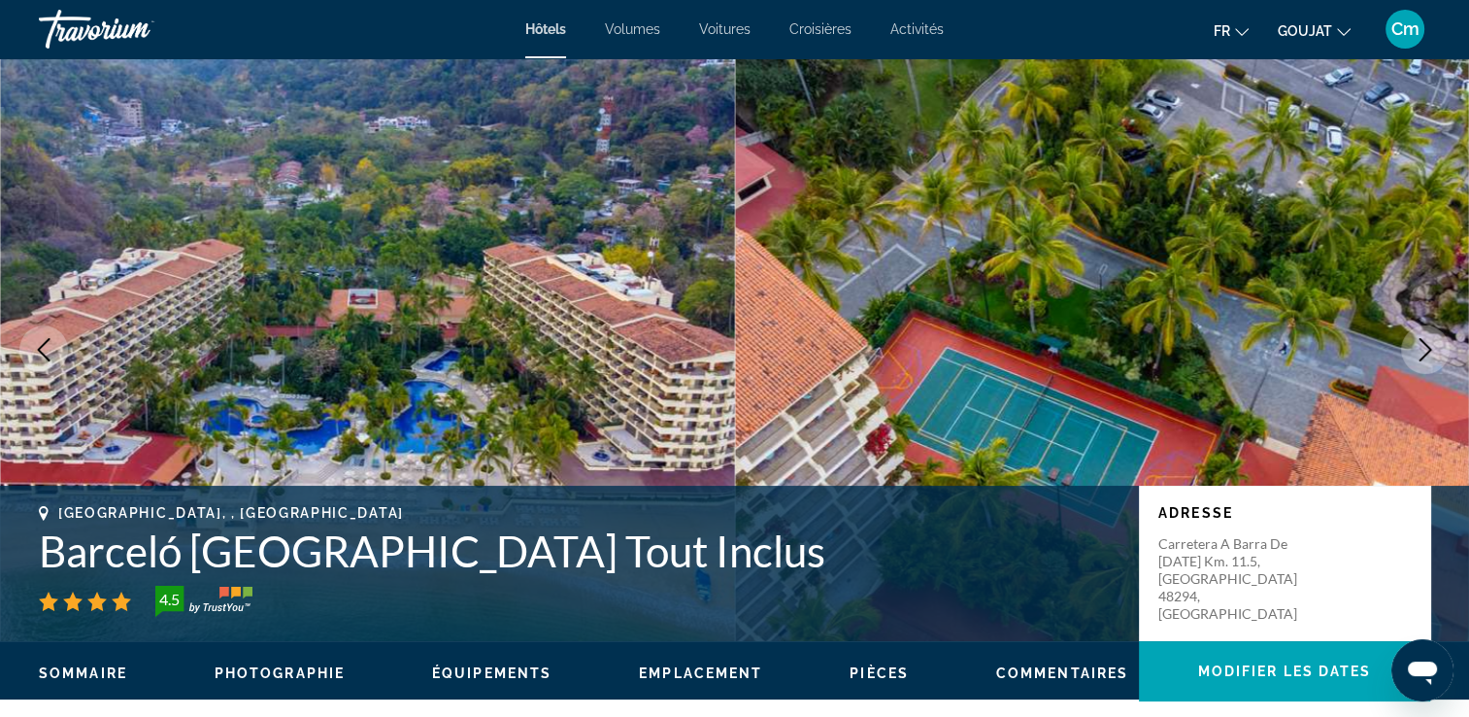
click at [1418, 336] on button "Image suivante" at bounding box center [1425, 349] width 49 height 49
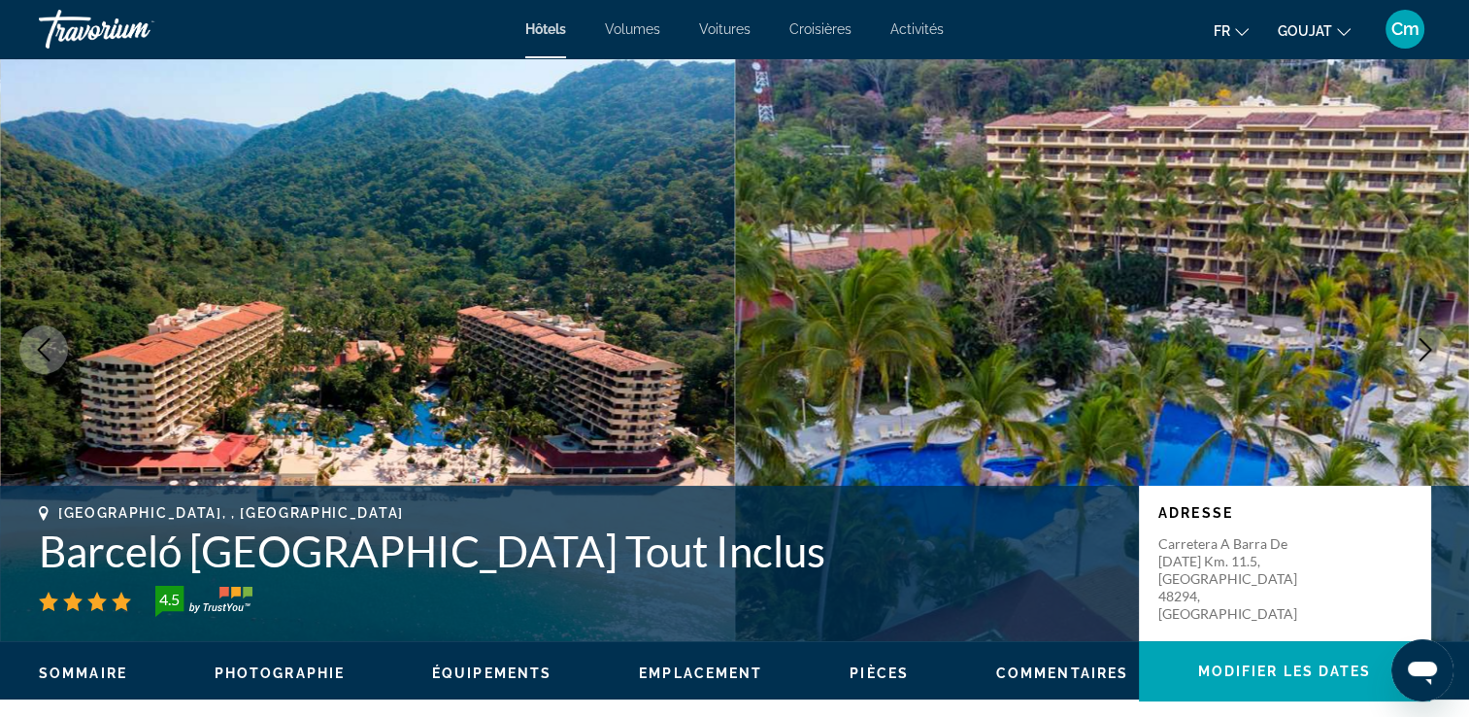
click at [1418, 336] on button "Image suivante" at bounding box center [1425, 349] width 49 height 49
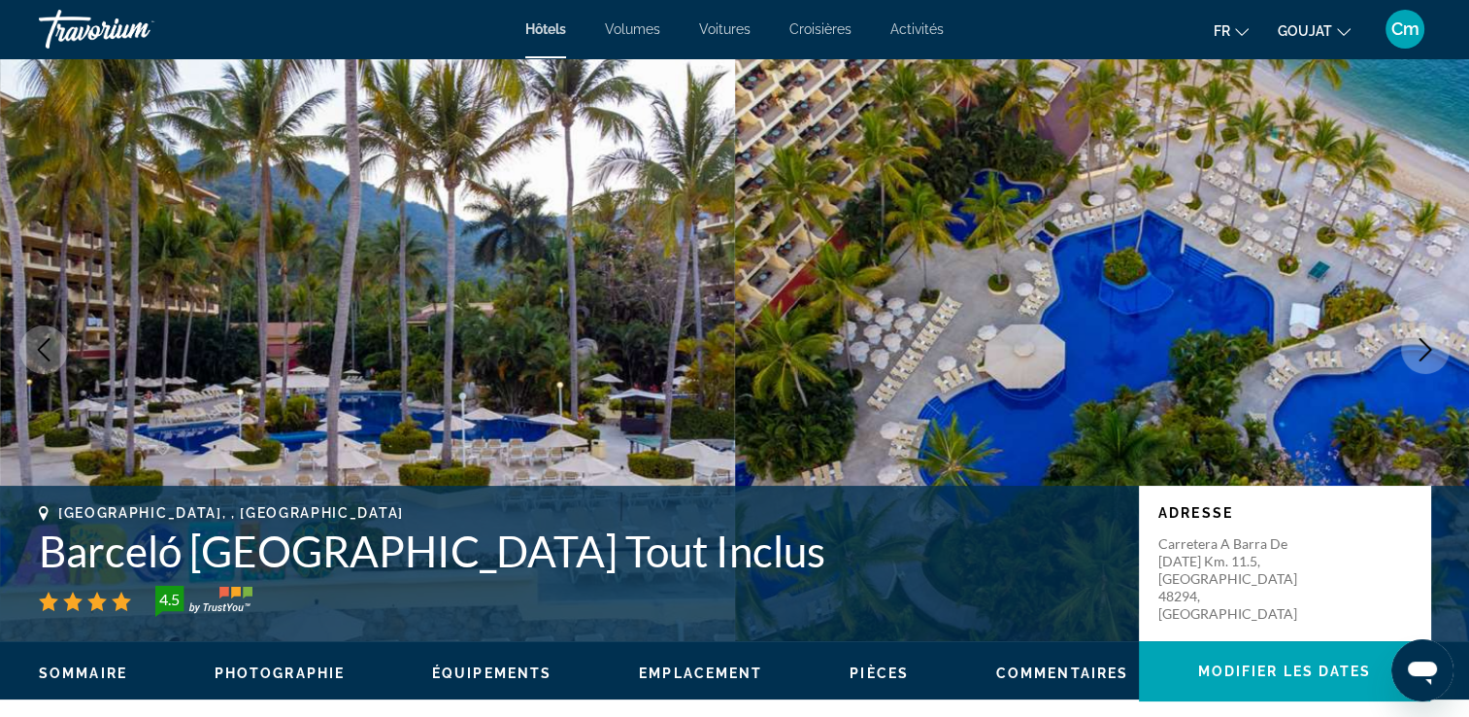
click at [1418, 336] on button "Image suivante" at bounding box center [1425, 349] width 49 height 49
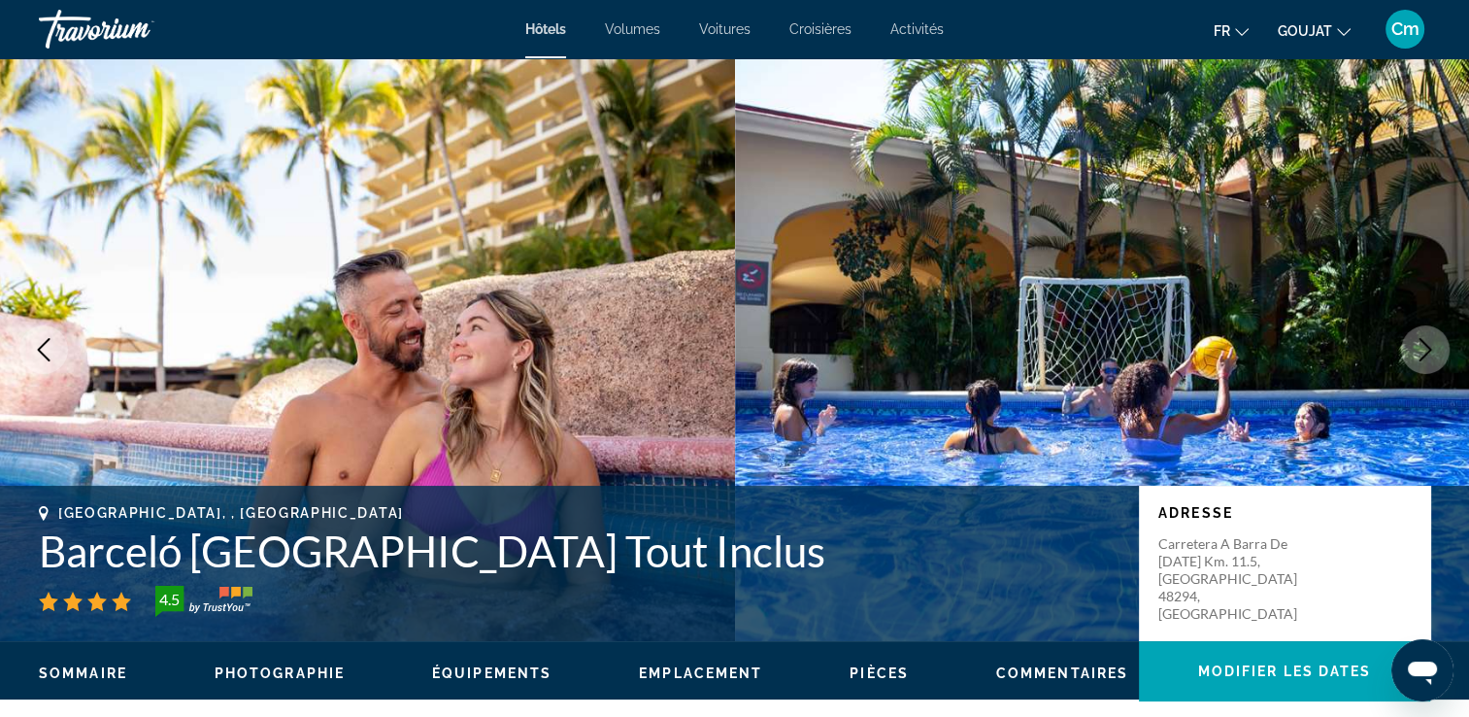
click at [1418, 336] on button "Image suivante" at bounding box center [1425, 349] width 49 height 49
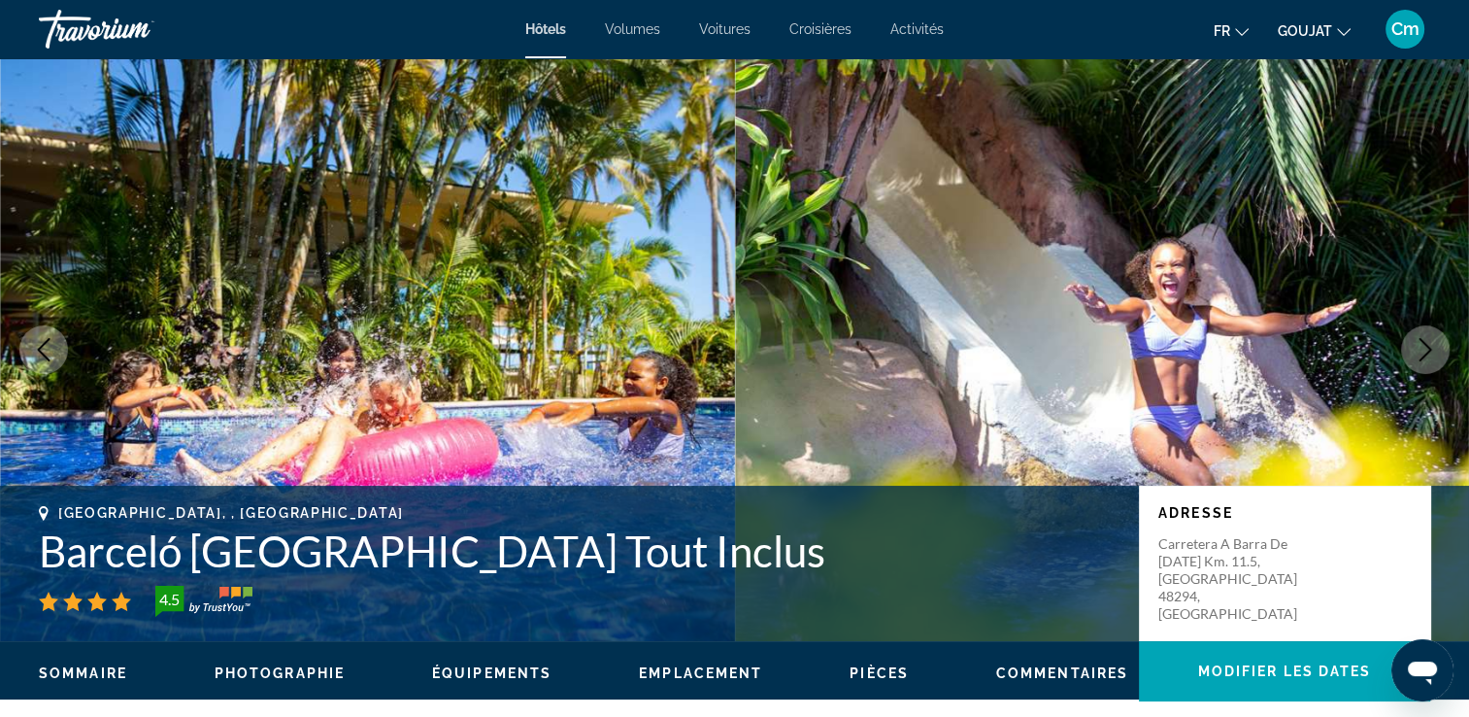
click at [1418, 336] on button "Image suivante" at bounding box center [1425, 349] width 49 height 49
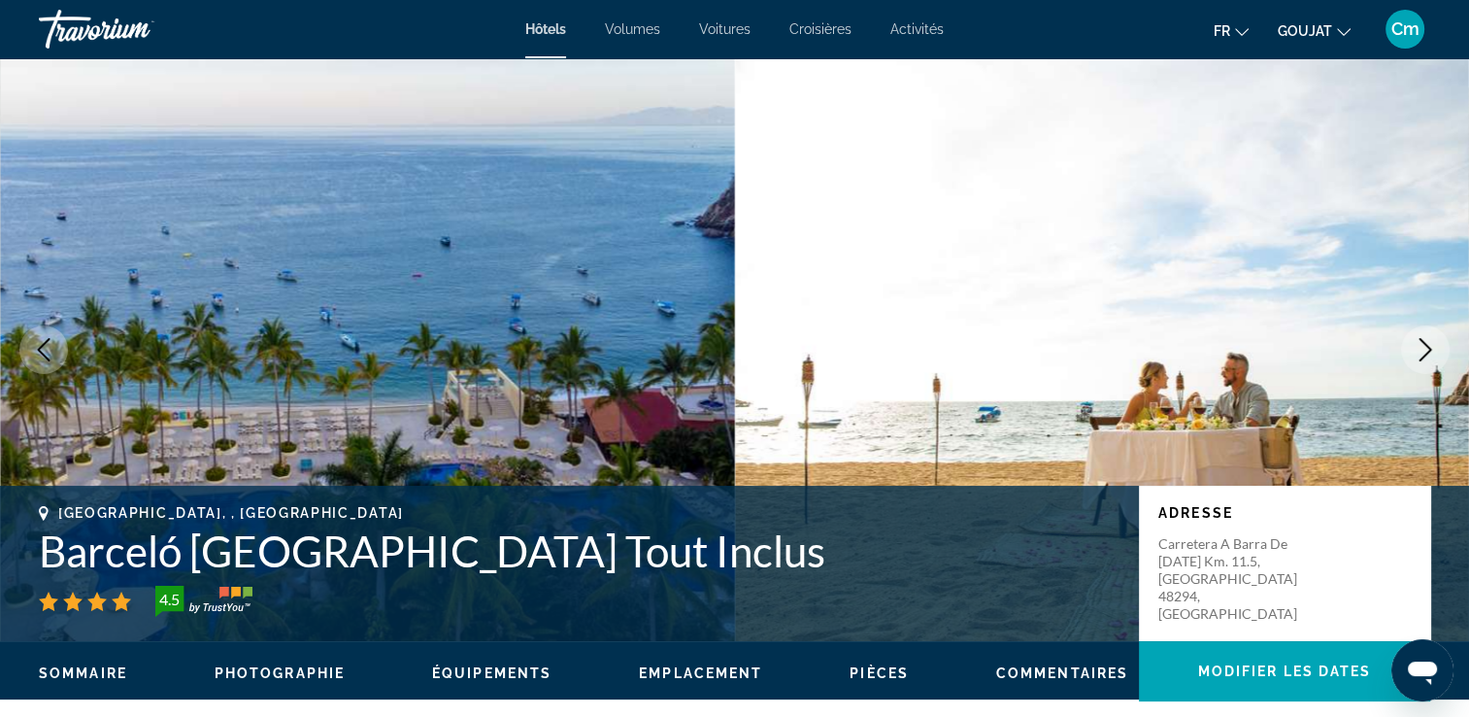
click at [1418, 336] on button "Image suivante" at bounding box center [1425, 349] width 49 height 49
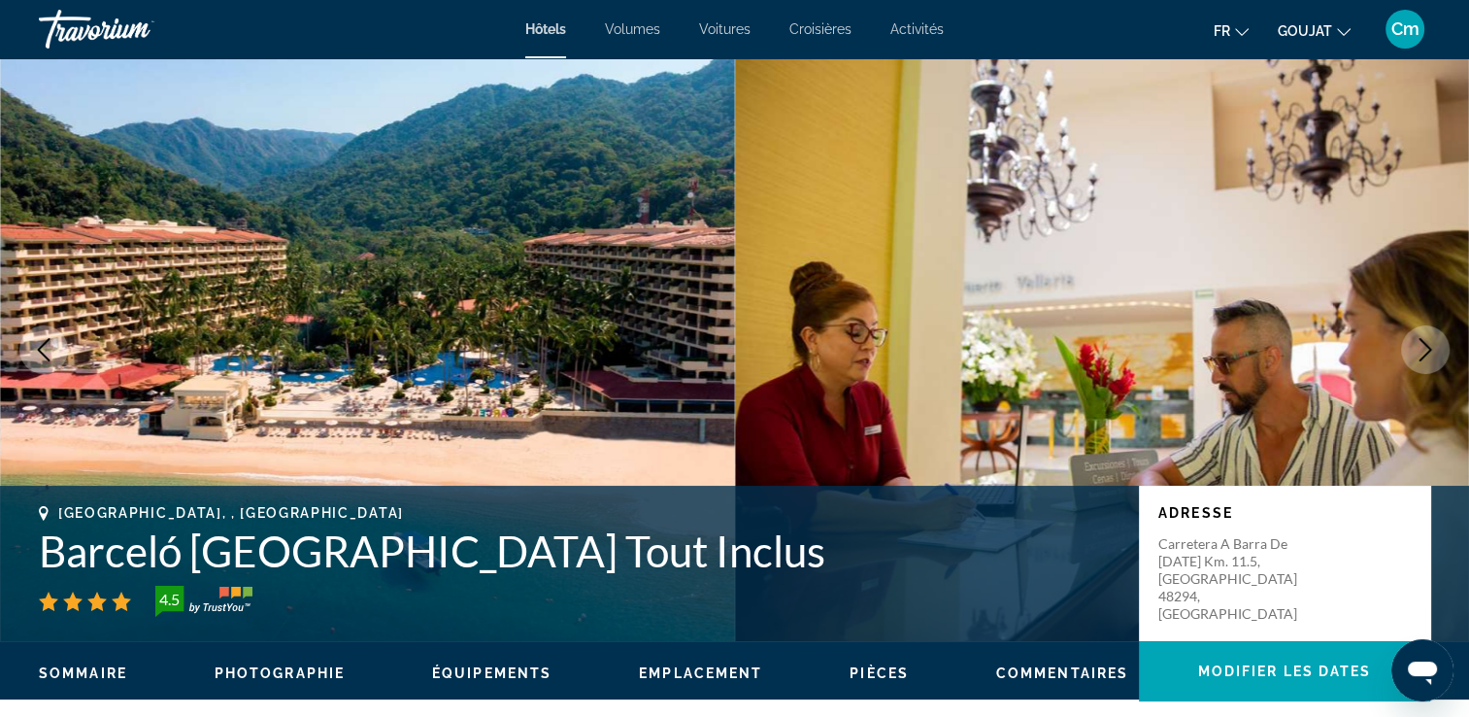
click at [1418, 336] on button "Image suivante" at bounding box center [1425, 349] width 49 height 49
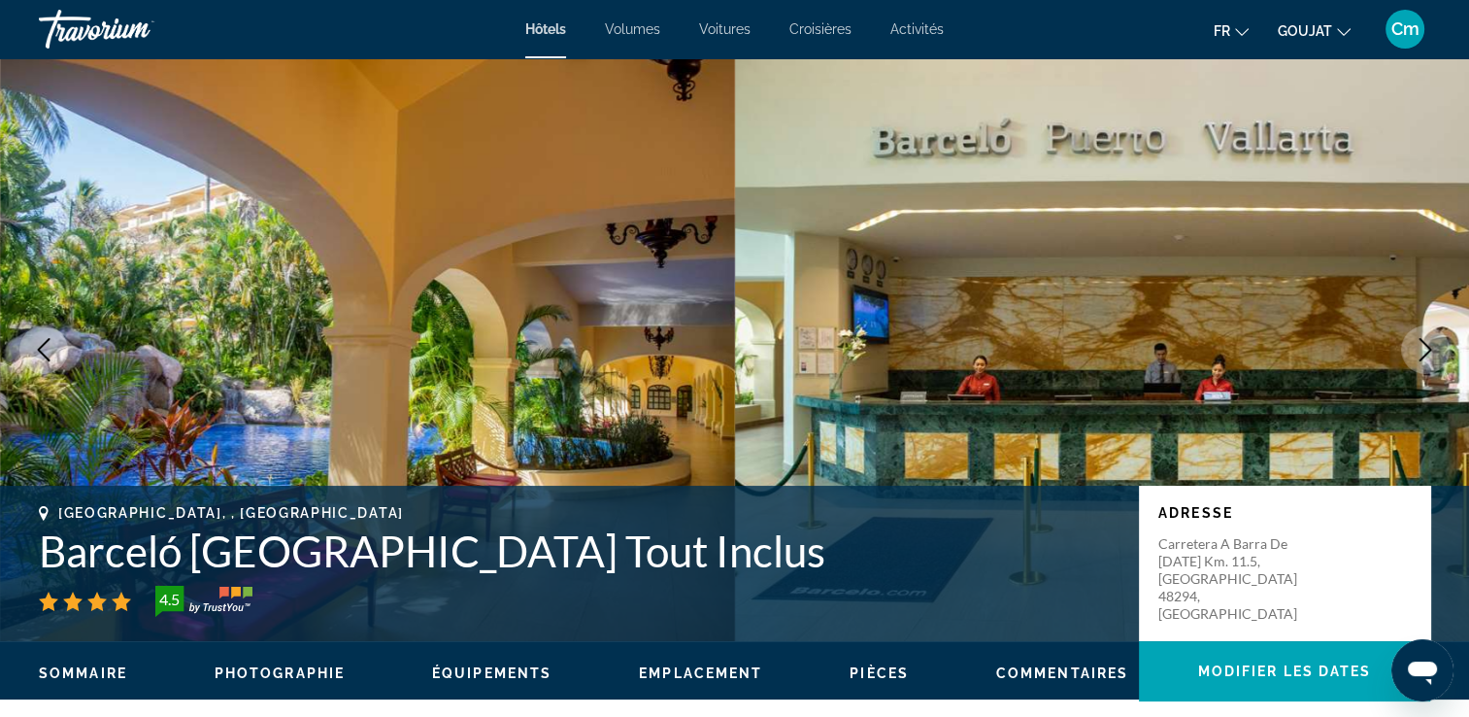
click at [1421, 338] on icon "Image suivante" at bounding box center [1425, 349] width 23 height 23
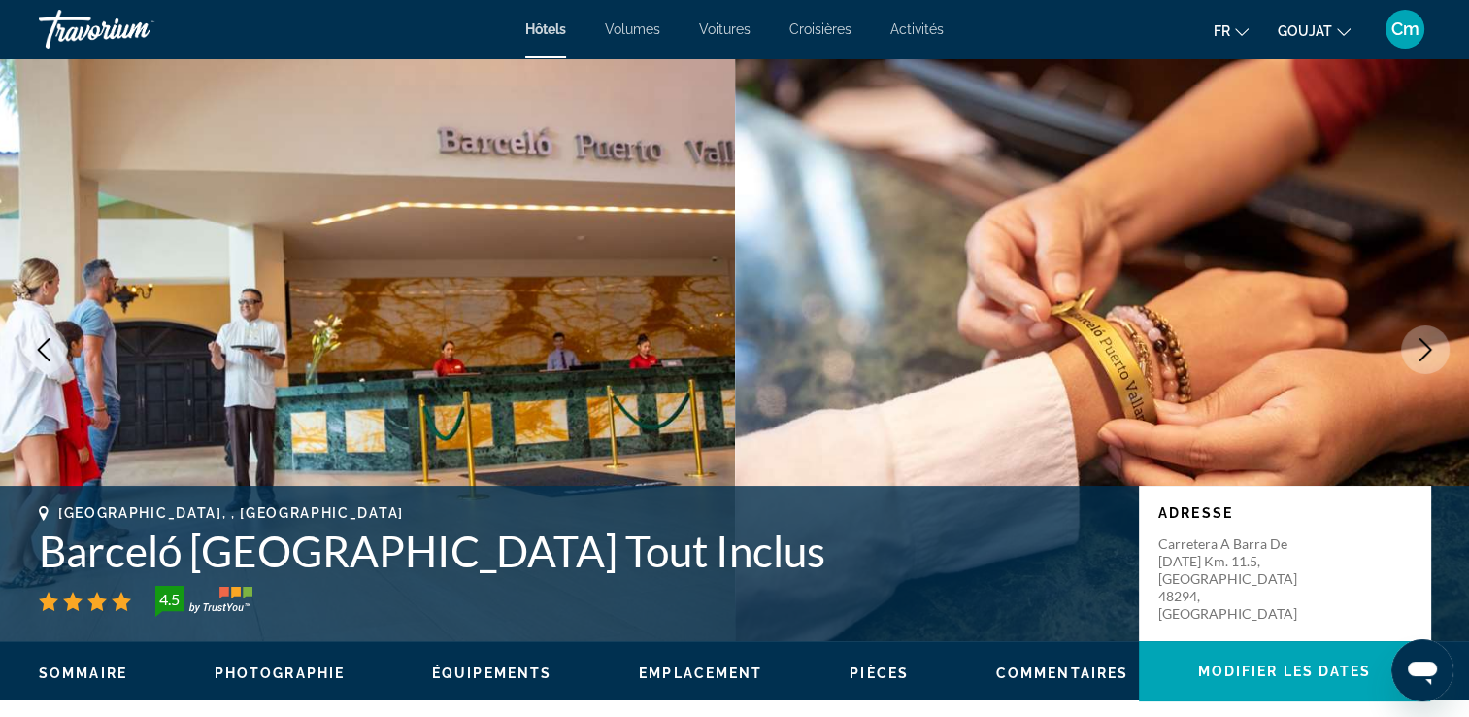
click at [1421, 338] on icon "Image suivante" at bounding box center [1425, 349] width 23 height 23
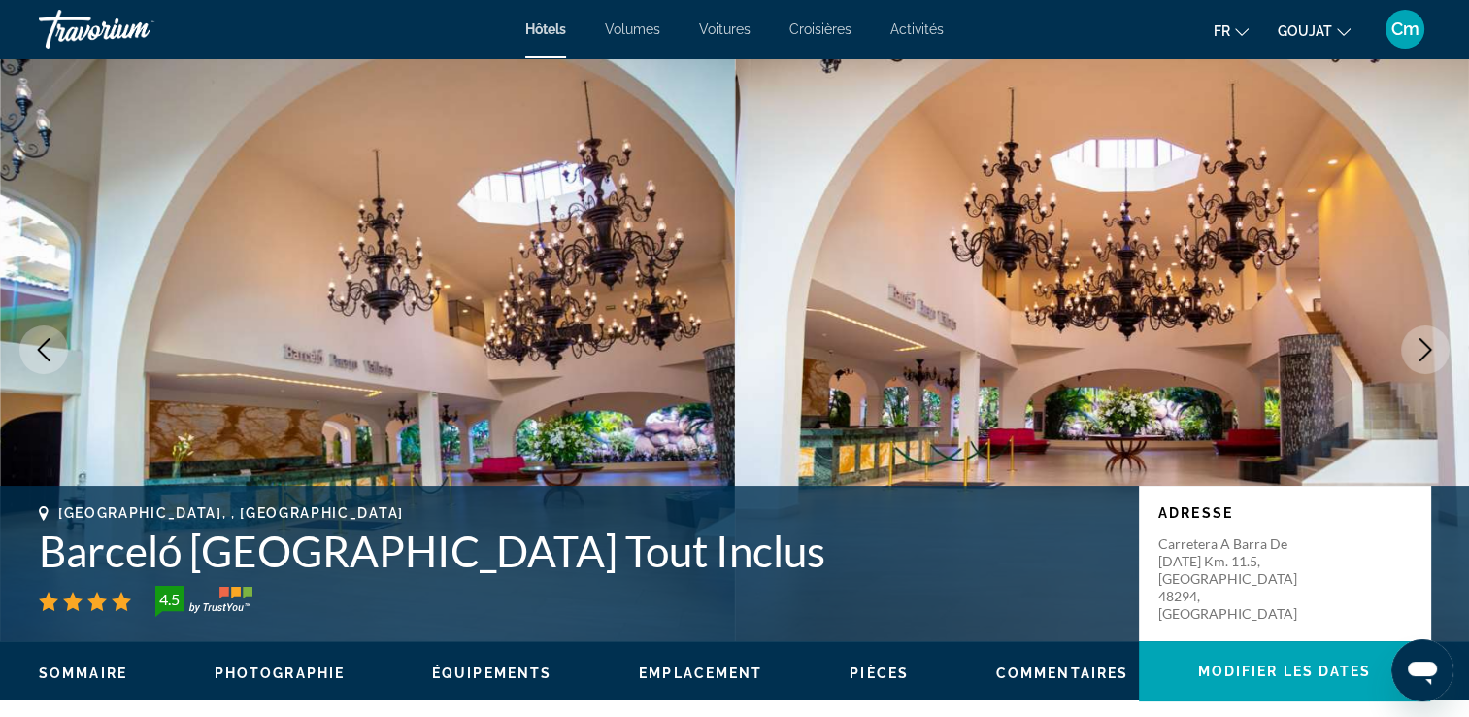
click at [1421, 338] on icon "Image suivante" at bounding box center [1425, 349] width 23 height 23
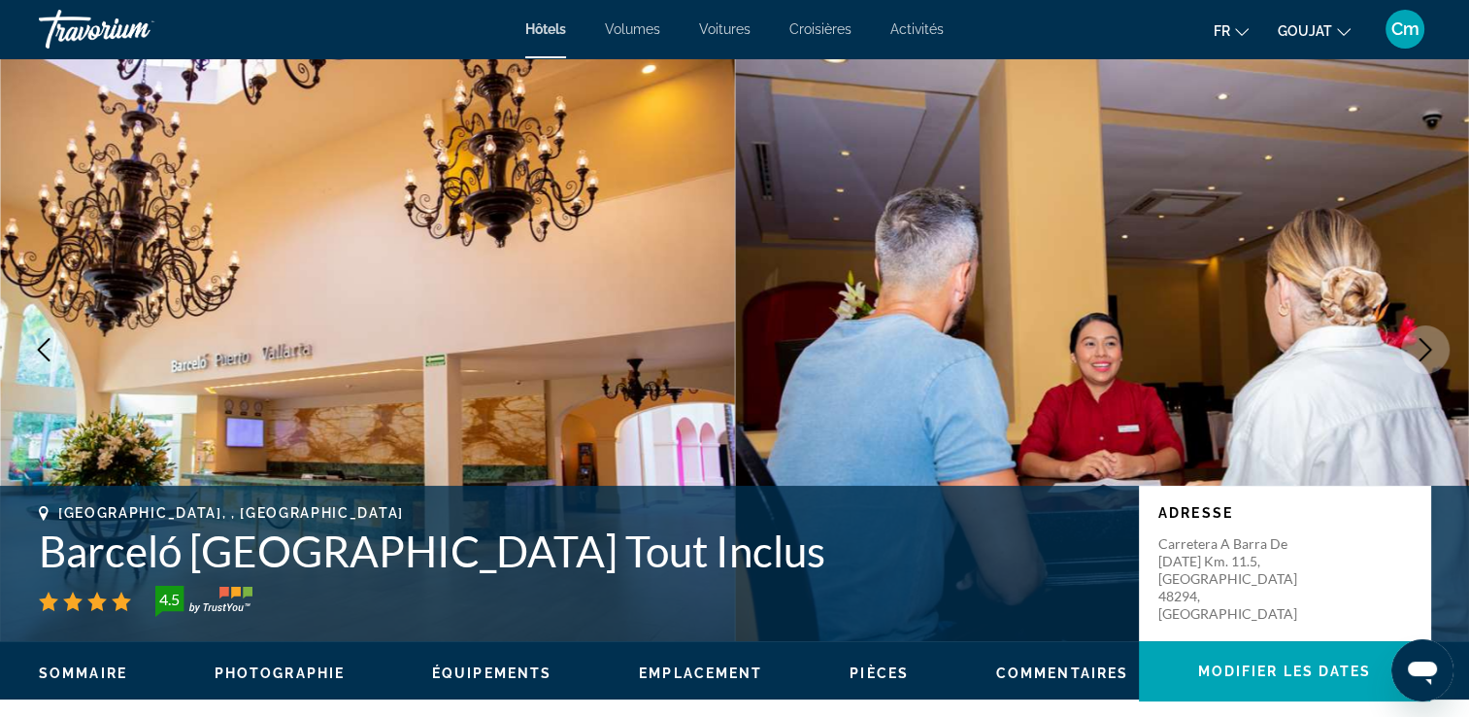
click at [1421, 338] on icon "Image suivante" at bounding box center [1425, 349] width 23 height 23
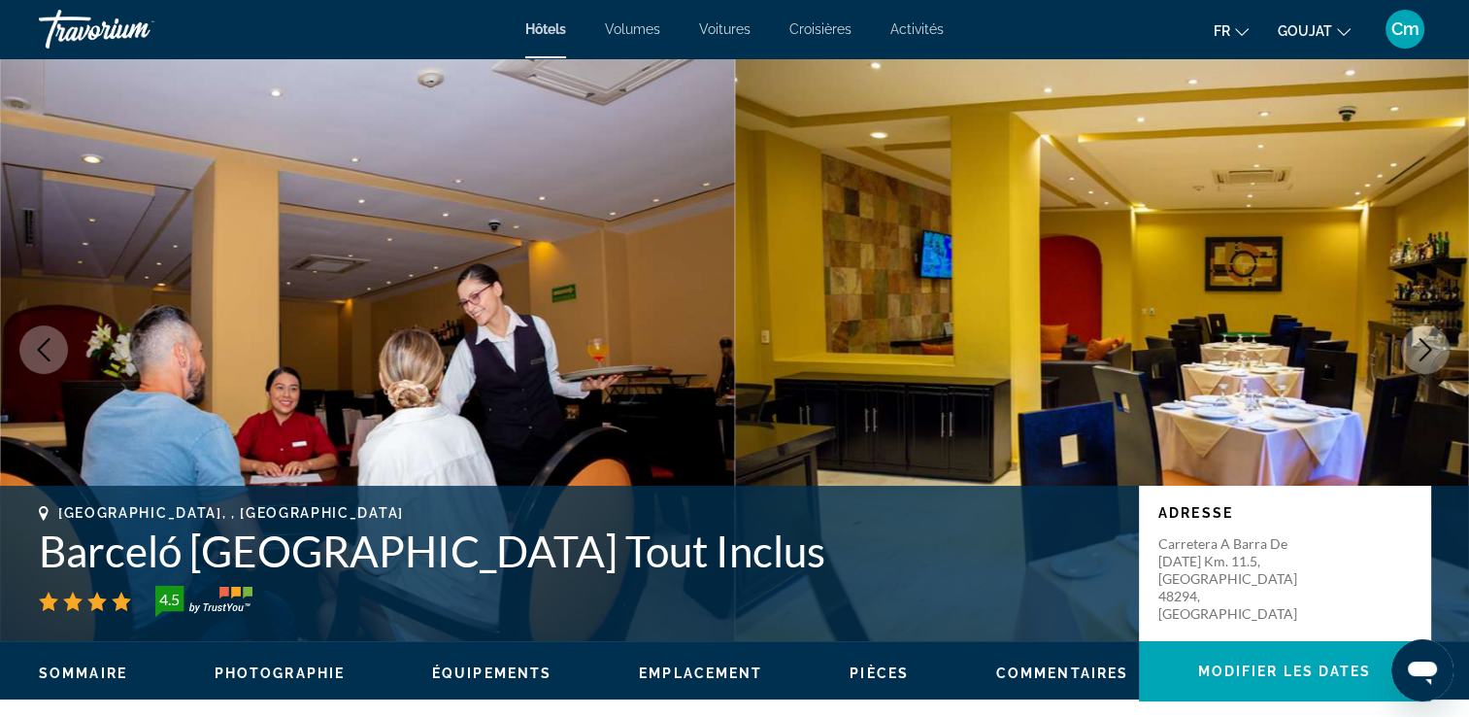
click at [1423, 340] on icon "Image suivante" at bounding box center [1425, 349] width 23 height 23
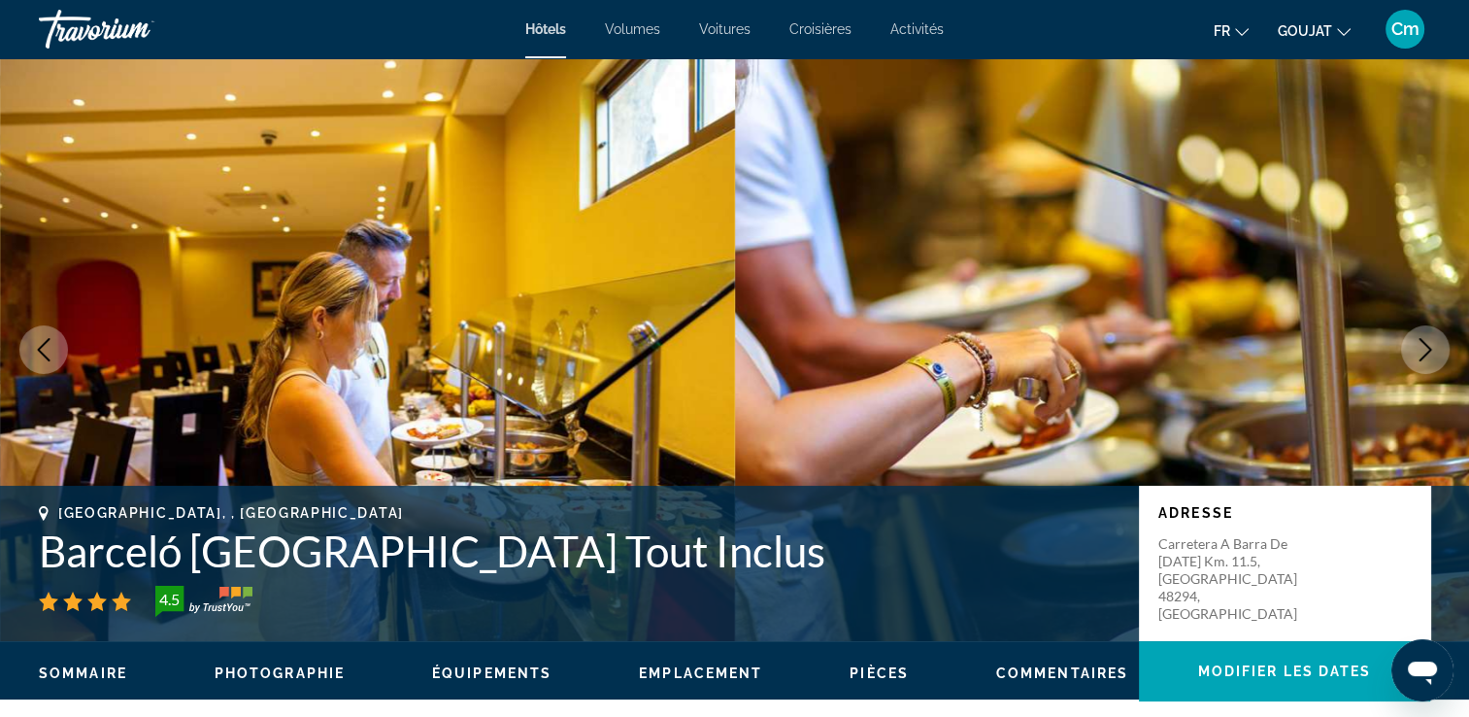
click at [1423, 340] on icon "Image suivante" at bounding box center [1425, 349] width 23 height 23
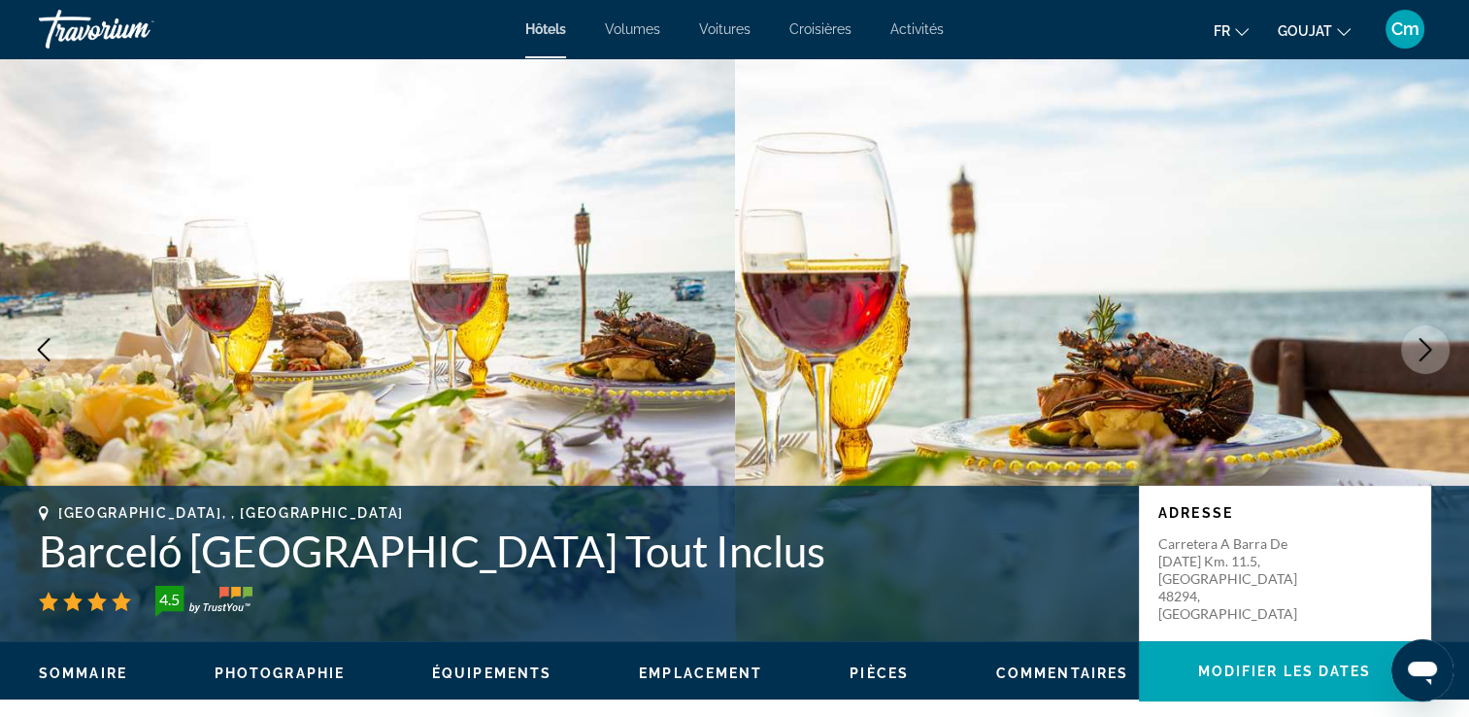
click at [1423, 340] on icon "Image suivante" at bounding box center [1425, 349] width 23 height 23
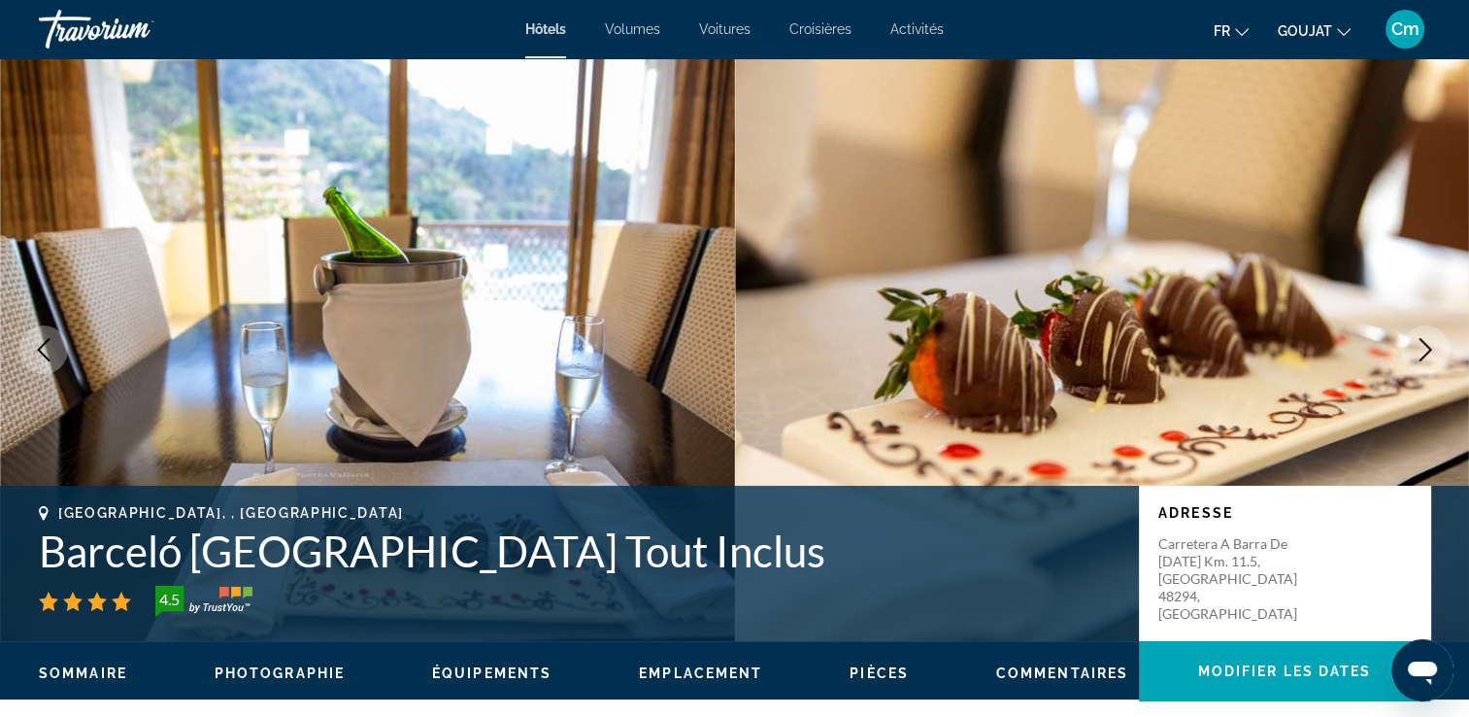
click at [1423, 340] on icon "Image suivante" at bounding box center [1425, 349] width 23 height 23
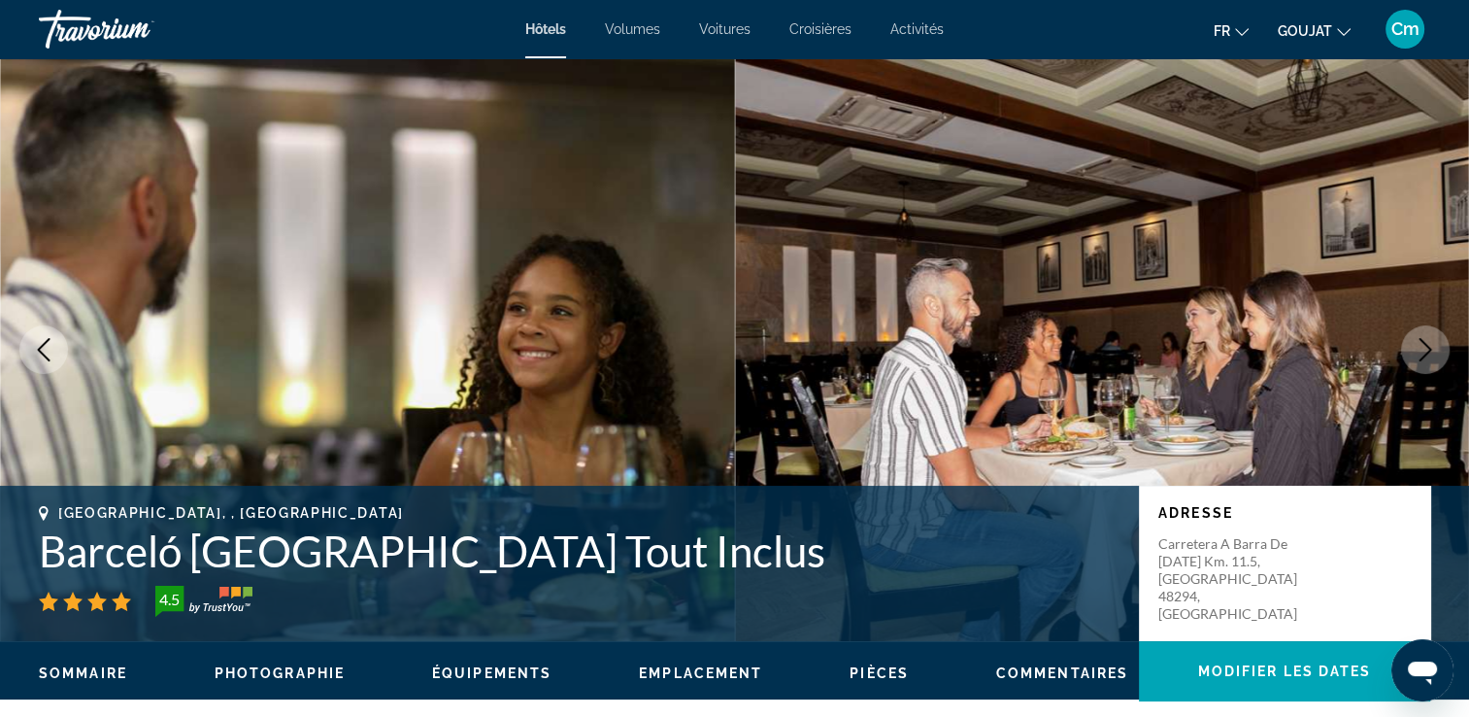
click at [1423, 340] on icon "Image suivante" at bounding box center [1425, 349] width 23 height 23
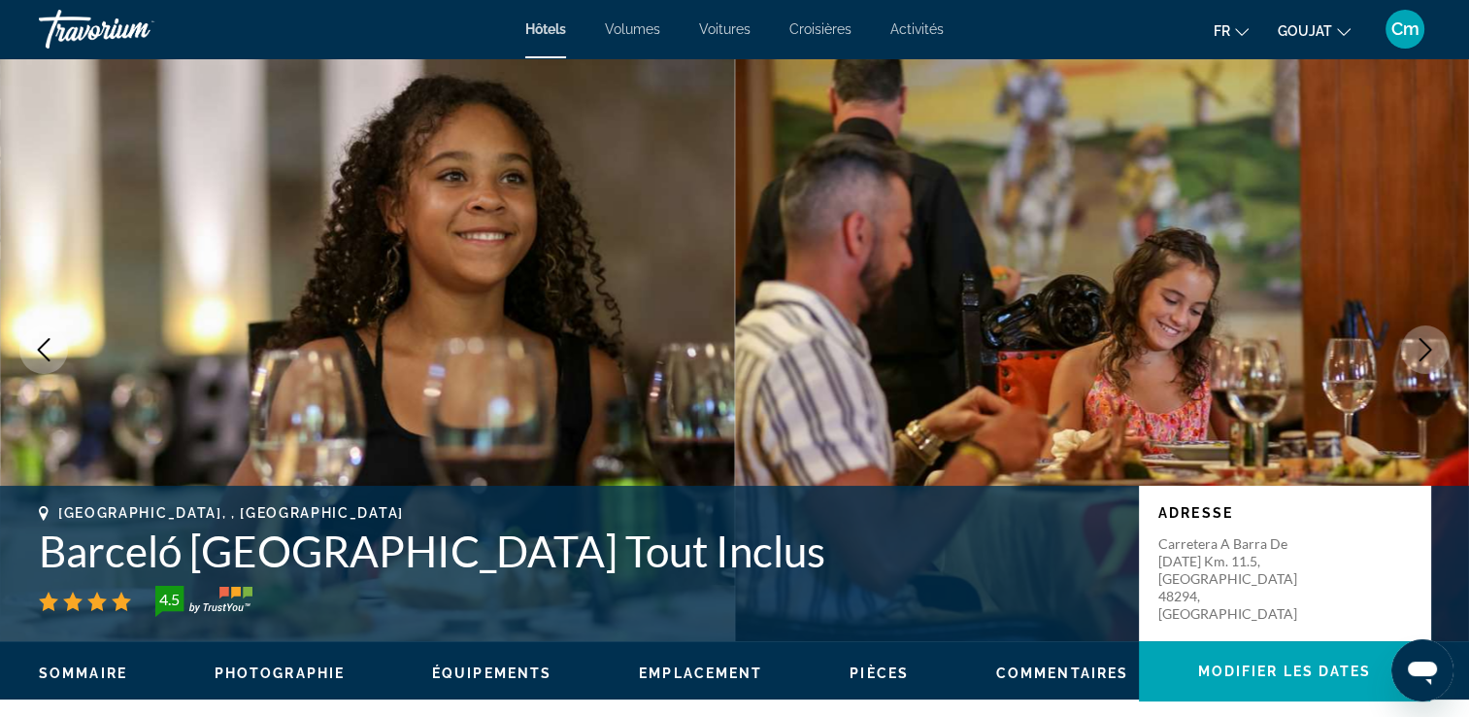
click at [1428, 345] on icon "Image suivante" at bounding box center [1425, 349] width 23 height 23
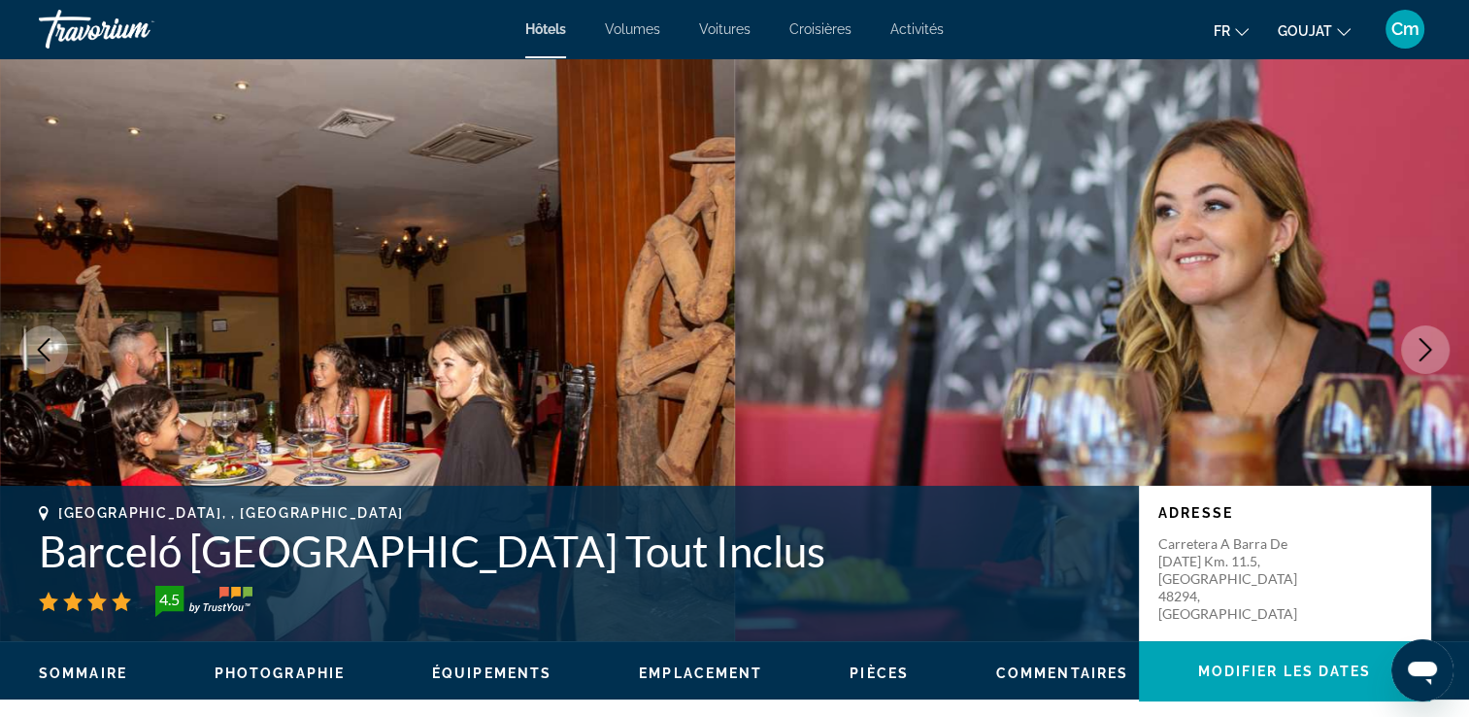
click at [1429, 347] on icon "Image suivante" at bounding box center [1425, 349] width 23 height 23
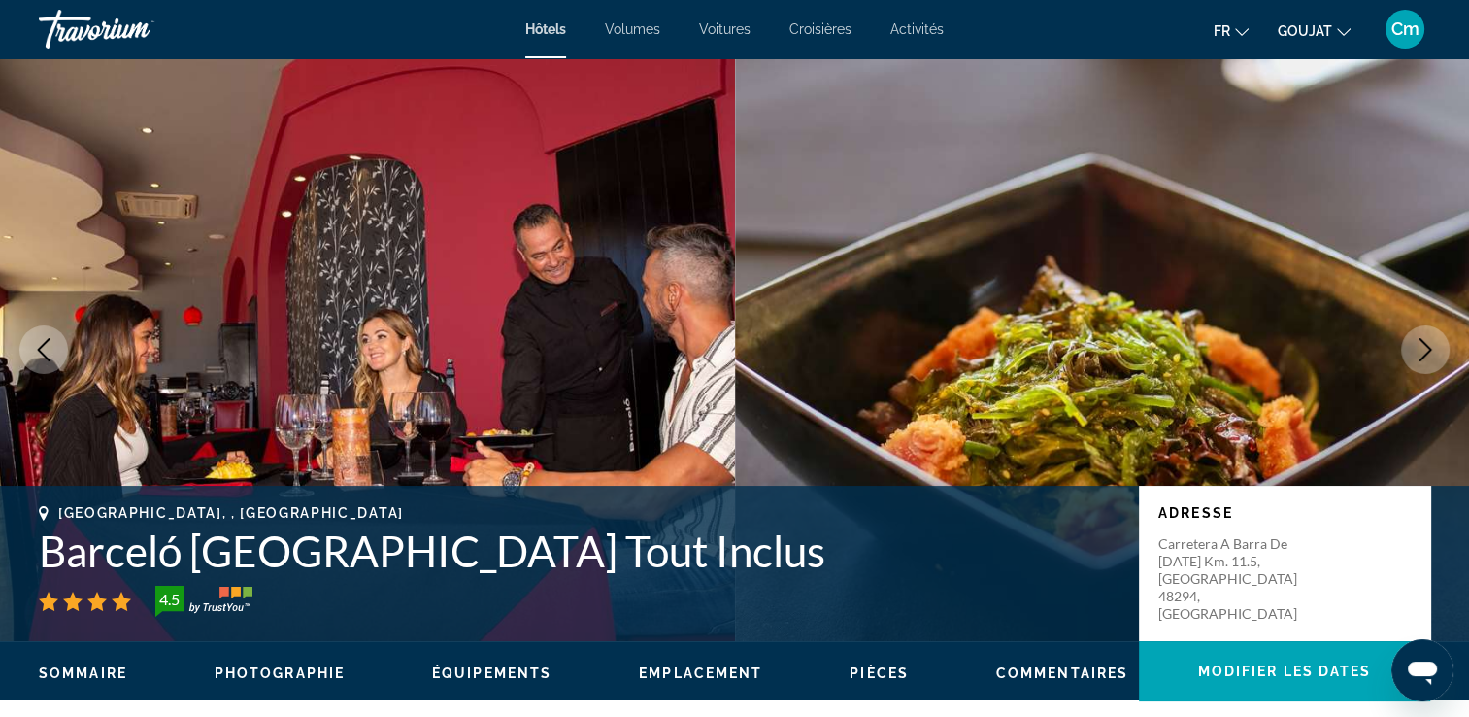
click at [1429, 347] on icon "Image suivante" at bounding box center [1425, 349] width 23 height 23
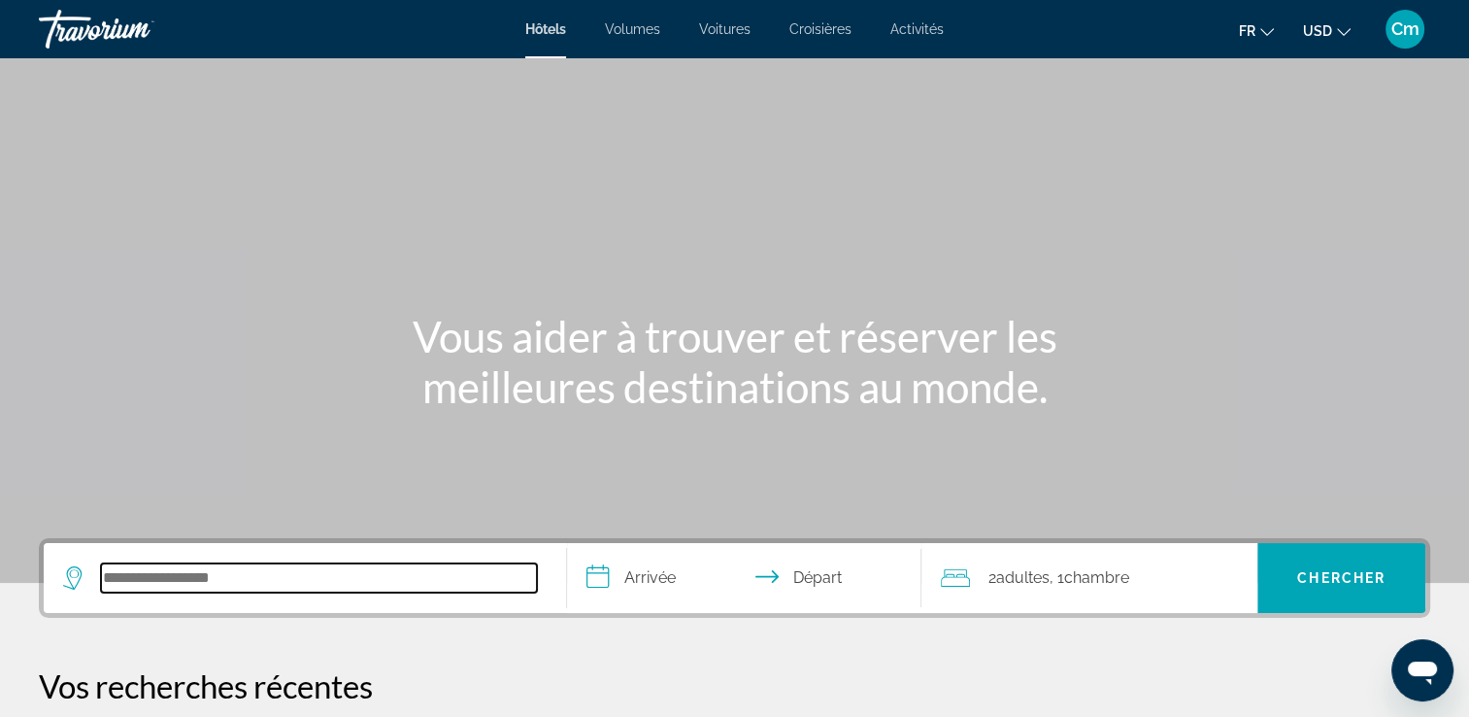
click at [126, 566] on input "Rechercher une destination hôtelière" at bounding box center [319, 577] width 436 height 29
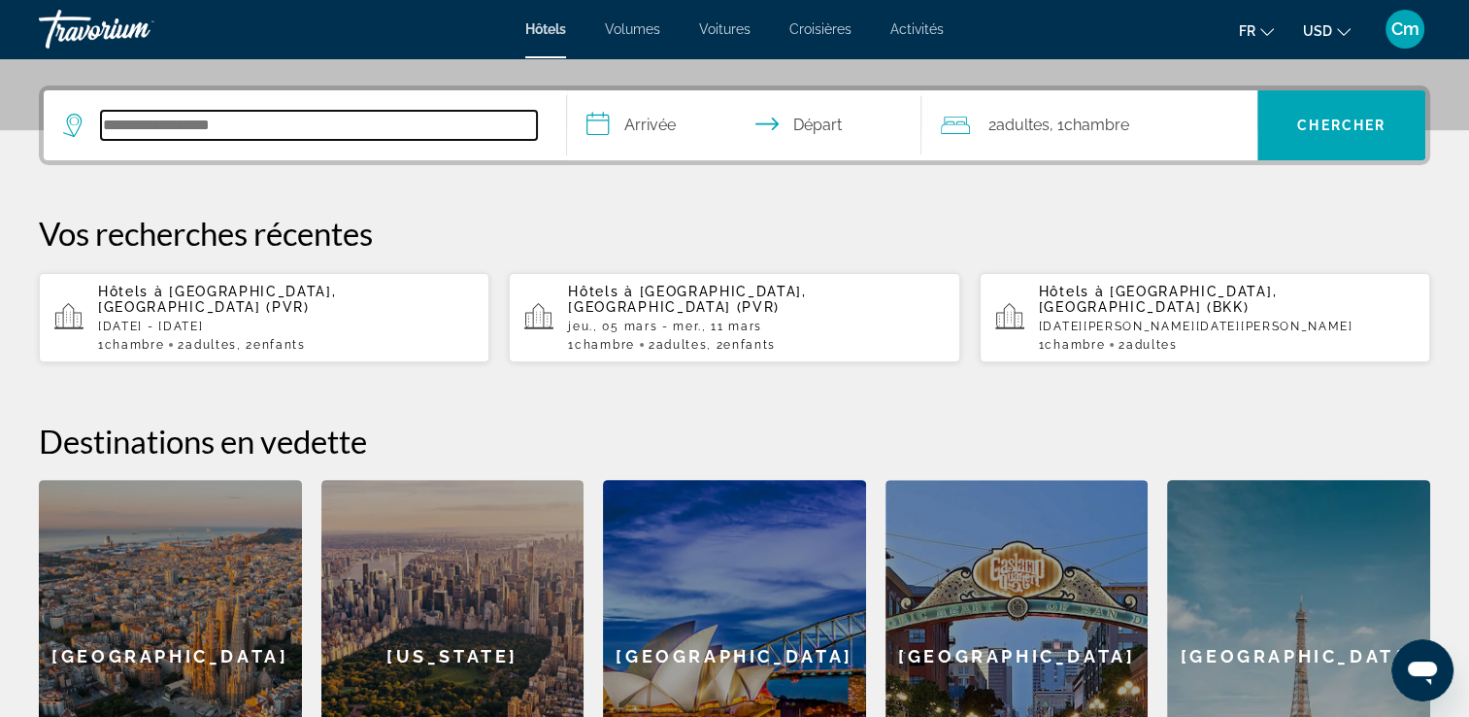
scroll to position [474, 0]
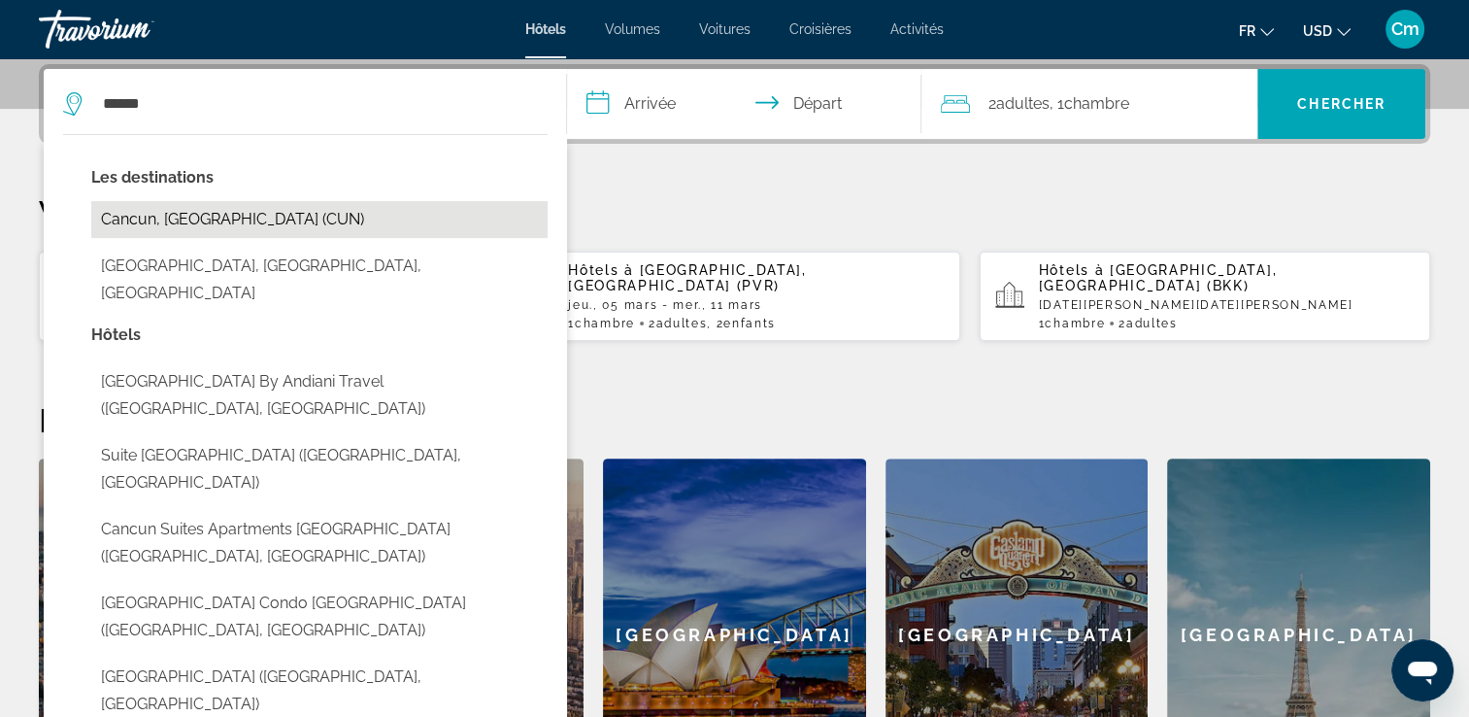
click at [171, 211] on button "Cancun, Mexique (CUN)" at bounding box center [319, 219] width 456 height 37
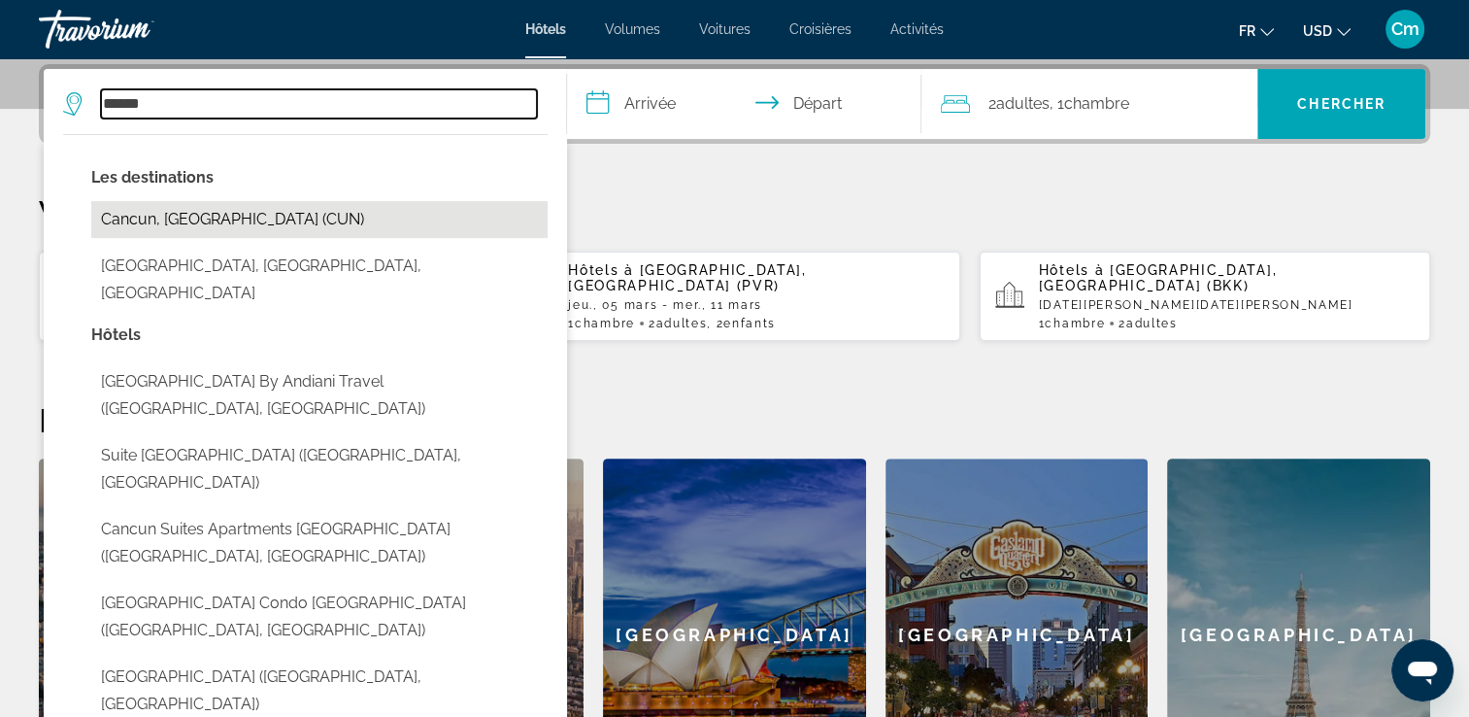
type input "**********"
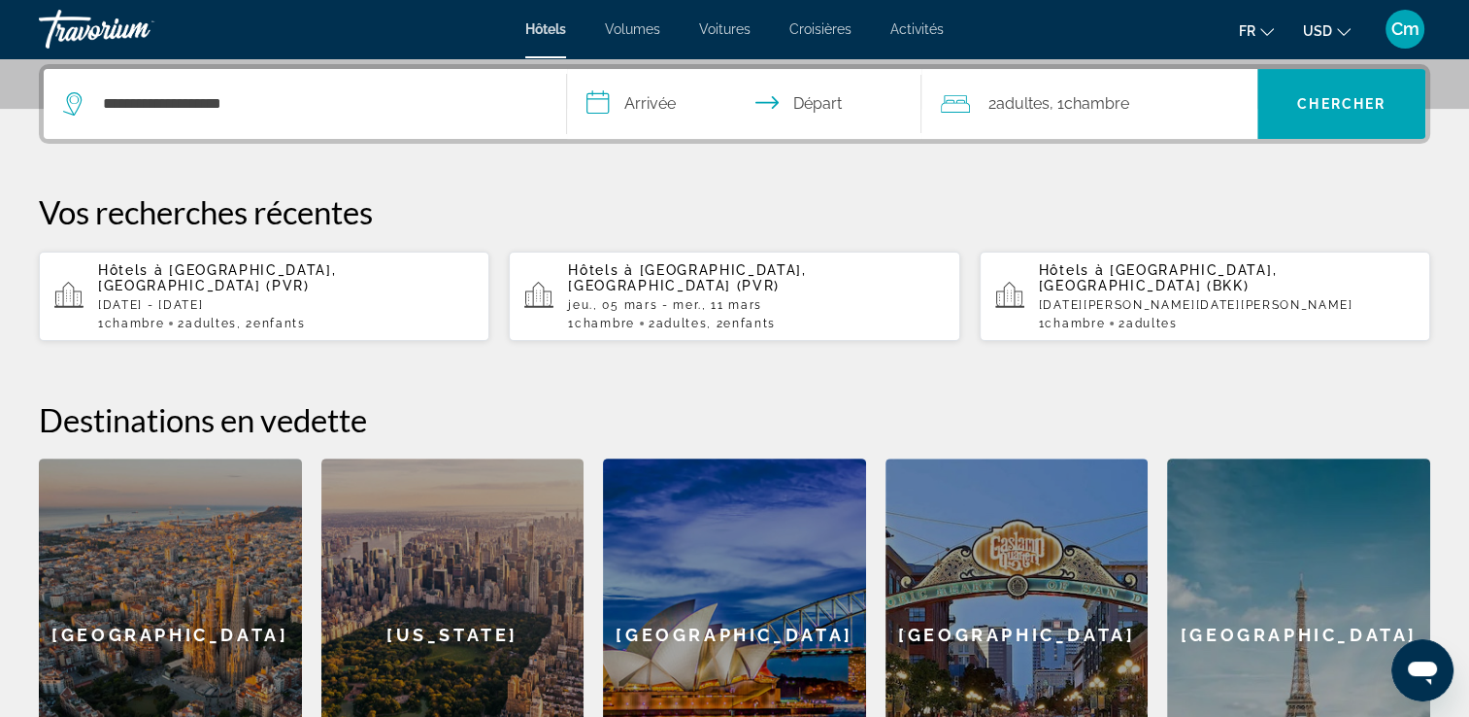
click at [586, 101] on input "**********" at bounding box center [748, 107] width 363 height 76
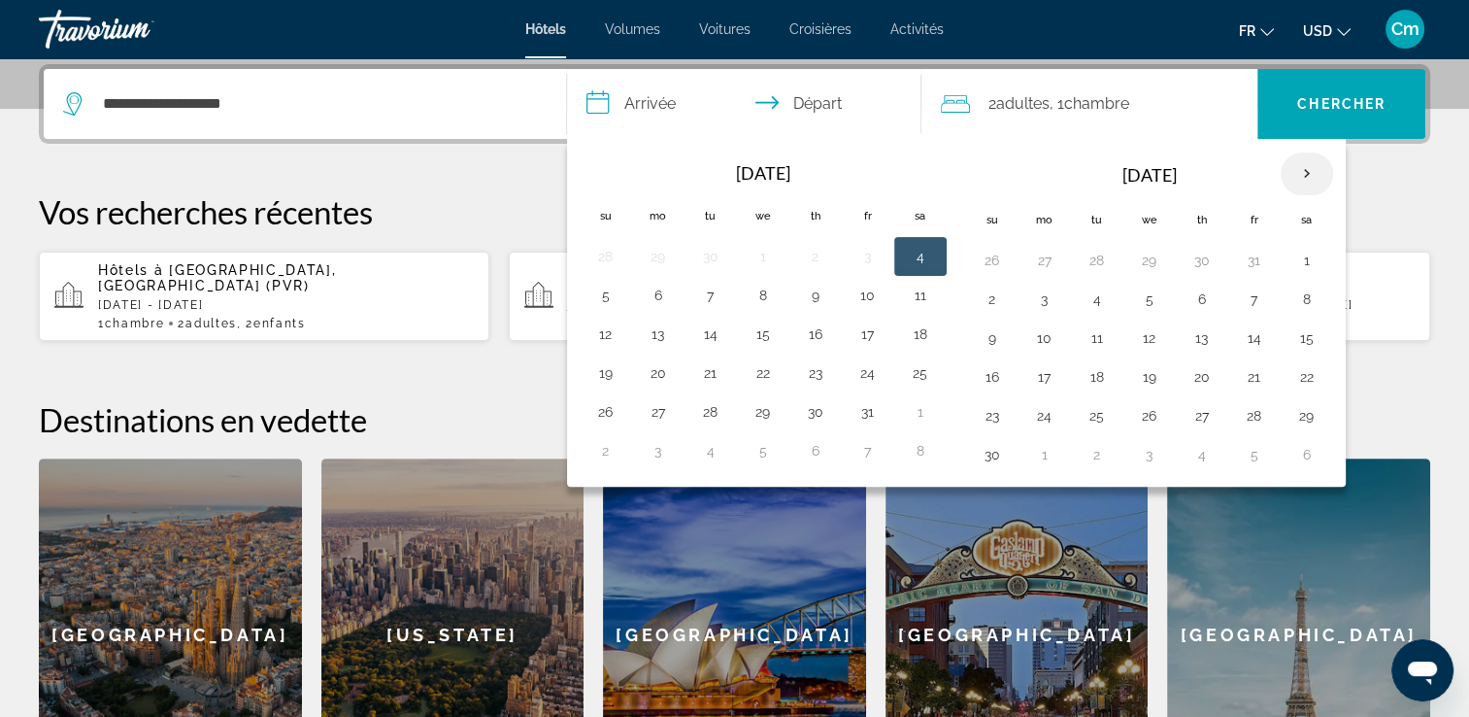
click at [1299, 169] on th "Next month" at bounding box center [1307, 173] width 52 height 43
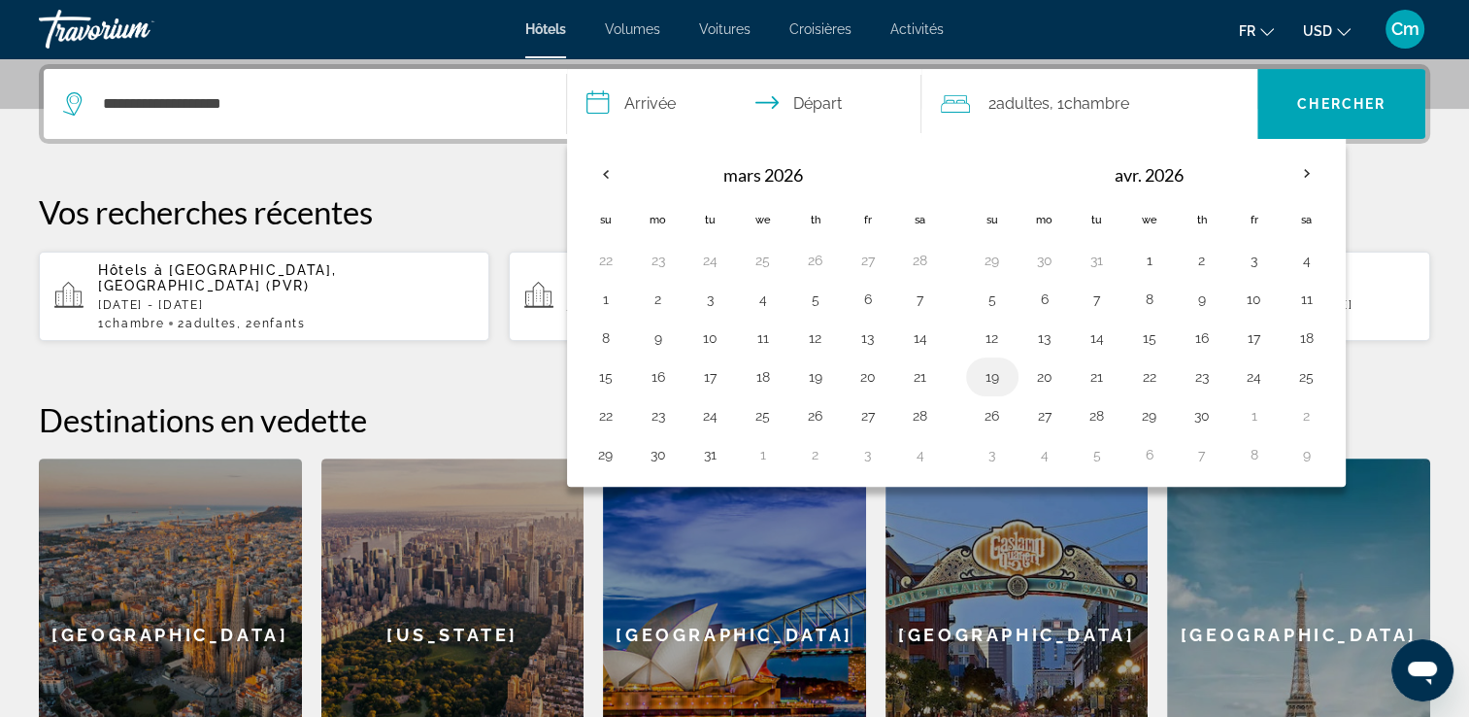
click at [998, 380] on button "19" at bounding box center [992, 376] width 31 height 27
click at [1142, 377] on button "22" at bounding box center [1149, 376] width 31 height 27
type input "**********"
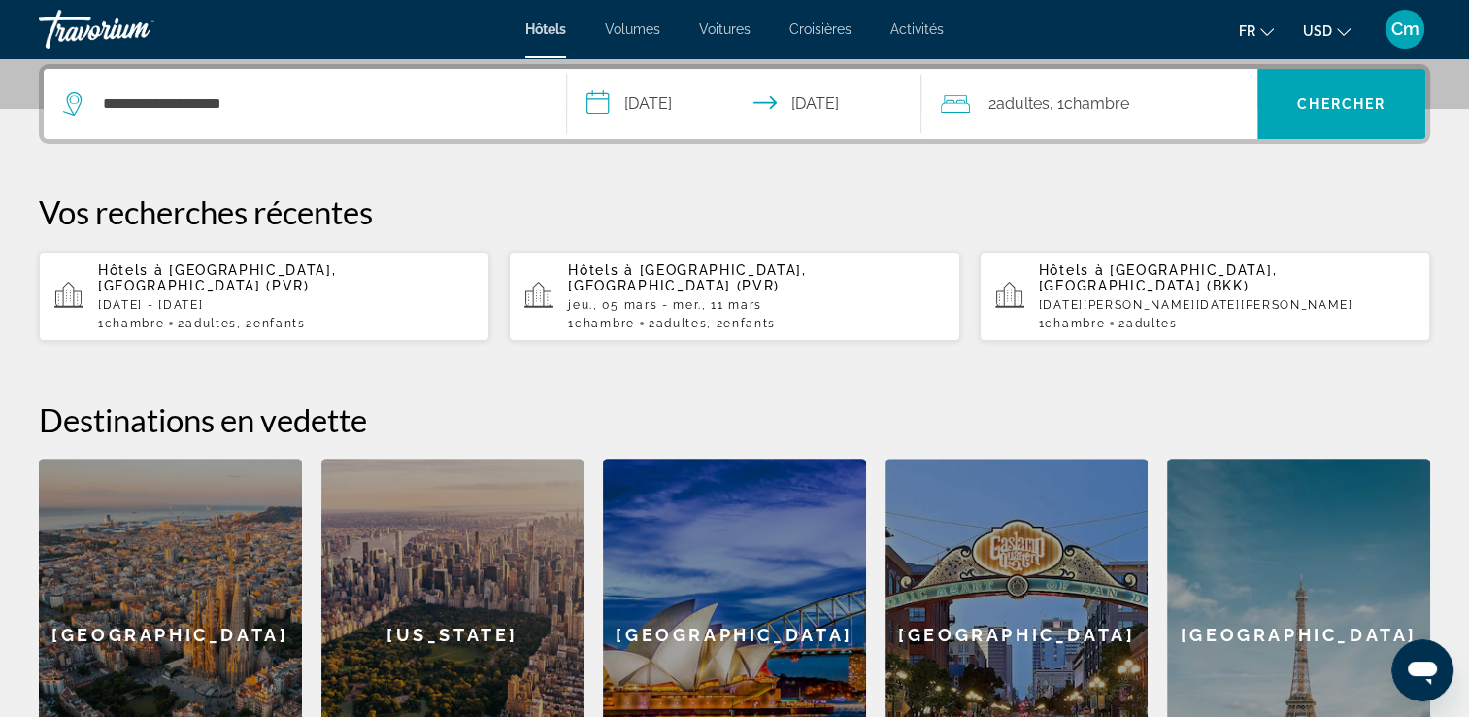
click at [1171, 125] on div "2 Adulte Adultes , 1 Chambre pièces" at bounding box center [1099, 104] width 317 height 70
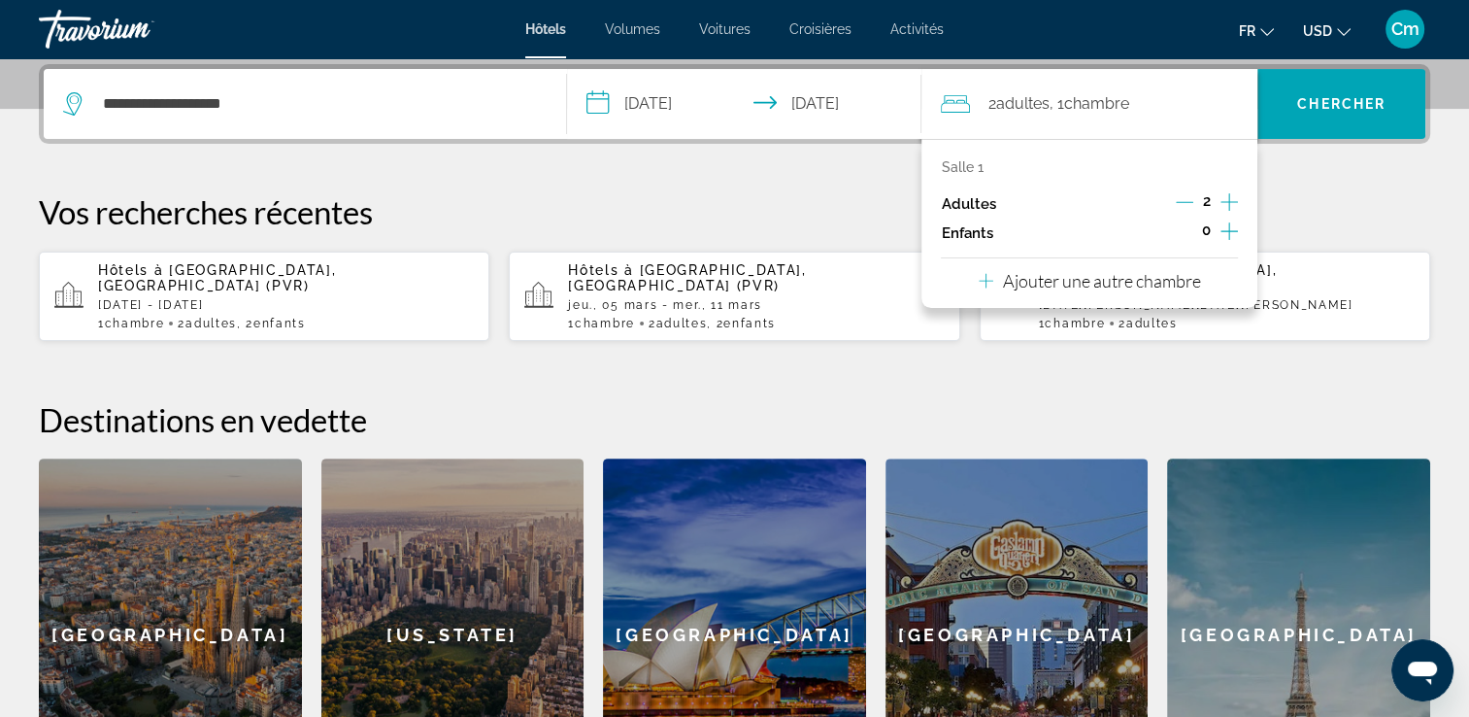
click at [1225, 229] on icon "Augmenter les enfants" at bounding box center [1228, 230] width 17 height 23
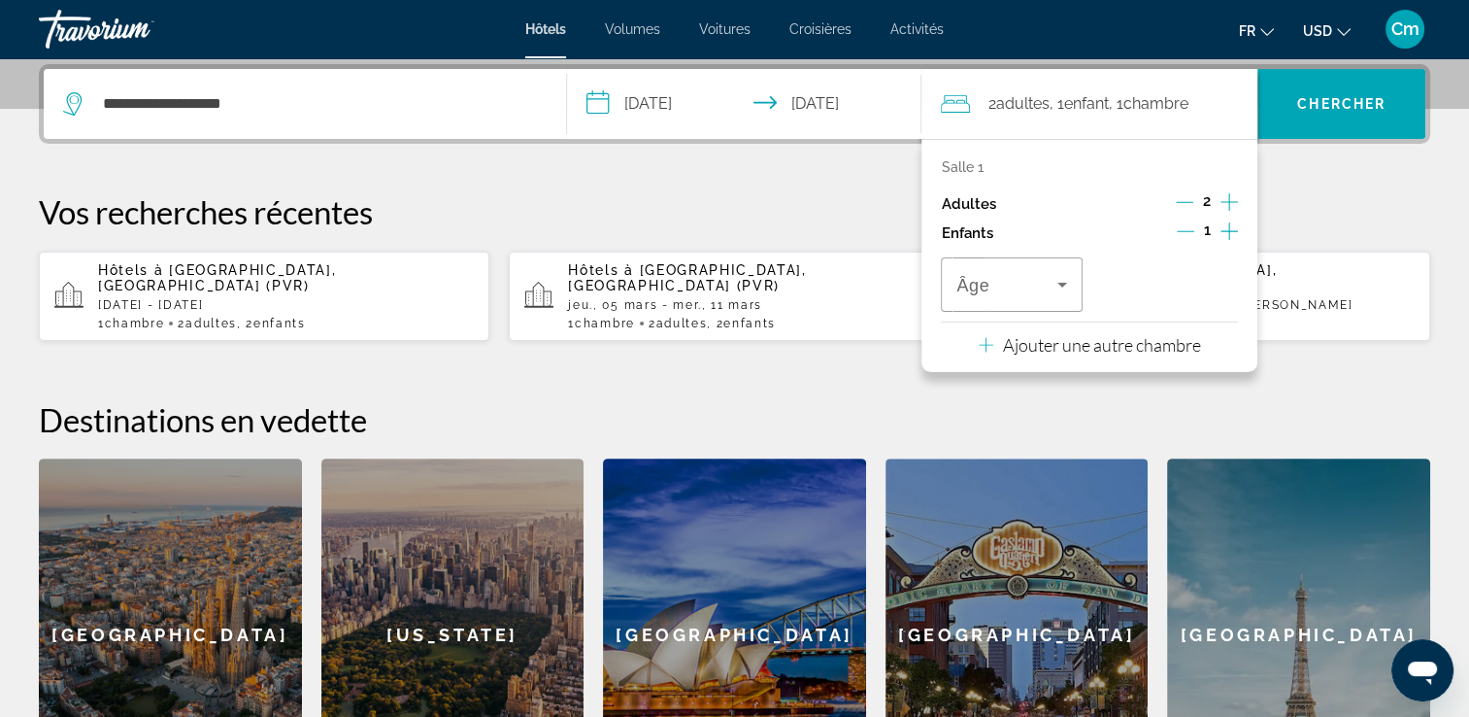
click at [1225, 229] on icon "Augmenter les enfants" at bounding box center [1228, 230] width 17 height 23
click at [1077, 273] on div "Âge" at bounding box center [1011, 284] width 141 height 54
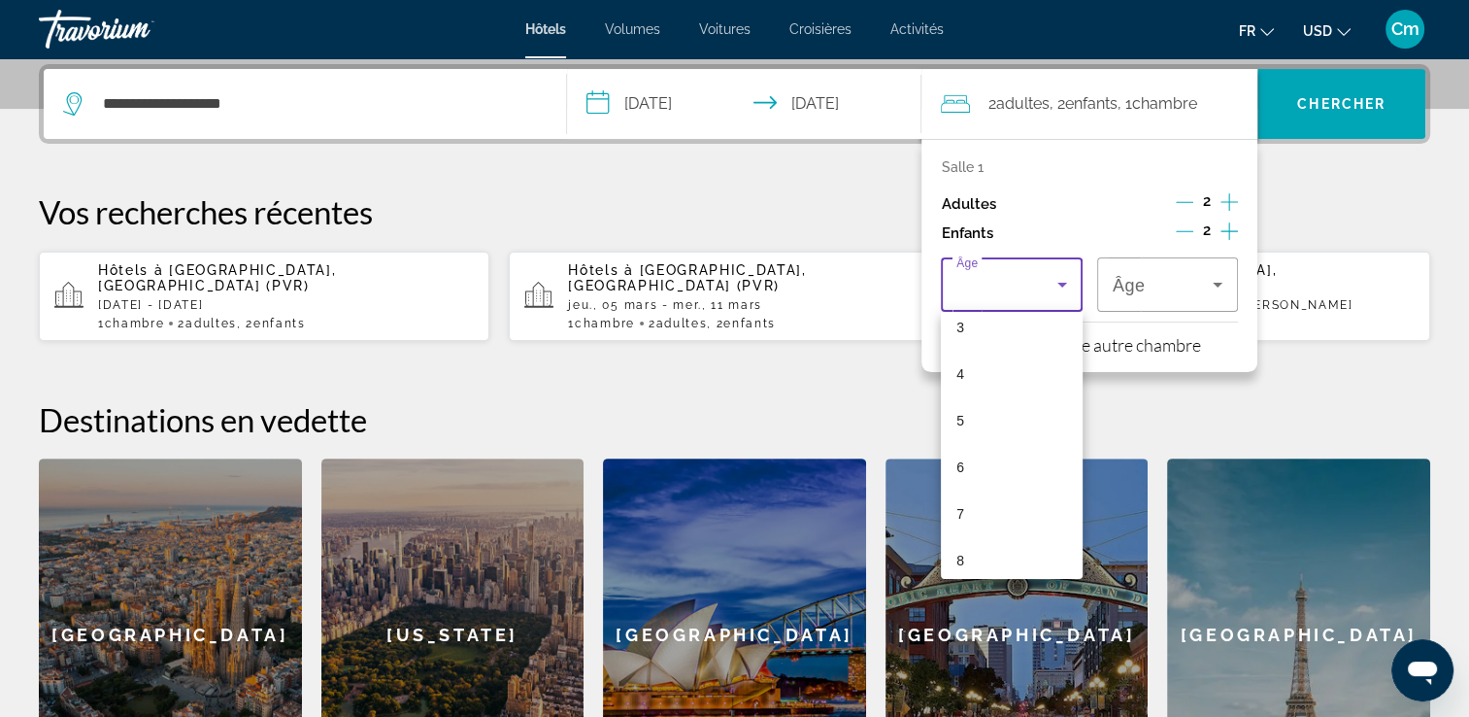
scroll to position [194, 0]
click at [999, 531] on mat-option "8" at bounding box center [1011, 521] width 141 height 47
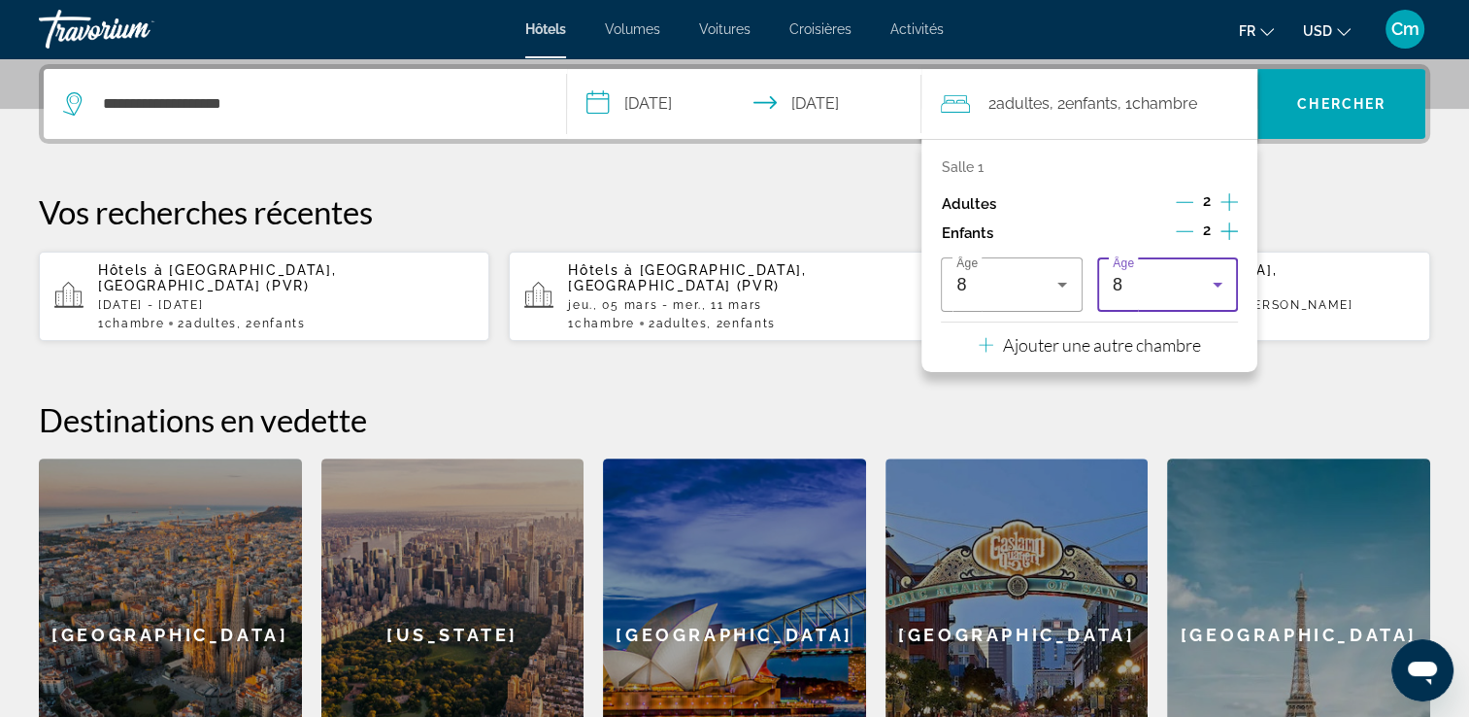
drag, startPoint x: 1215, startPoint y: 278, endPoint x: 1204, endPoint y: 269, distance: 13.8
click at [1204, 269] on div "8" at bounding box center [1168, 284] width 110 height 54
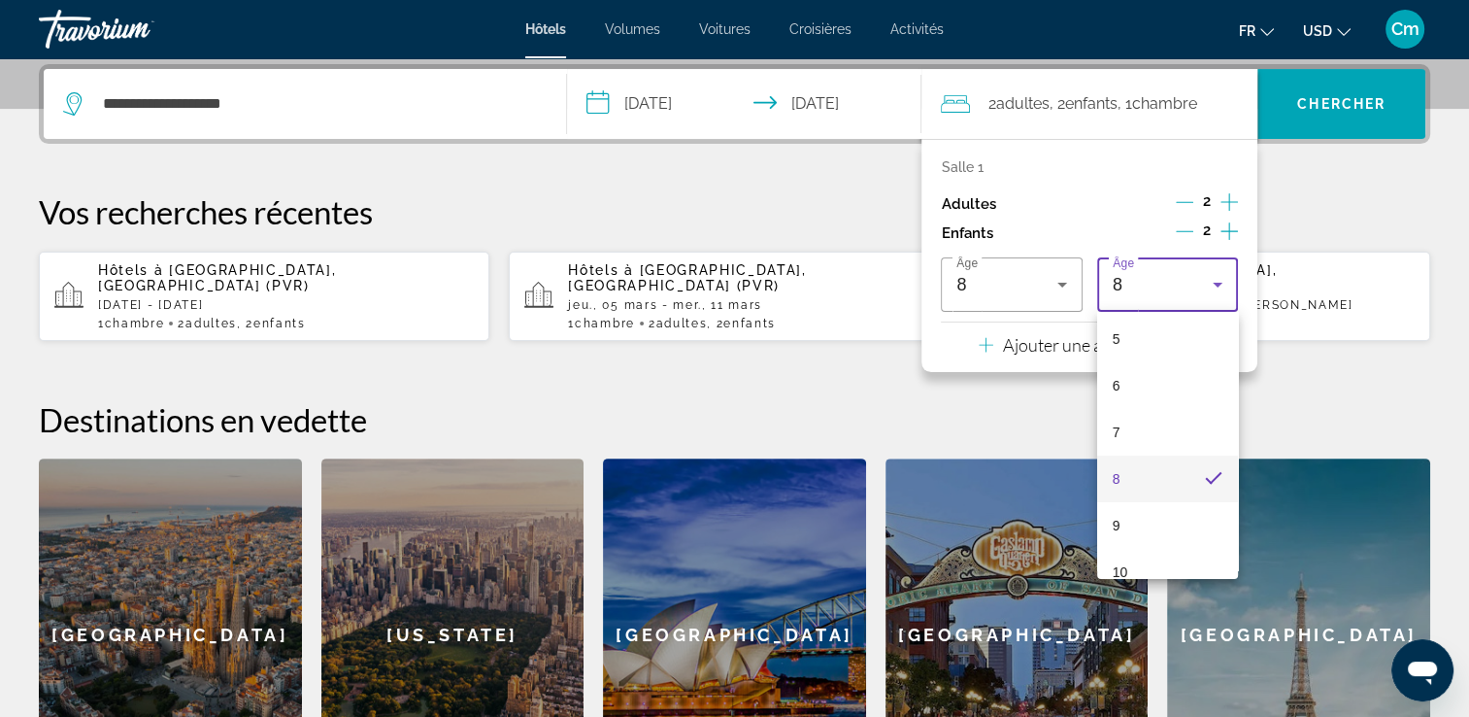
scroll to position [276, 0]
click at [1199, 535] on mat-option "10" at bounding box center [1167, 533] width 141 height 47
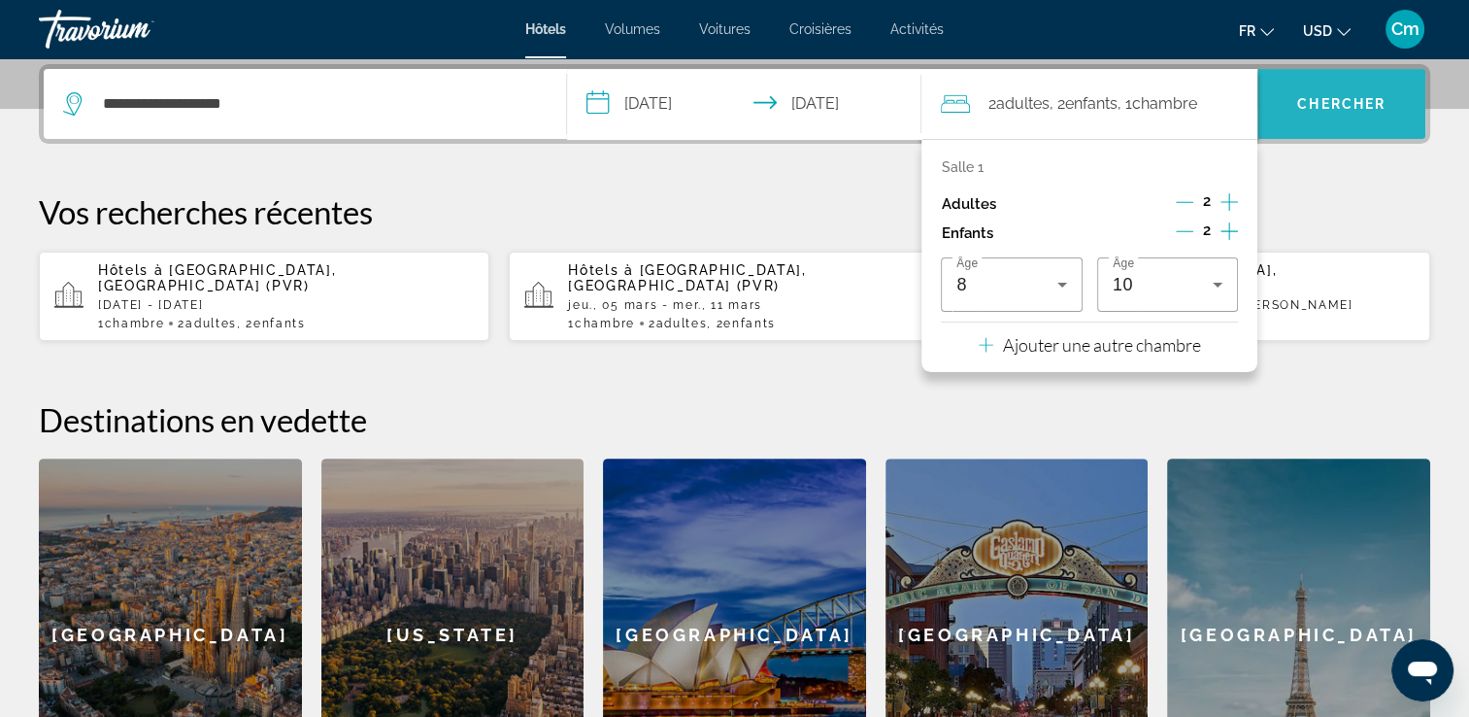
click at [1302, 107] on span "Chercher" at bounding box center [1341, 104] width 88 height 16
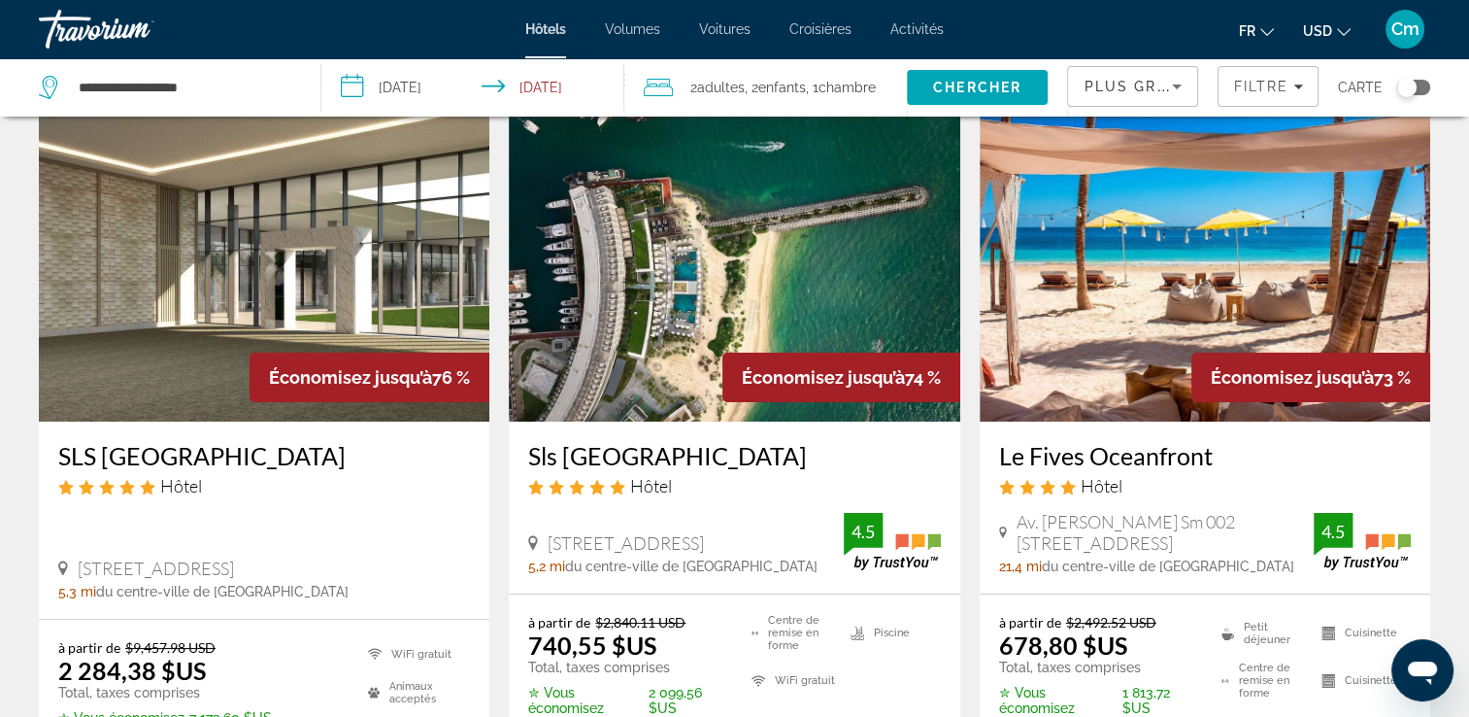
scroll to position [78, 0]
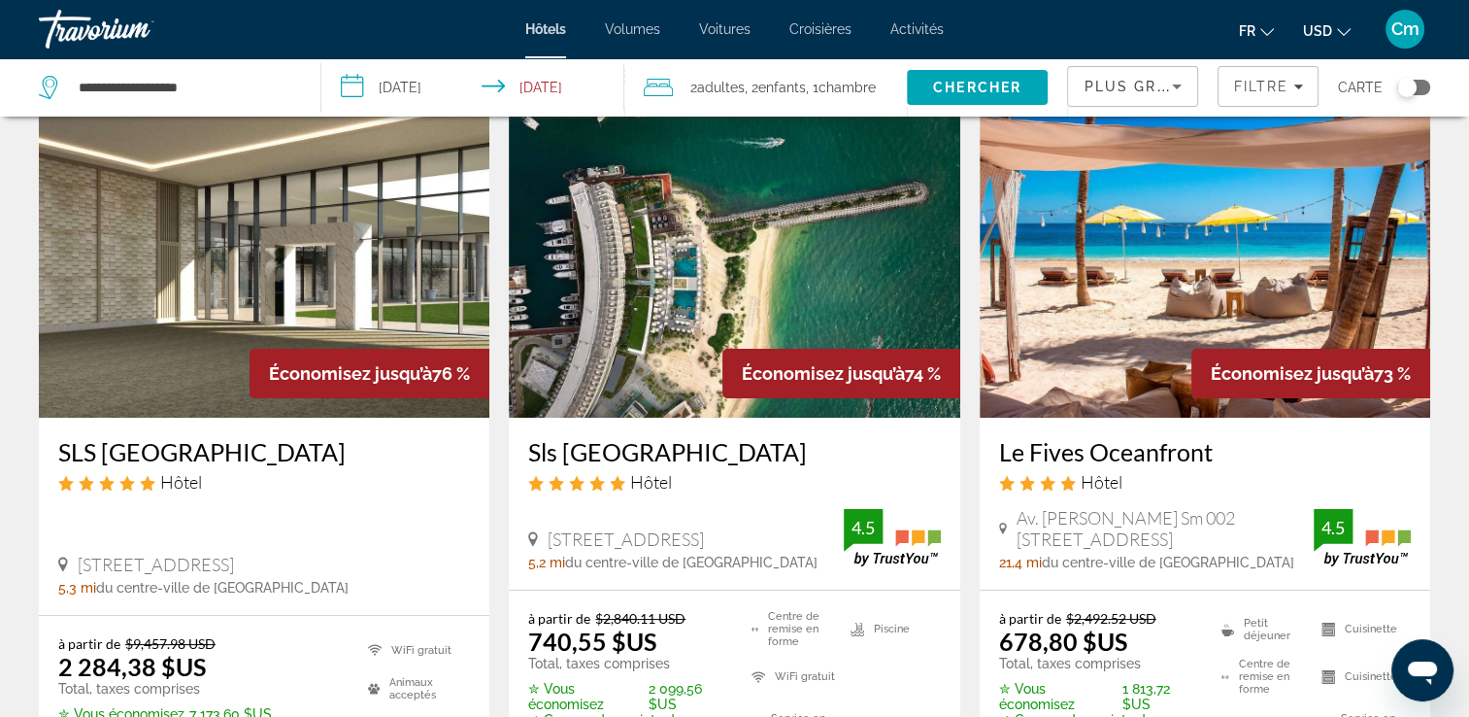
click at [1347, 25] on icon "Changer de devise" at bounding box center [1344, 32] width 14 height 14
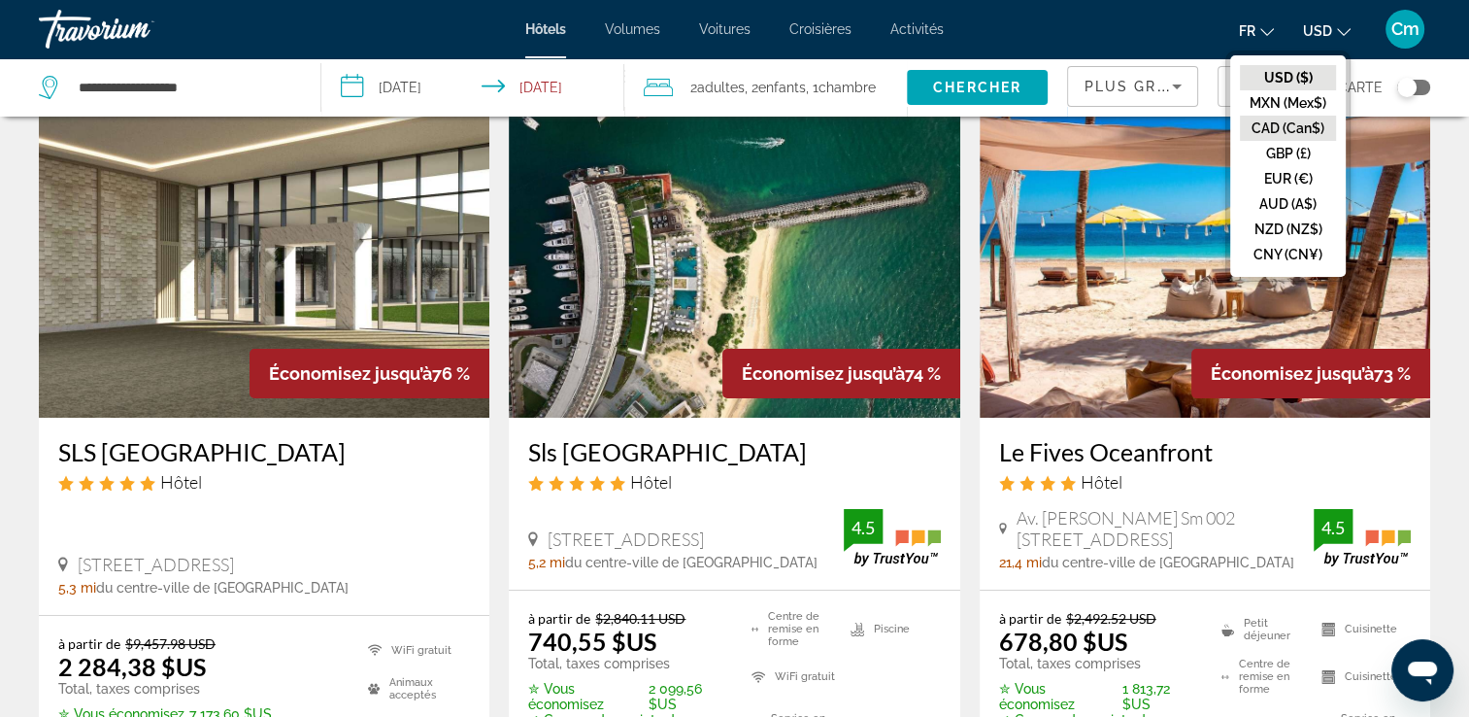
click at [1282, 120] on button "CAD (Can$)" at bounding box center [1288, 128] width 96 height 25
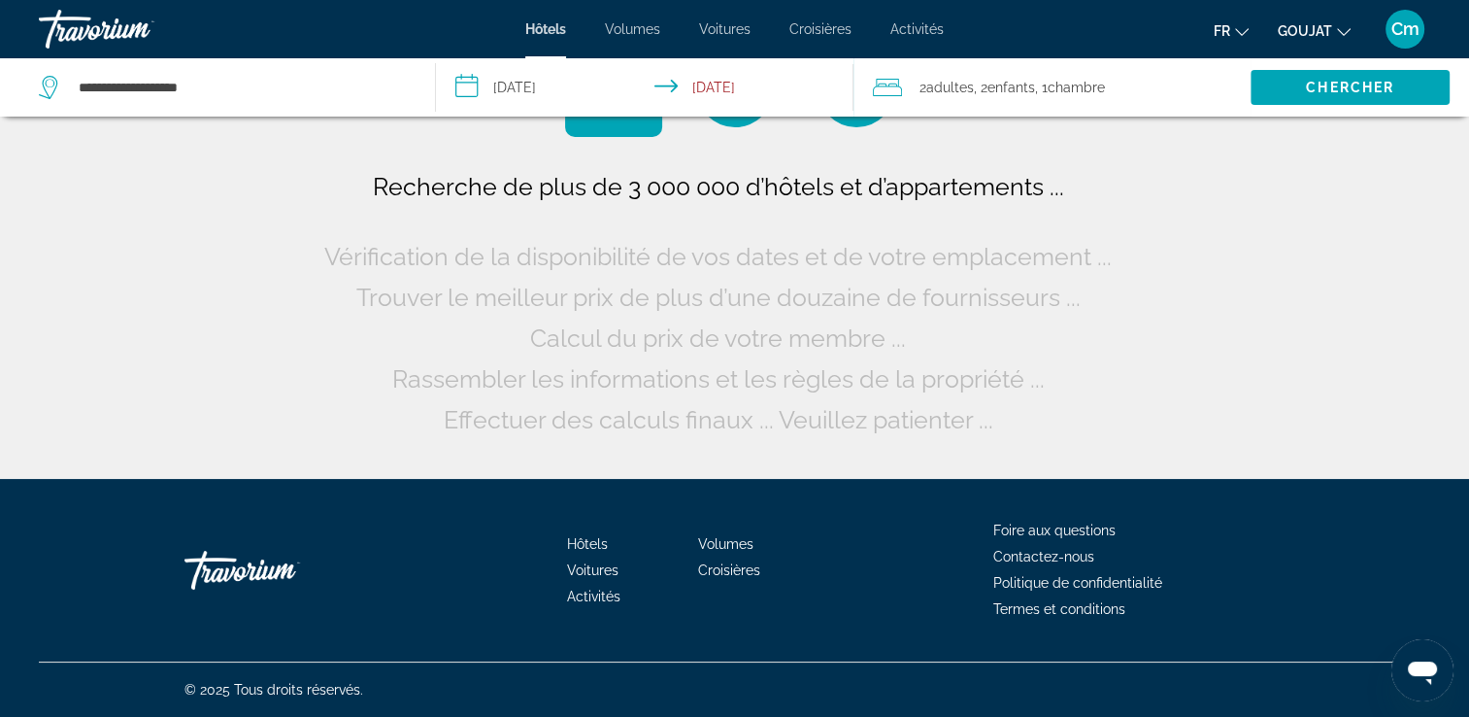
scroll to position [0, 0]
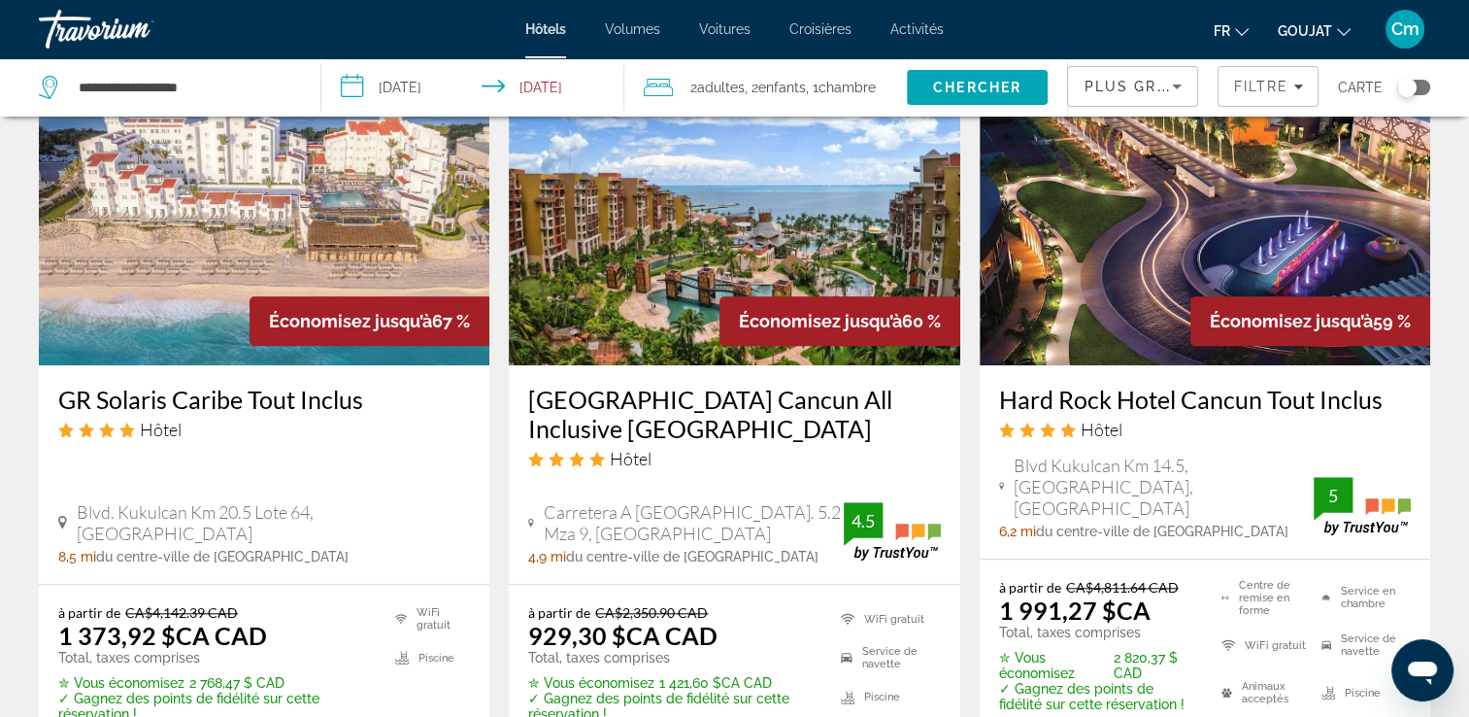
scroll to position [1709, 0]
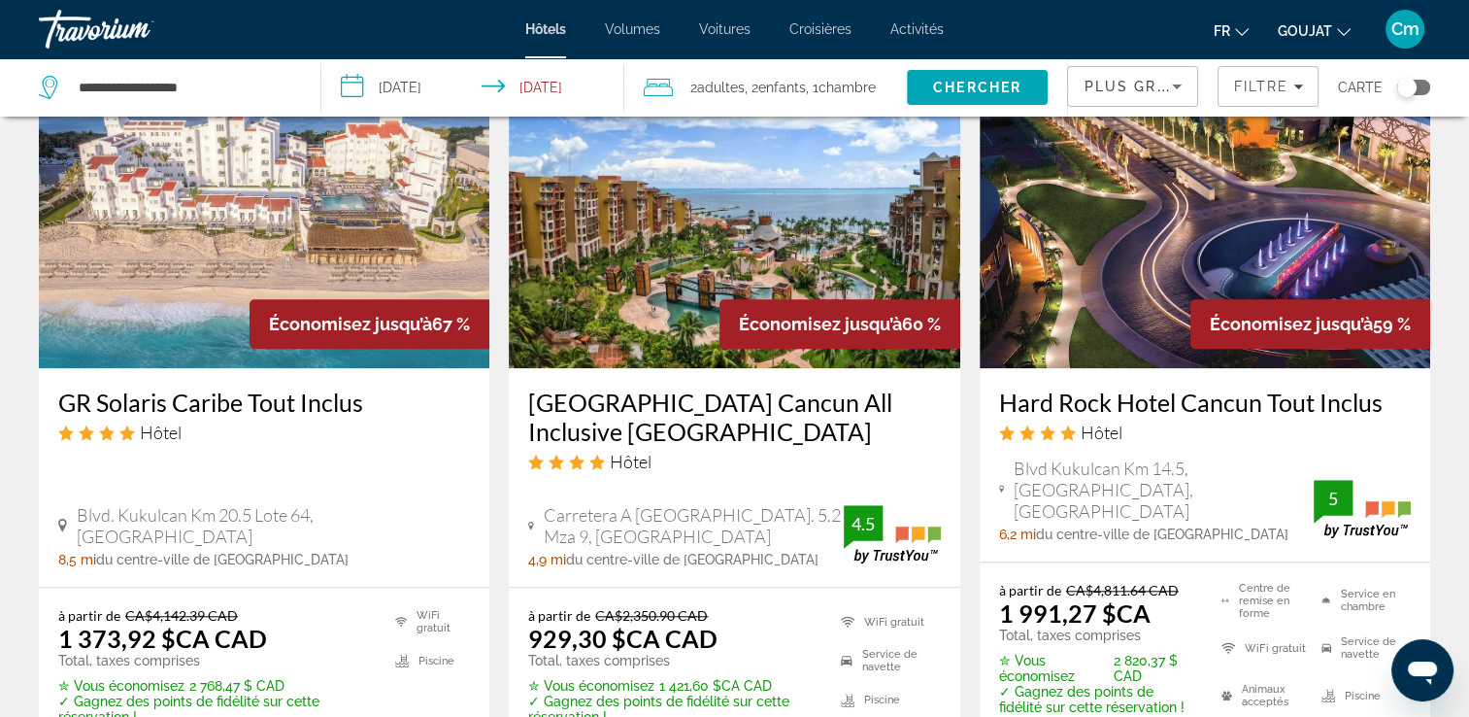
click at [272, 408] on h3 "GR Solaris Caribe Tout Inclus" at bounding box center [264, 401] width 412 height 29
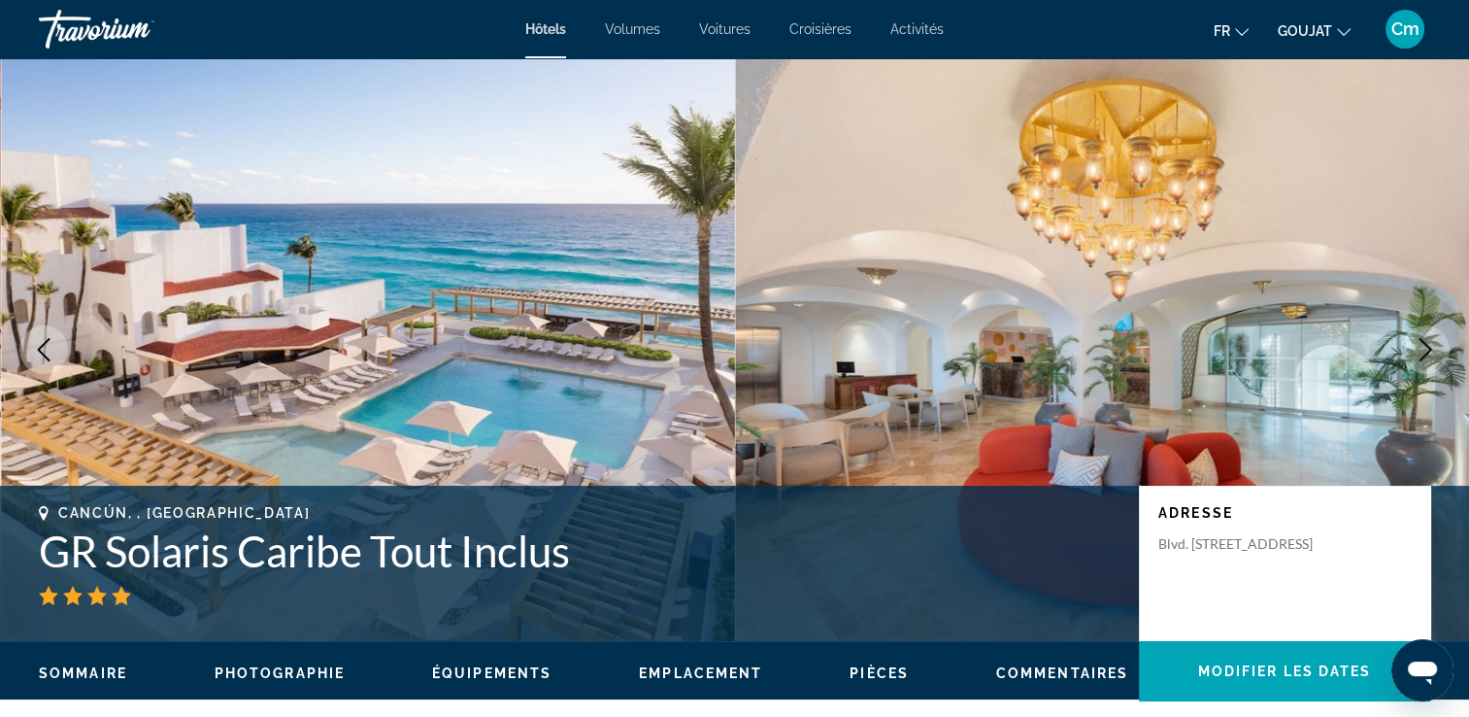
click at [1424, 346] on icon "Image suivante" at bounding box center [1425, 349] width 23 height 23
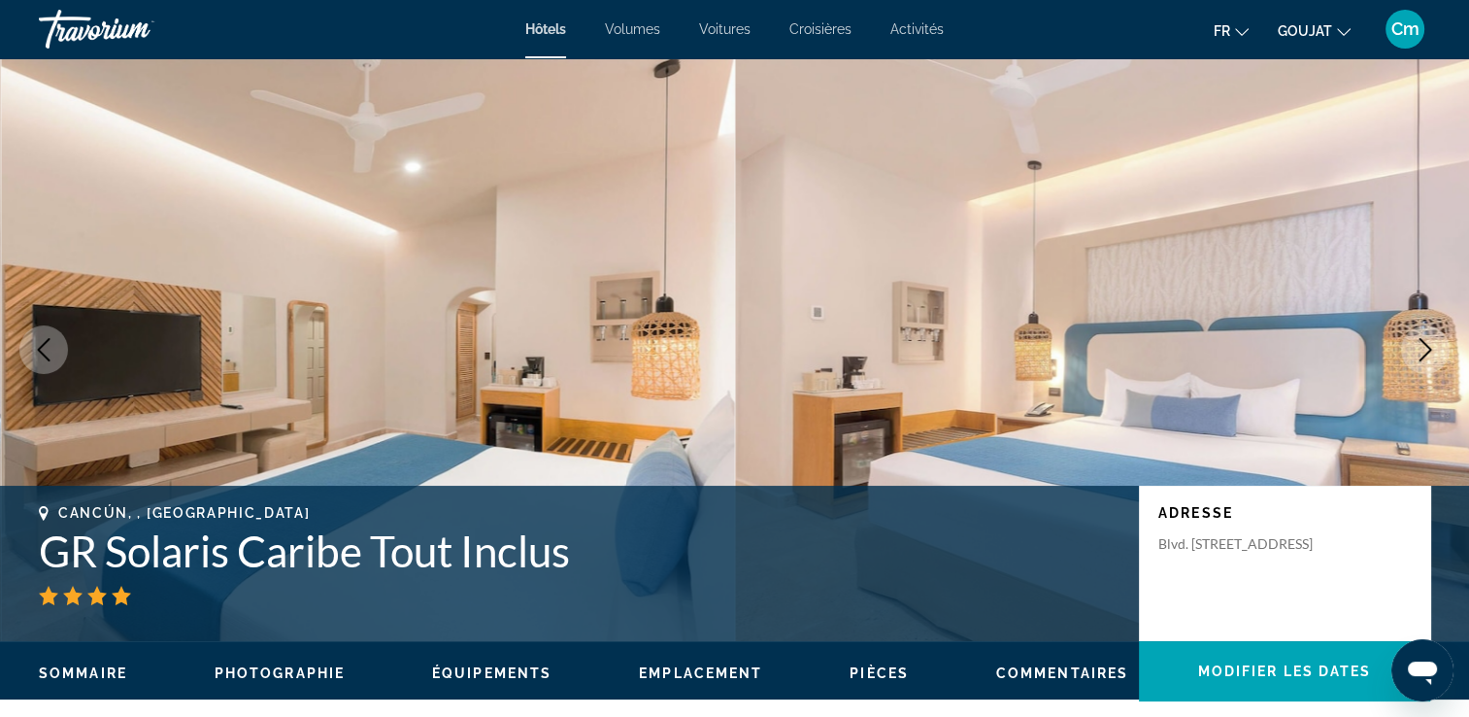
click at [1424, 346] on icon "Image suivante" at bounding box center [1425, 349] width 23 height 23
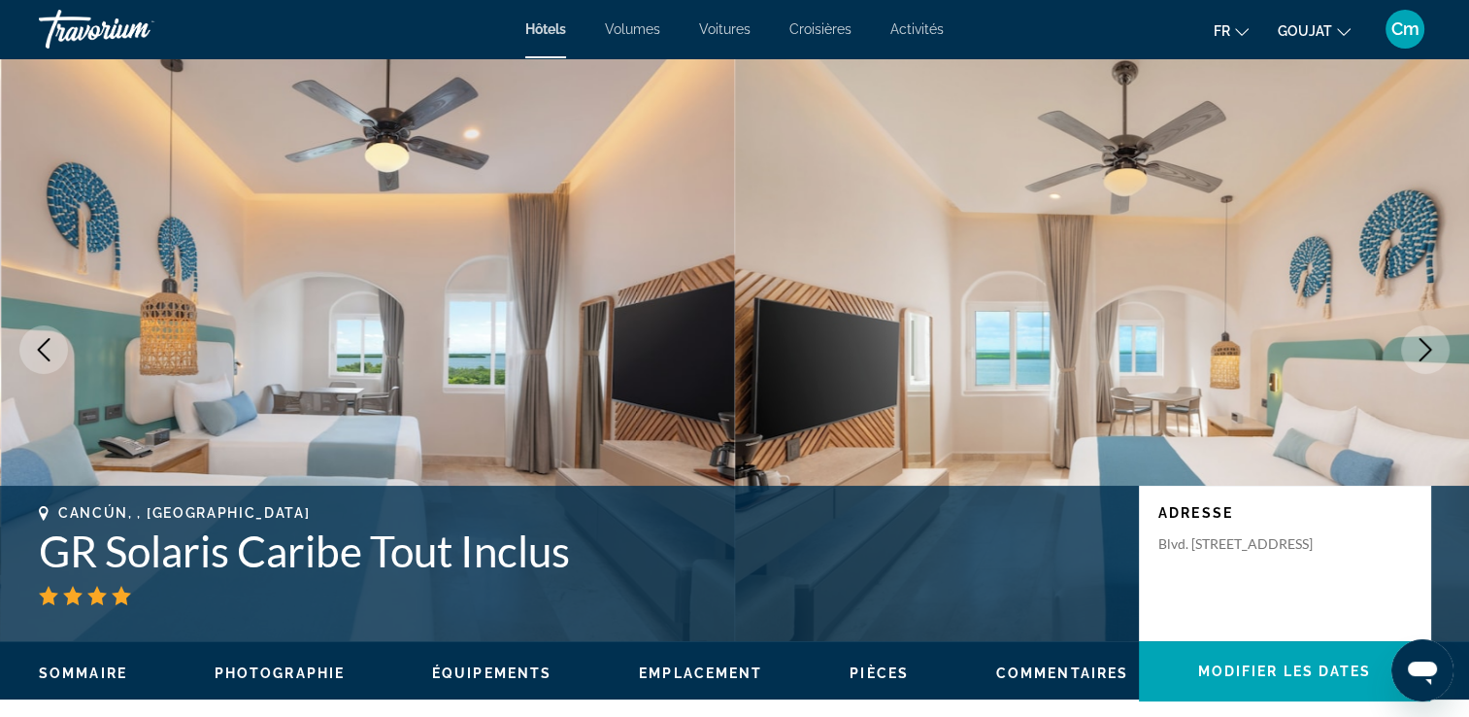
click at [1424, 346] on icon "Image suivante" at bounding box center [1425, 349] width 23 height 23
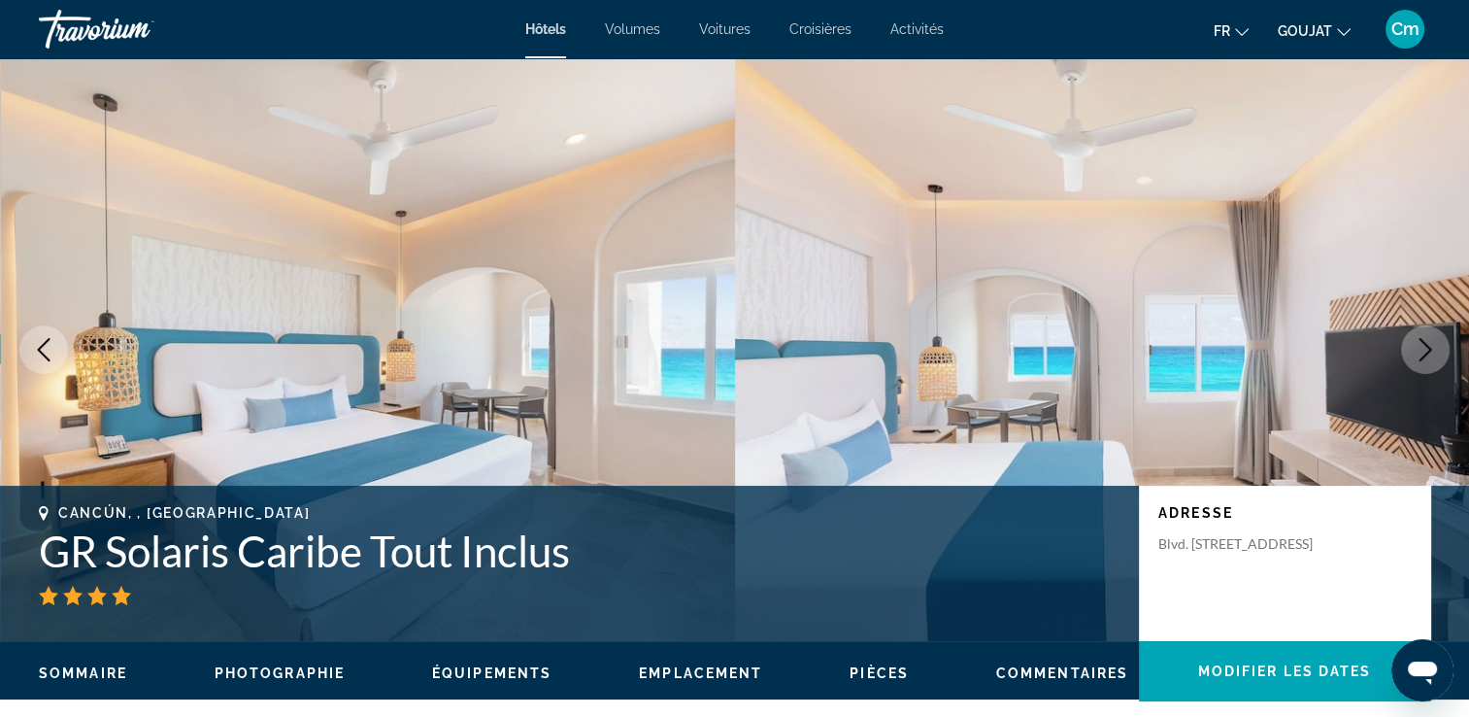
click at [1424, 346] on icon "Image suivante" at bounding box center [1425, 349] width 23 height 23
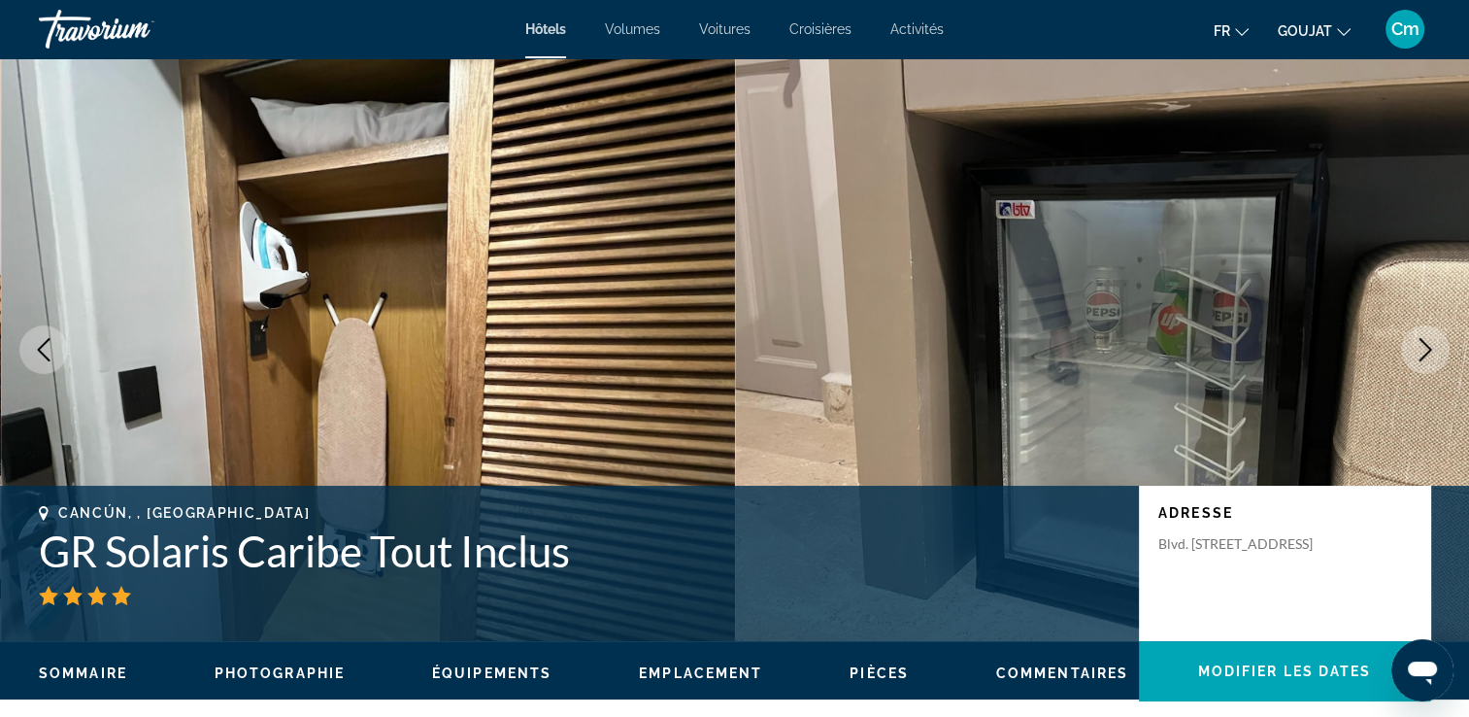
click at [1424, 346] on icon "Image suivante" at bounding box center [1425, 349] width 23 height 23
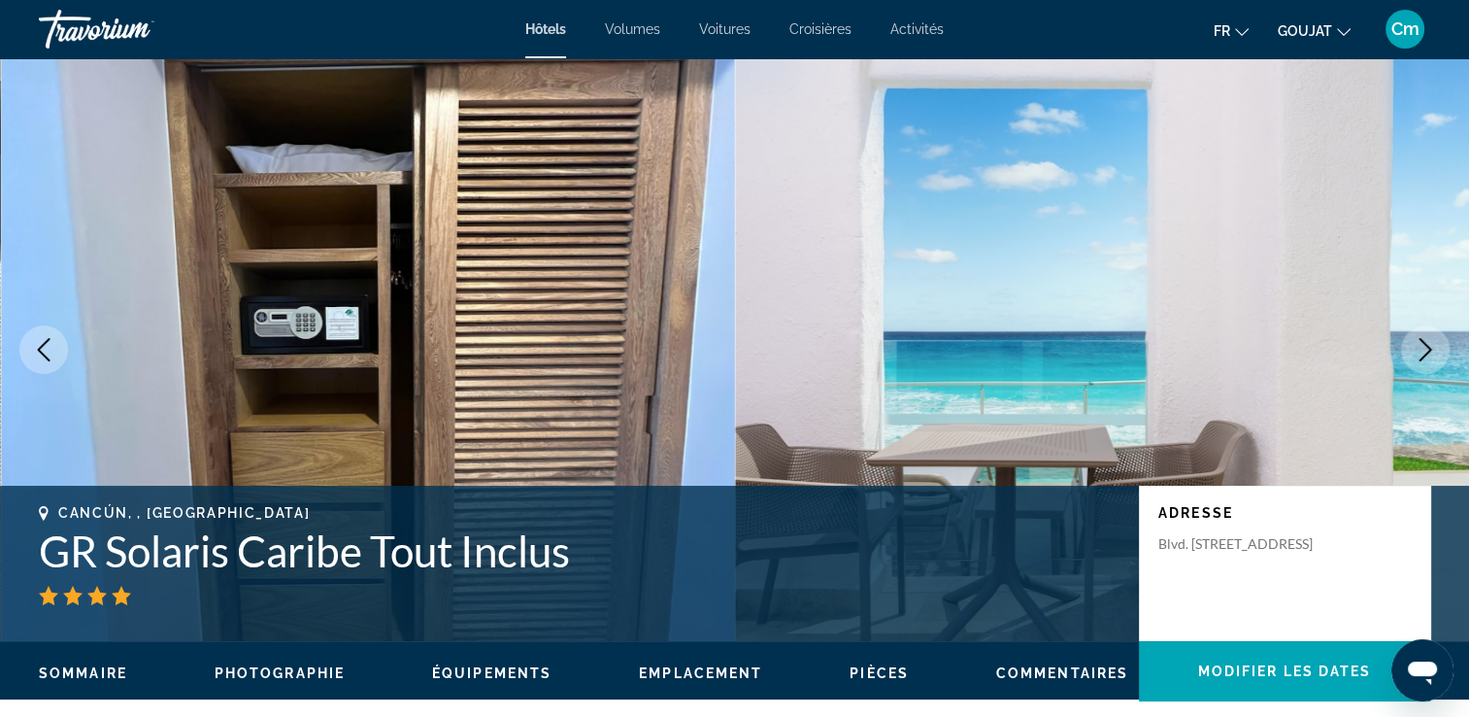
click at [1424, 346] on icon "Image suivante" at bounding box center [1425, 349] width 23 height 23
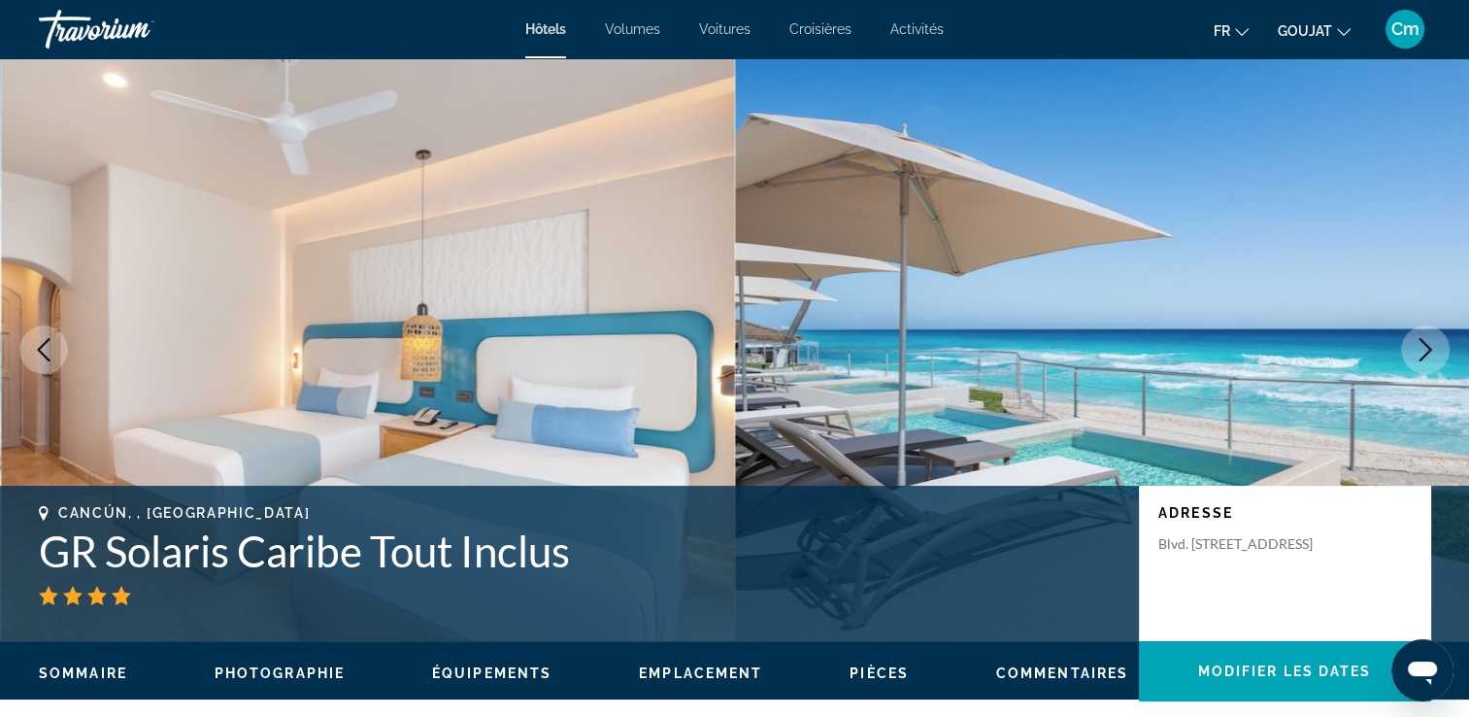
click at [1424, 346] on icon "Image suivante" at bounding box center [1425, 349] width 23 height 23
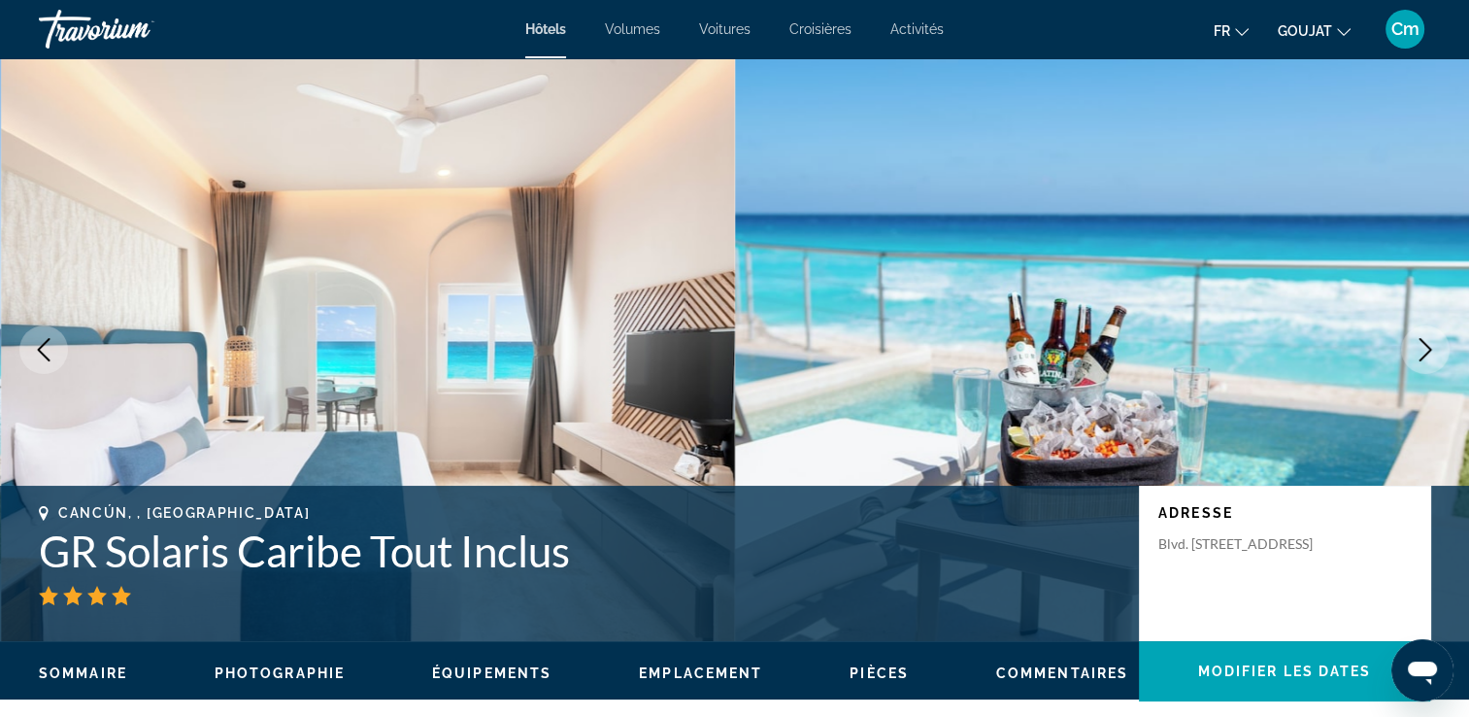
click at [1424, 346] on icon "Image suivante" at bounding box center [1425, 349] width 23 height 23
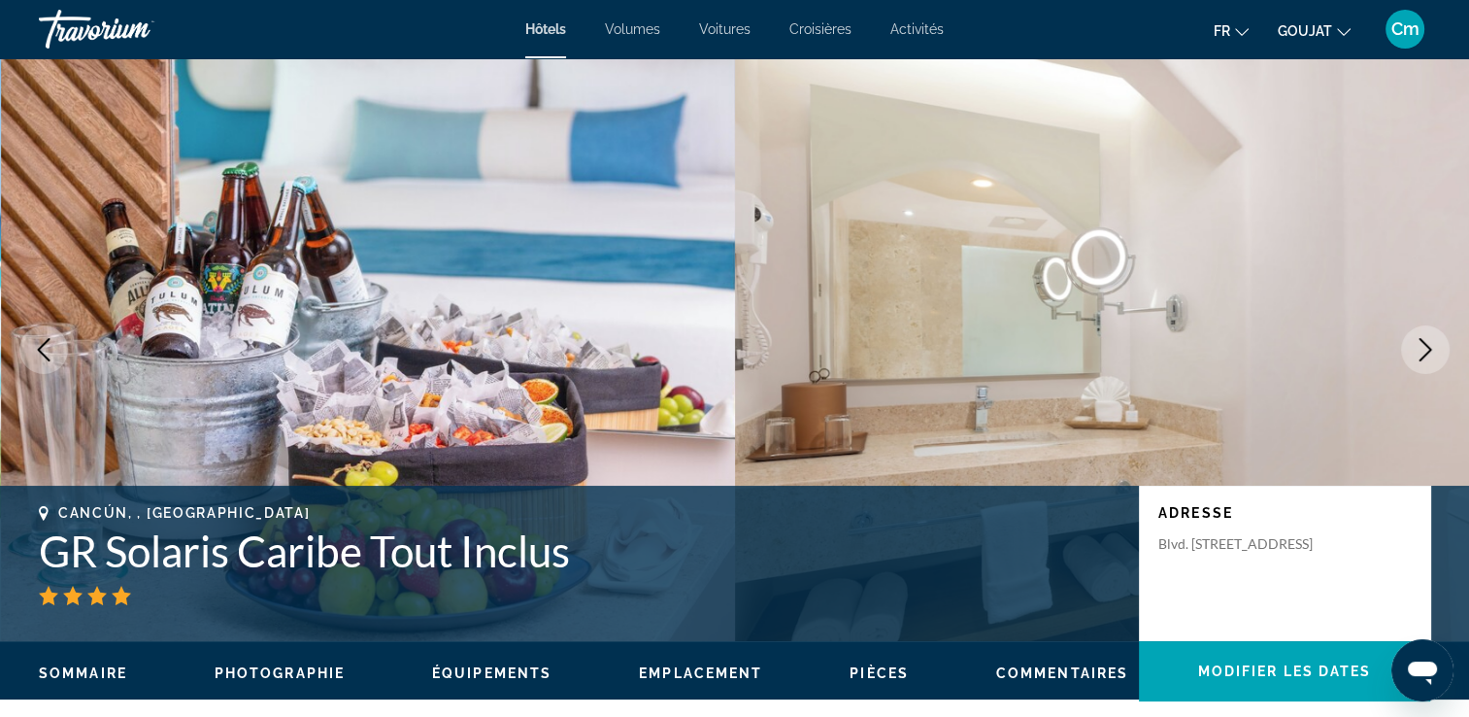
click at [1424, 346] on icon "Image suivante" at bounding box center [1425, 349] width 23 height 23
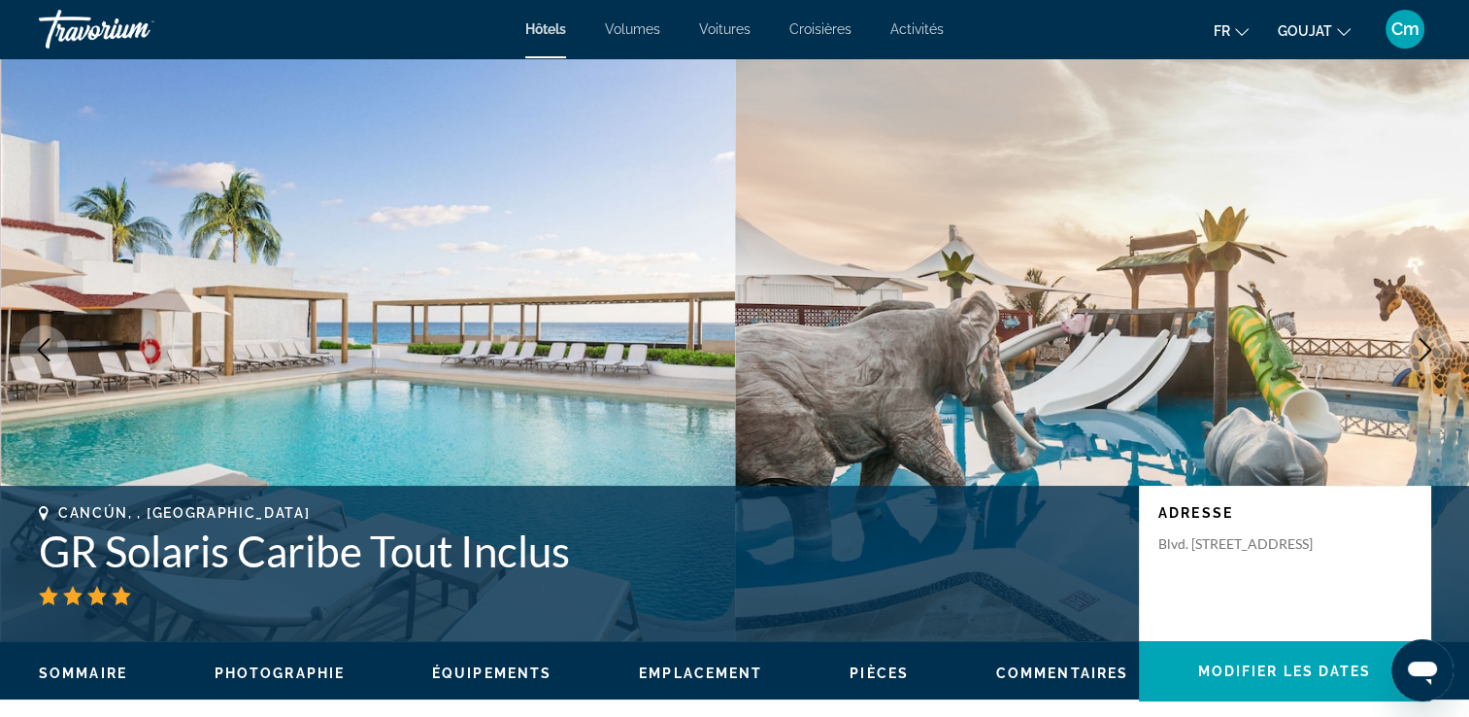
click at [1424, 346] on icon "Image suivante" at bounding box center [1425, 349] width 23 height 23
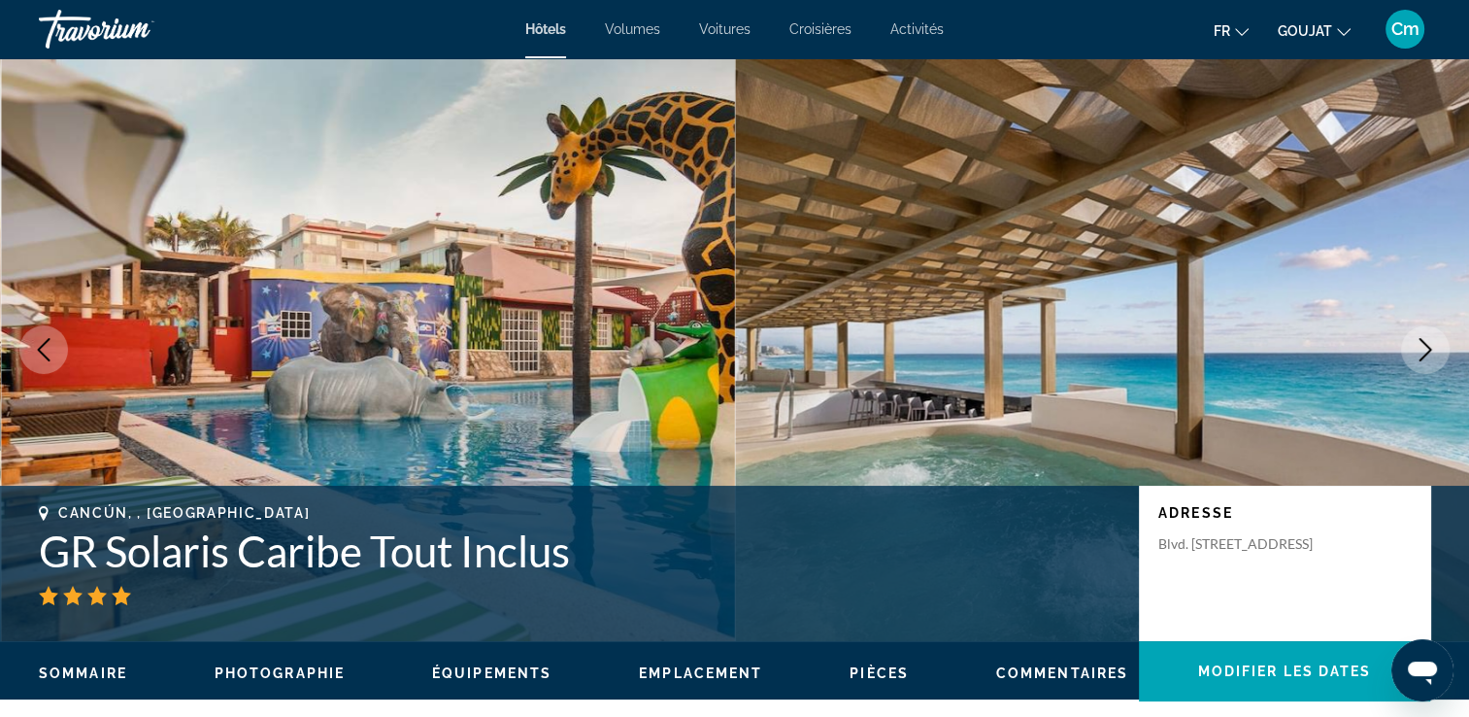
click at [1424, 346] on icon "Image suivante" at bounding box center [1425, 349] width 23 height 23
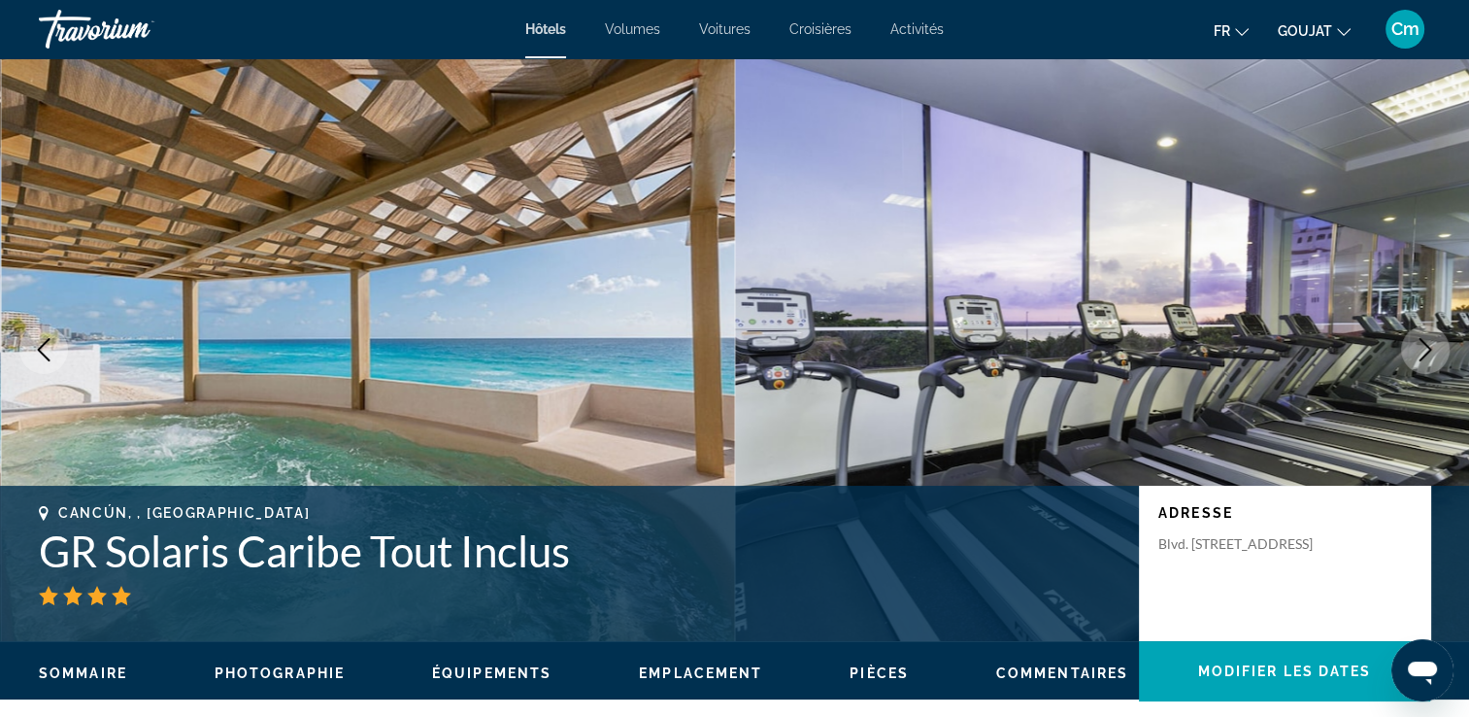
click at [1424, 346] on icon "Image suivante" at bounding box center [1425, 349] width 23 height 23
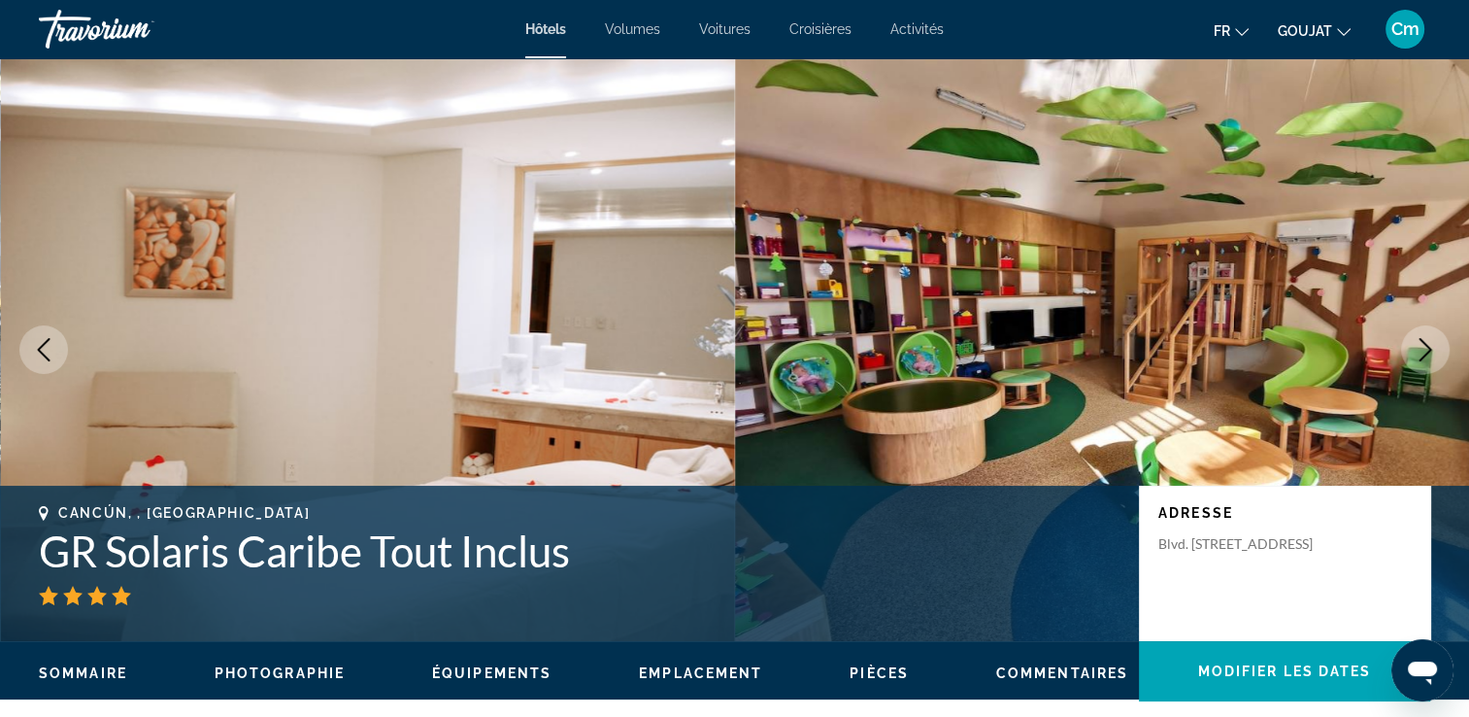
click at [1424, 346] on icon "Image suivante" at bounding box center [1425, 349] width 23 height 23
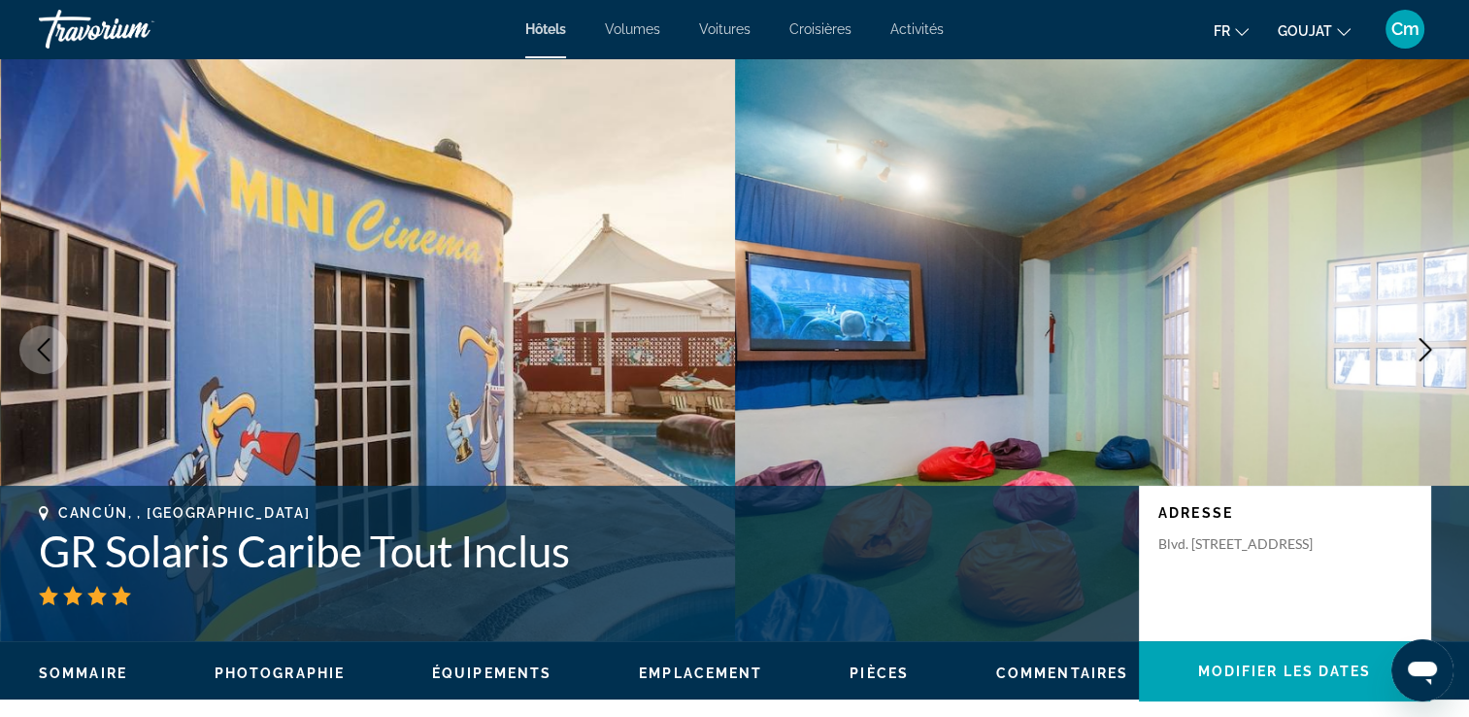
click at [1424, 346] on icon "Image suivante" at bounding box center [1425, 349] width 23 height 23
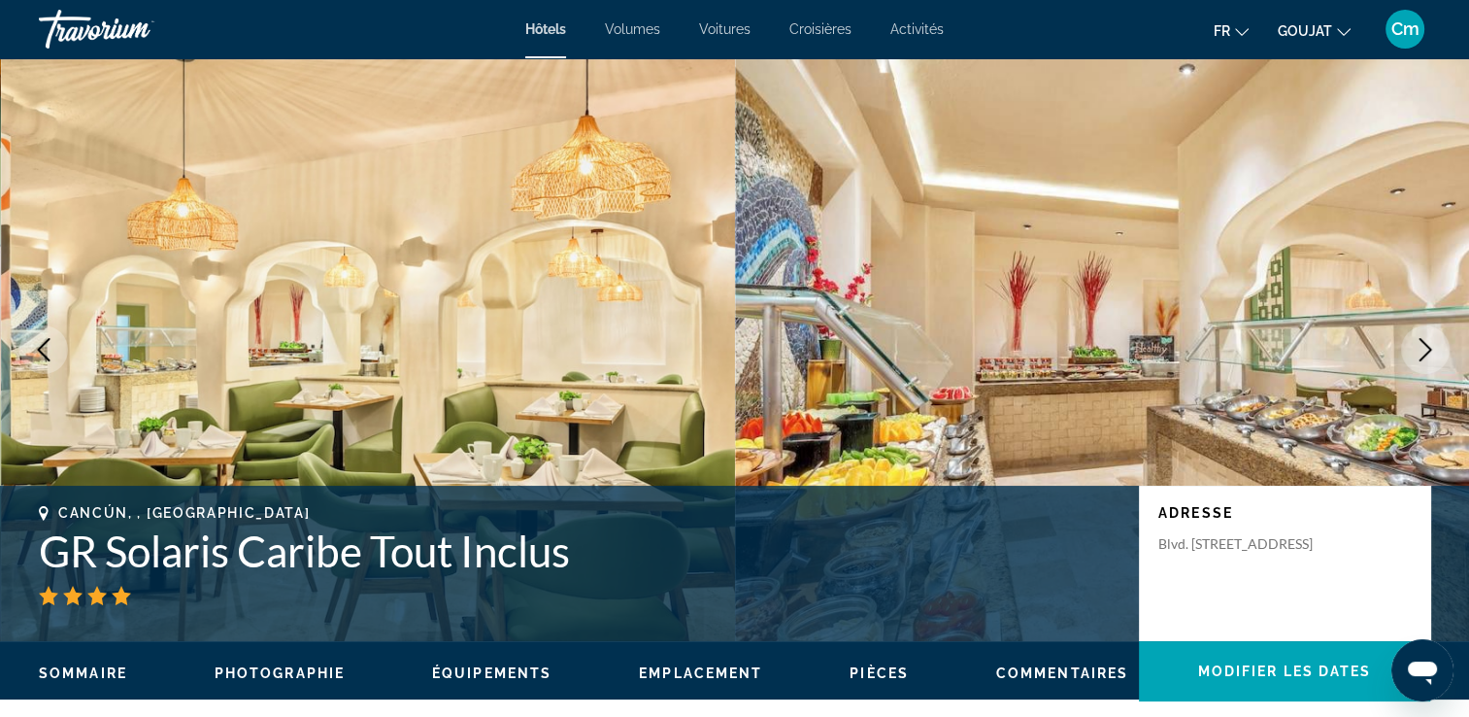
click at [1424, 346] on icon "Image suivante" at bounding box center [1425, 349] width 23 height 23
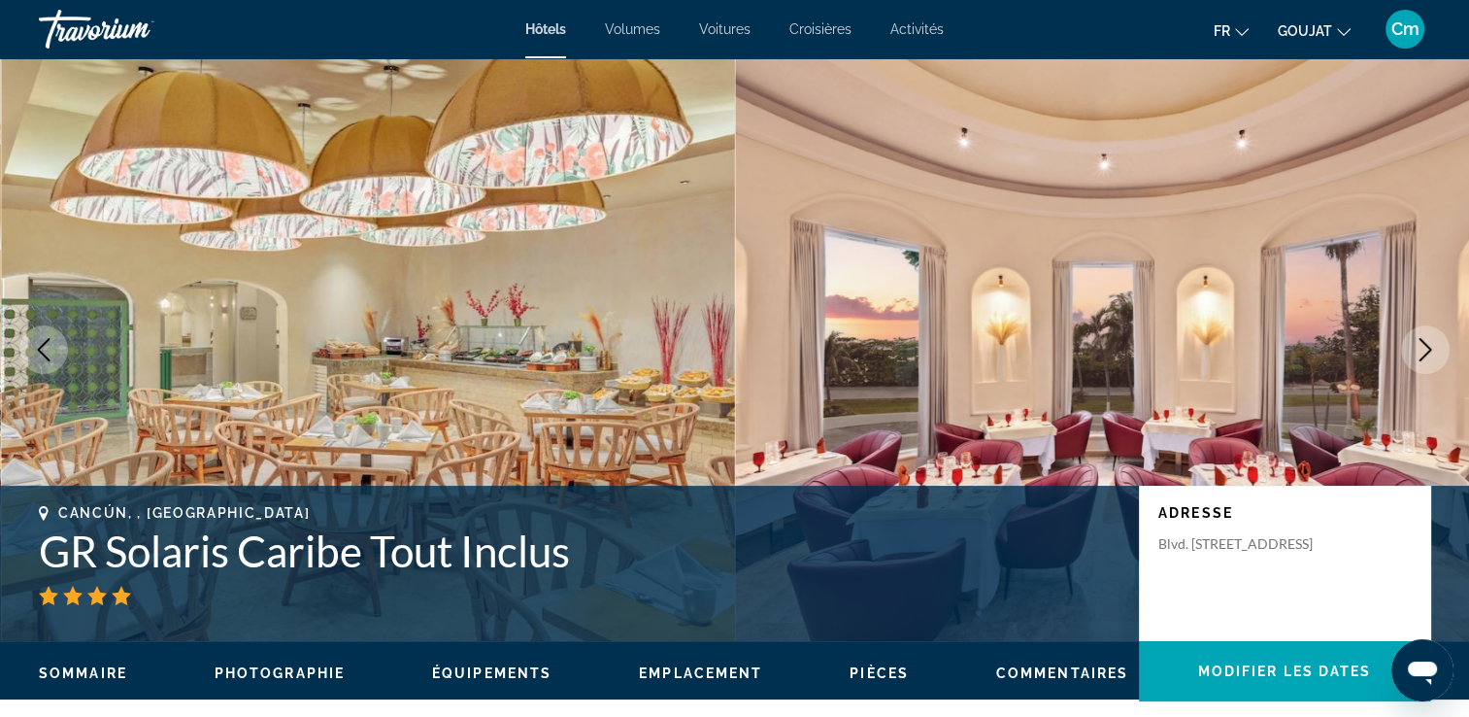
click at [1424, 346] on icon "Image suivante" at bounding box center [1425, 349] width 23 height 23
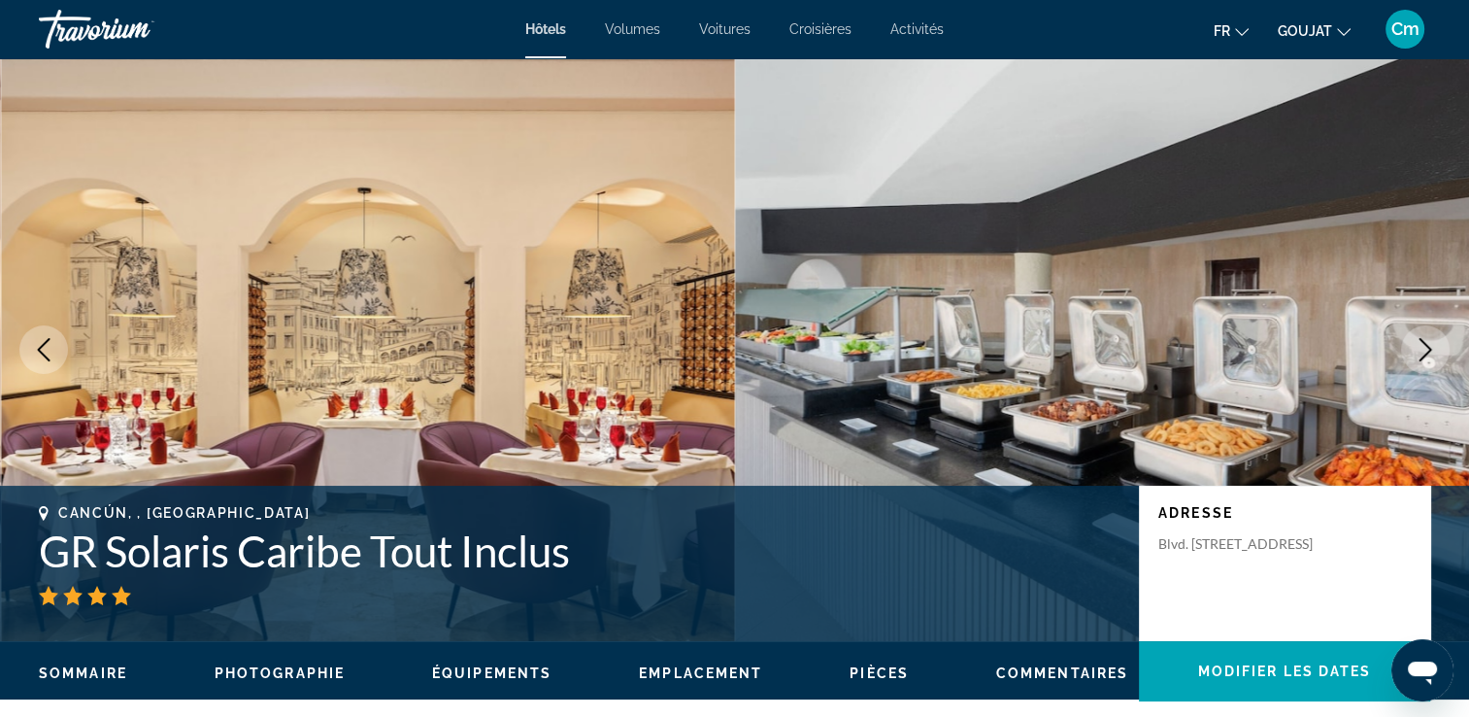
click at [1424, 346] on icon "Image suivante" at bounding box center [1425, 349] width 23 height 23
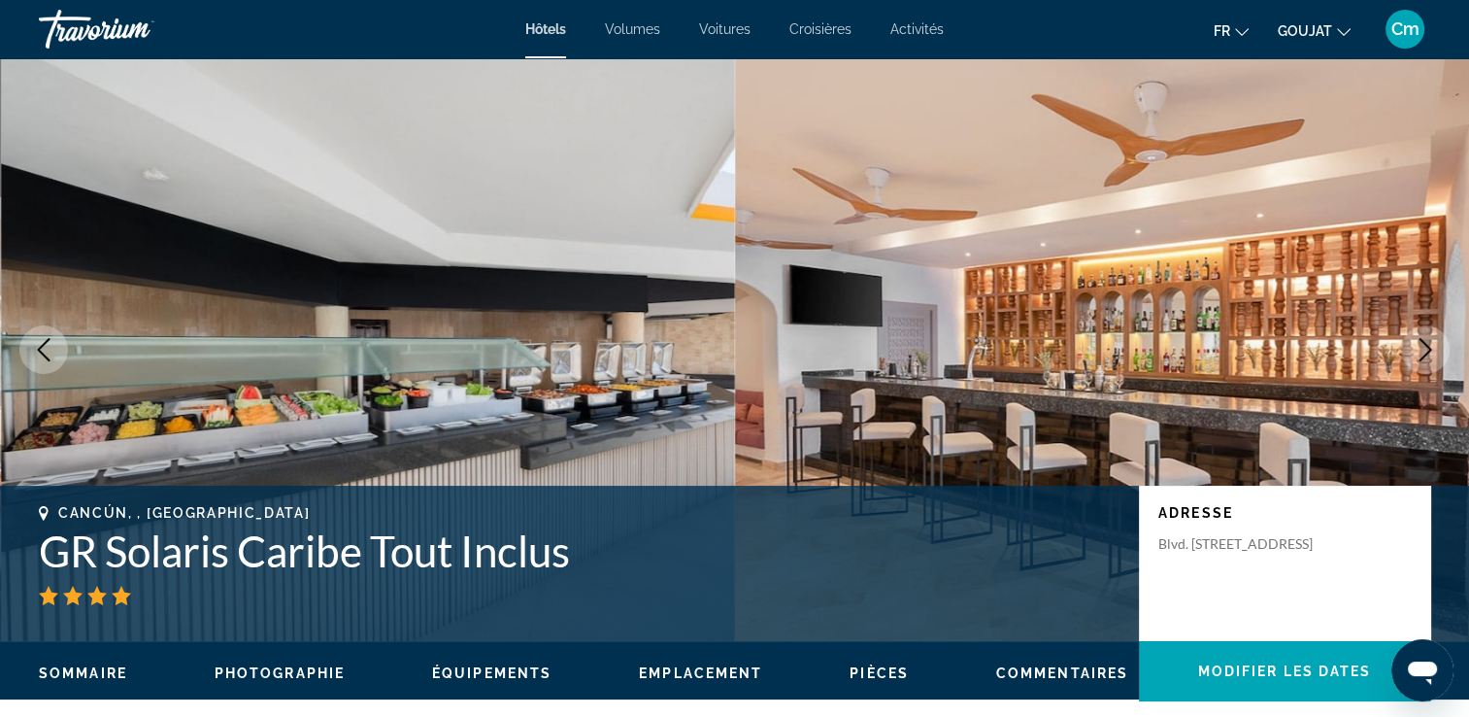
click at [1424, 346] on icon "Image suivante" at bounding box center [1425, 349] width 23 height 23
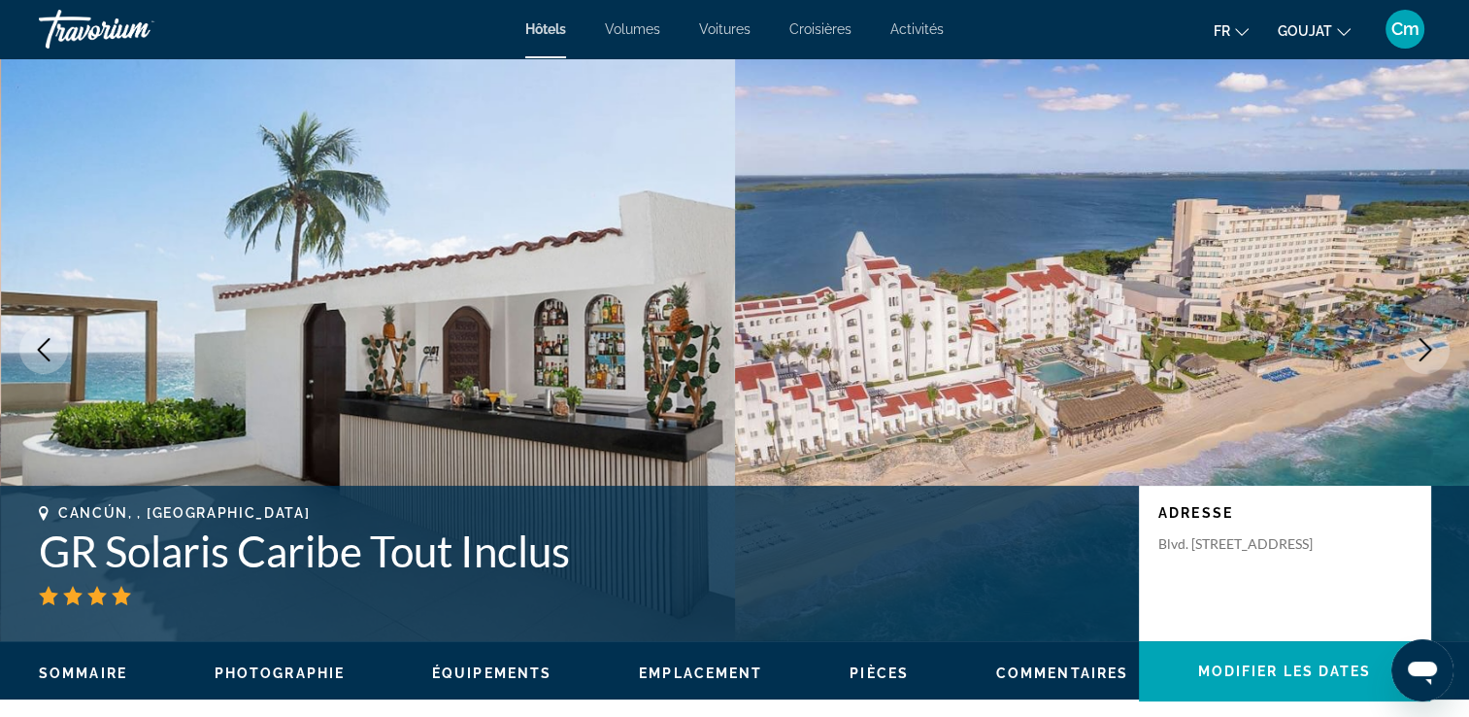
click at [1424, 346] on icon "Image suivante" at bounding box center [1425, 349] width 23 height 23
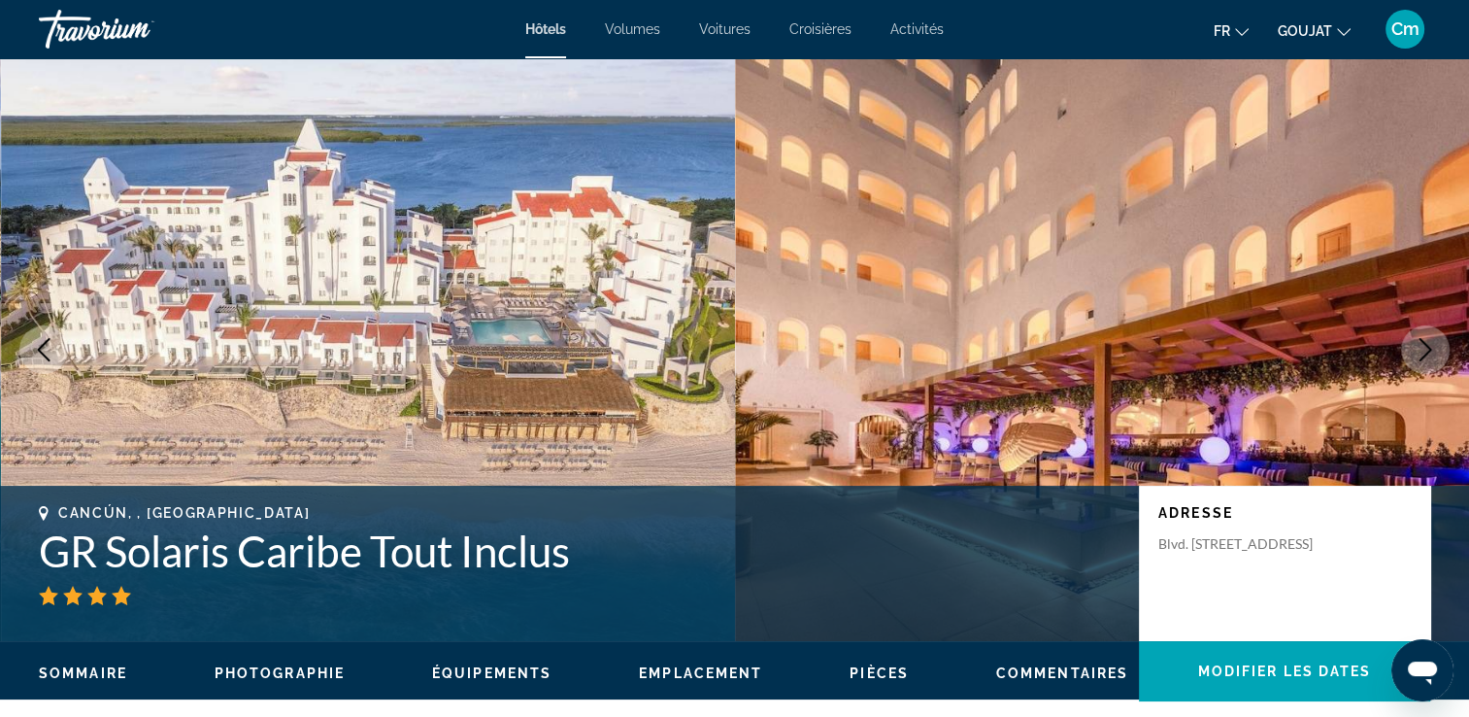
click at [1424, 346] on icon "Image suivante" at bounding box center [1425, 349] width 23 height 23
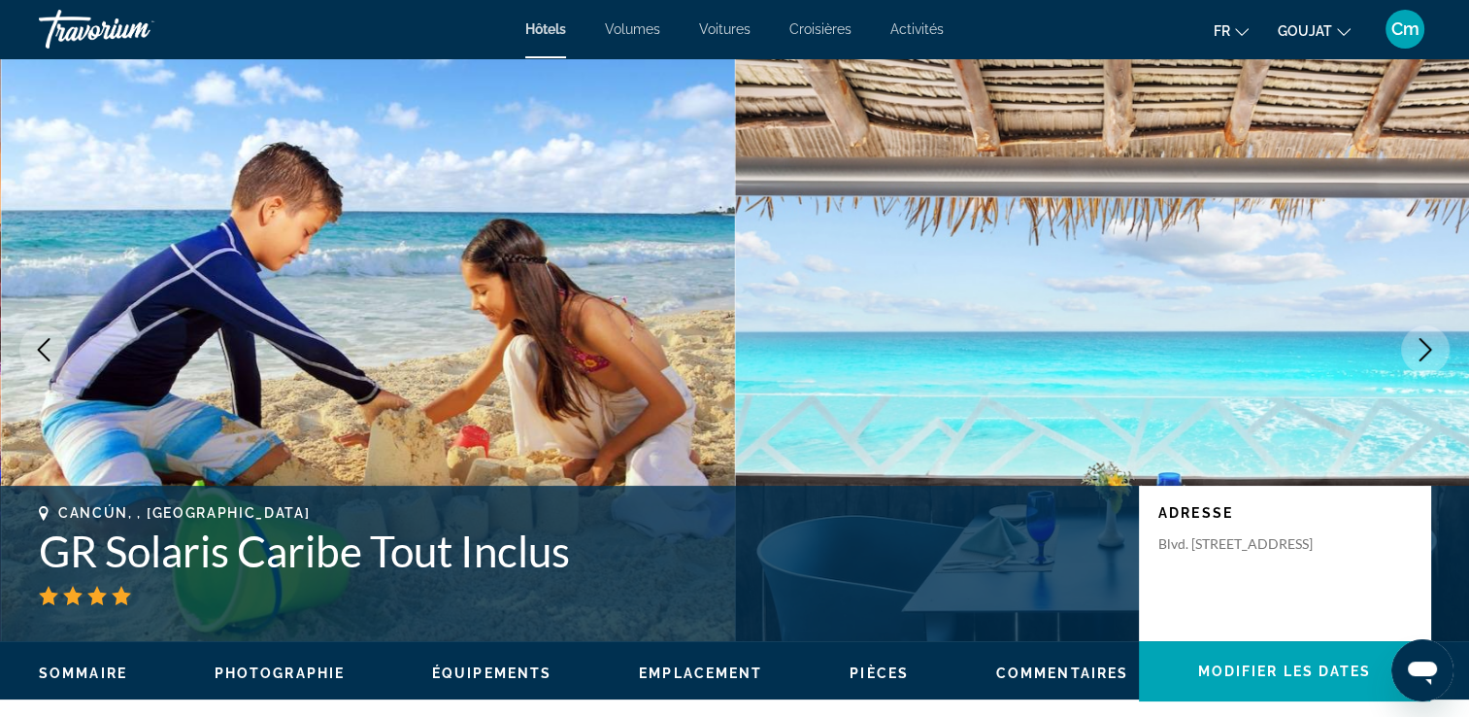
click at [1424, 346] on icon "Image suivante" at bounding box center [1425, 349] width 23 height 23
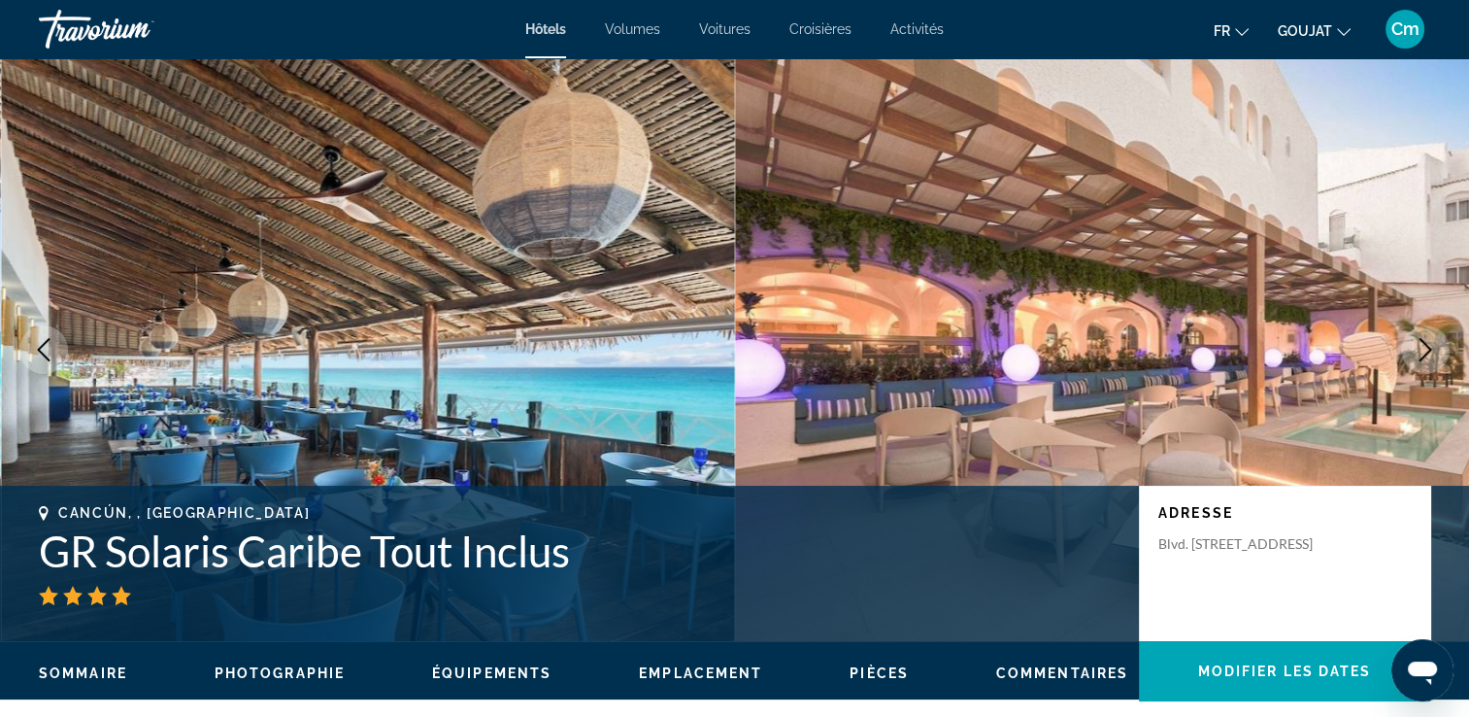
click at [1424, 346] on icon "Image suivante" at bounding box center [1425, 349] width 23 height 23
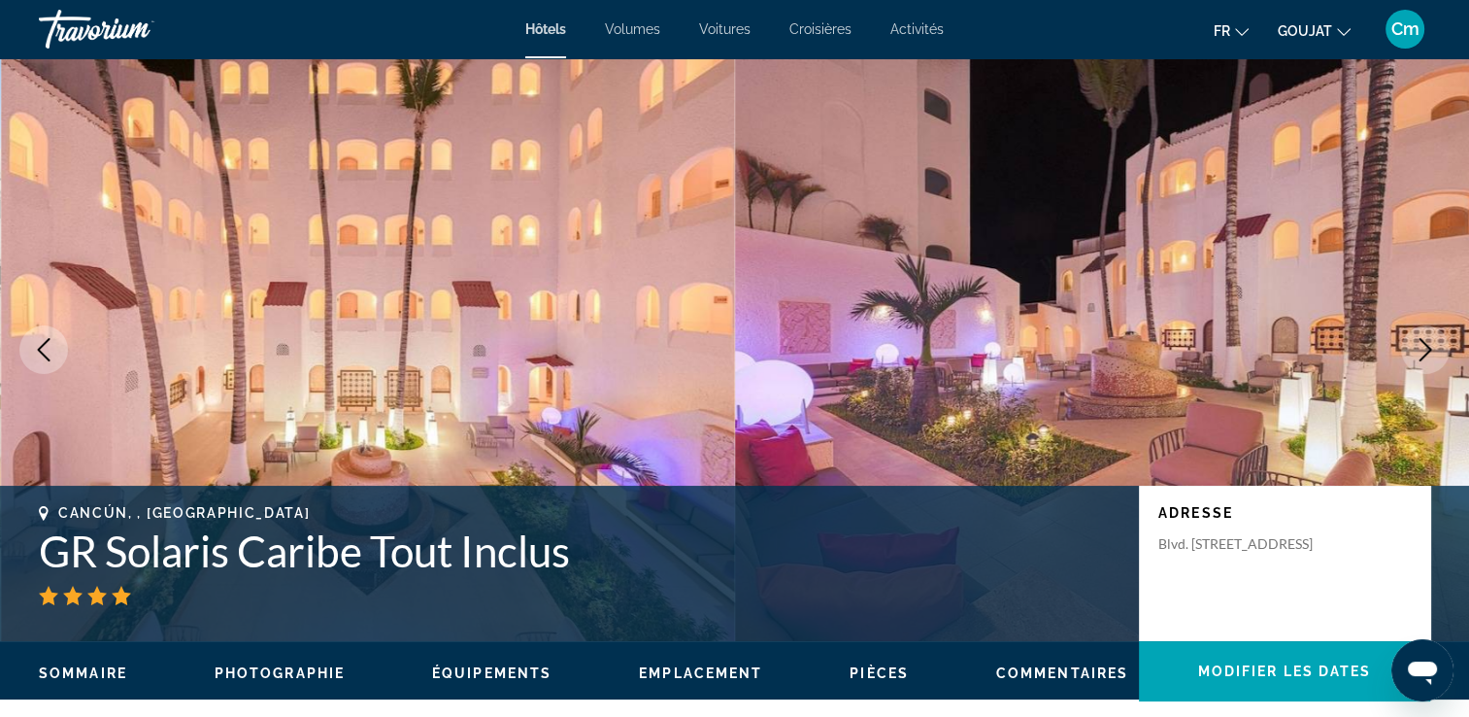
click at [1424, 346] on icon "Image suivante" at bounding box center [1425, 349] width 23 height 23
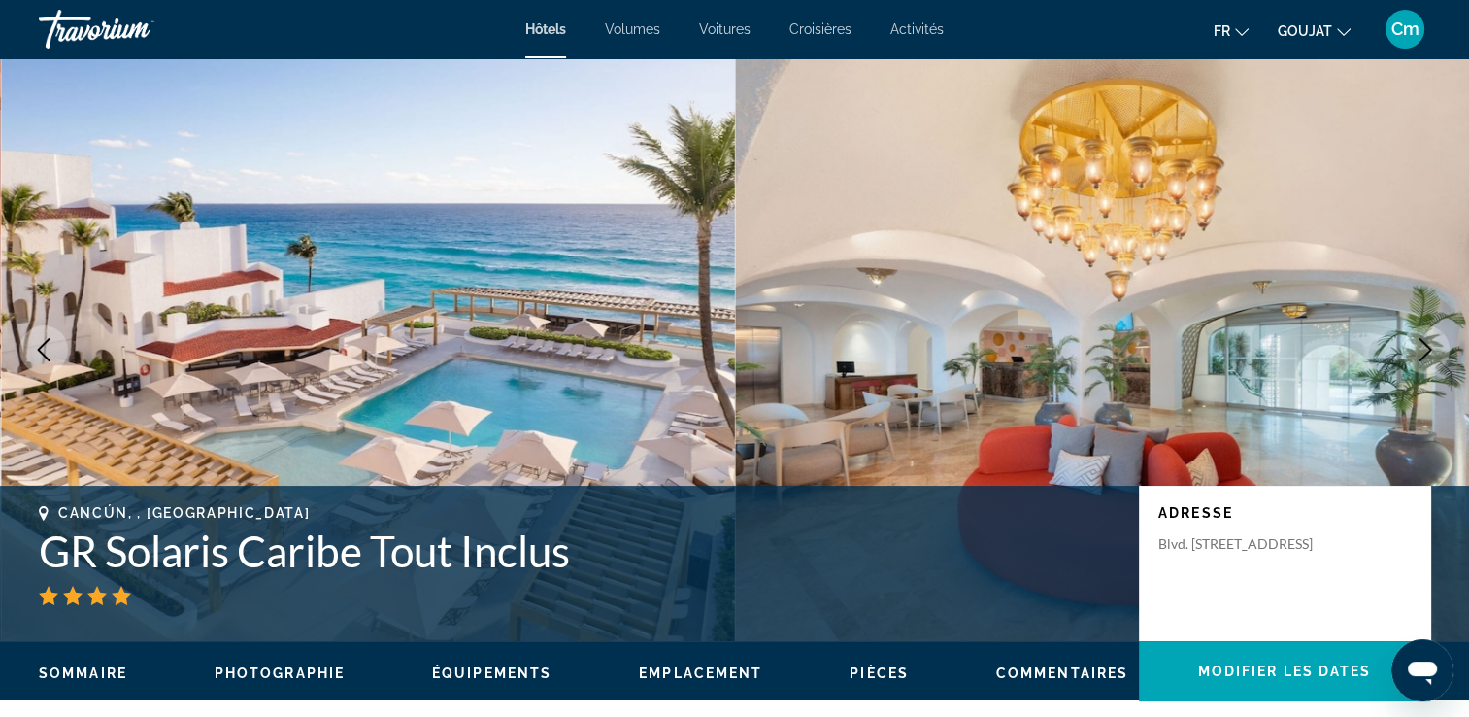
click at [1424, 346] on icon "Image suivante" at bounding box center [1425, 349] width 23 height 23
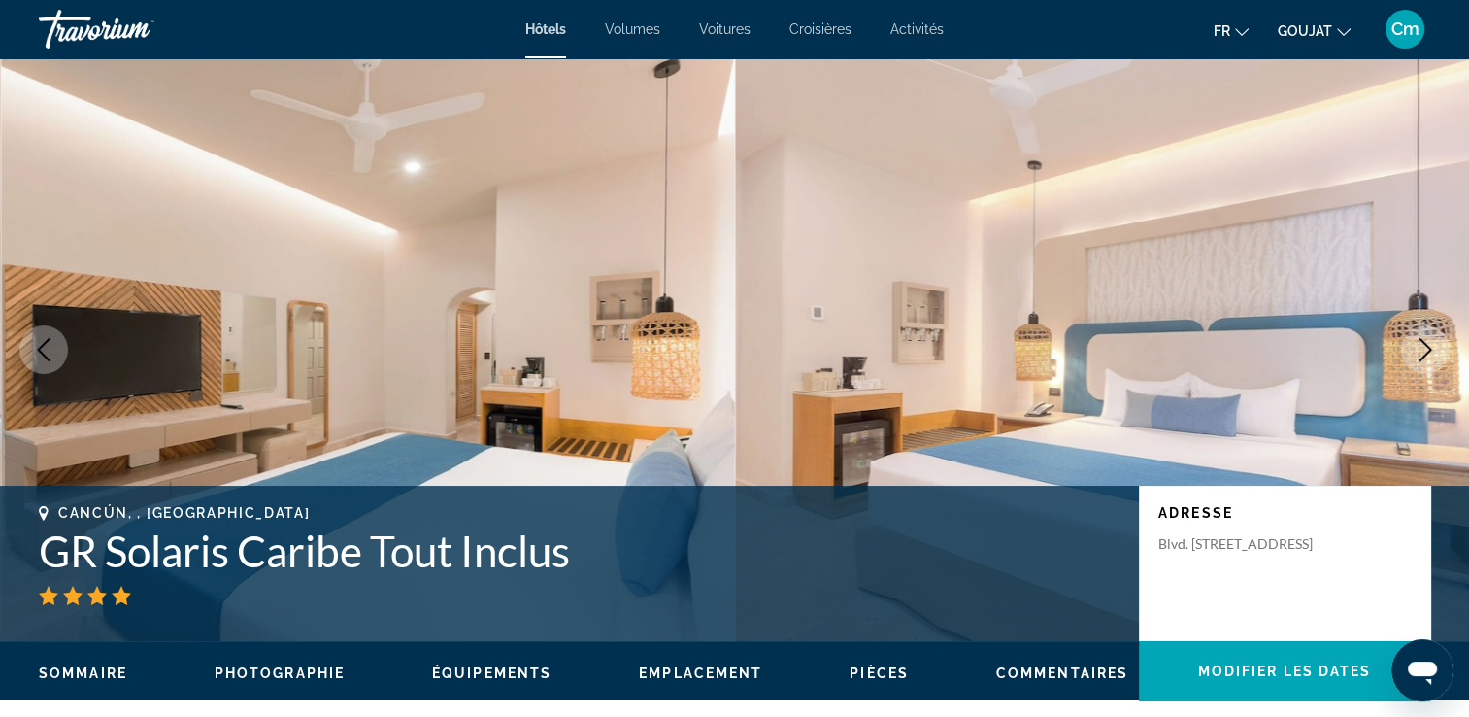
click at [1424, 346] on icon "Image suivante" at bounding box center [1425, 349] width 23 height 23
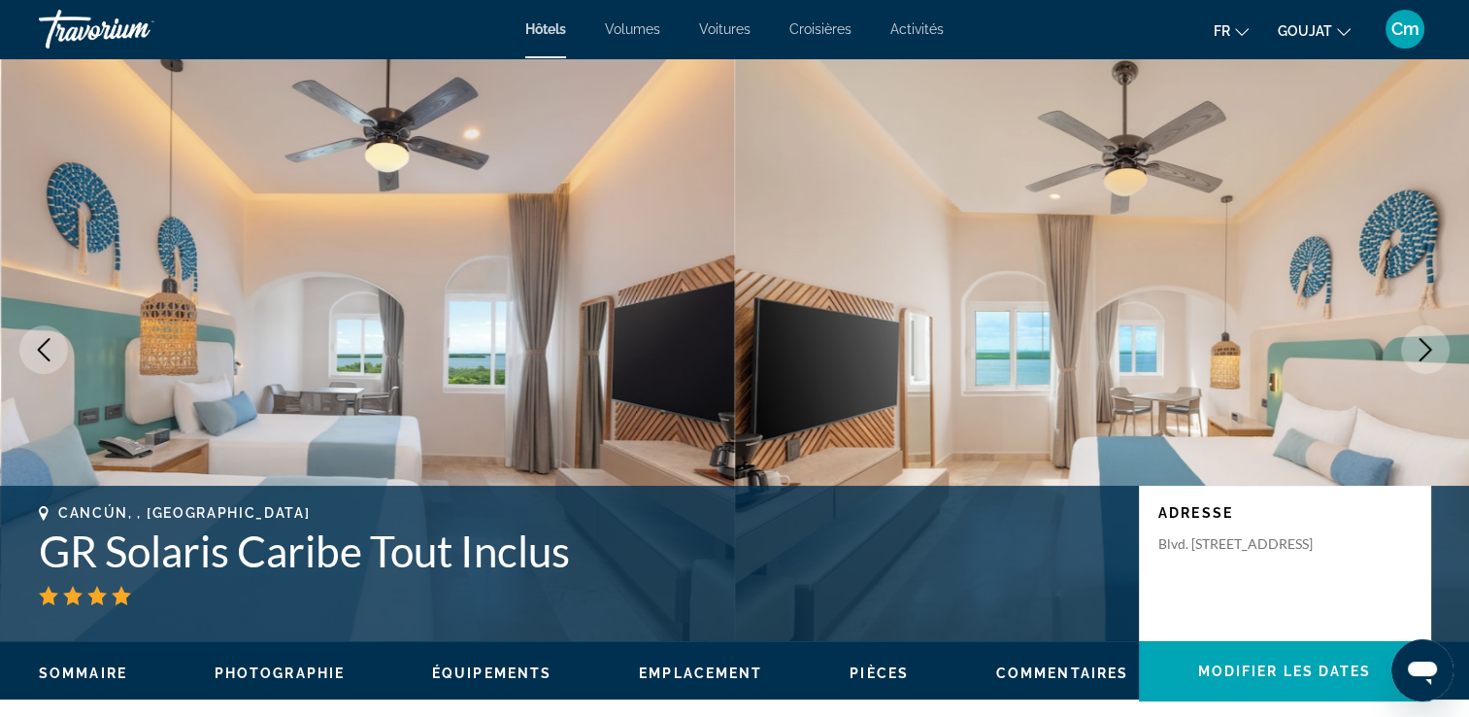
click at [1424, 346] on icon "Image suivante" at bounding box center [1425, 349] width 23 height 23
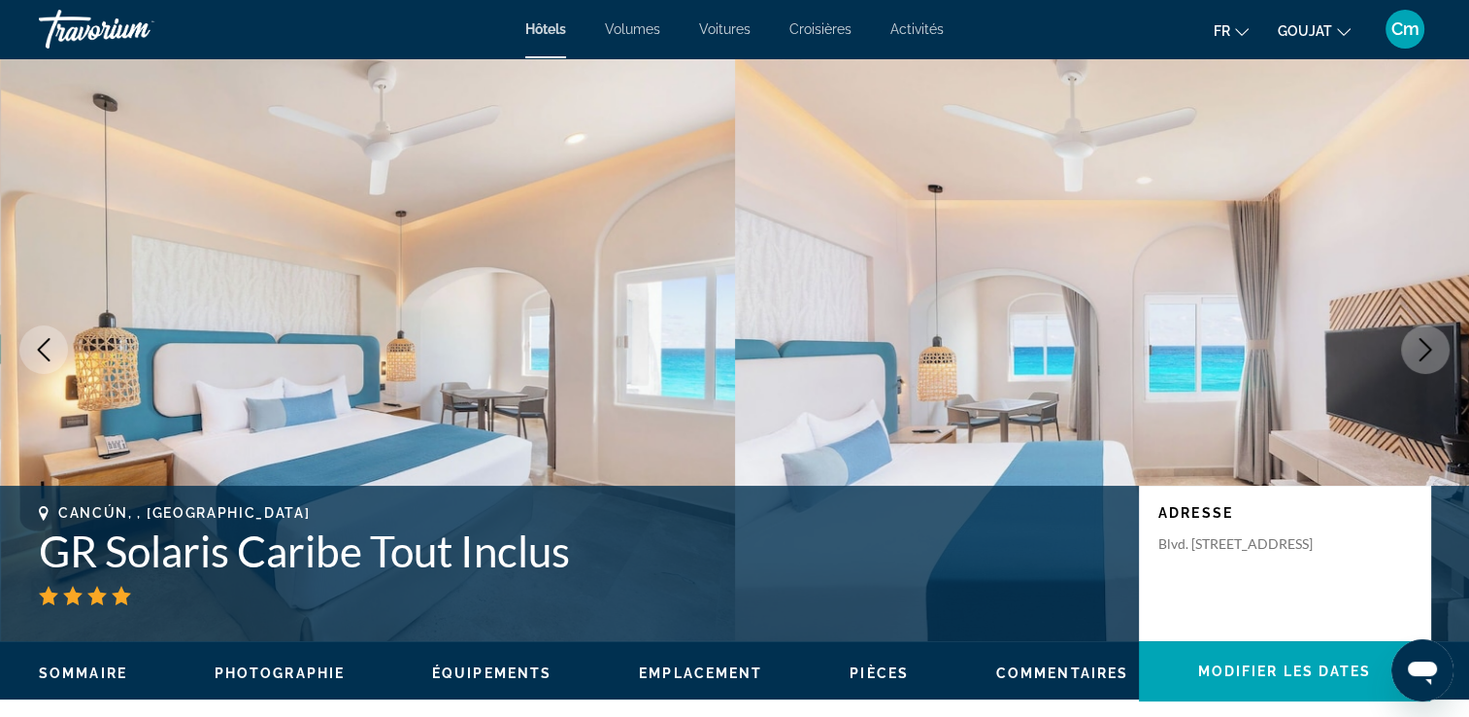
click at [1424, 346] on icon "Image suivante" at bounding box center [1425, 349] width 23 height 23
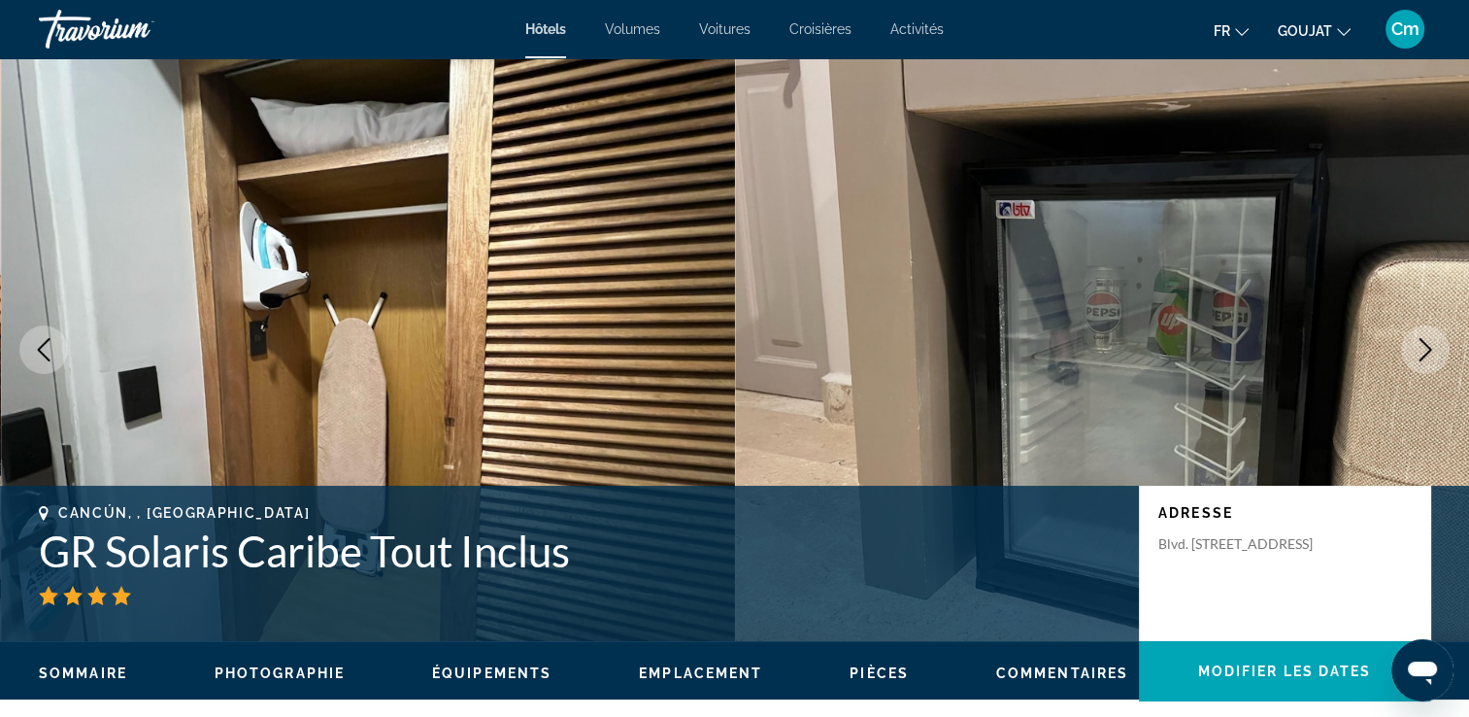
click at [1427, 348] on icon "Image suivante" at bounding box center [1425, 349] width 13 height 23
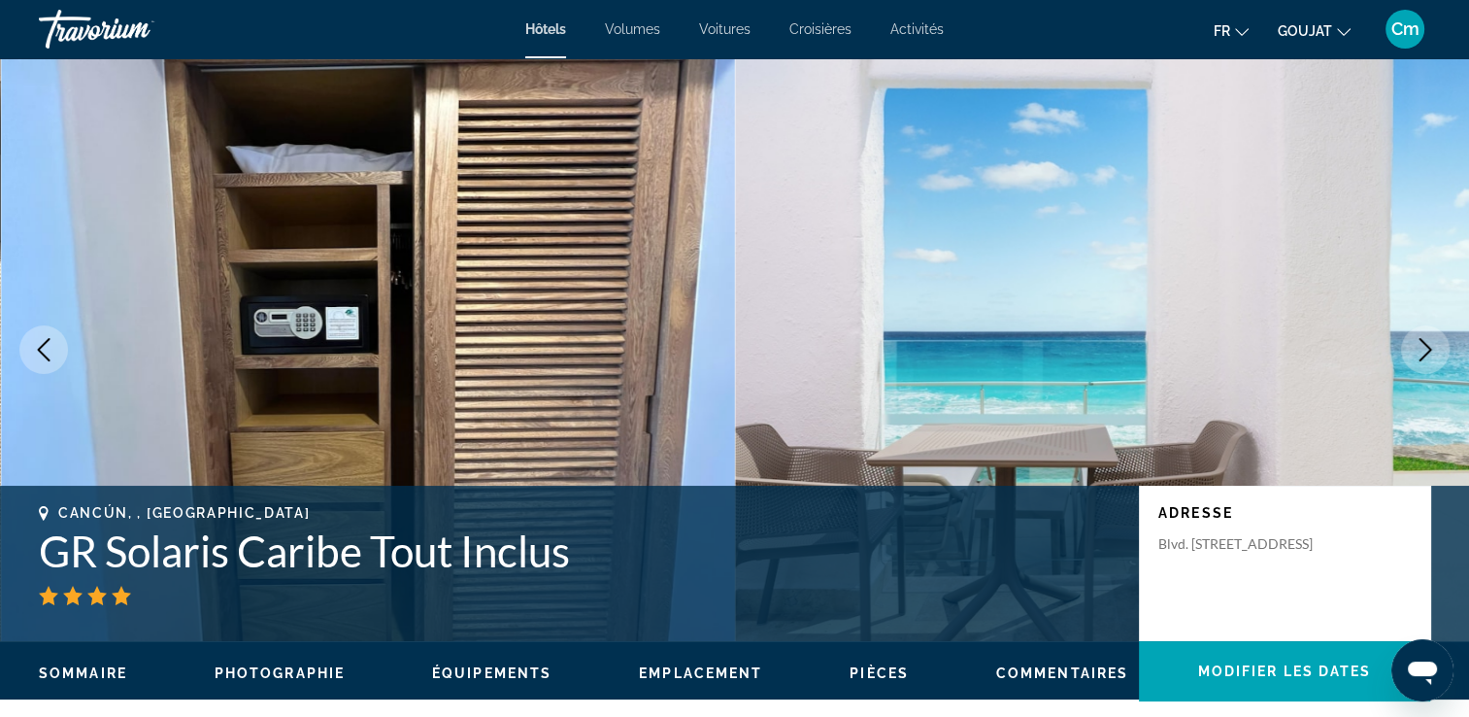
click at [1427, 348] on icon "Image suivante" at bounding box center [1425, 349] width 13 height 23
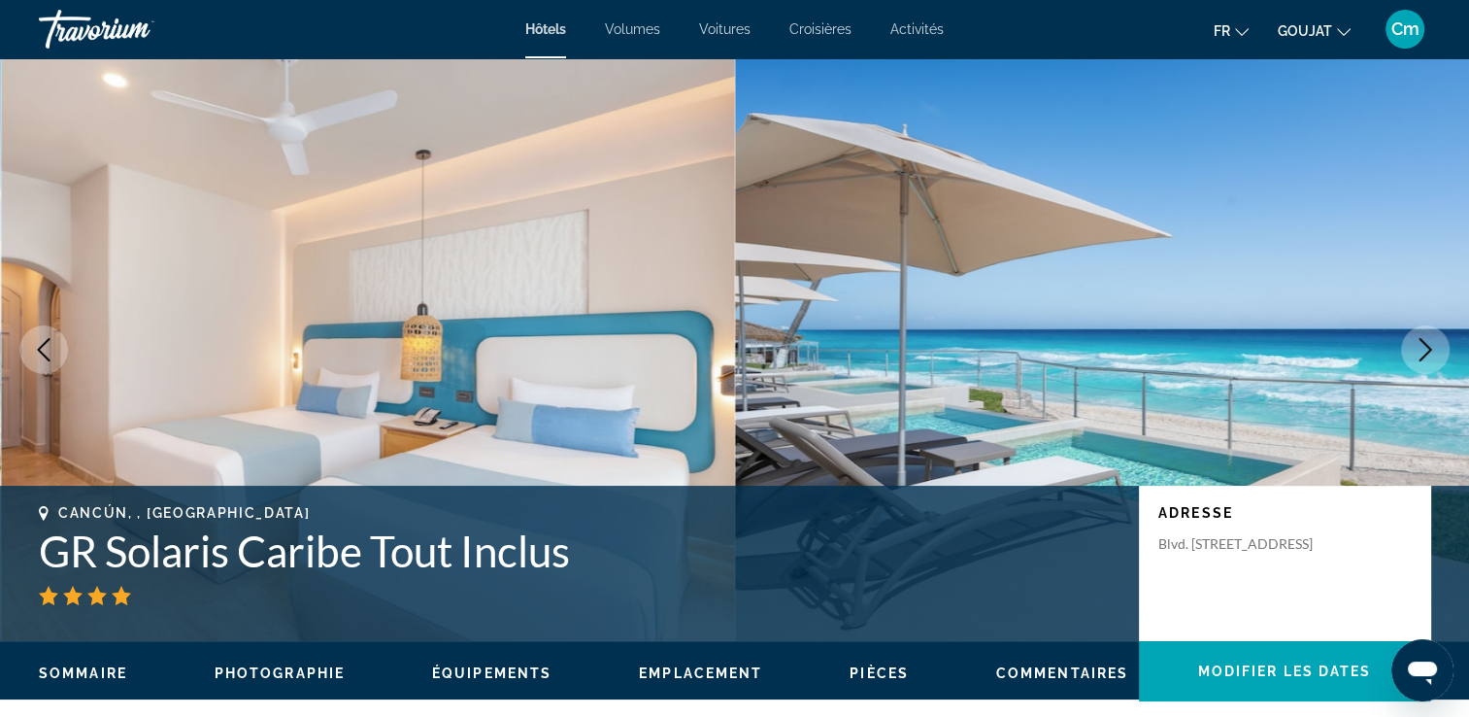
click at [1427, 348] on icon "Image suivante" at bounding box center [1425, 349] width 13 height 23
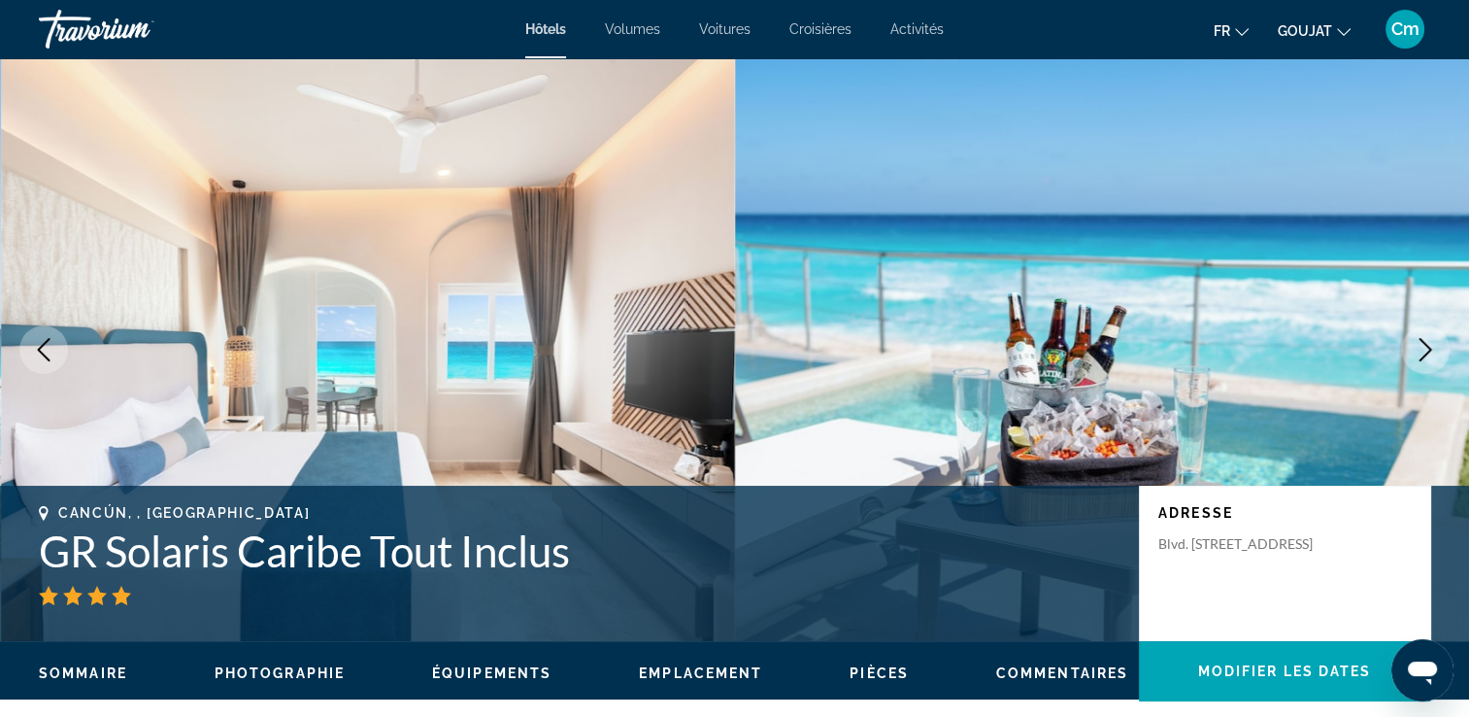
click at [1427, 348] on icon "Image suivante" at bounding box center [1425, 349] width 13 height 23
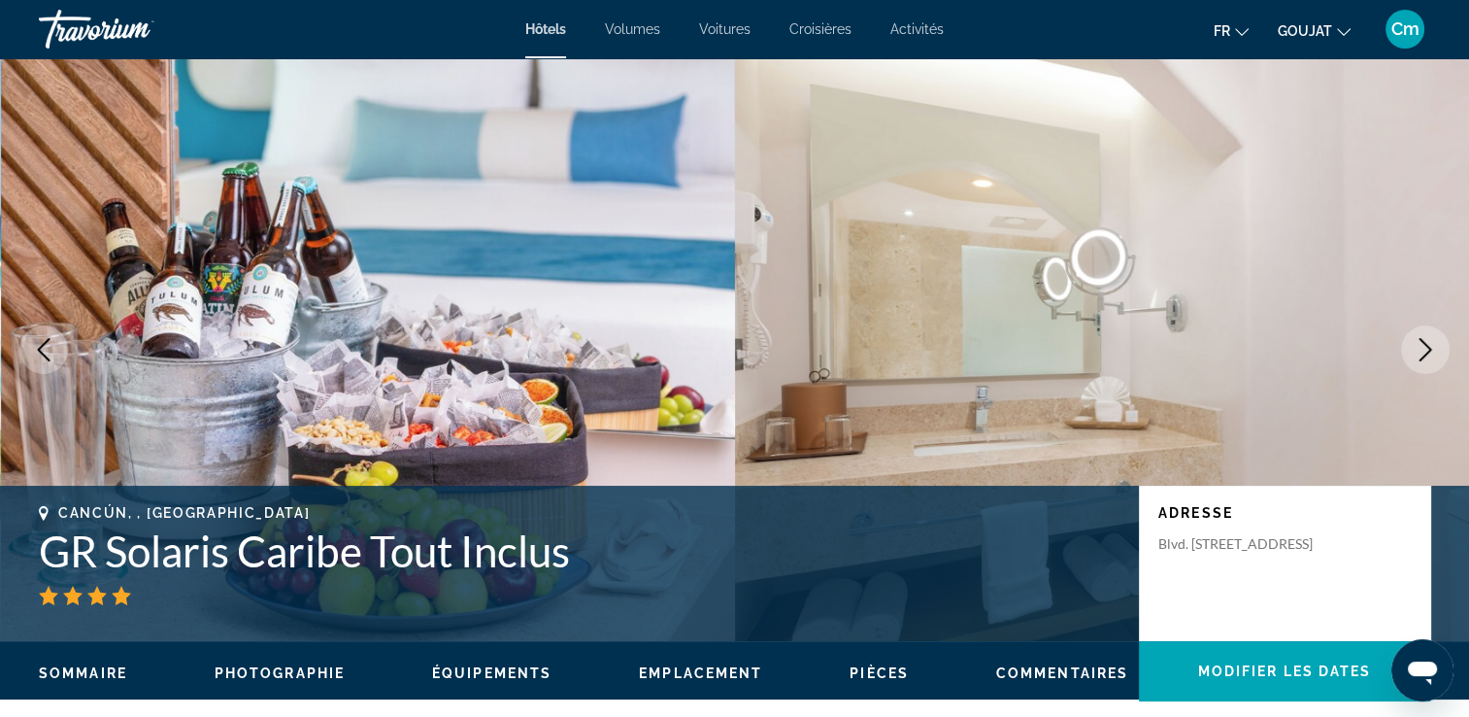
click at [1427, 348] on icon "Image suivante" at bounding box center [1425, 349] width 13 height 23
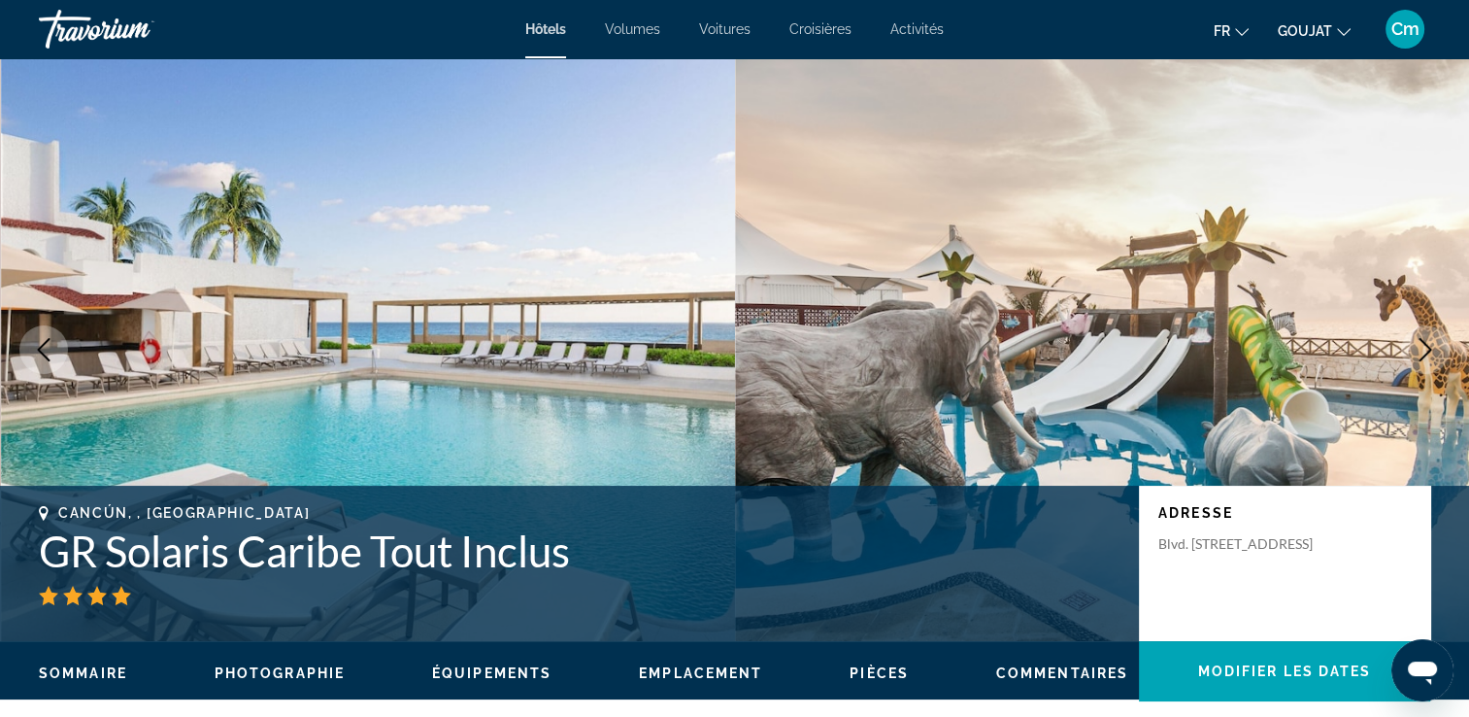
click at [1427, 348] on icon "Image suivante" at bounding box center [1425, 349] width 13 height 23
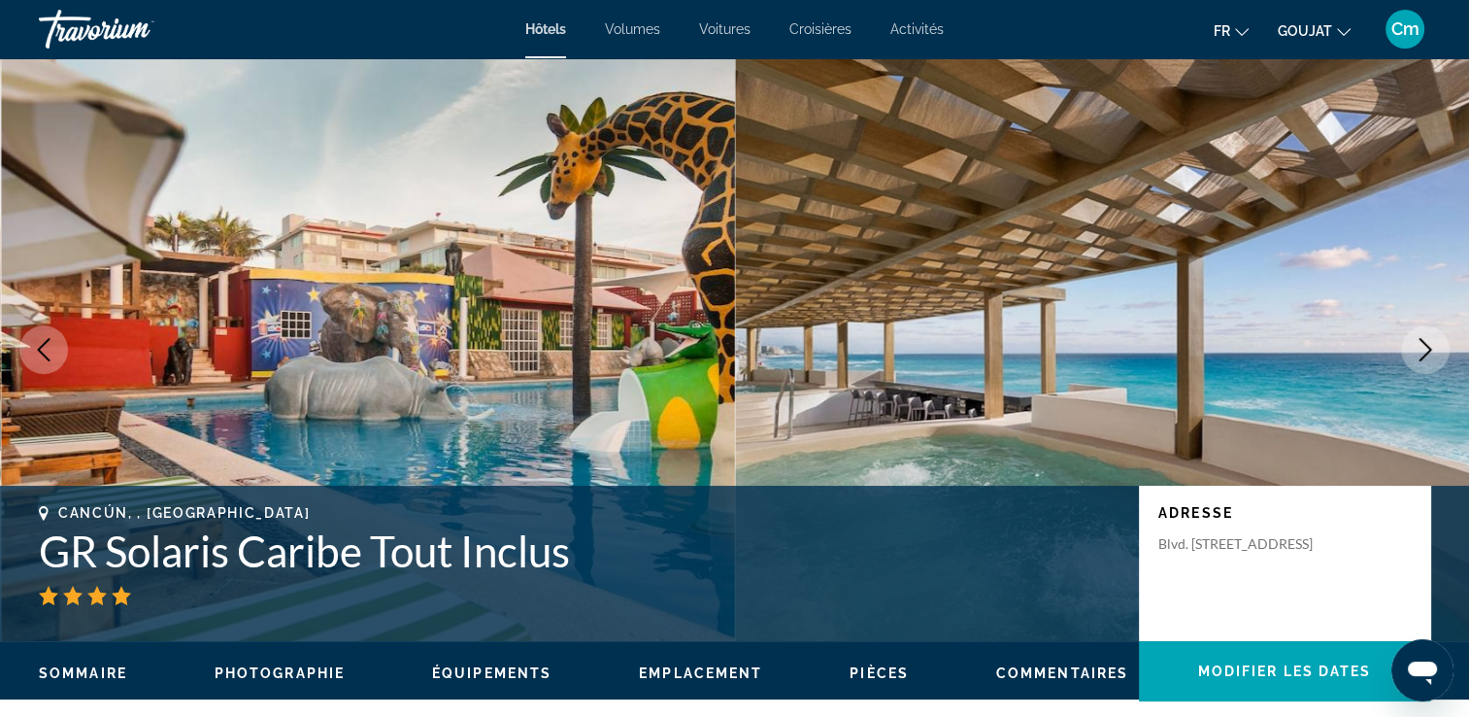
click at [1427, 348] on icon "Image suivante" at bounding box center [1425, 349] width 13 height 23
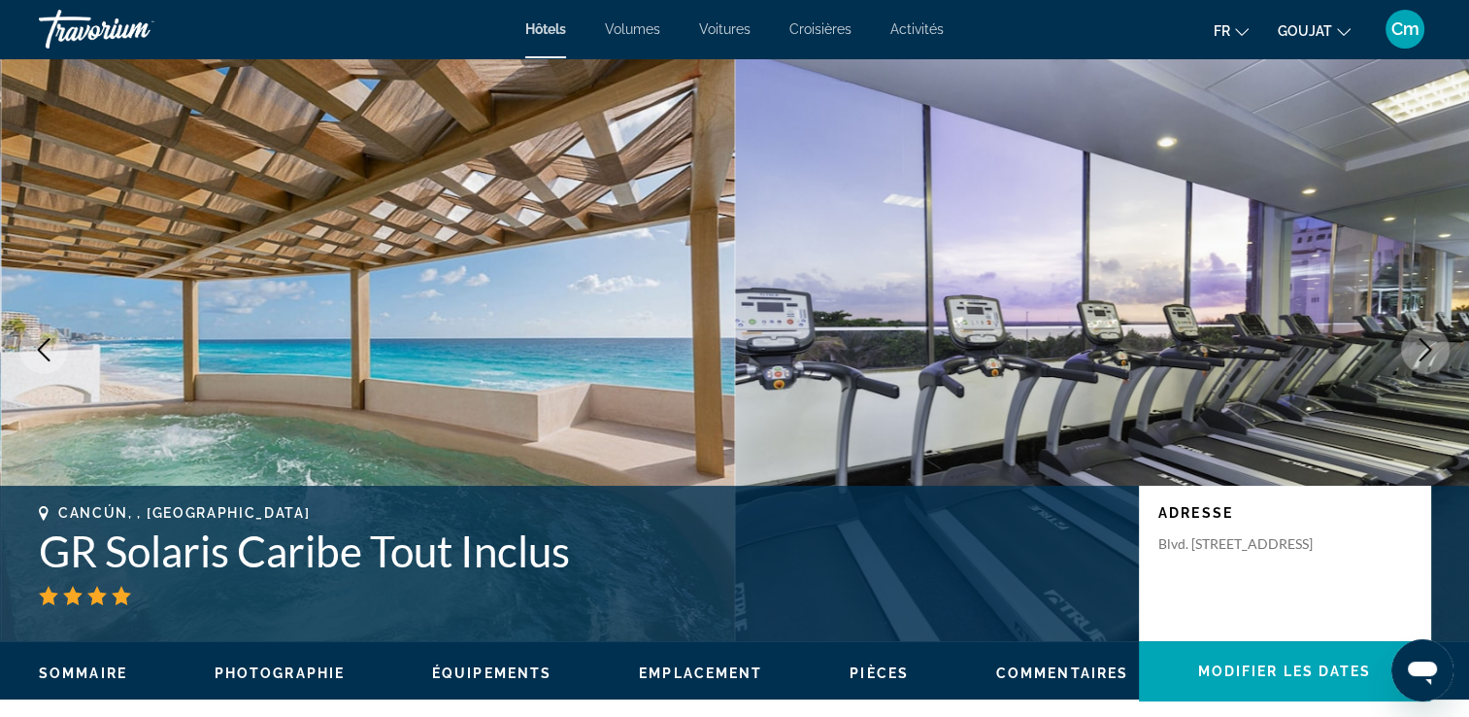
click at [1427, 348] on icon "Image suivante" at bounding box center [1425, 349] width 13 height 23
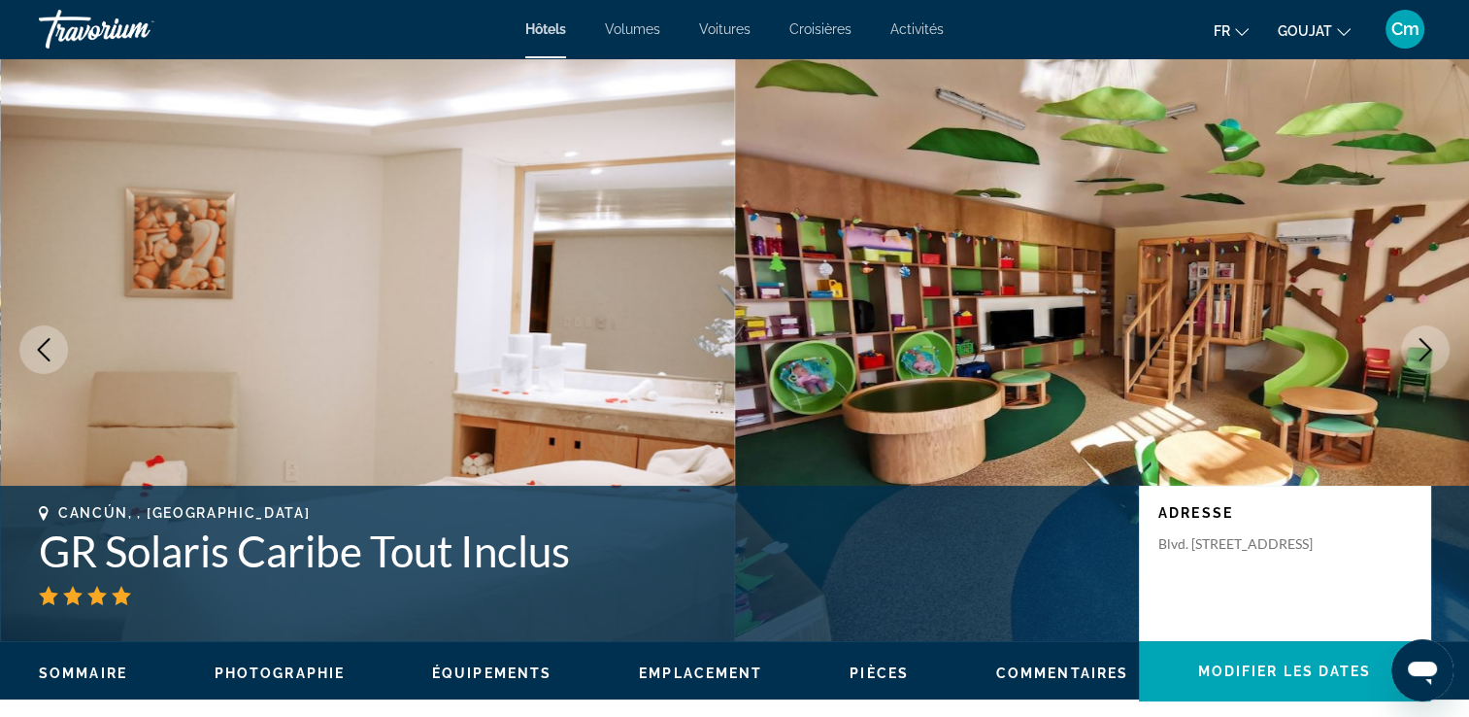
click at [1427, 348] on icon "Image suivante" at bounding box center [1425, 349] width 13 height 23
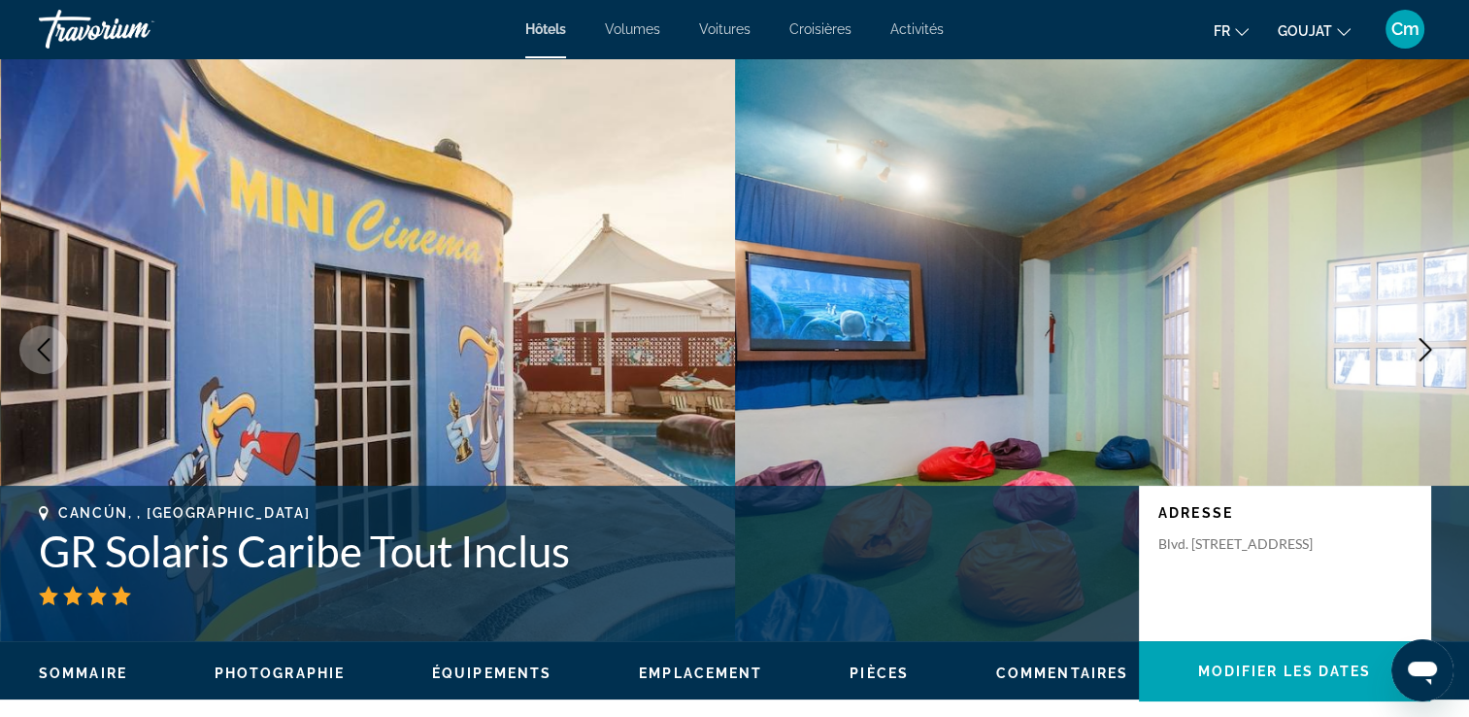
click at [1427, 348] on icon "Image suivante" at bounding box center [1425, 349] width 13 height 23
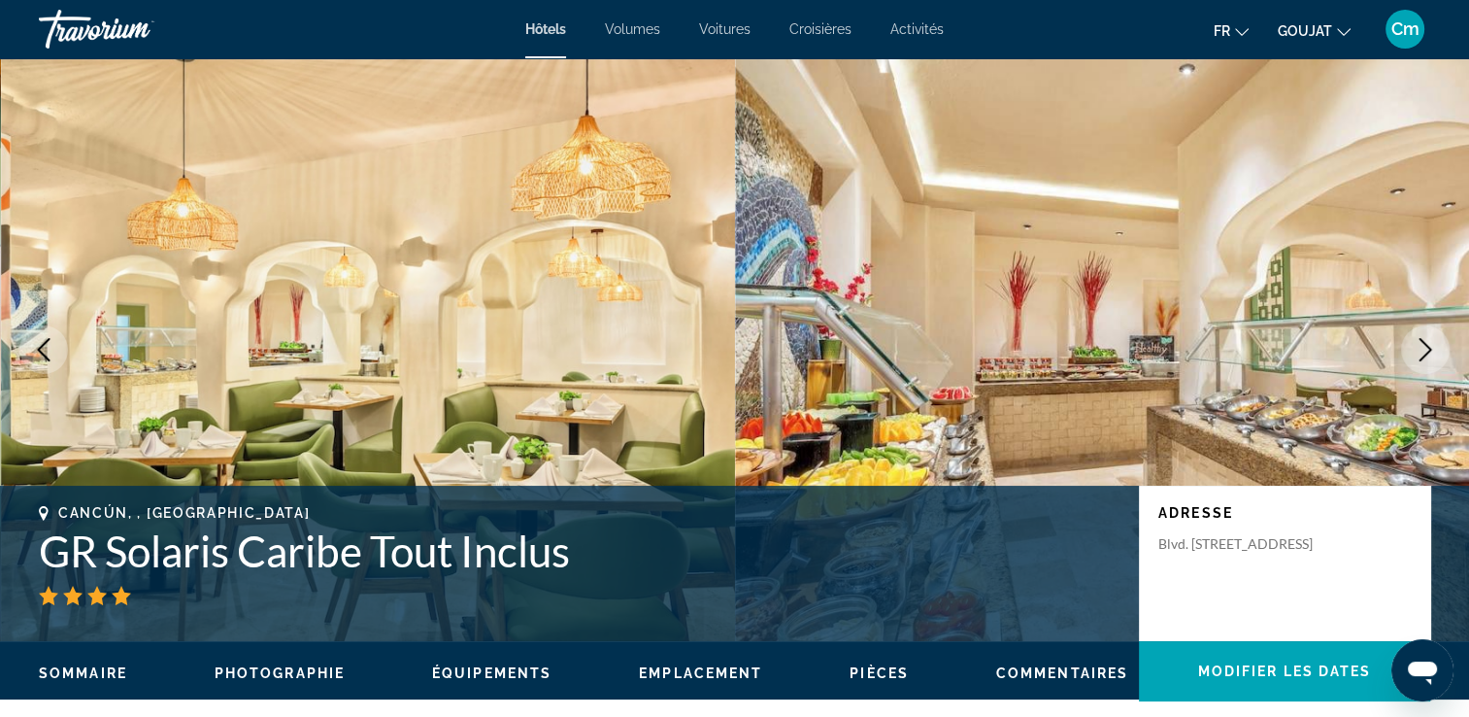
click at [1427, 348] on icon "Image suivante" at bounding box center [1425, 349] width 13 height 23
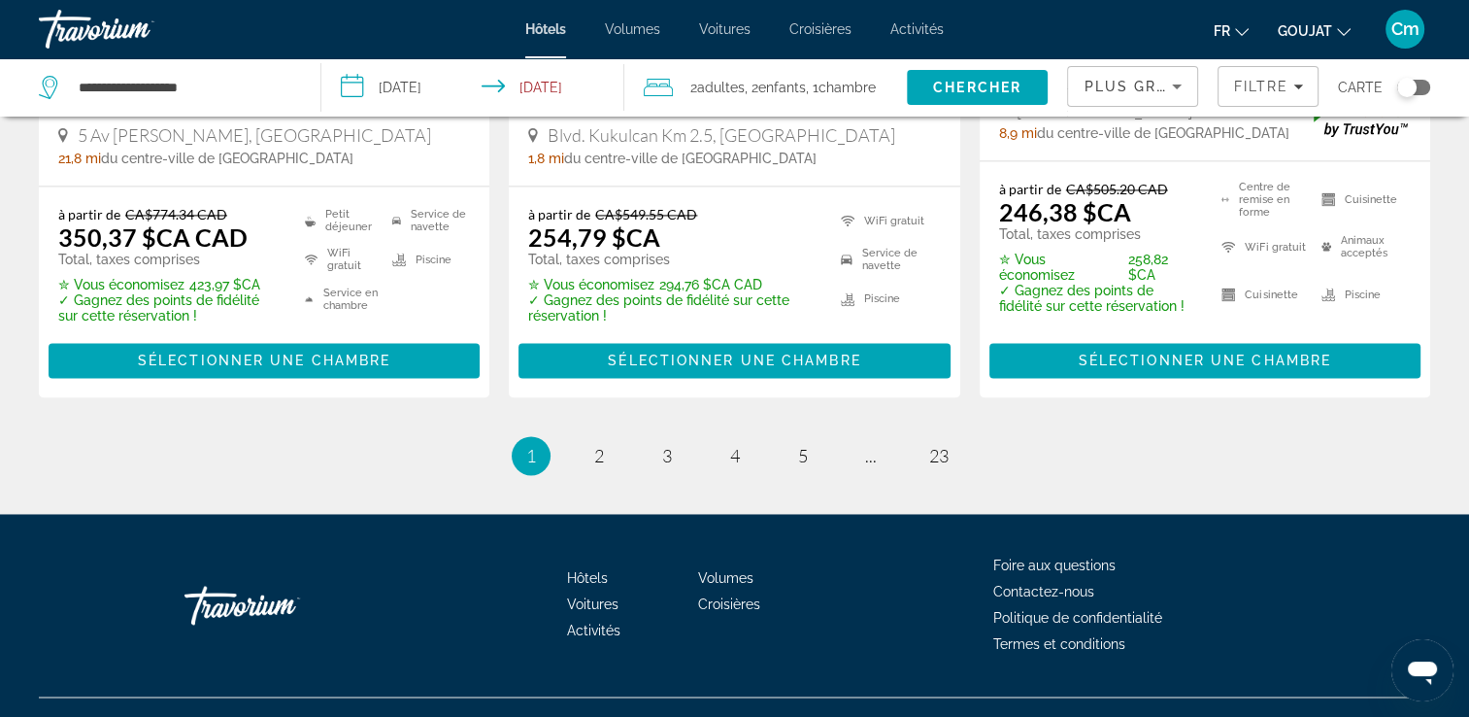
scroll to position [2913, 0]
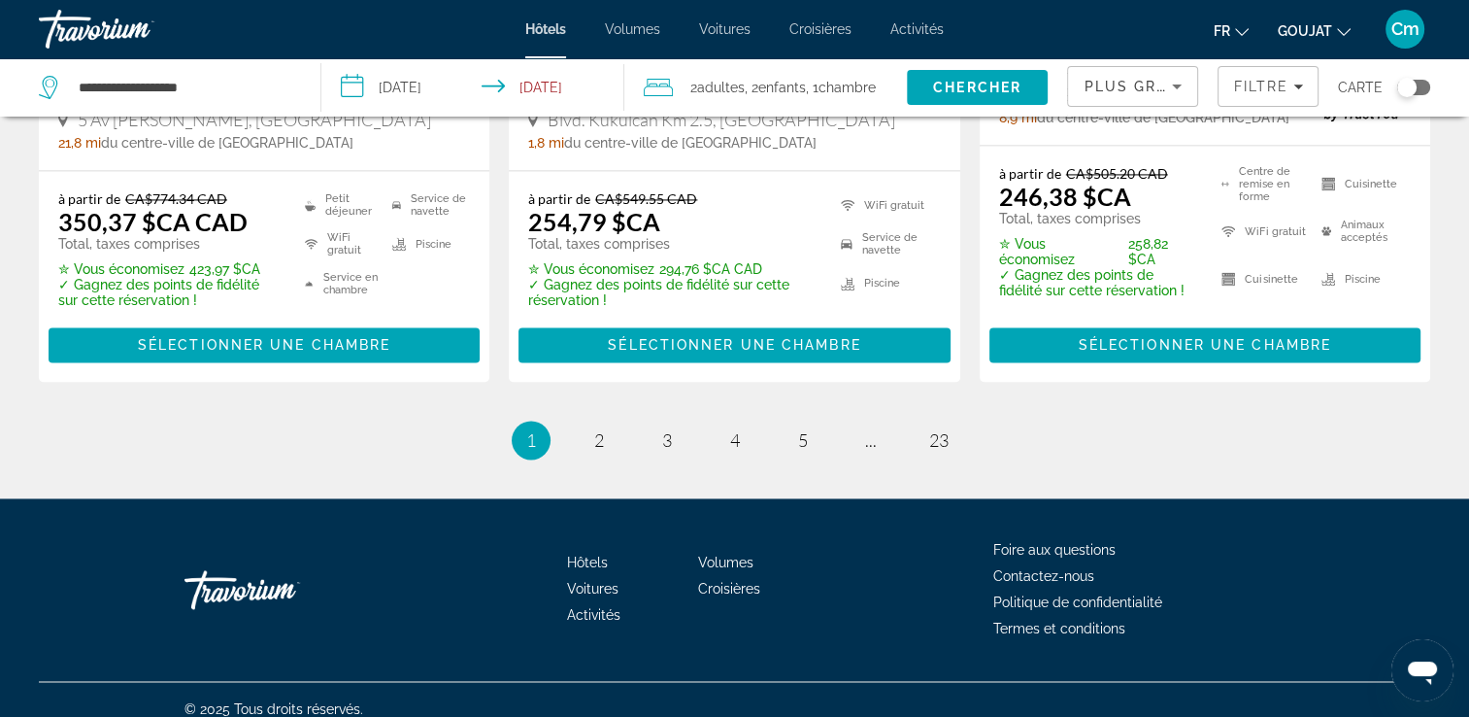
click at [361, 97] on input "**********" at bounding box center [476, 90] width 310 height 64
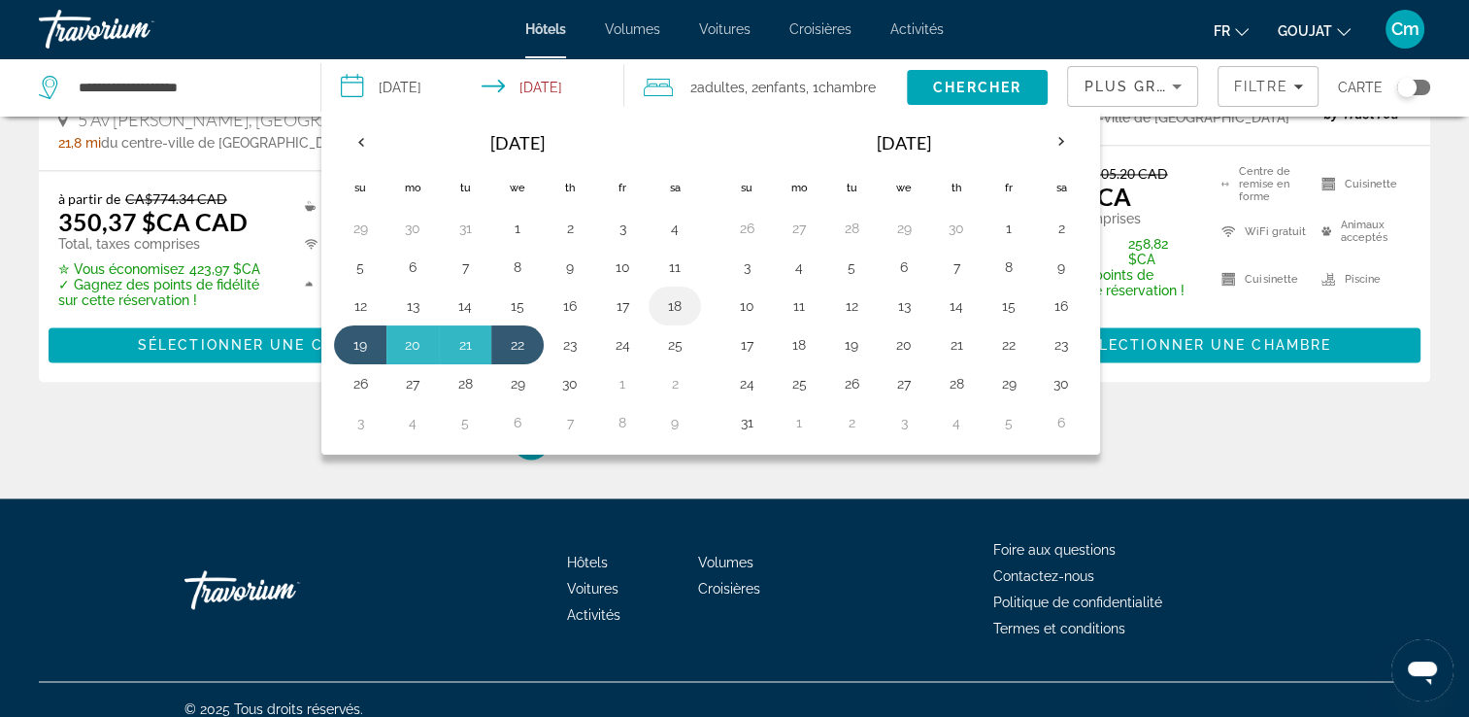
click at [668, 301] on button "18" at bounding box center [674, 305] width 31 height 27
click at [517, 340] on button "22" at bounding box center [517, 344] width 31 height 27
type input "**********"
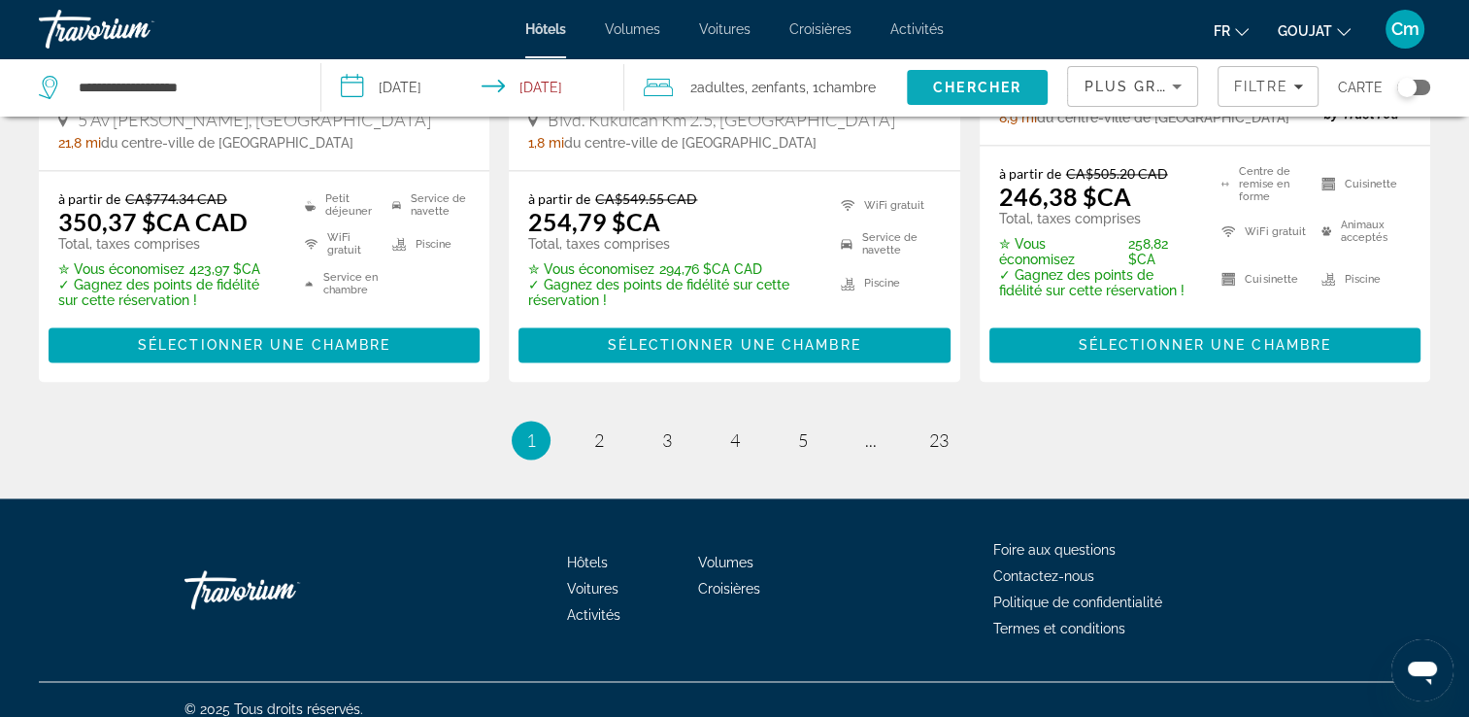
click at [960, 91] on span "Chercher" at bounding box center [977, 88] width 88 height 16
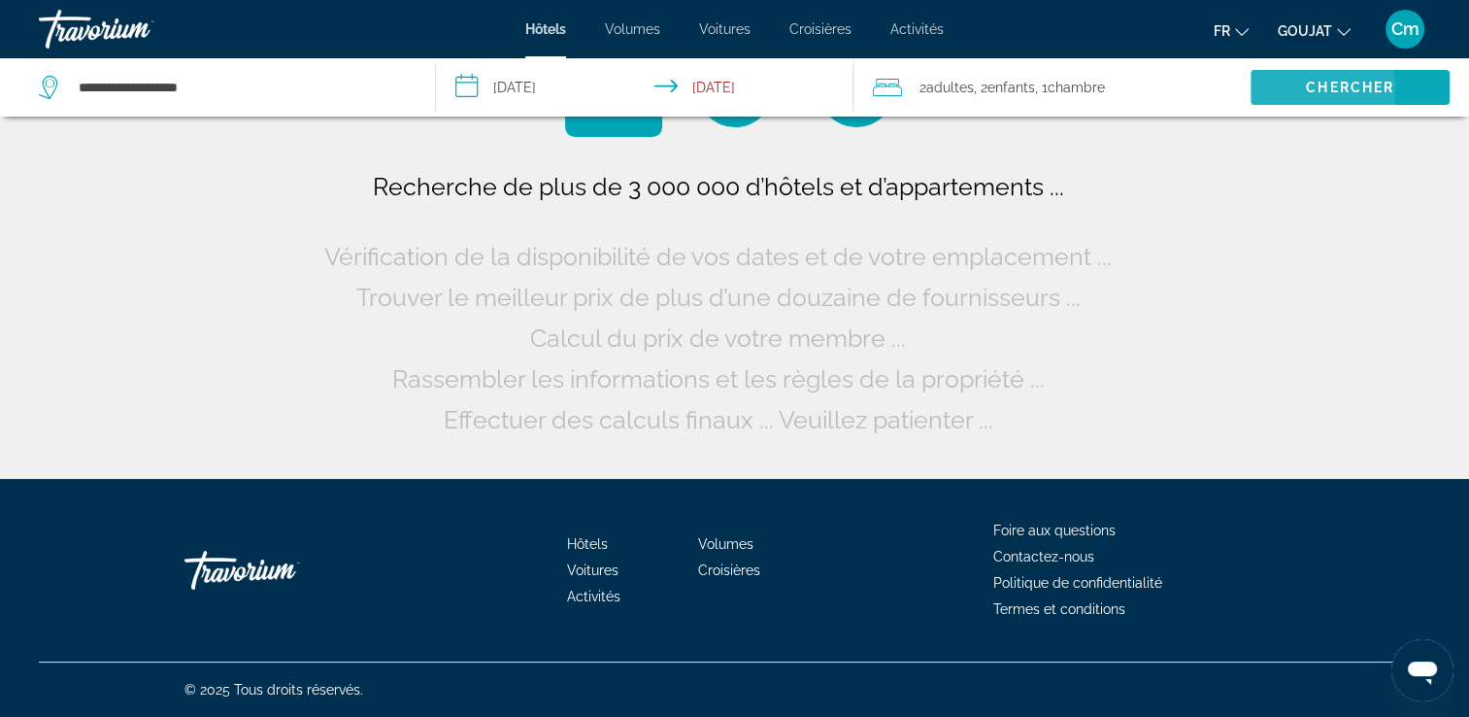
scroll to position [0, 0]
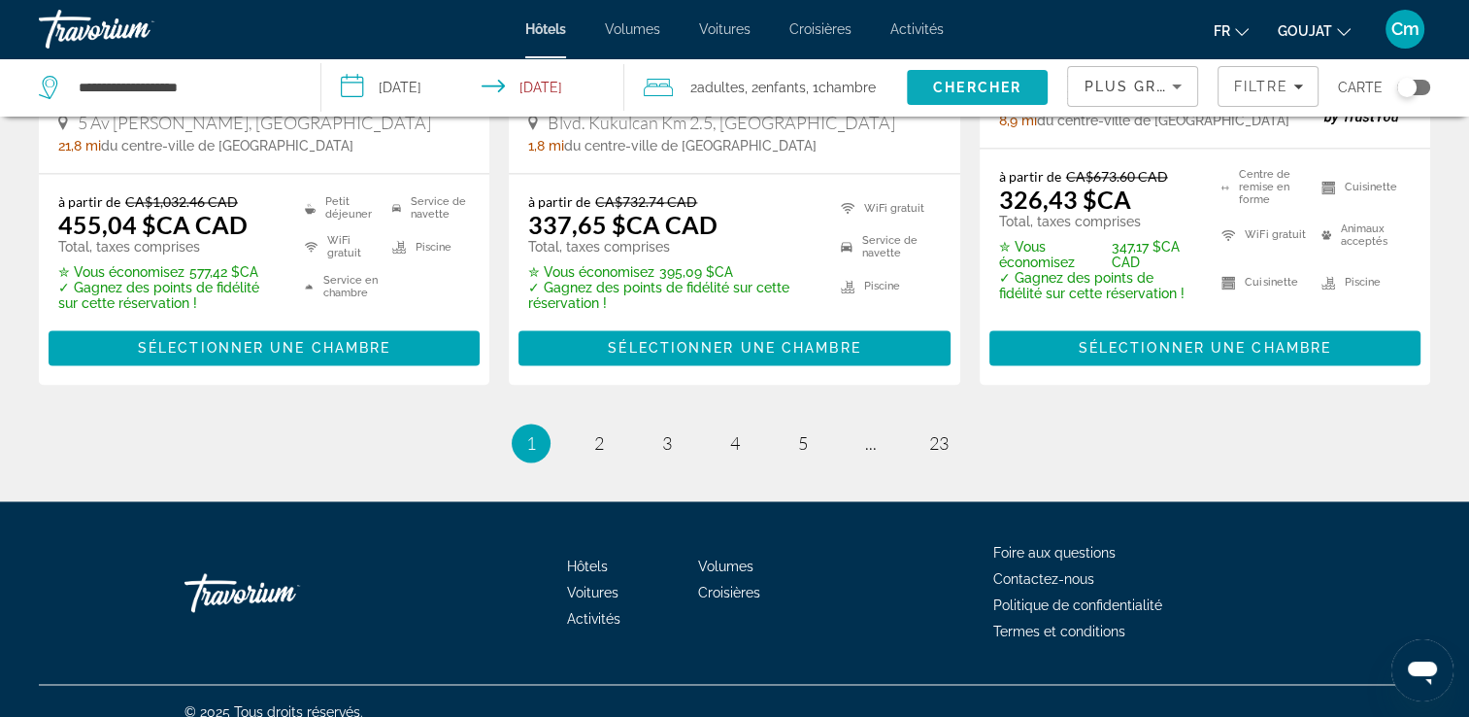
scroll to position [2914, 0]
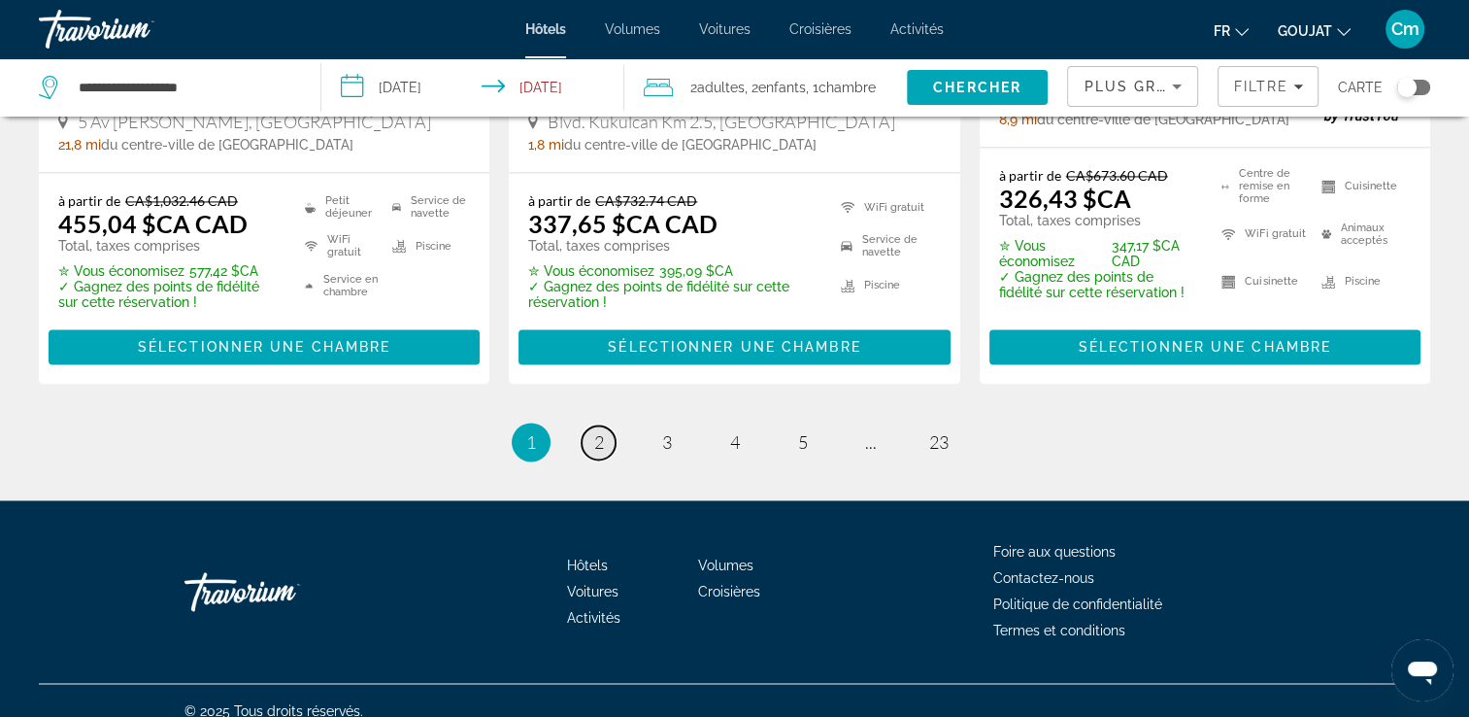
click at [594, 431] on span "2" at bounding box center [599, 441] width 10 height 21
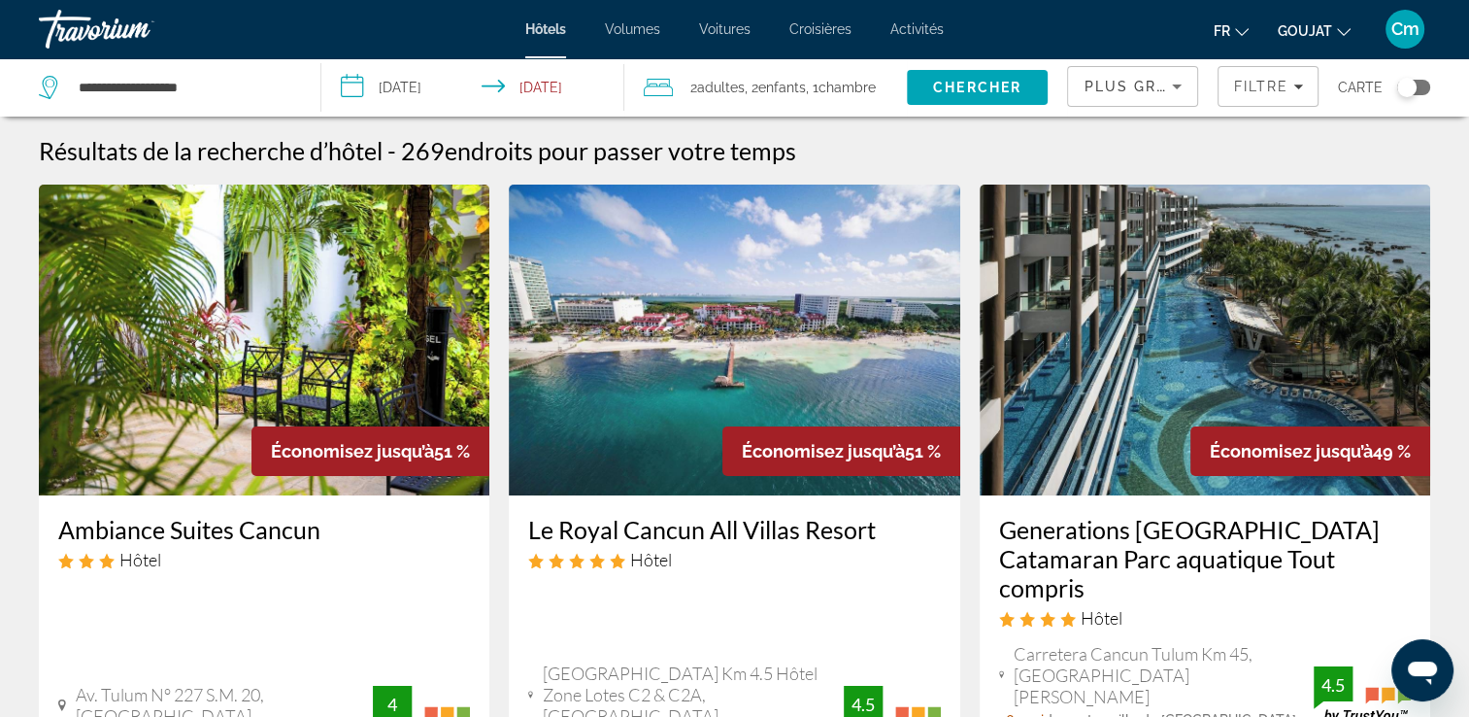
click at [592, 418] on img "Contenu principal" at bounding box center [734, 339] width 450 height 311
